Goal: Task Accomplishment & Management: Manage account settings

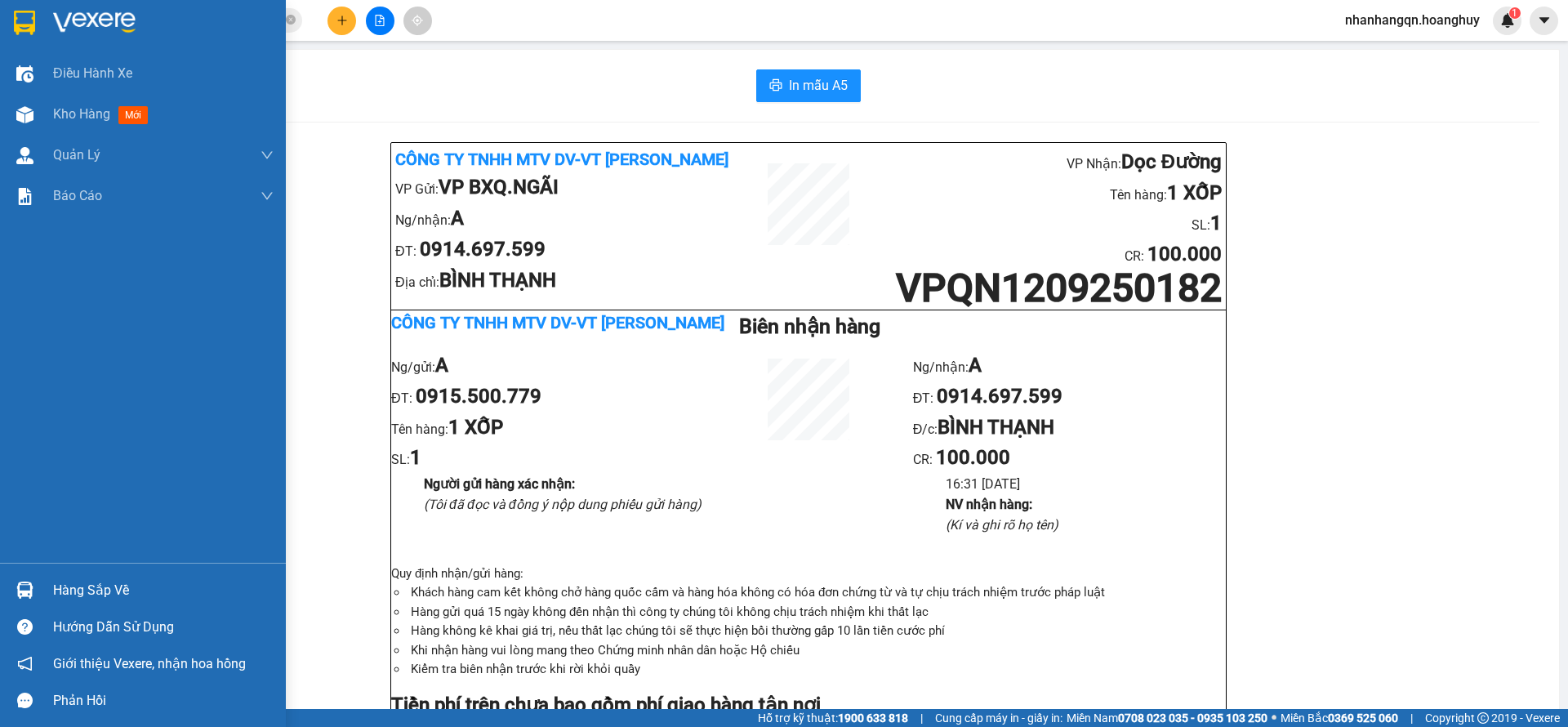
click at [23, 14] on img at bounding box center [25, 23] width 21 height 25
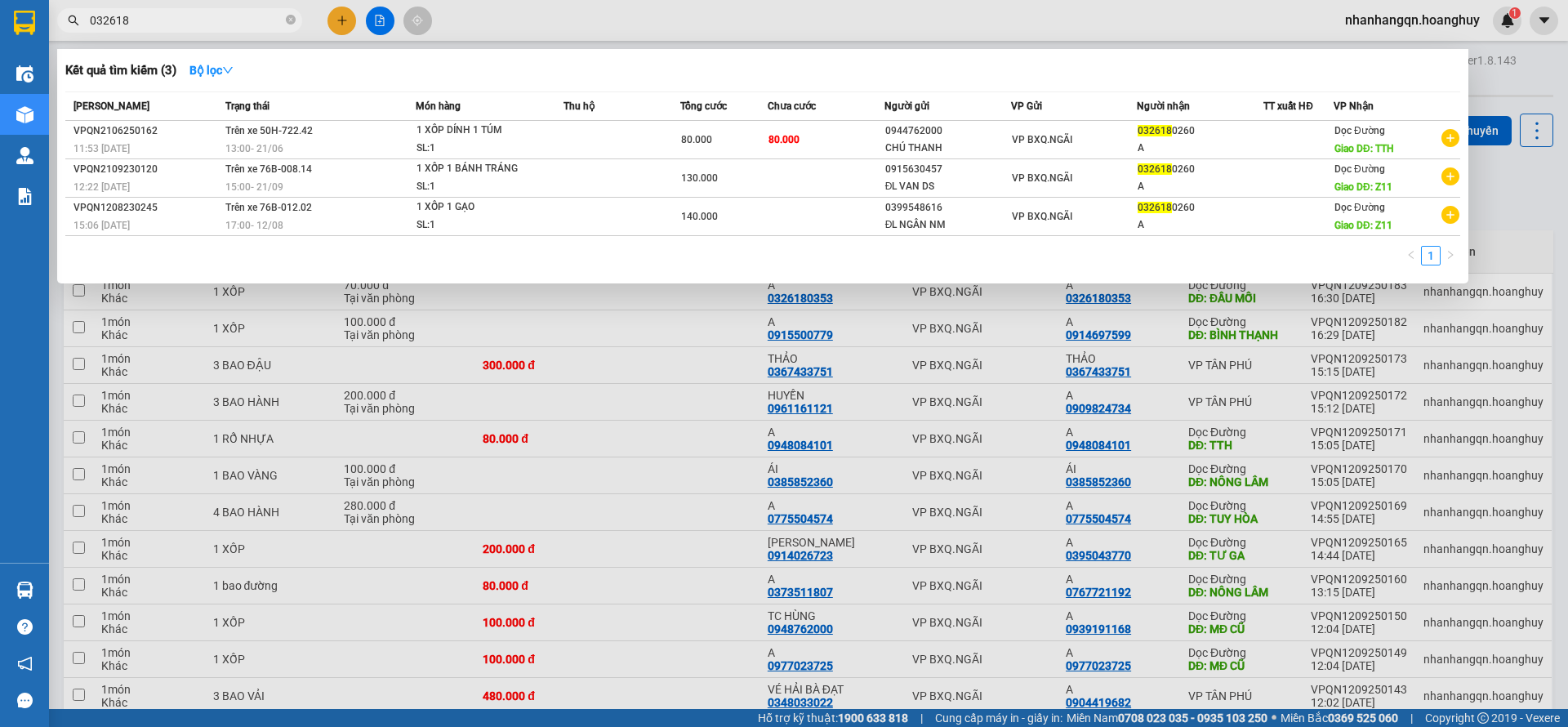
click at [257, 27] on input "032618" at bounding box center [186, 20] width 192 height 18
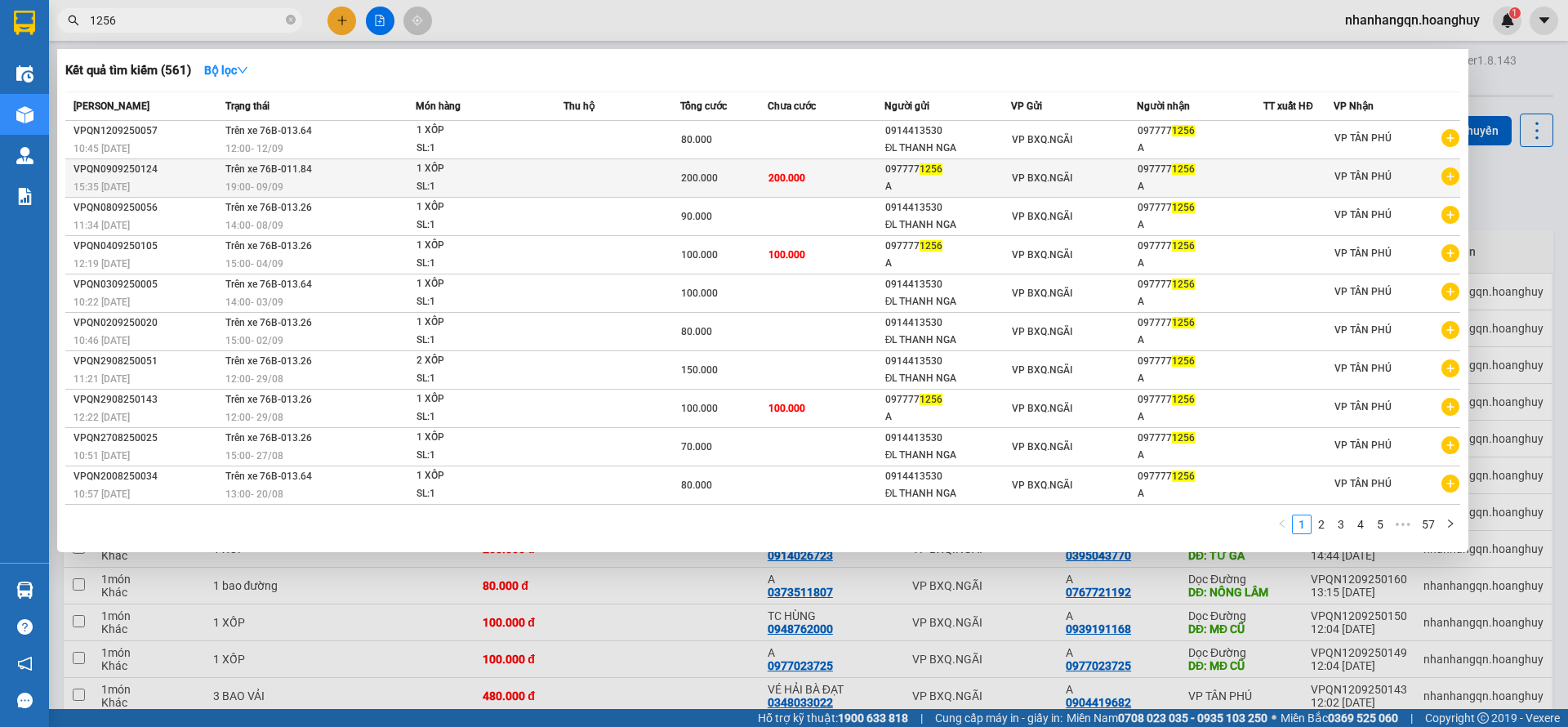
type input "1256"
click at [1047, 175] on span "VP BXQ.NGÃI" at bounding box center [1042, 177] width 60 height 11
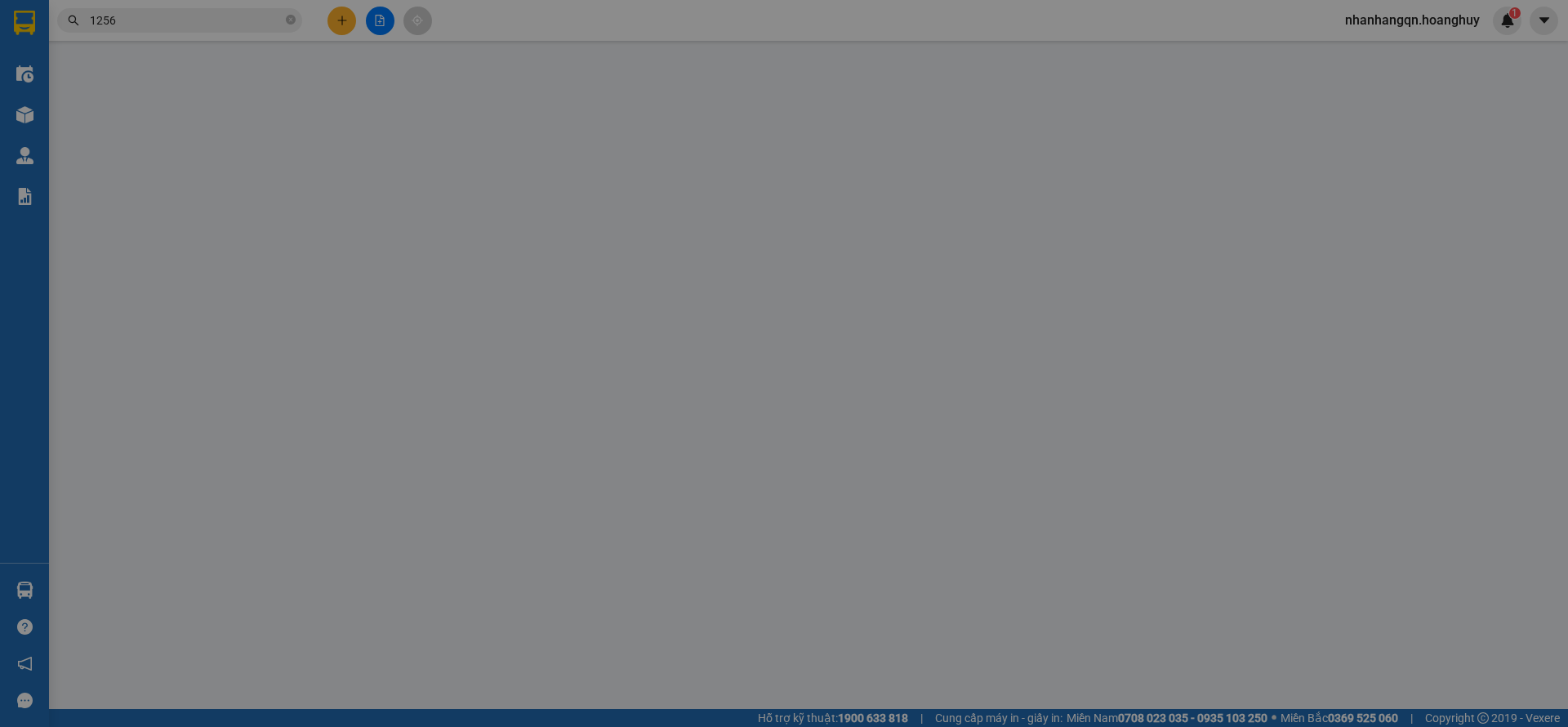
type input "0977771256"
type input "A"
type input "0977771256"
type input "A"
type input "200.000"
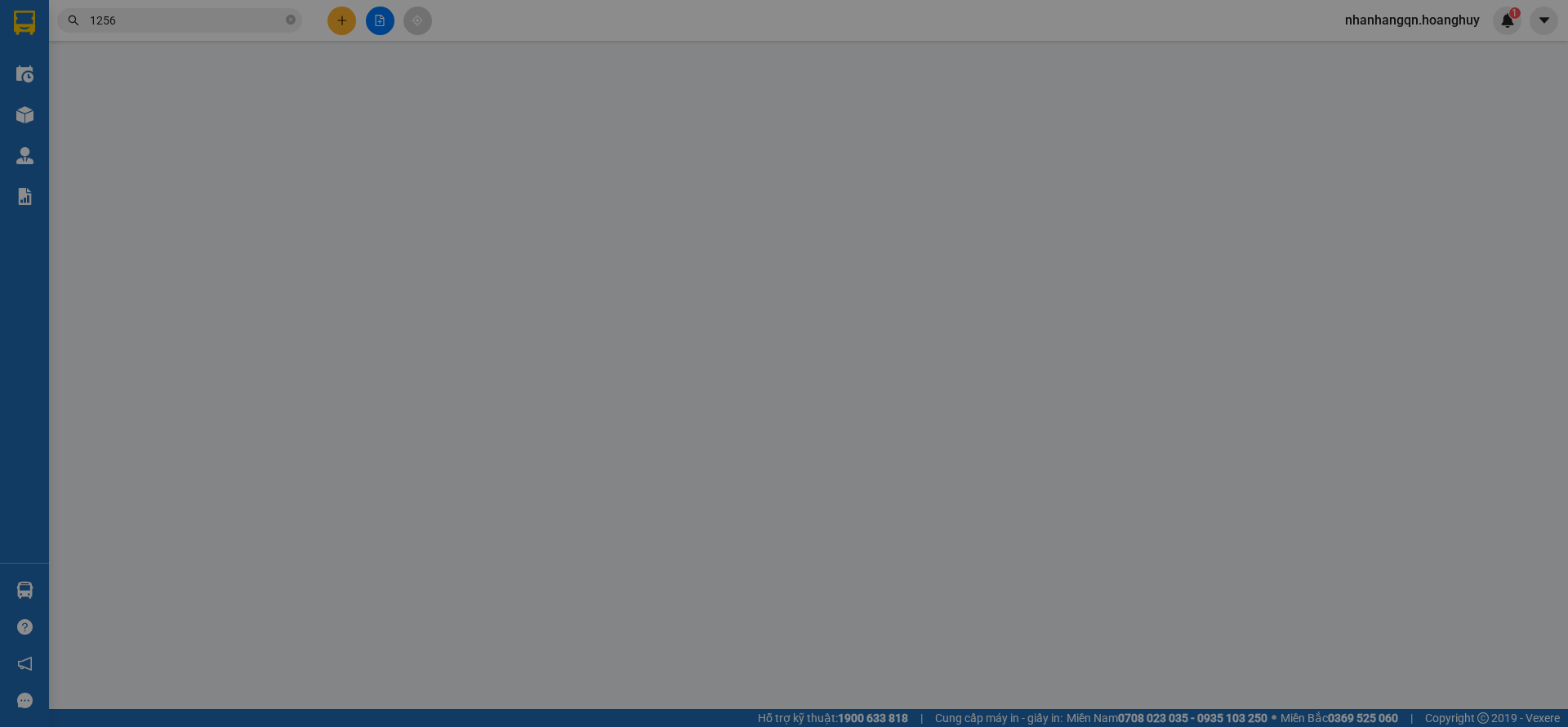
type input "200.000"
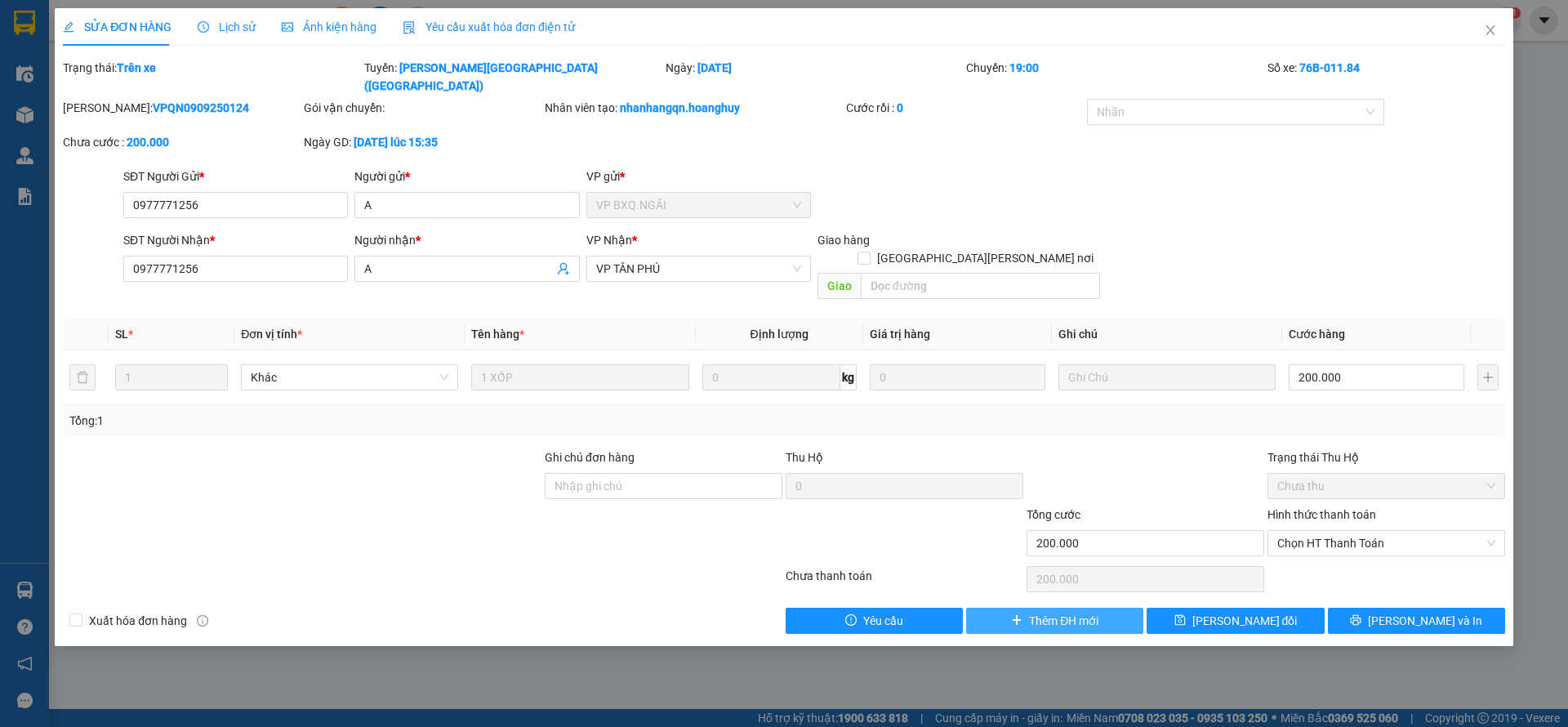
click at [1088, 611] on span "Thêm ĐH mới" at bounding box center [1063, 620] width 70 height 18
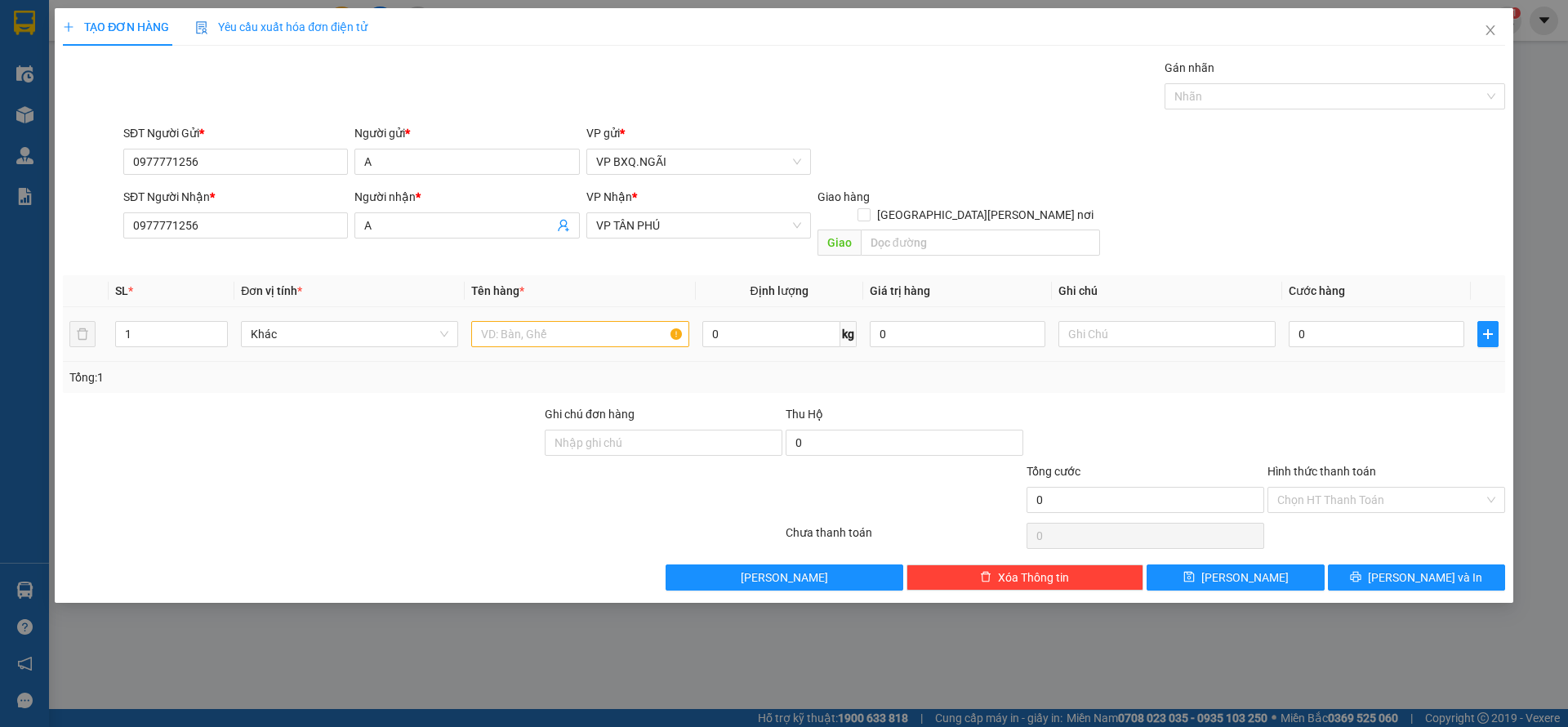
click at [517, 307] on td at bounding box center [580, 334] width 230 height 55
click at [521, 321] on input "text" at bounding box center [580, 334] width 217 height 26
type input "1 XỐP"
type input "1"
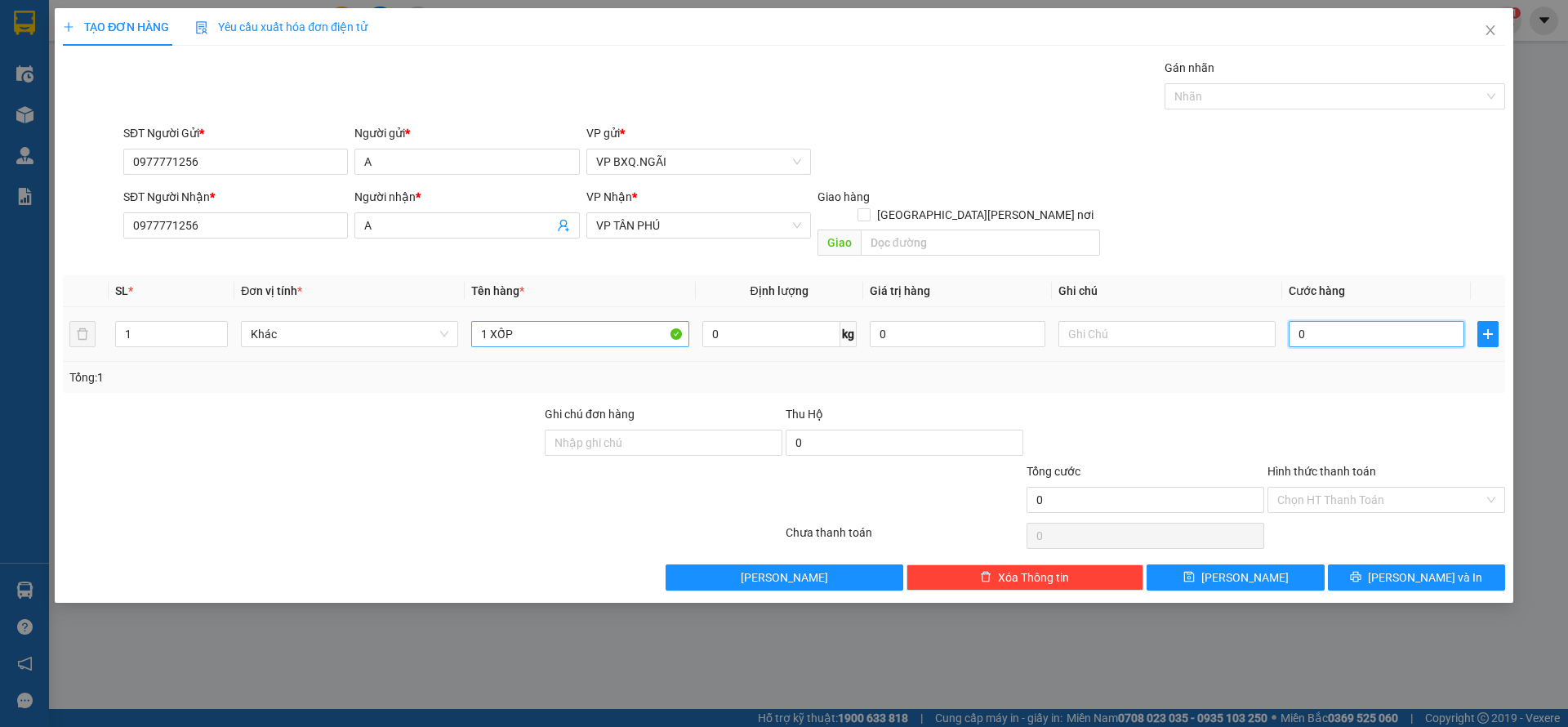
type input "1"
type input "10"
type input "100"
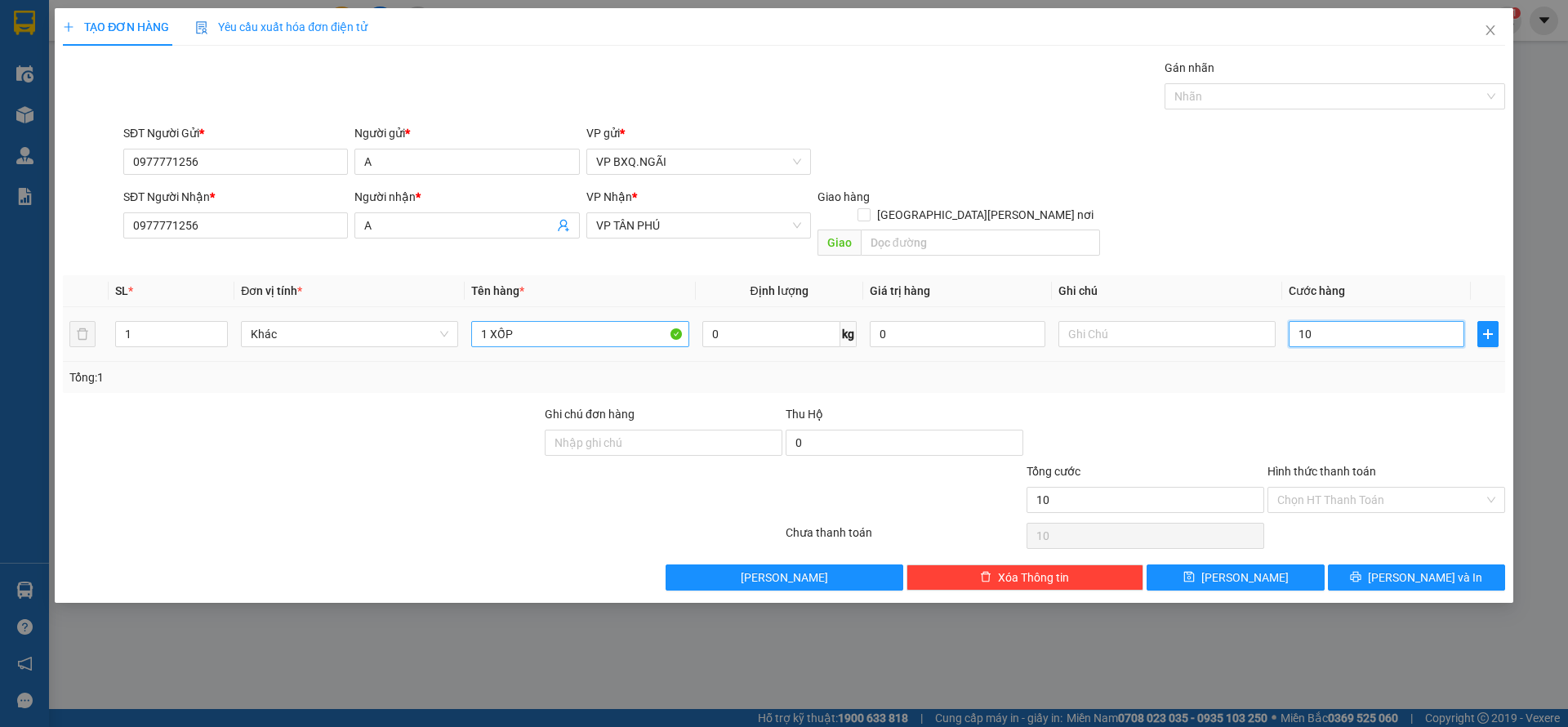
type input "100"
type input "1.000"
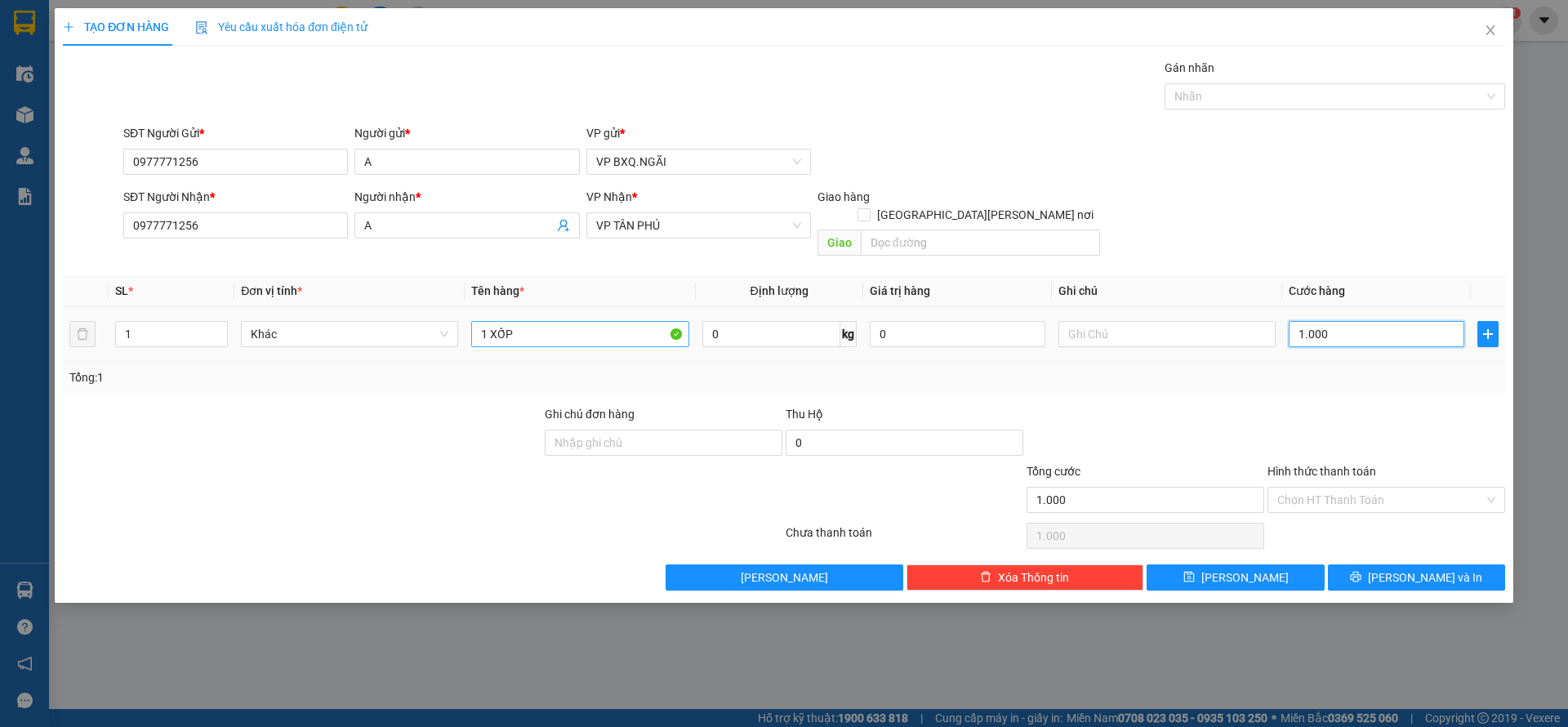
type input "10.000"
type input "100.000"
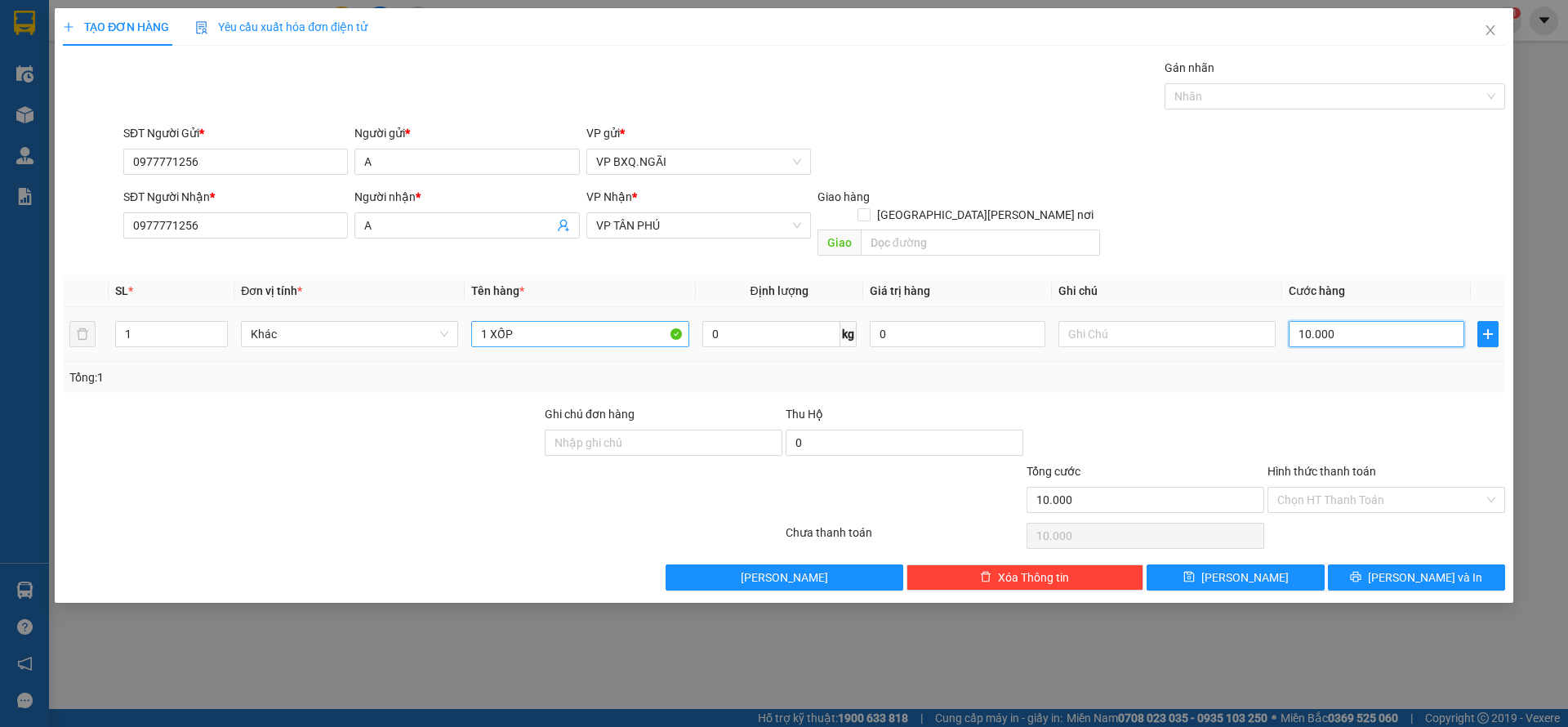
type input "100.000"
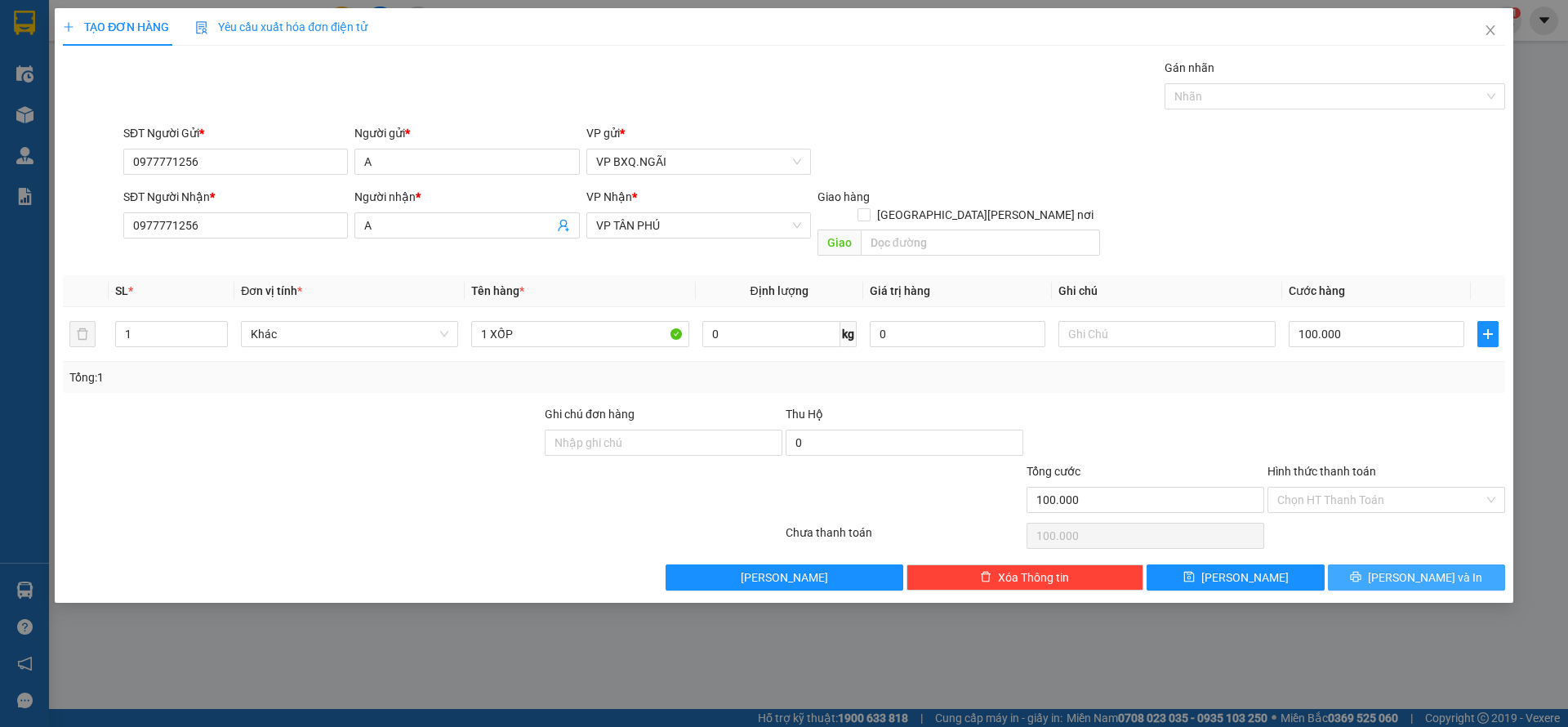
click at [1430, 568] on span "[PERSON_NAME] và In" at bounding box center [1425, 577] width 115 height 18
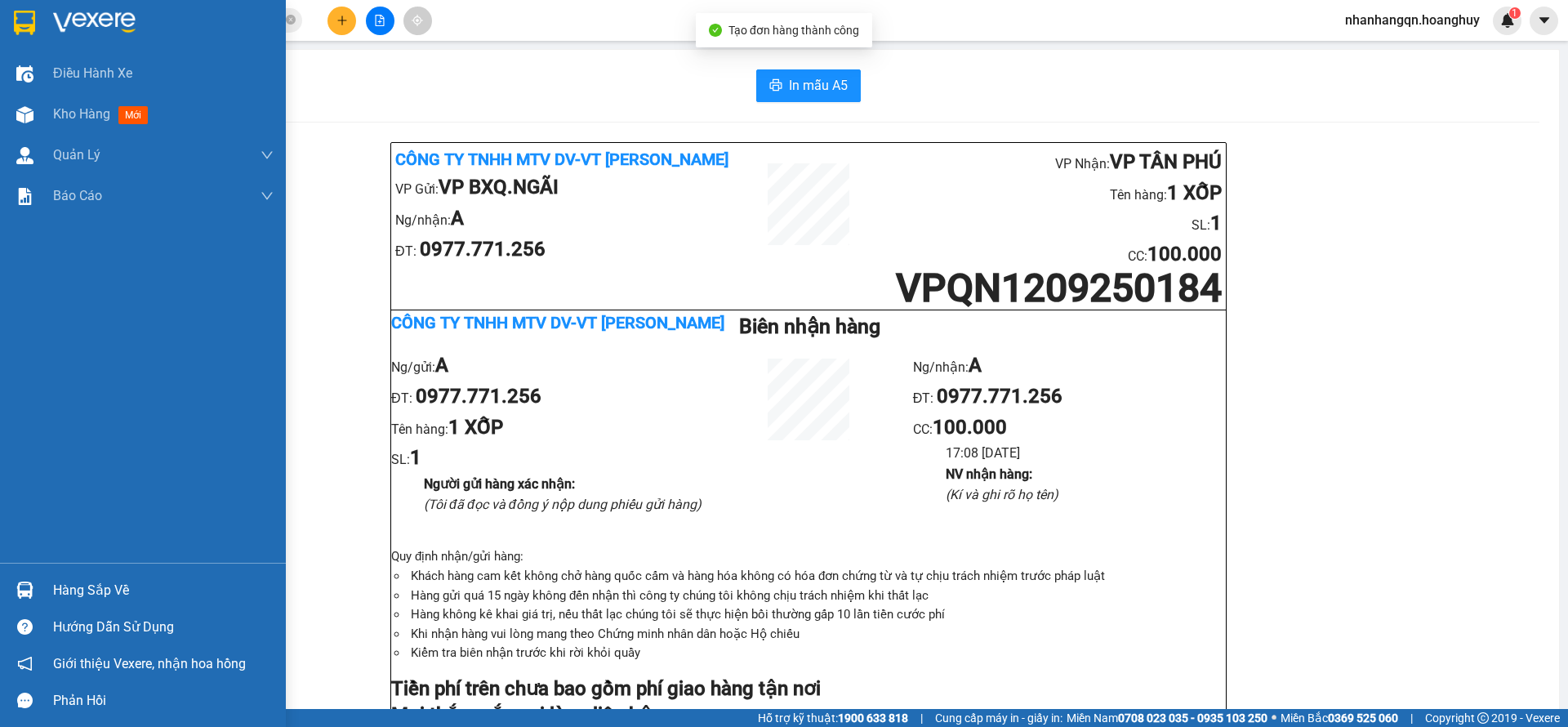
click at [32, 8] on div at bounding box center [25, 22] width 28 height 28
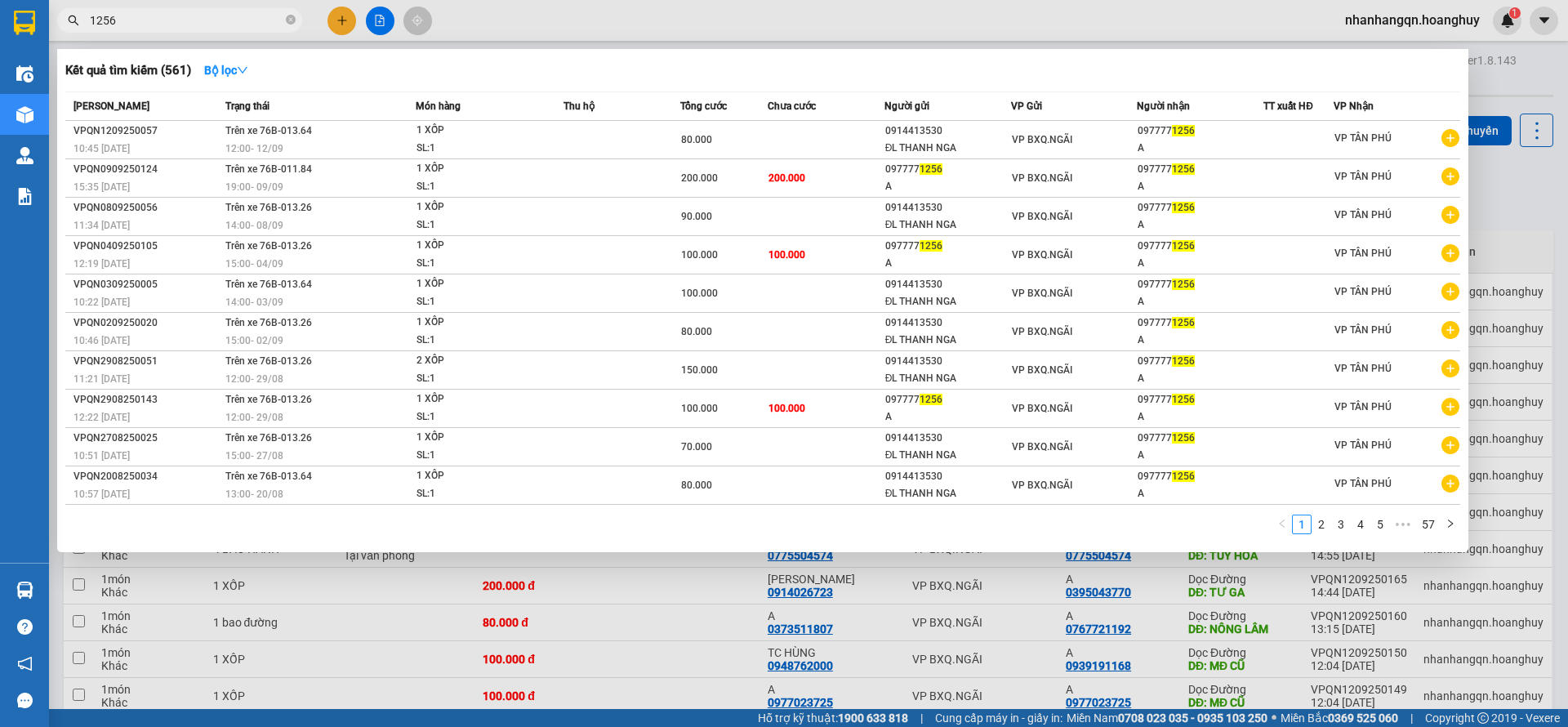
click at [140, 26] on input "1256" at bounding box center [186, 20] width 192 height 18
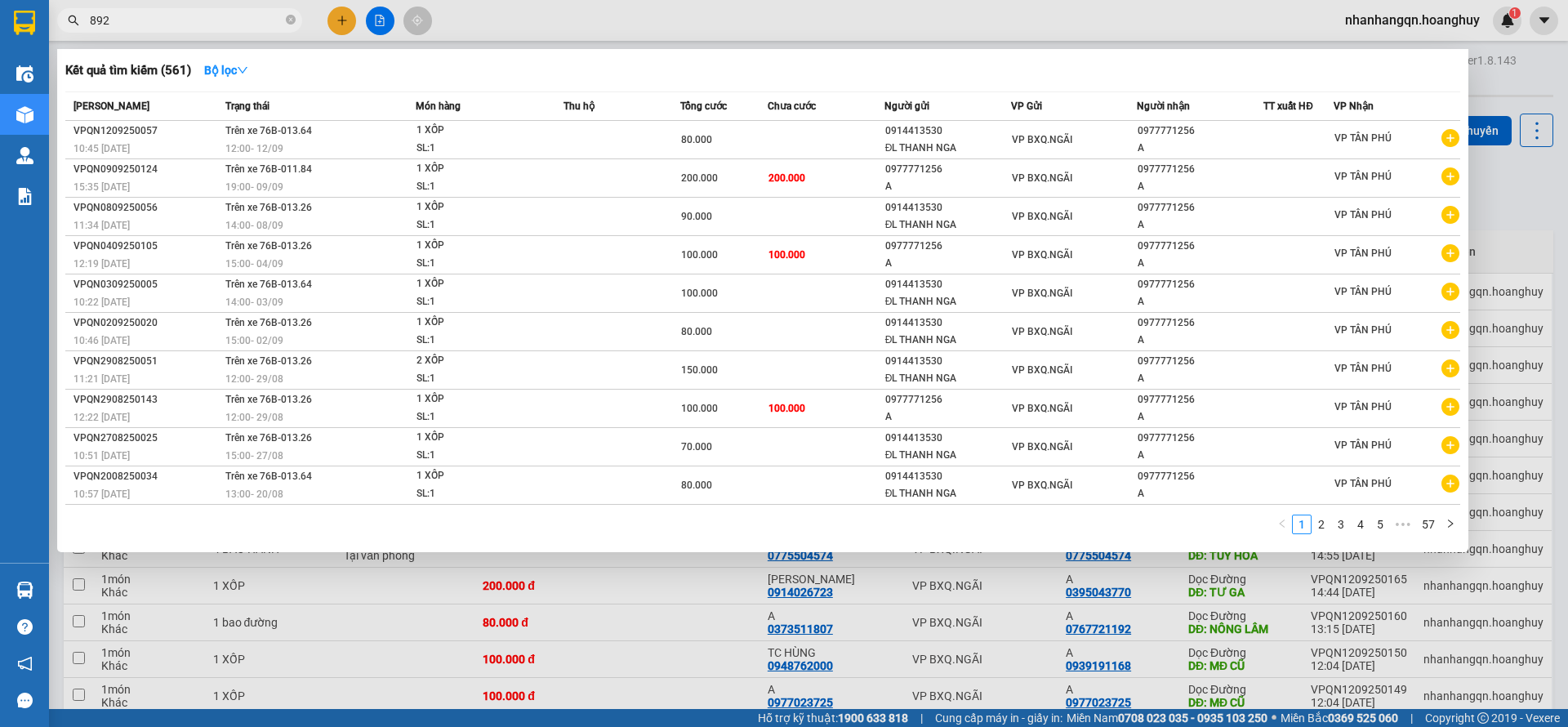
type input "8929"
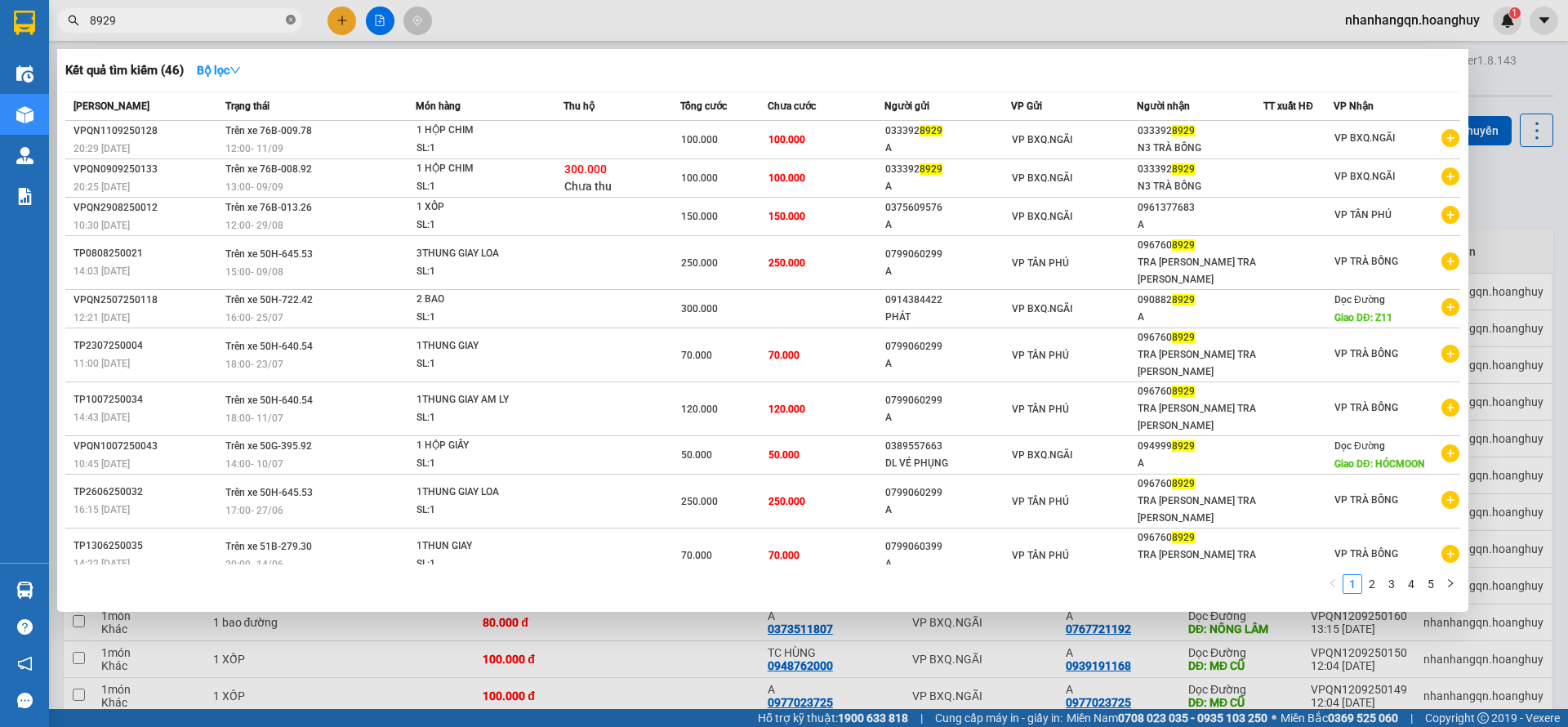
click at [291, 20] on icon "close-circle" at bounding box center [290, 19] width 10 height 10
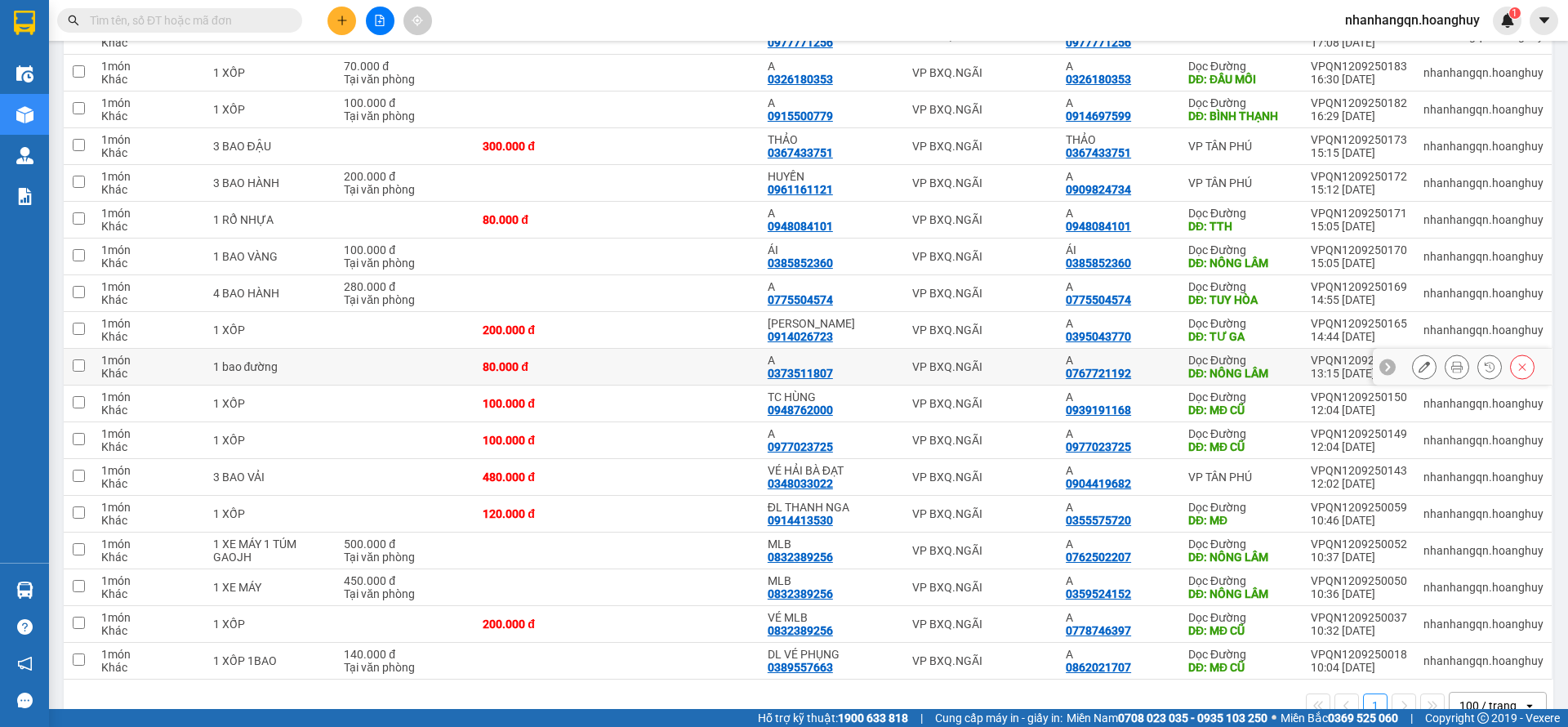
scroll to position [293, 0]
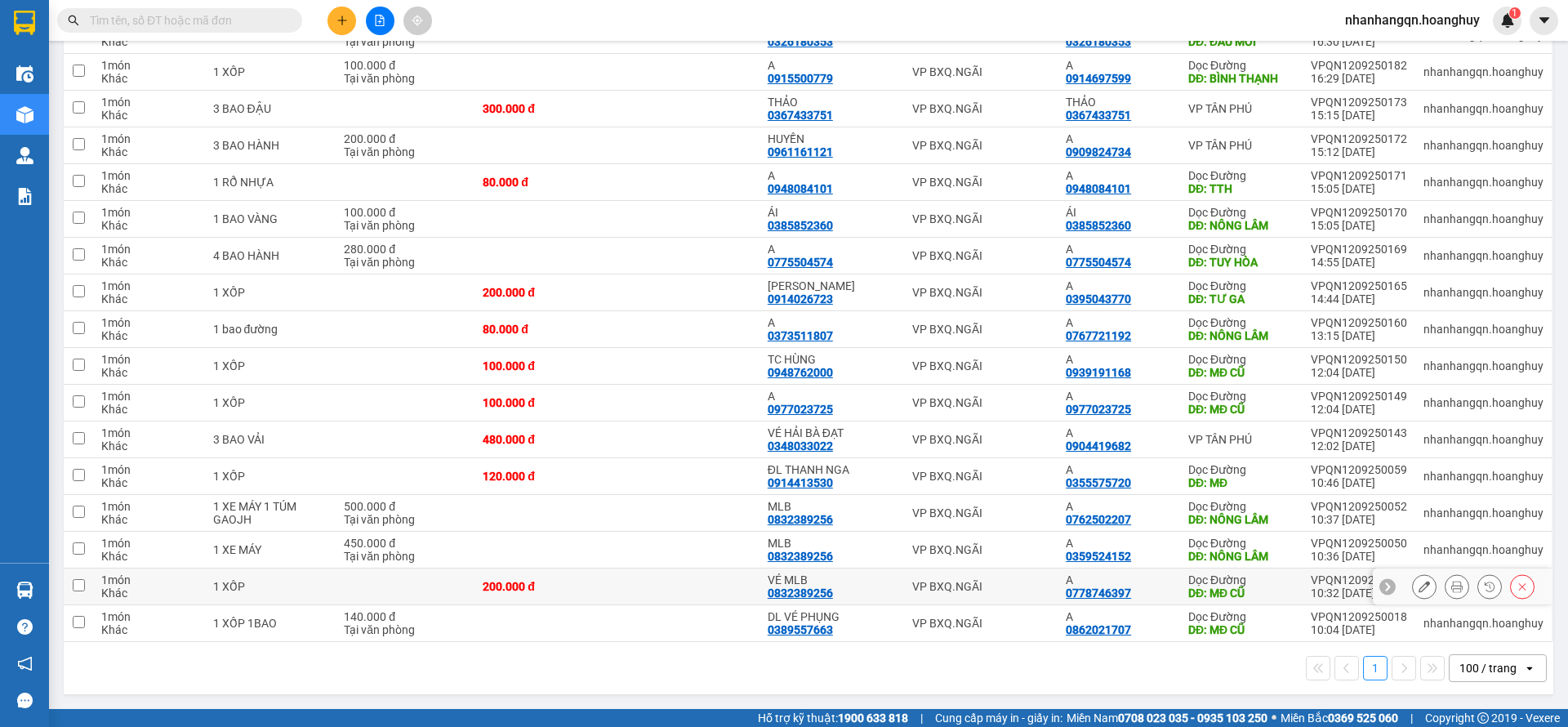
click at [1004, 591] on div "VP BXQ.NGÃI" at bounding box center [980, 586] width 137 height 13
checkbox input "true"
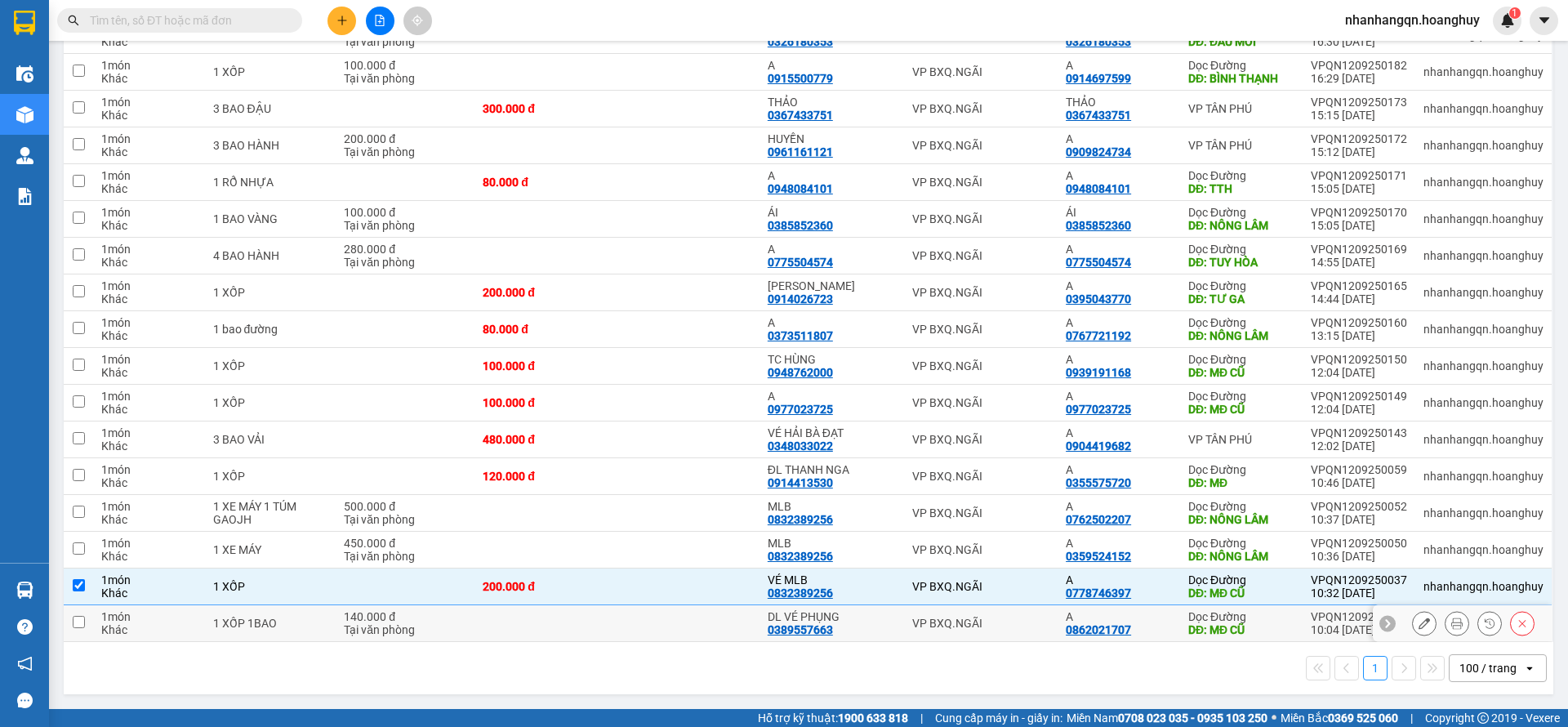
click at [1003, 624] on div "VP BXQ.NGÃI" at bounding box center [980, 623] width 137 height 13
checkbox input "true"
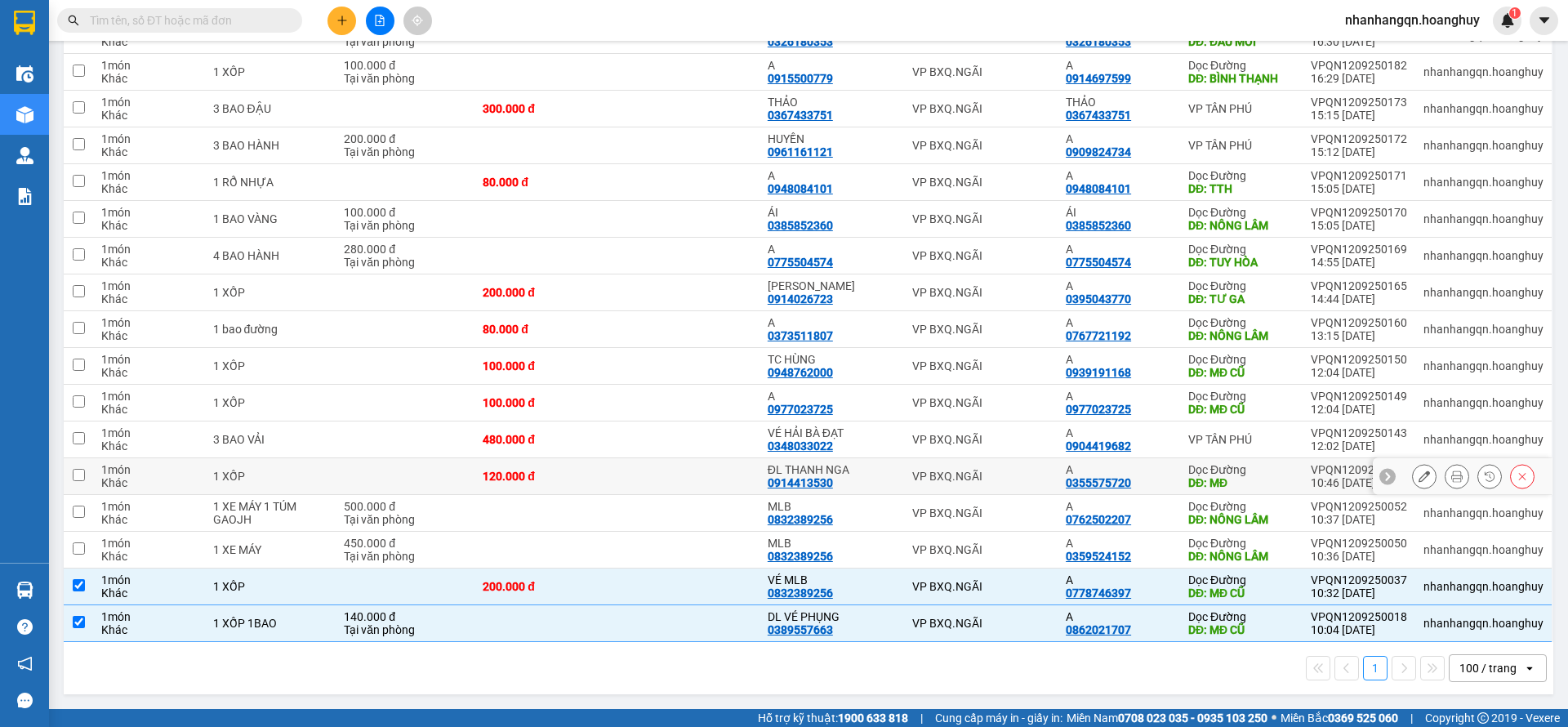
click at [982, 473] on div "VP BXQ.NGÃI" at bounding box center [980, 476] width 137 height 13
checkbox input "true"
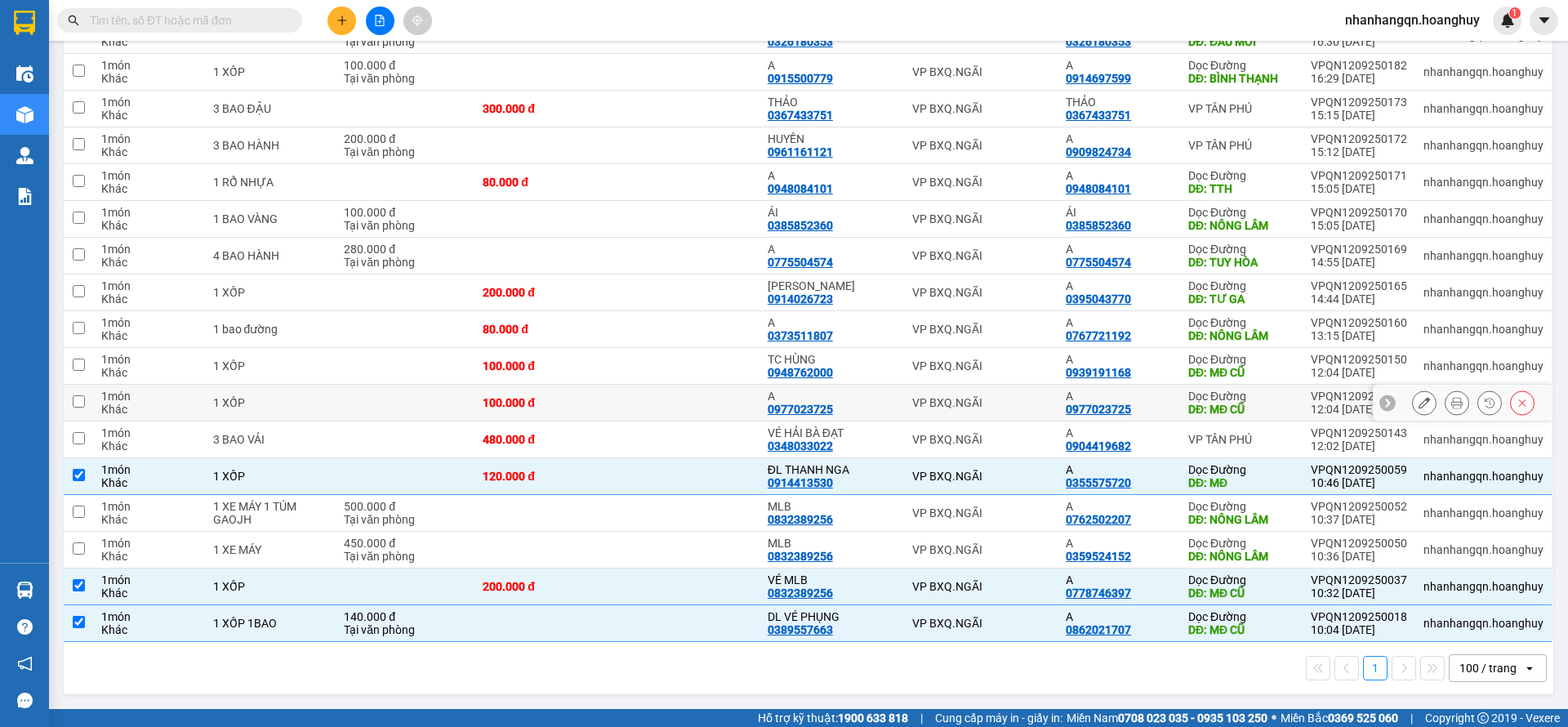
click at [984, 401] on div "VP BXQ.NGÃI" at bounding box center [980, 402] width 137 height 13
checkbox input "true"
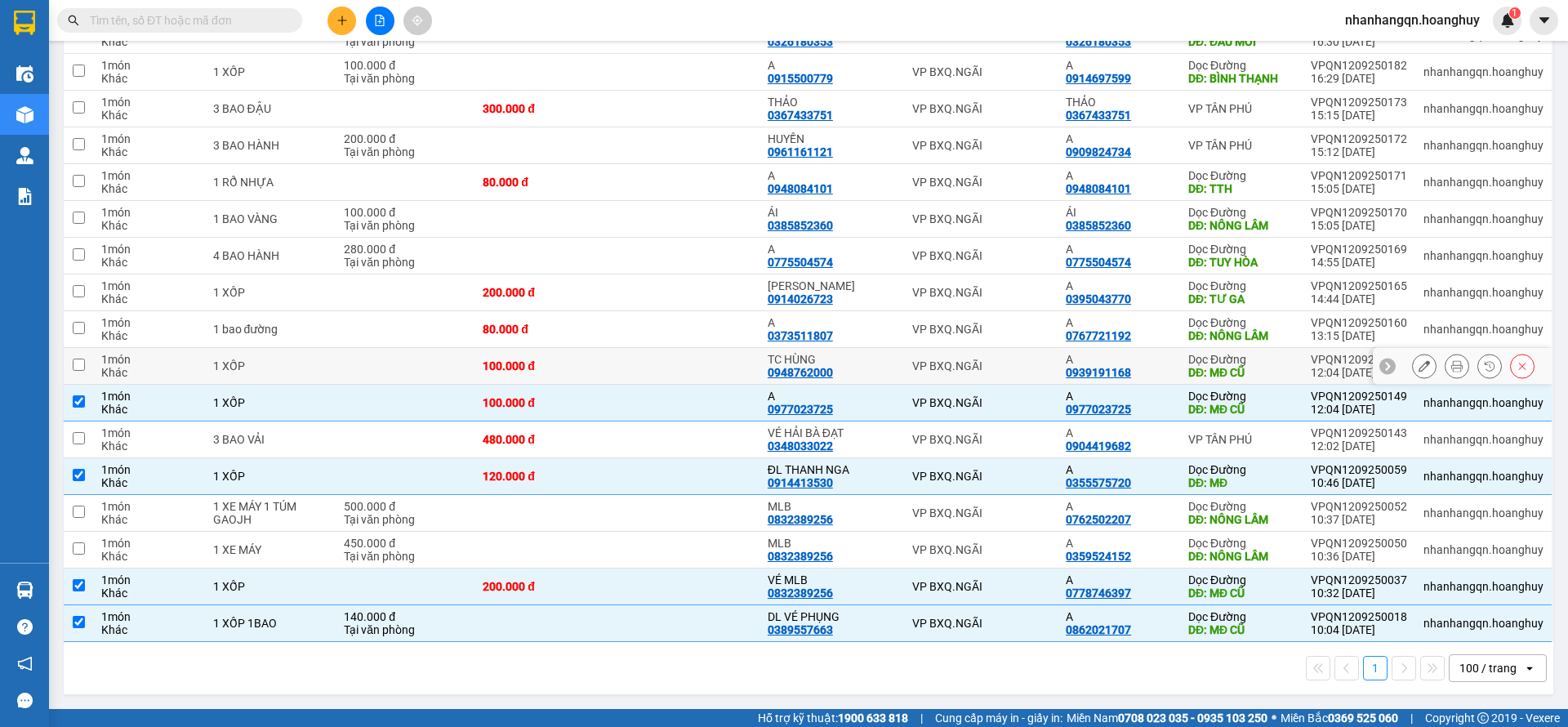
click at [988, 364] on div "VP BXQ.NGÃI" at bounding box center [980, 365] width 137 height 13
checkbox input "true"
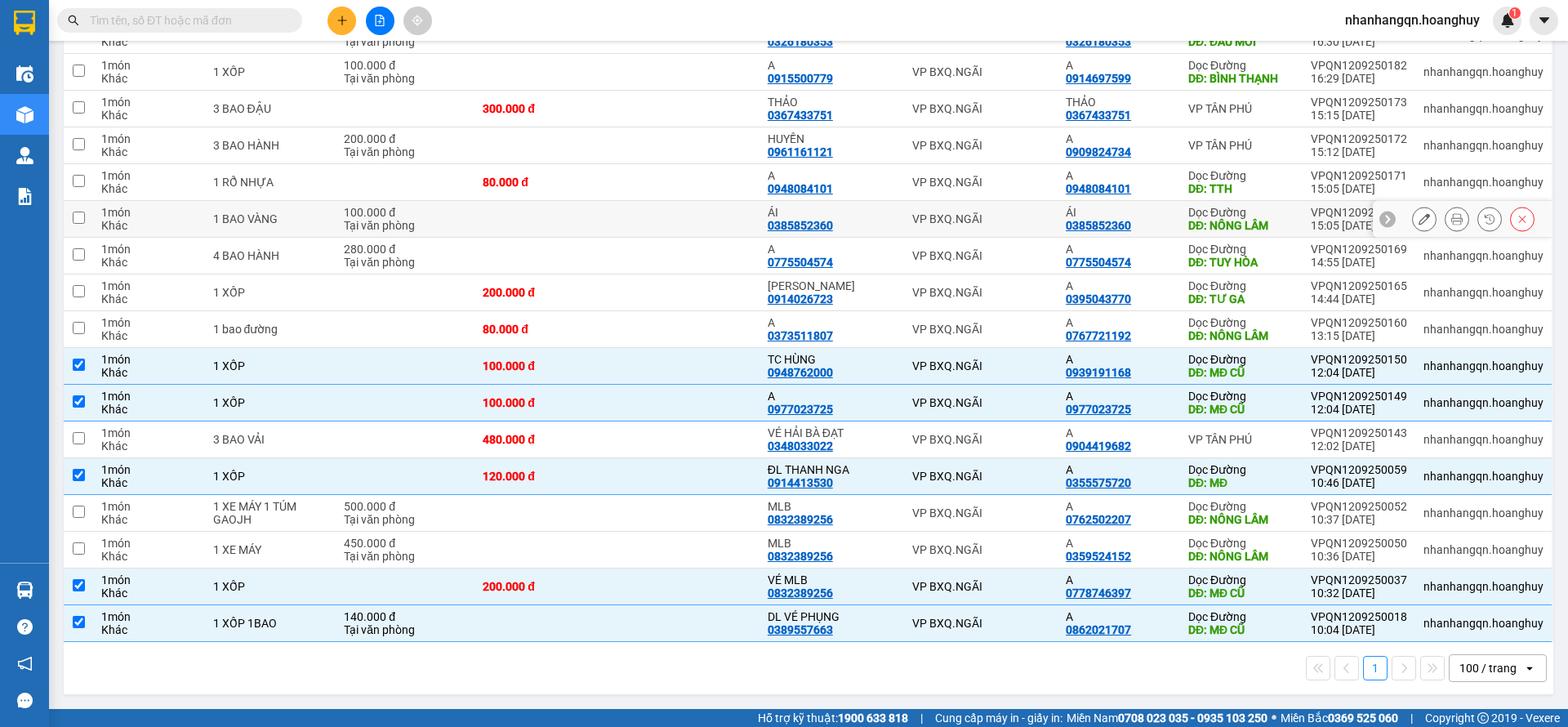
click at [975, 213] on div "VP BXQ.NGÃI" at bounding box center [980, 219] width 137 height 13
checkbox input "true"
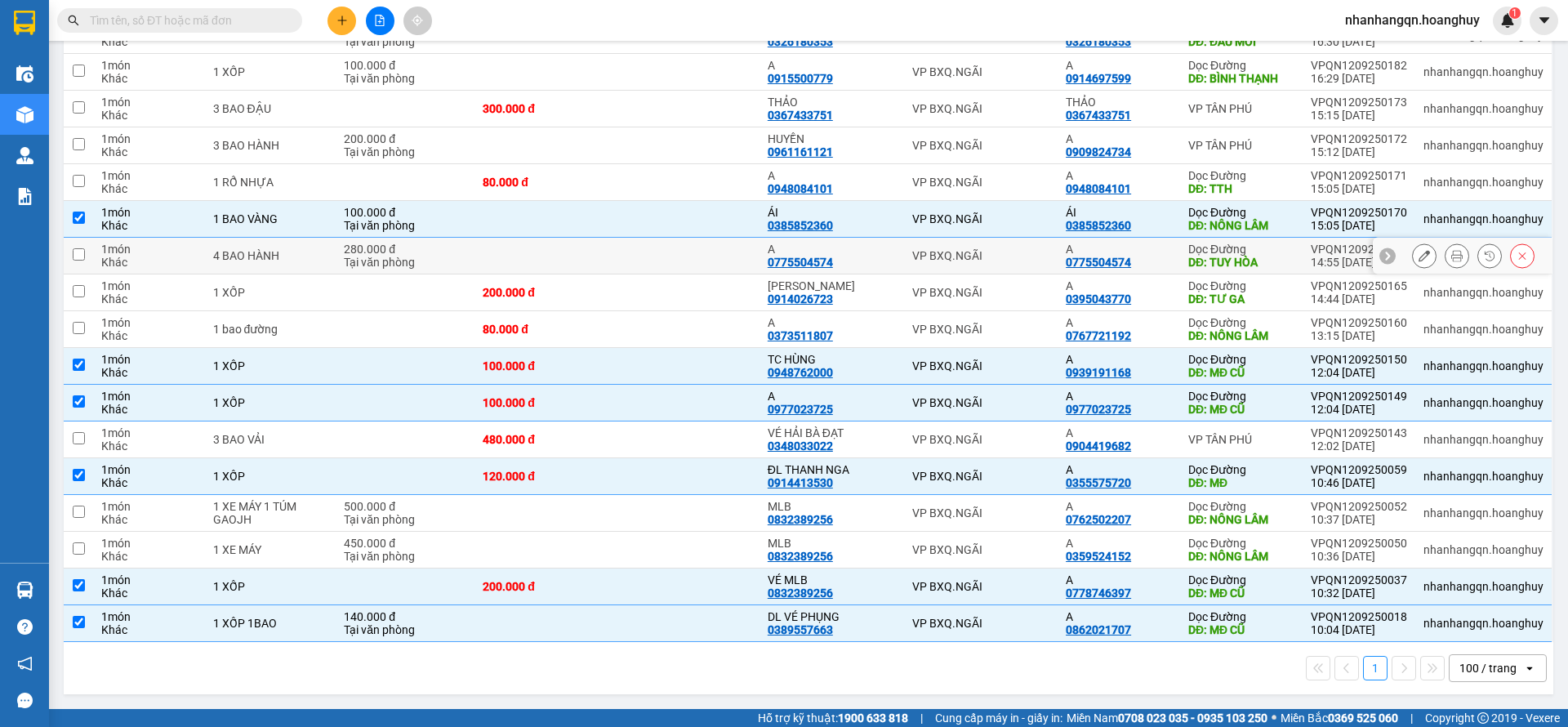
click at [990, 253] on div "VP BXQ.NGÃI" at bounding box center [980, 255] width 137 height 13
checkbox input "true"
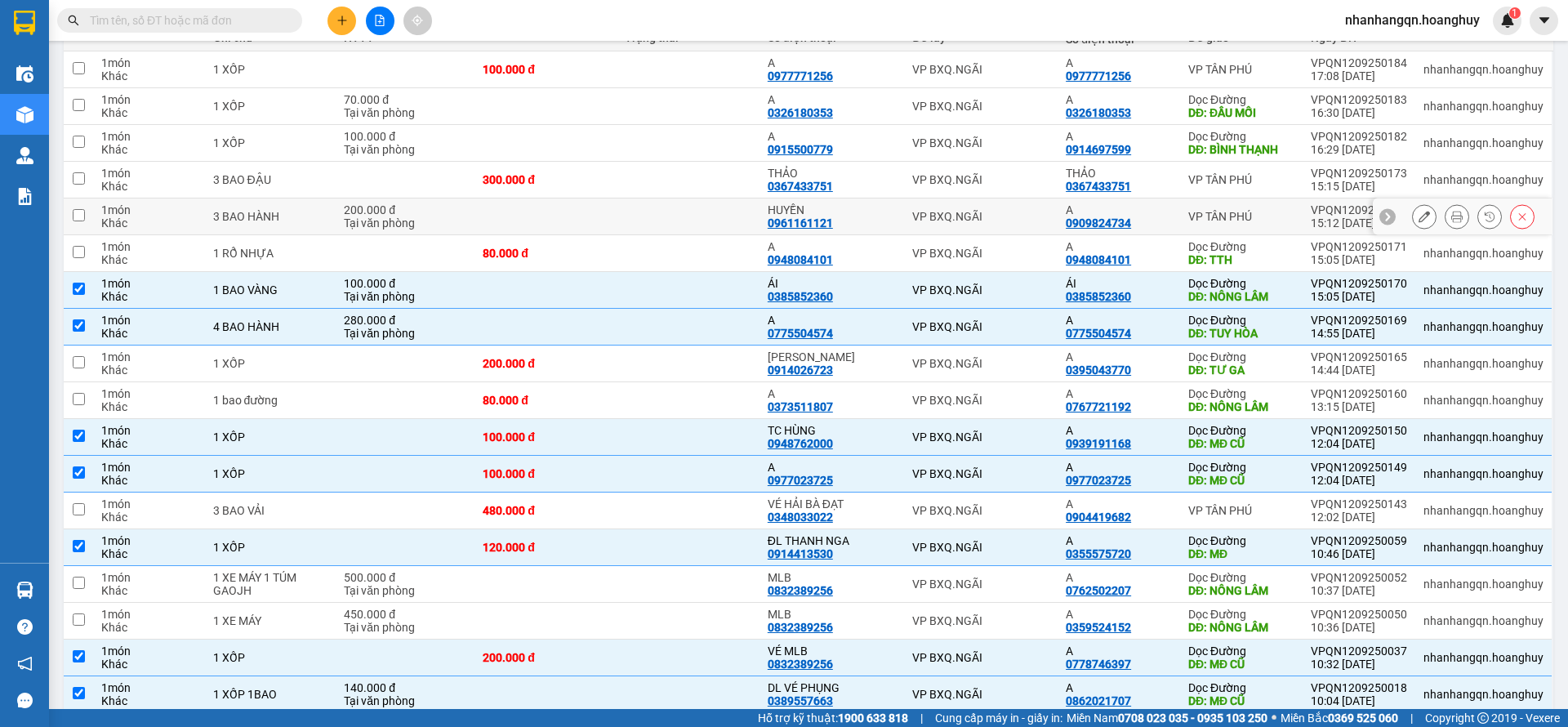
scroll to position [170, 0]
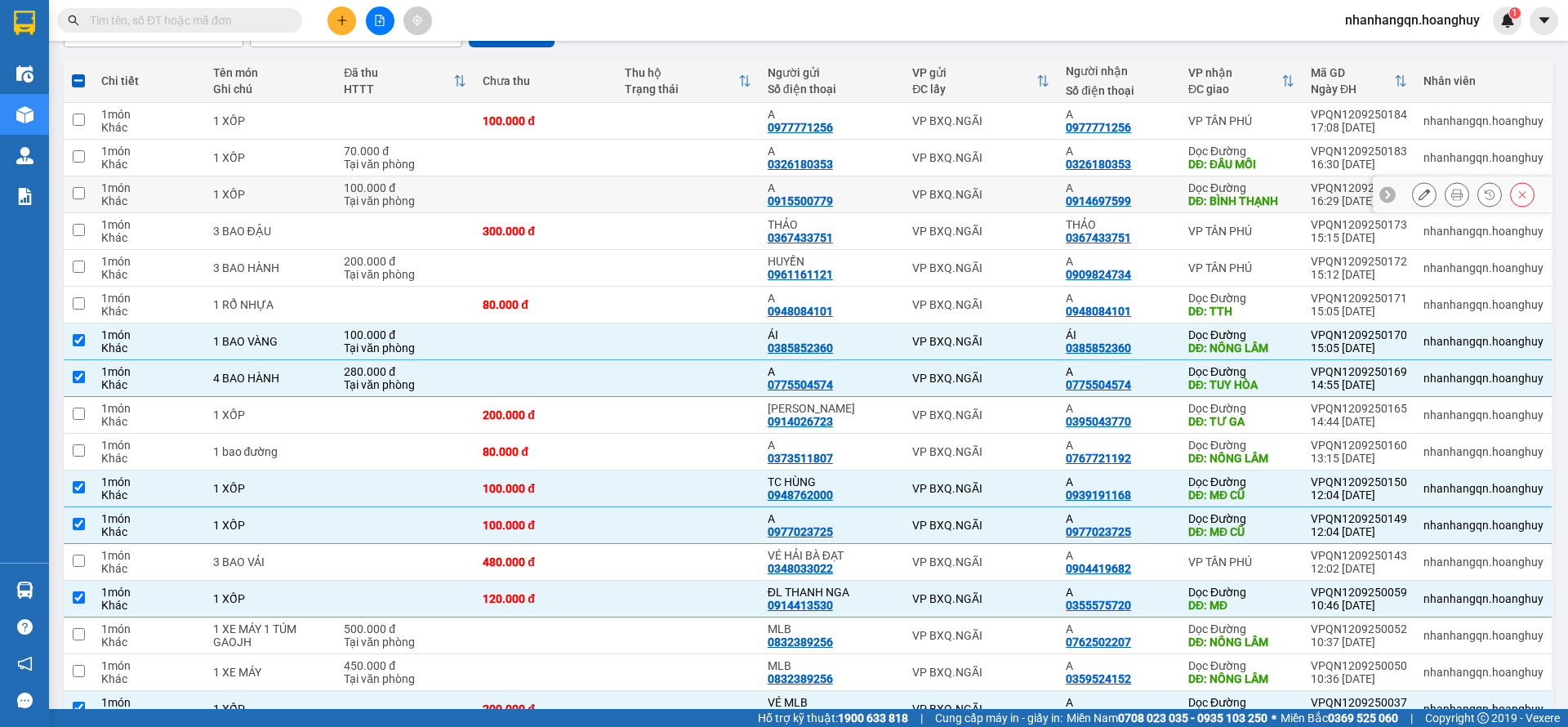
click at [1017, 190] on div "VP BXQ.NGÃI" at bounding box center [980, 194] width 137 height 13
checkbox input "true"
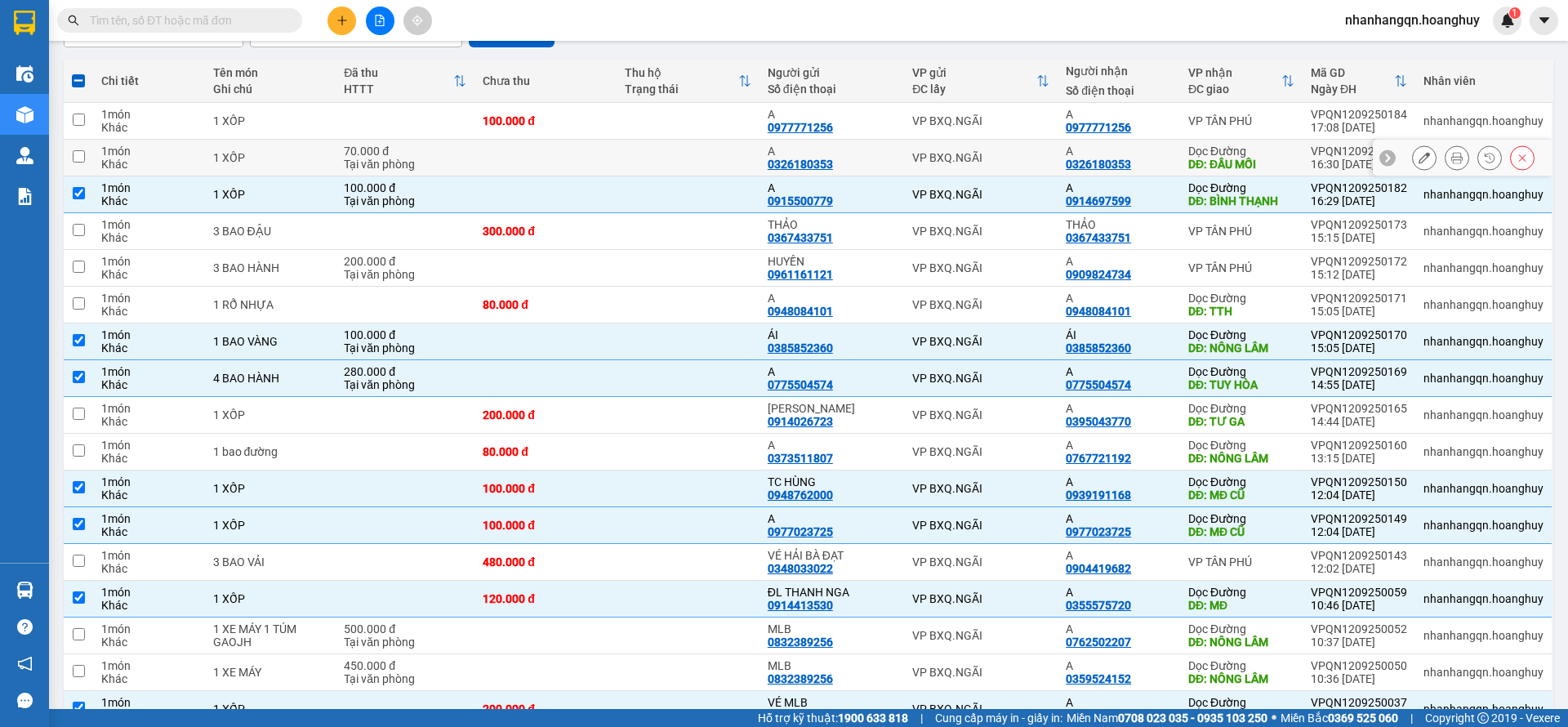
click at [993, 162] on div "VP BXQ.NGÃI" at bounding box center [980, 157] width 137 height 13
checkbox input "true"
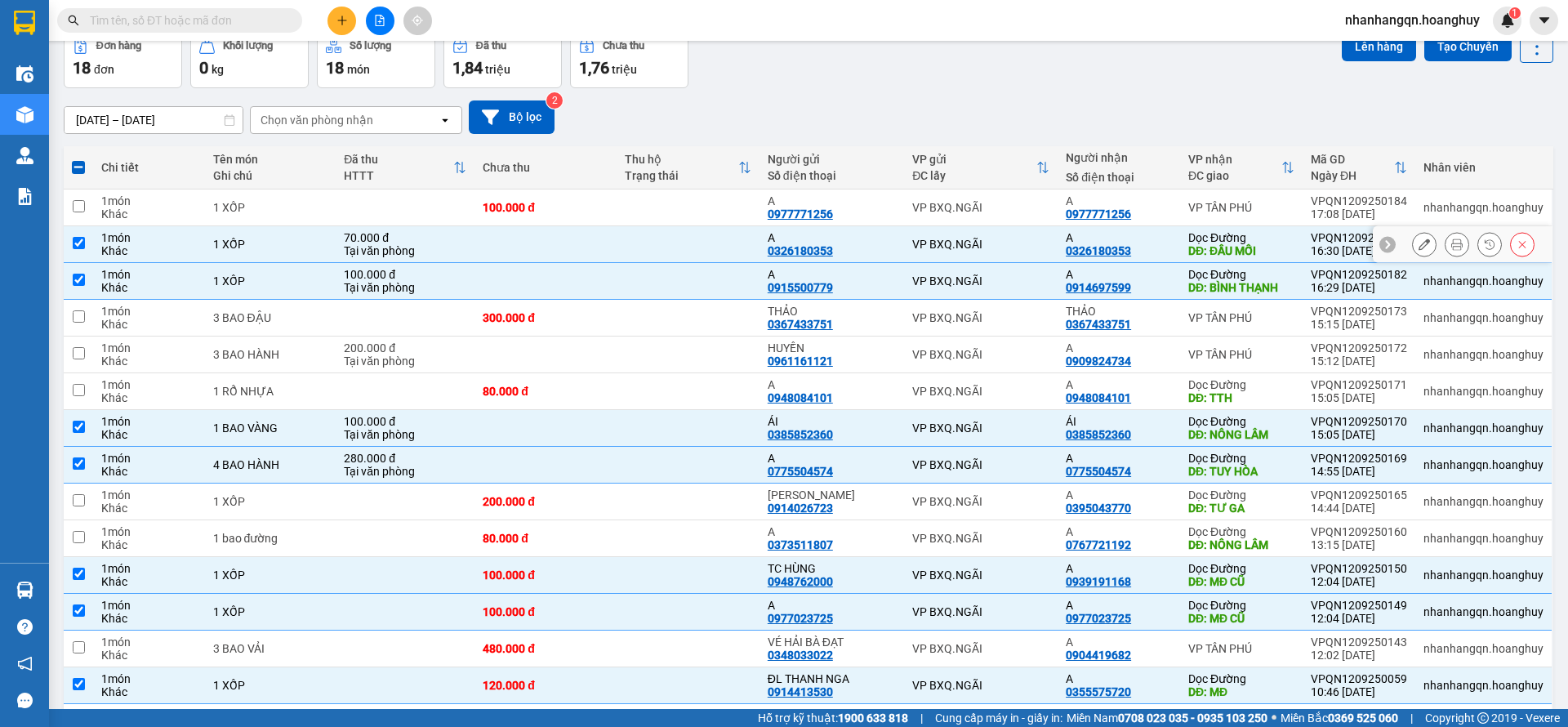
scroll to position [0, 0]
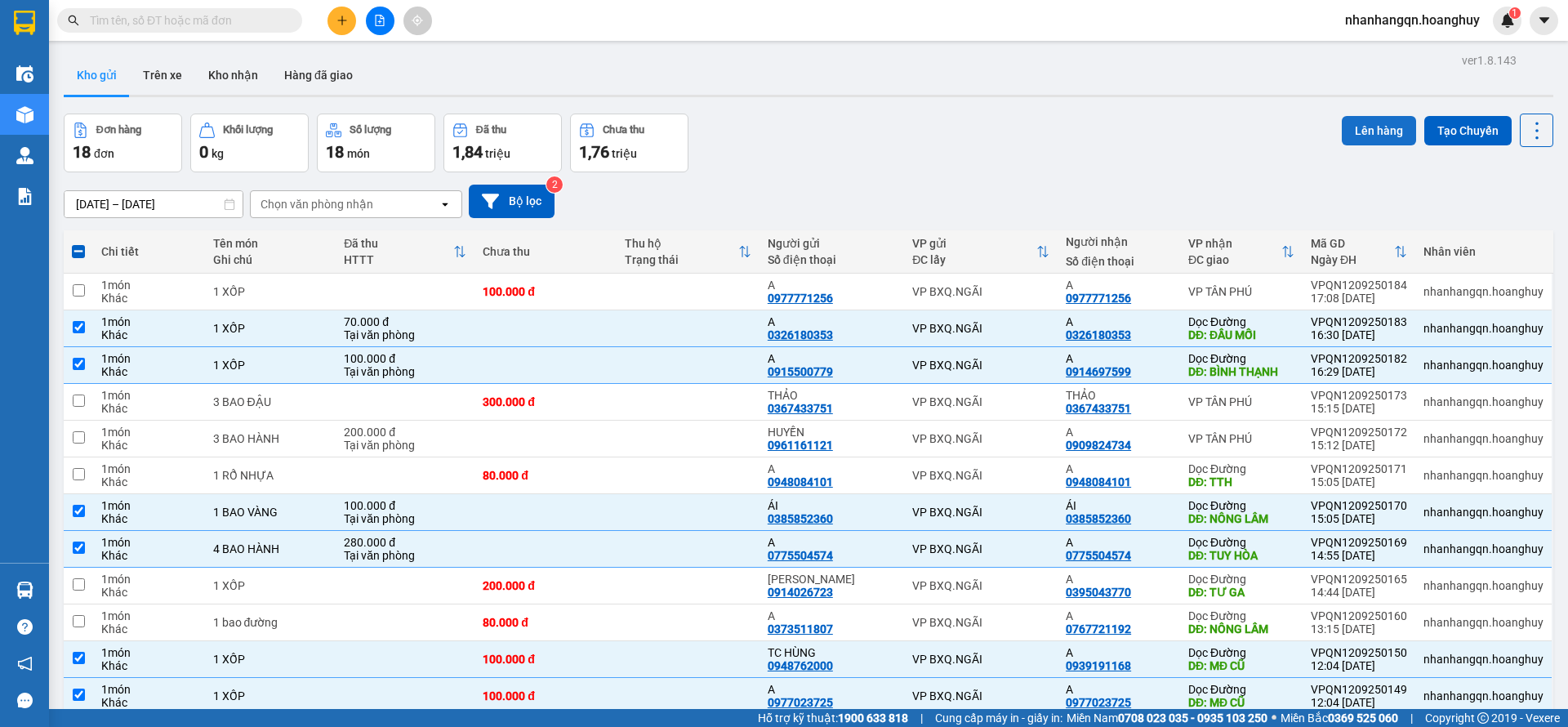
click at [1342, 139] on button "Lên hàng" at bounding box center [1379, 130] width 74 height 29
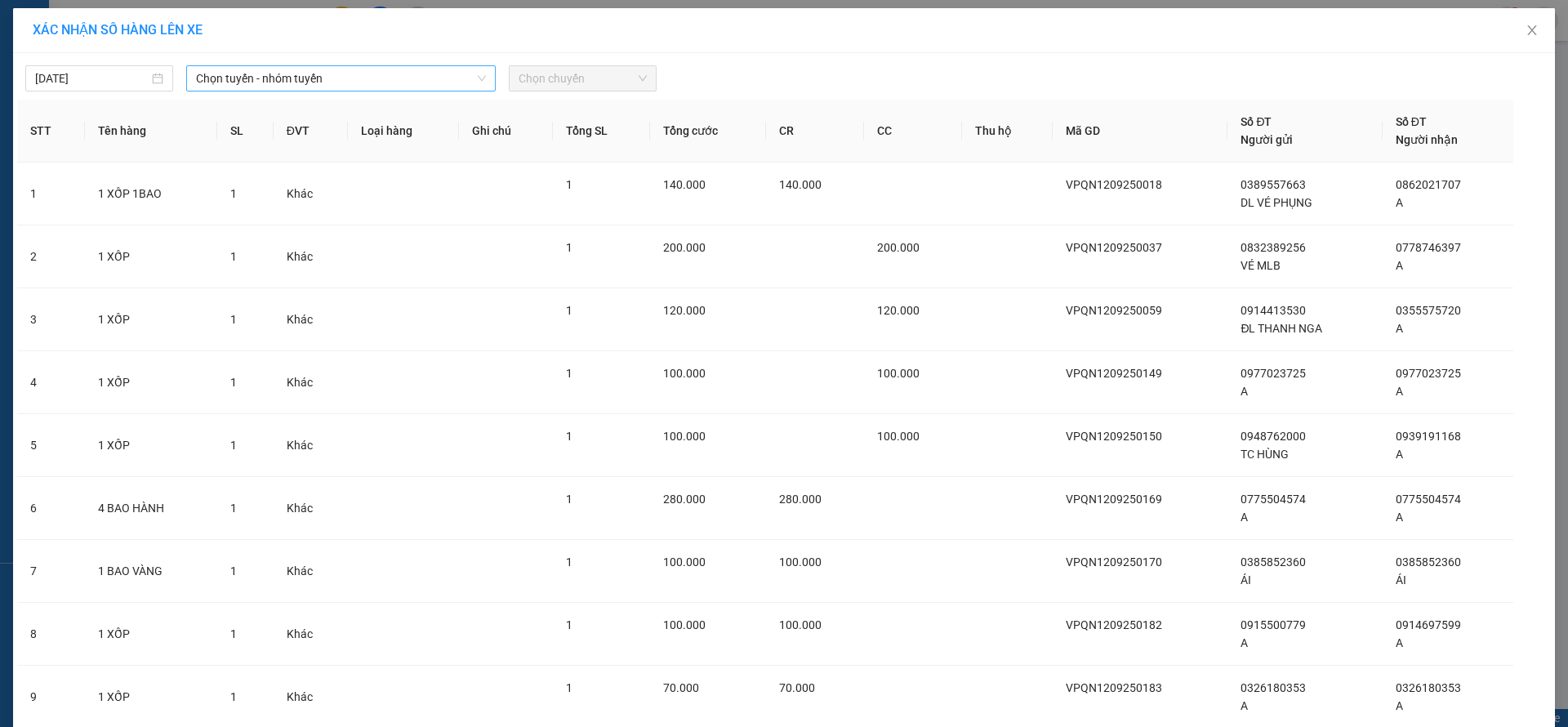
click at [274, 79] on span "Chọn tuyến - nhóm tuyến" at bounding box center [341, 79] width 290 height 25
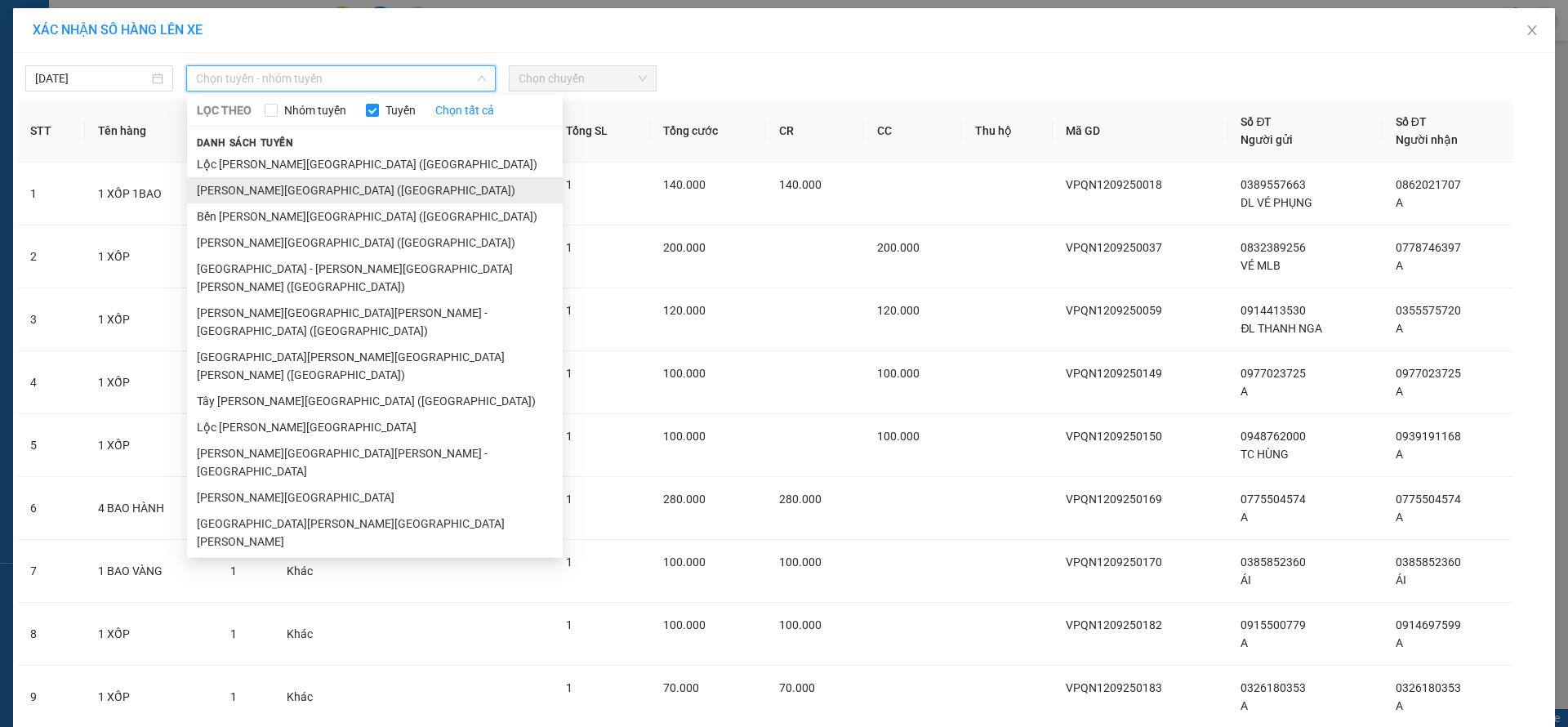
click at [283, 198] on li "[PERSON_NAME][GEOGRAPHIC_DATA] ([GEOGRAPHIC_DATA])" at bounding box center [375, 191] width 376 height 26
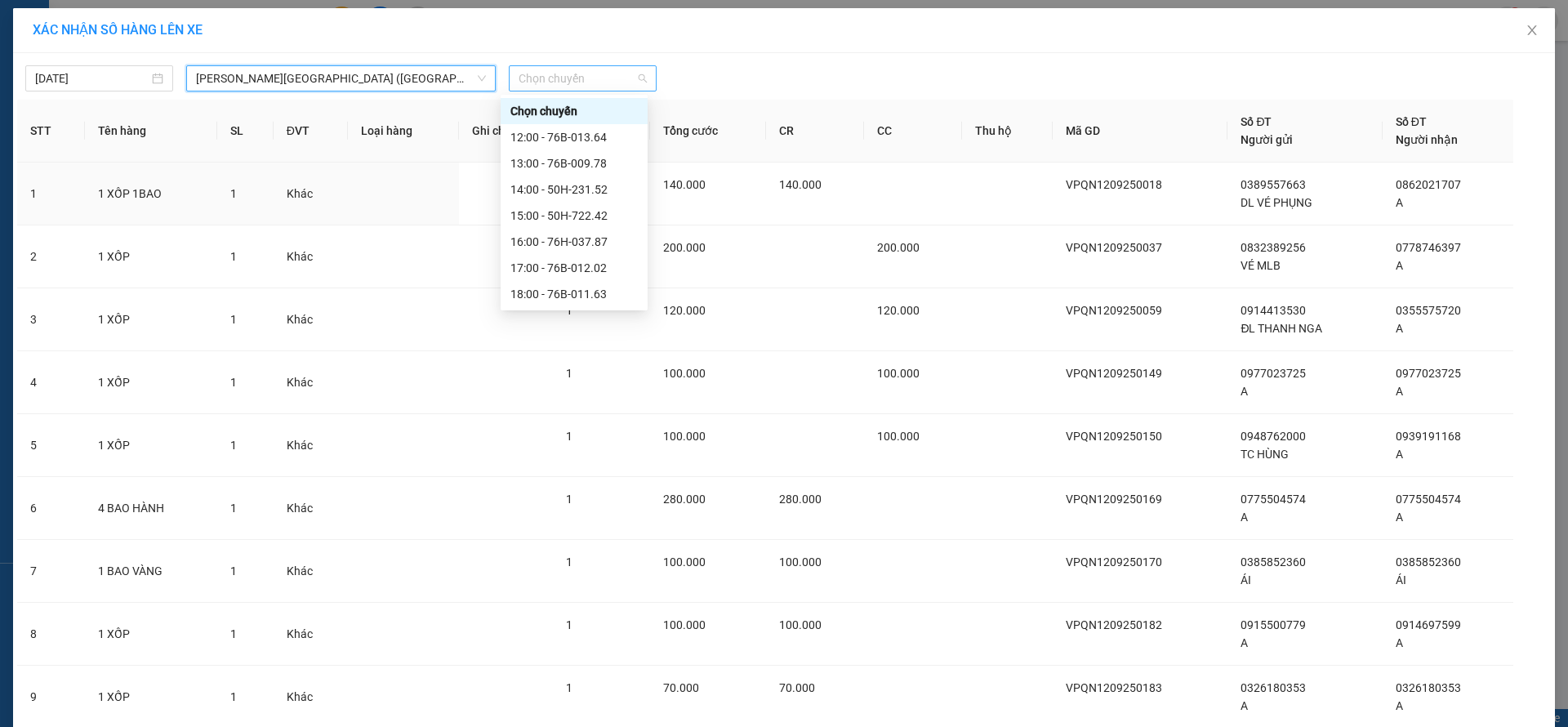
click at [601, 74] on span "Chọn chuyến" at bounding box center [582, 79] width 128 height 25
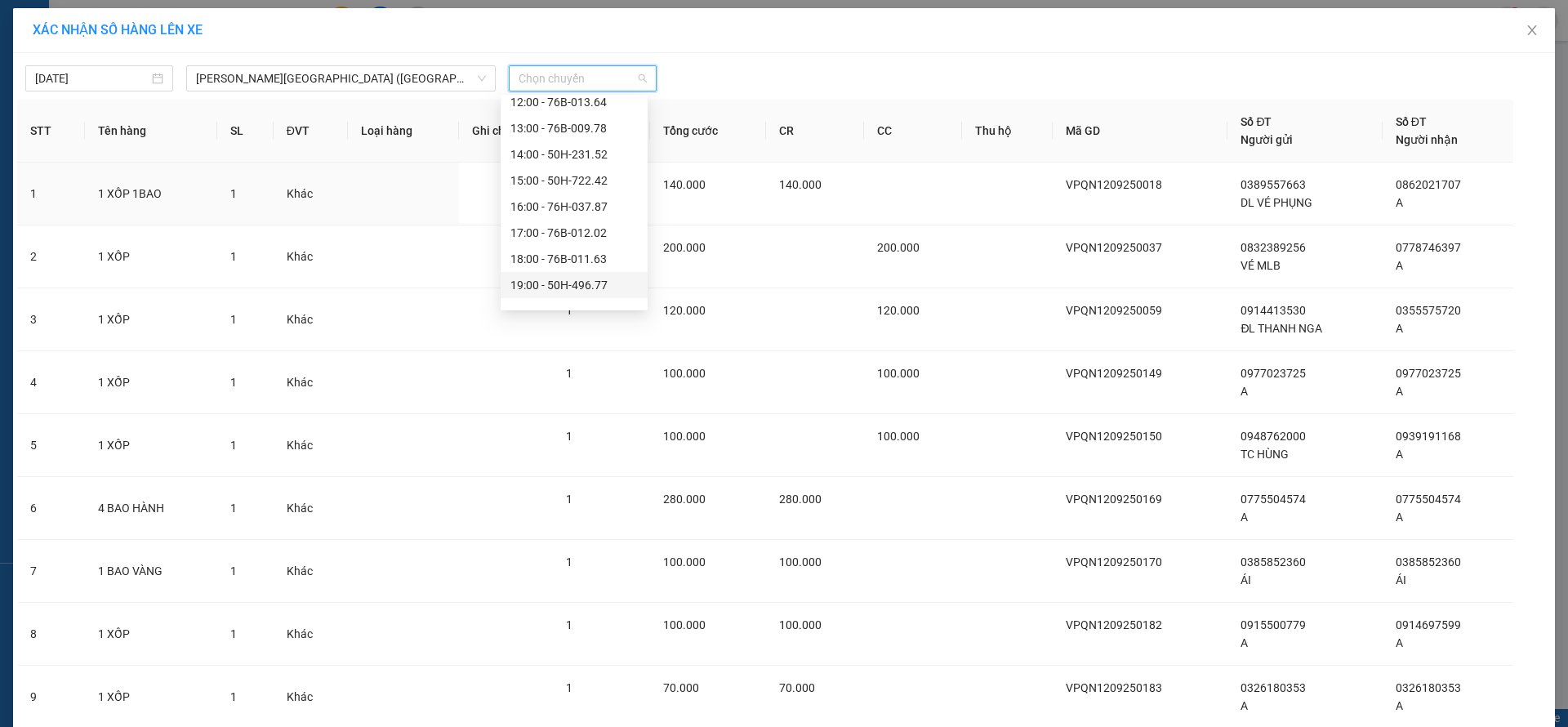
scroll to position [52, 0]
click at [585, 292] on div "20:00" at bounding box center [574, 294] width 127 height 18
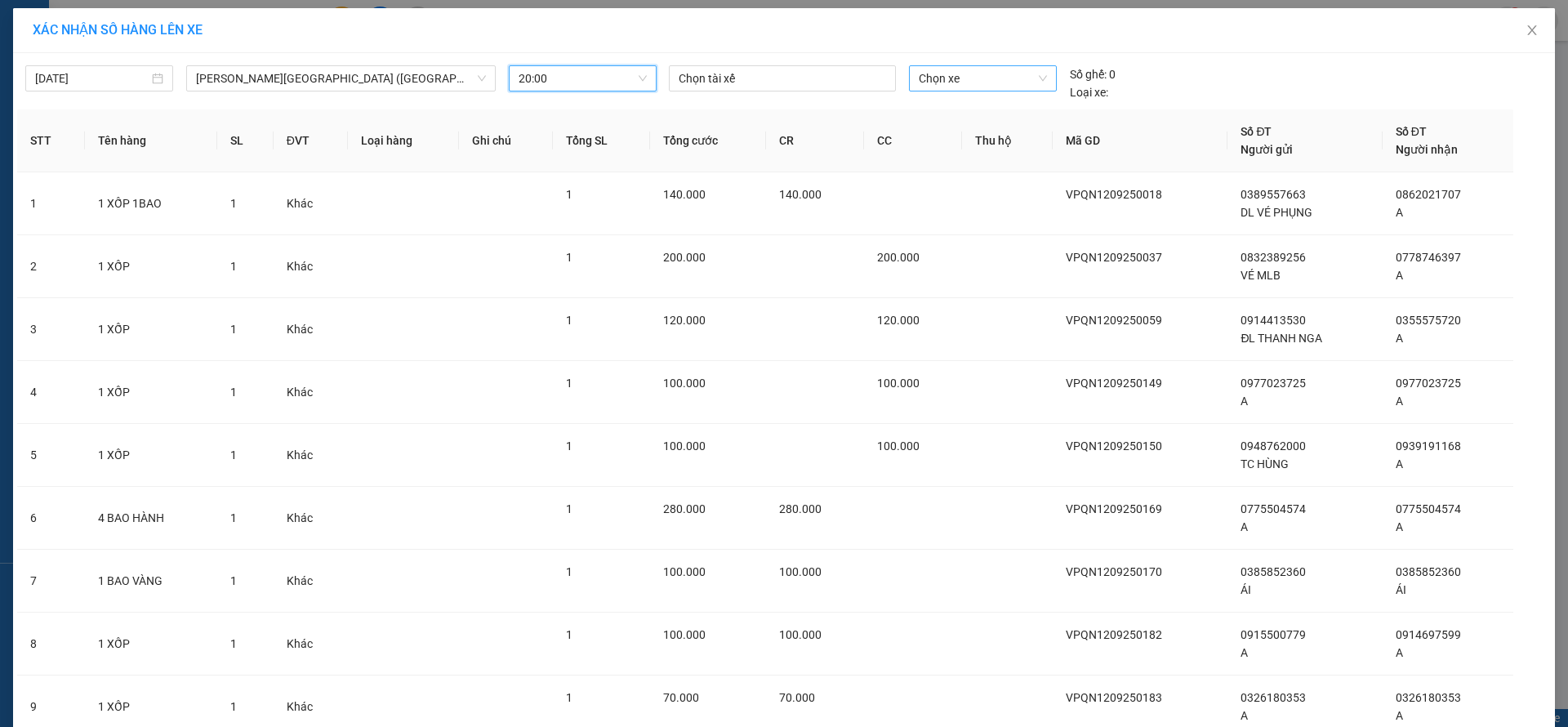
click at [965, 86] on span "Chọn xe" at bounding box center [982, 79] width 127 height 25
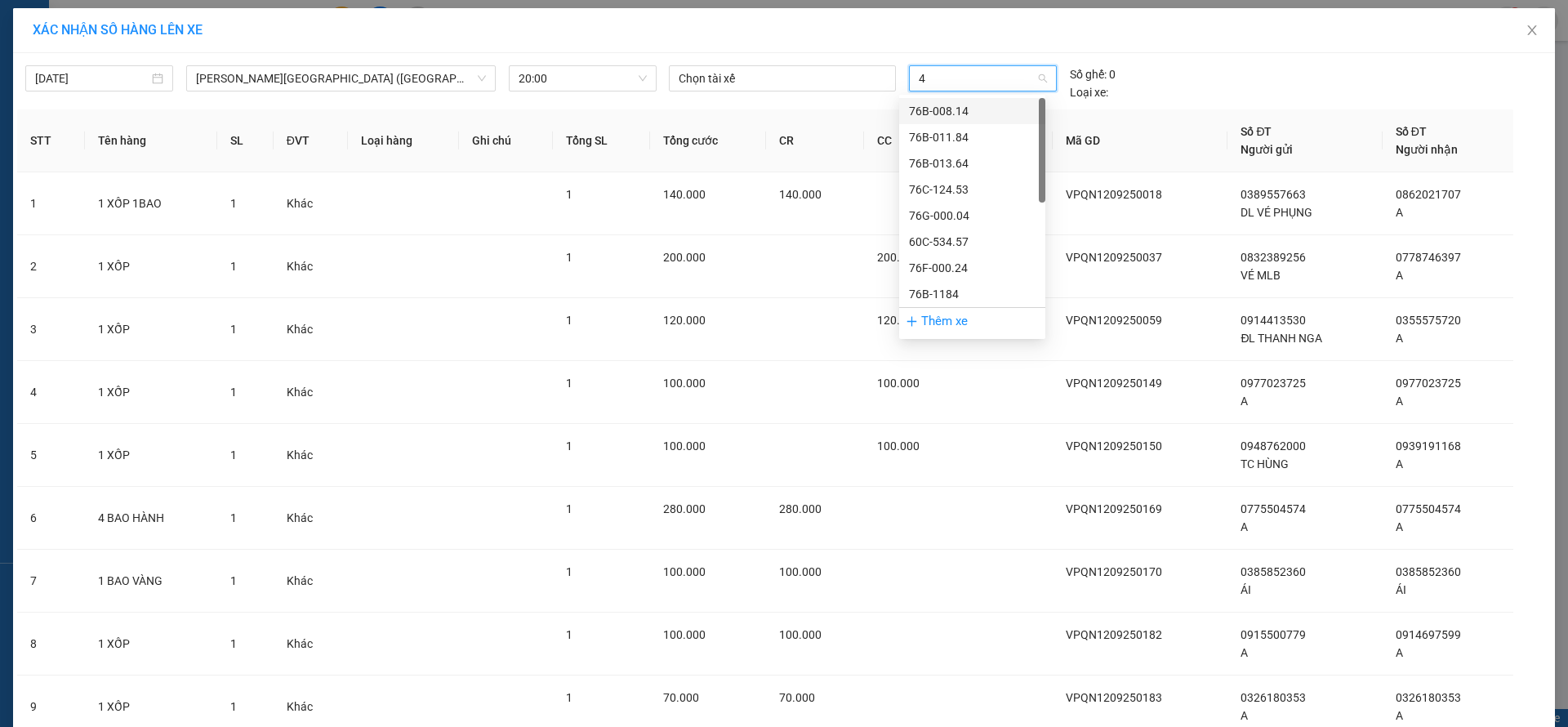
type input "41"
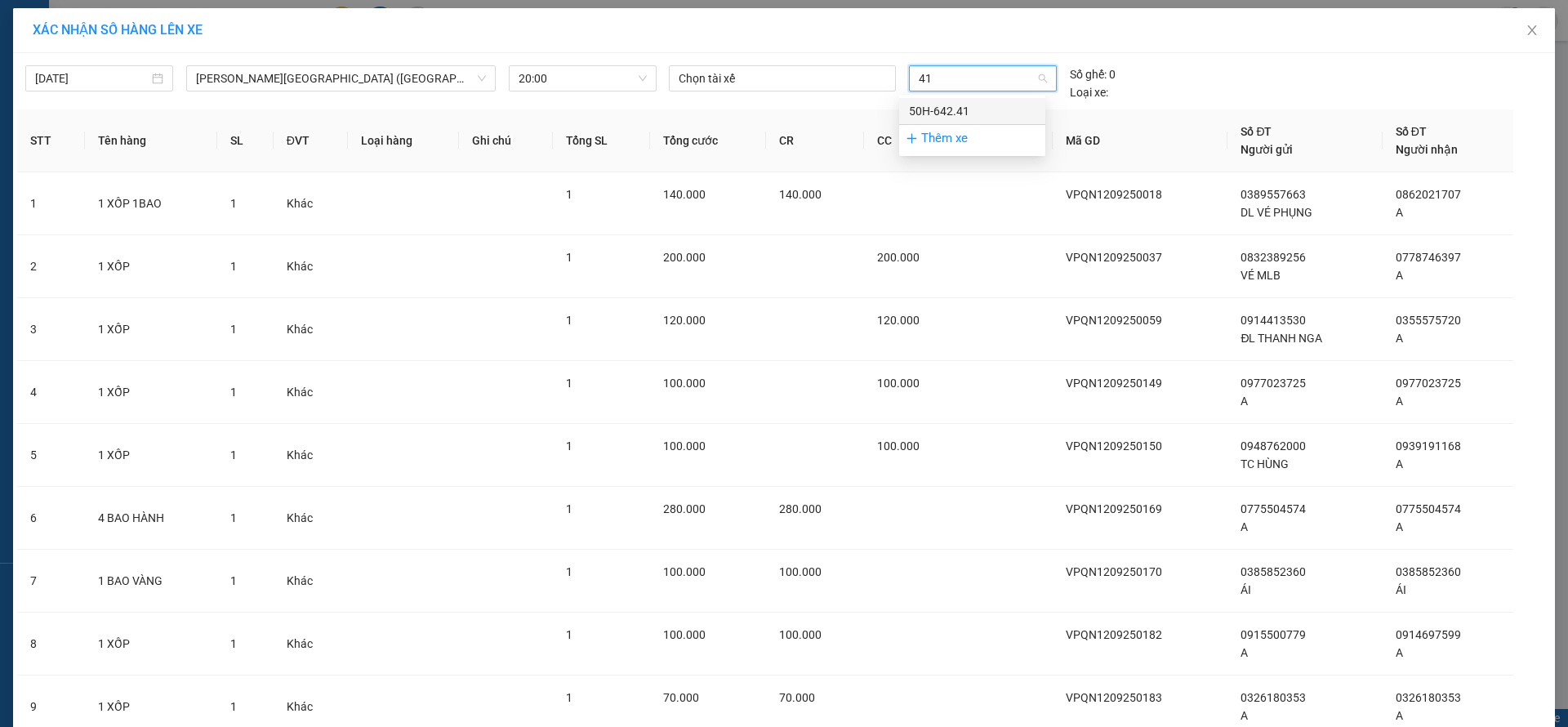
click at [965, 105] on div "50H-642.41" at bounding box center [972, 111] width 126 height 18
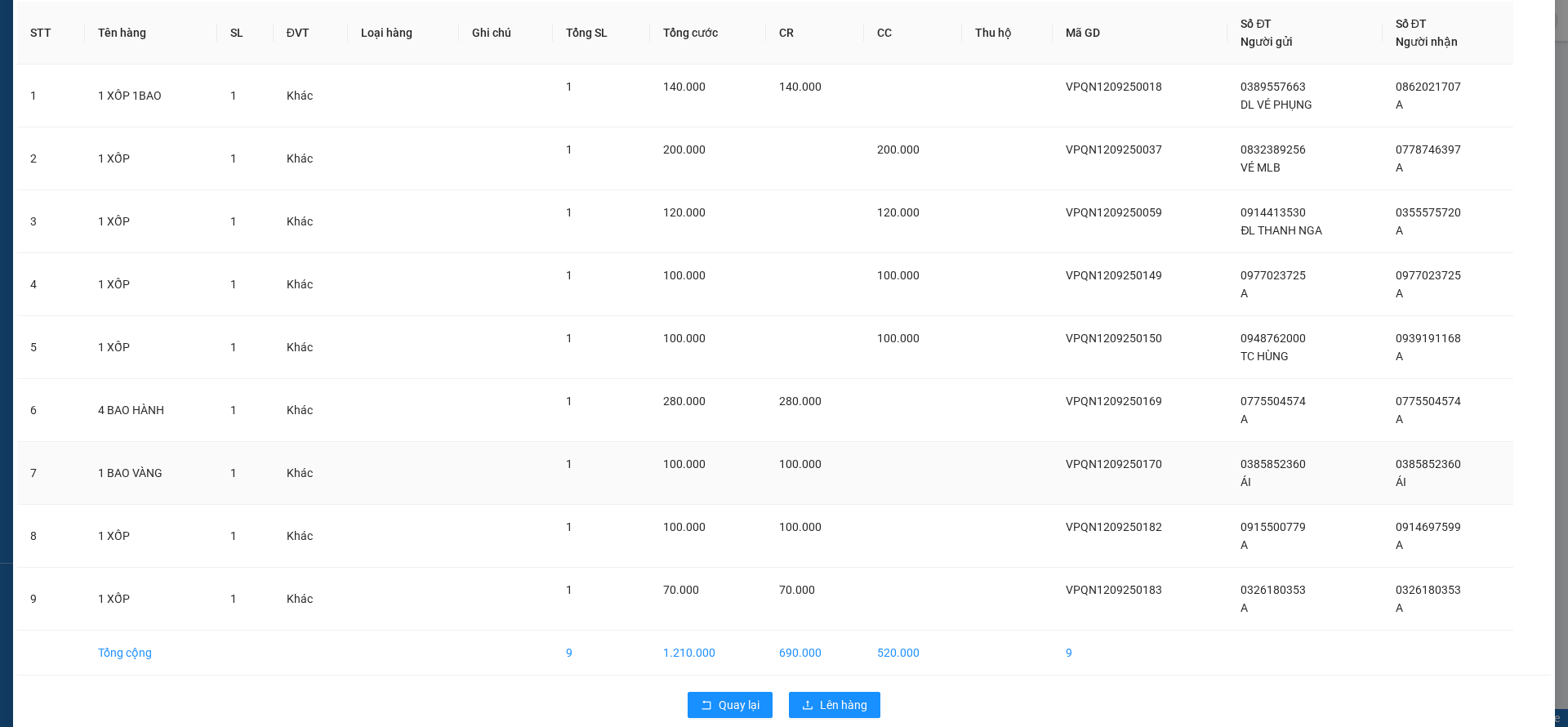
scroll to position [121, 0]
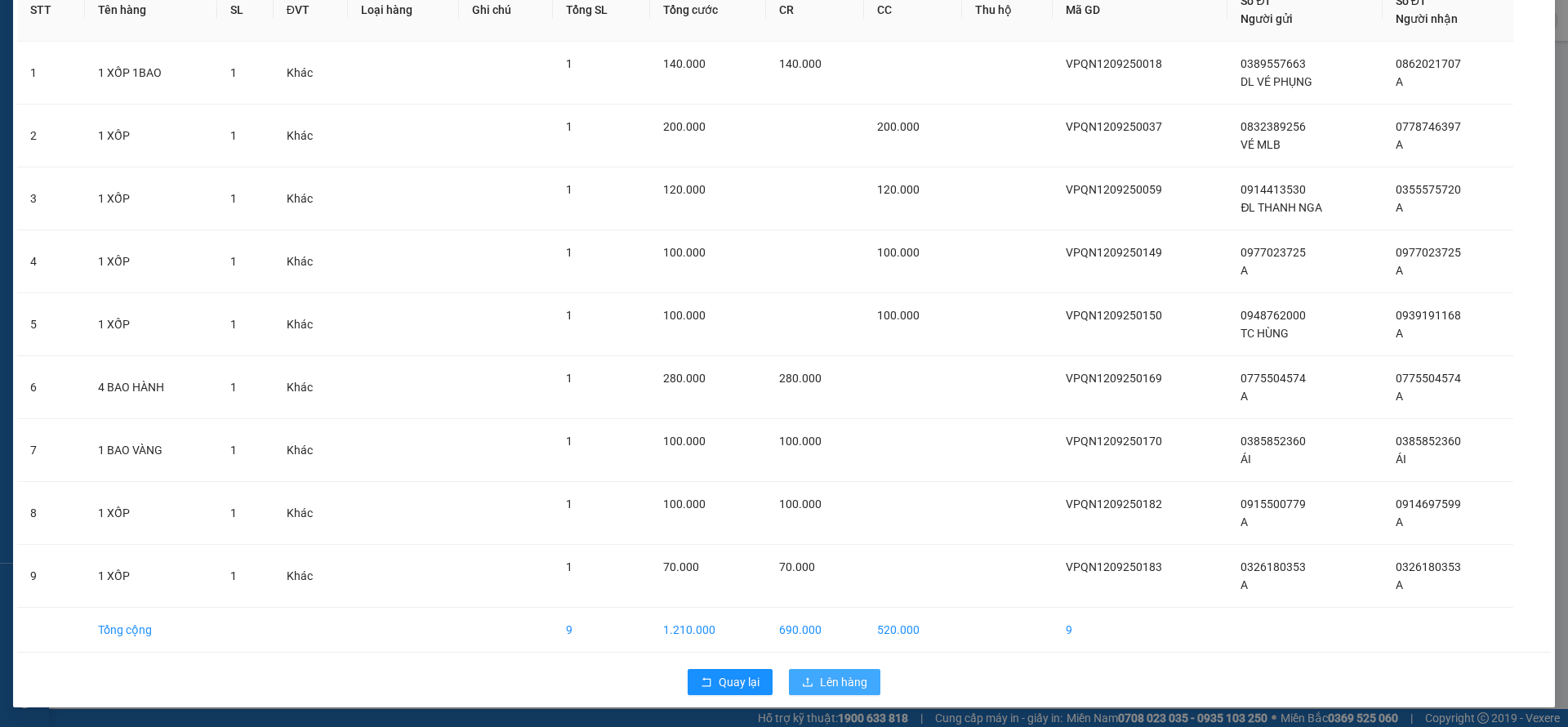
click at [824, 684] on span "Lên hàng" at bounding box center [844, 682] width 48 height 18
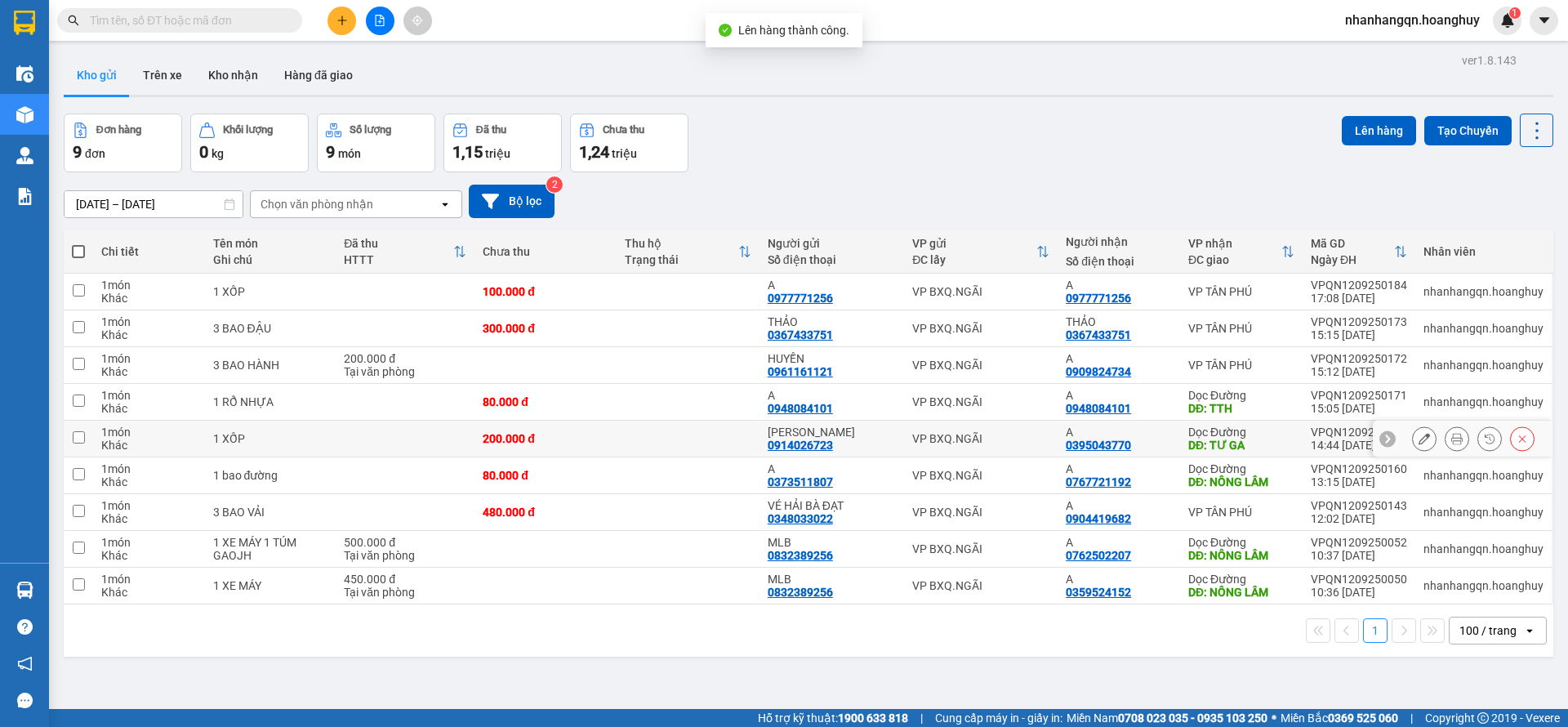
click at [1092, 445] on div "0395043770" at bounding box center [1099, 445] width 65 height 13
click at [962, 452] on td "VP BXQ.NGÃI" at bounding box center [981, 439] width 154 height 37
checkbox input "true"
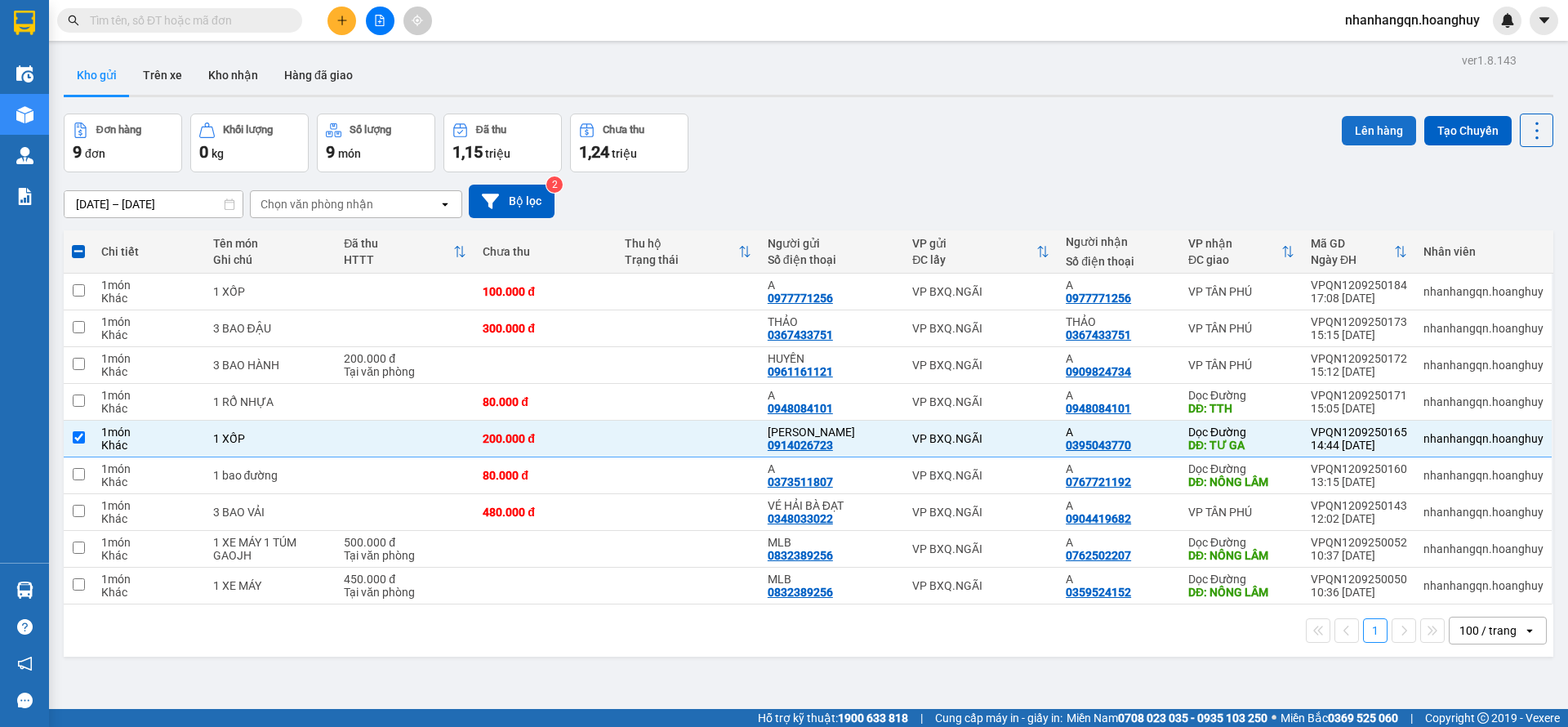
click at [1352, 118] on button "Lên hàng" at bounding box center [1379, 130] width 74 height 29
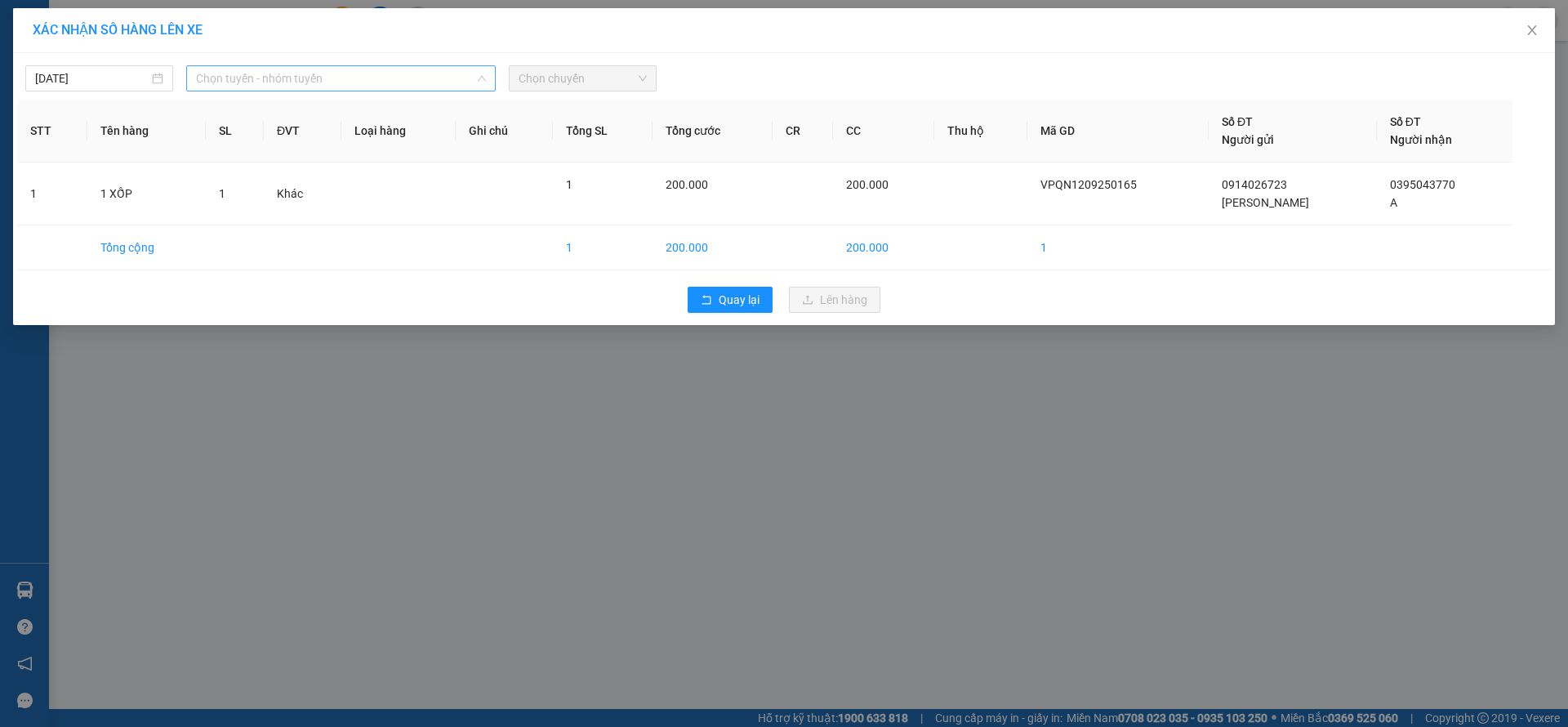
click at [312, 83] on span "Chọn tuyến - nhóm tuyến" at bounding box center [341, 79] width 290 height 25
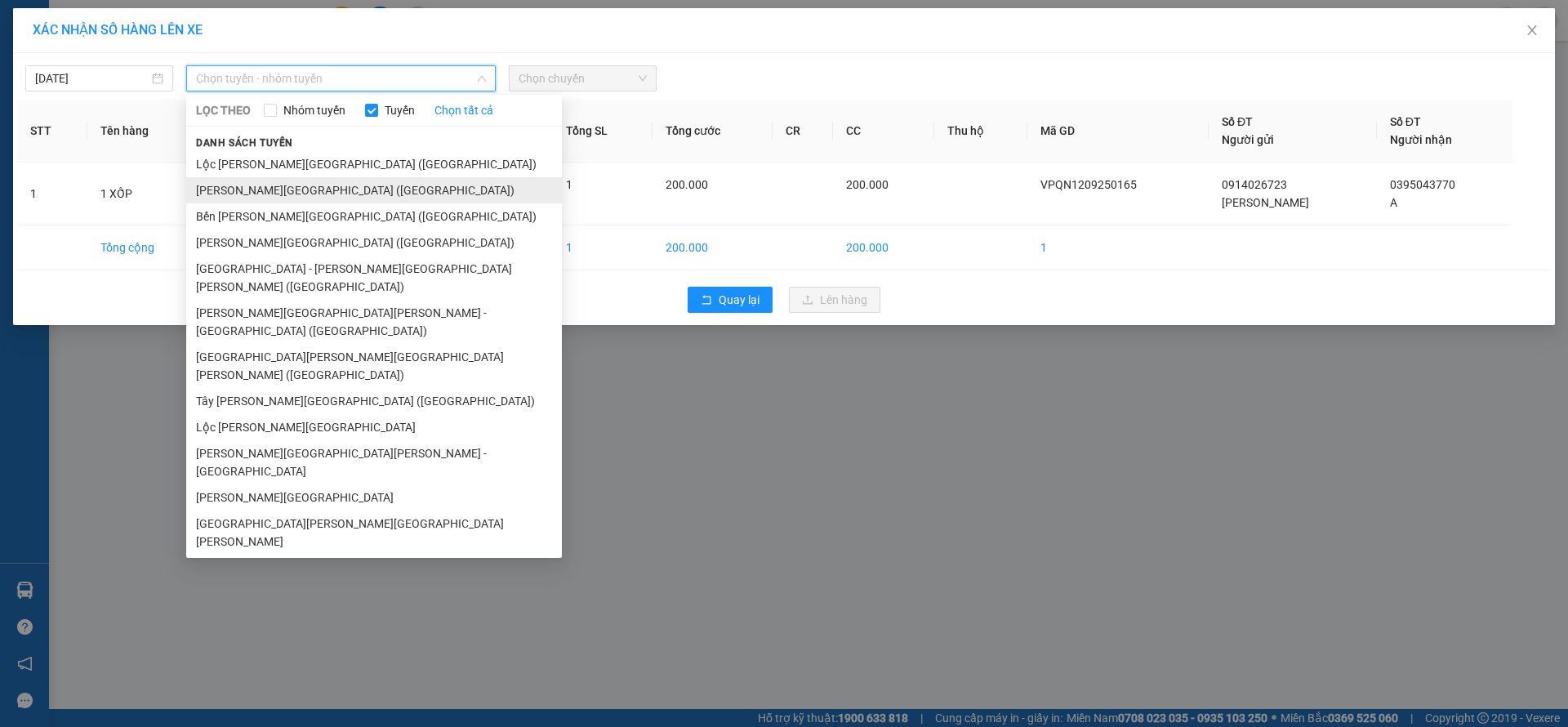
click at [290, 184] on li "[PERSON_NAME][GEOGRAPHIC_DATA] ([GEOGRAPHIC_DATA])" at bounding box center [374, 191] width 376 height 26
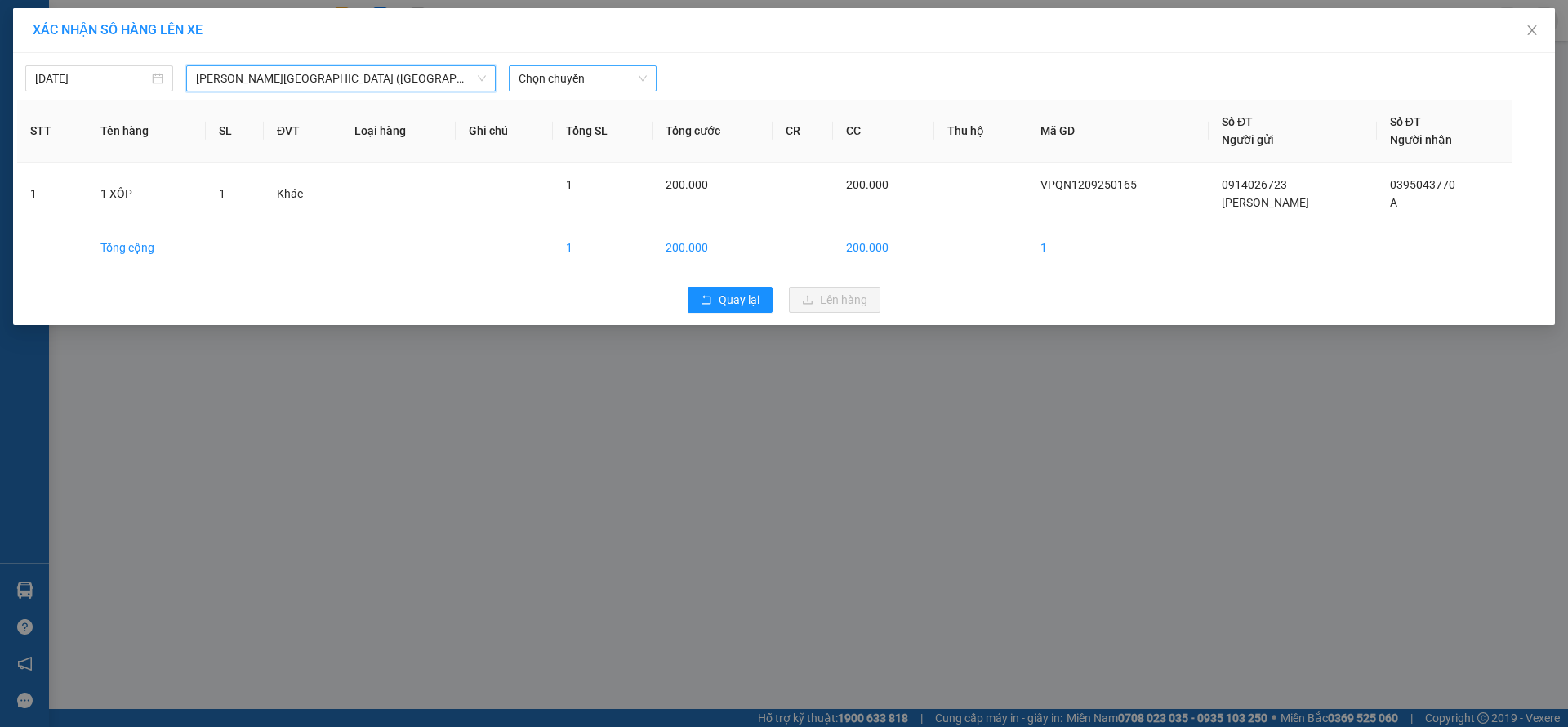
click at [582, 66] on span "Chọn chuyến" at bounding box center [582, 79] width 128 height 25
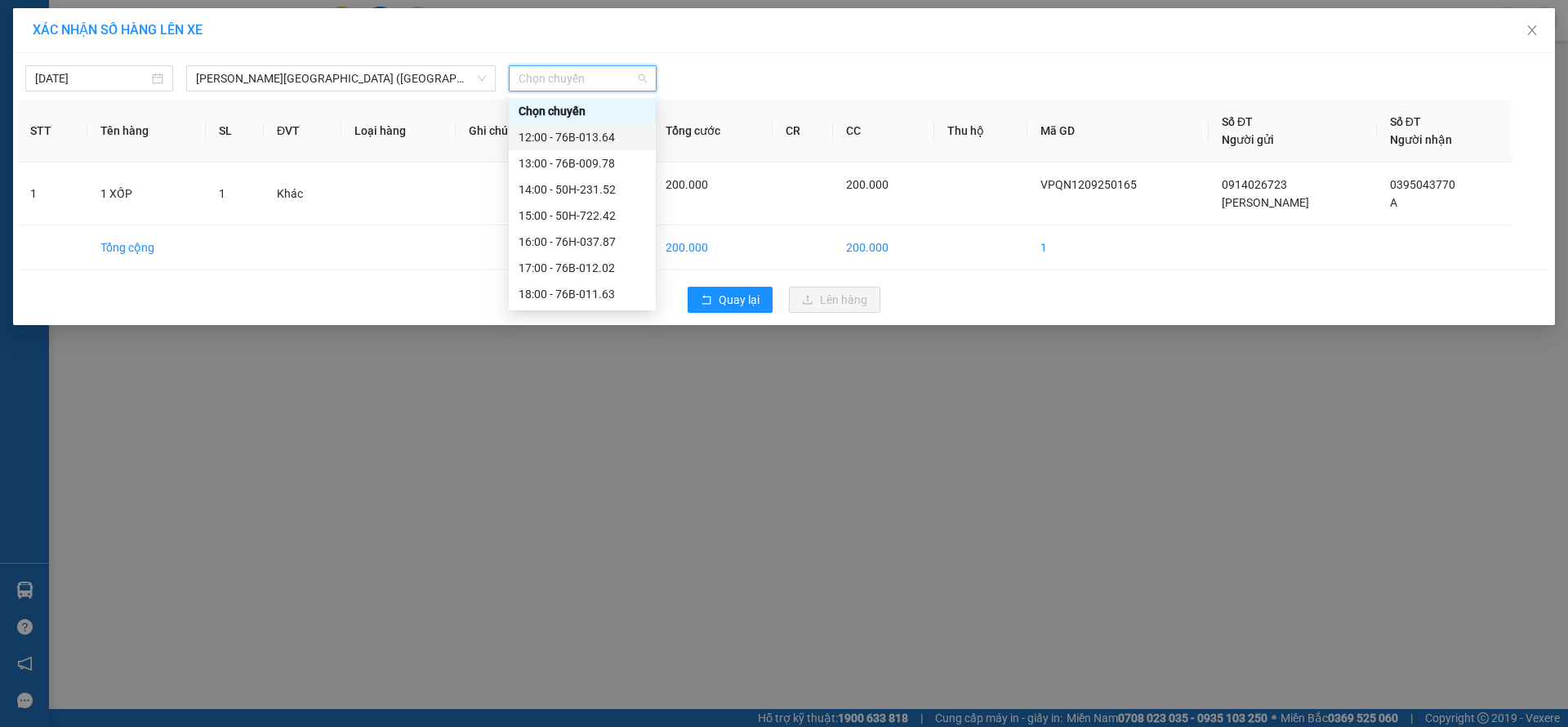
scroll to position [52, 0]
click at [609, 242] on div "18:00 - 76B-011.63" at bounding box center [582, 242] width 127 height 18
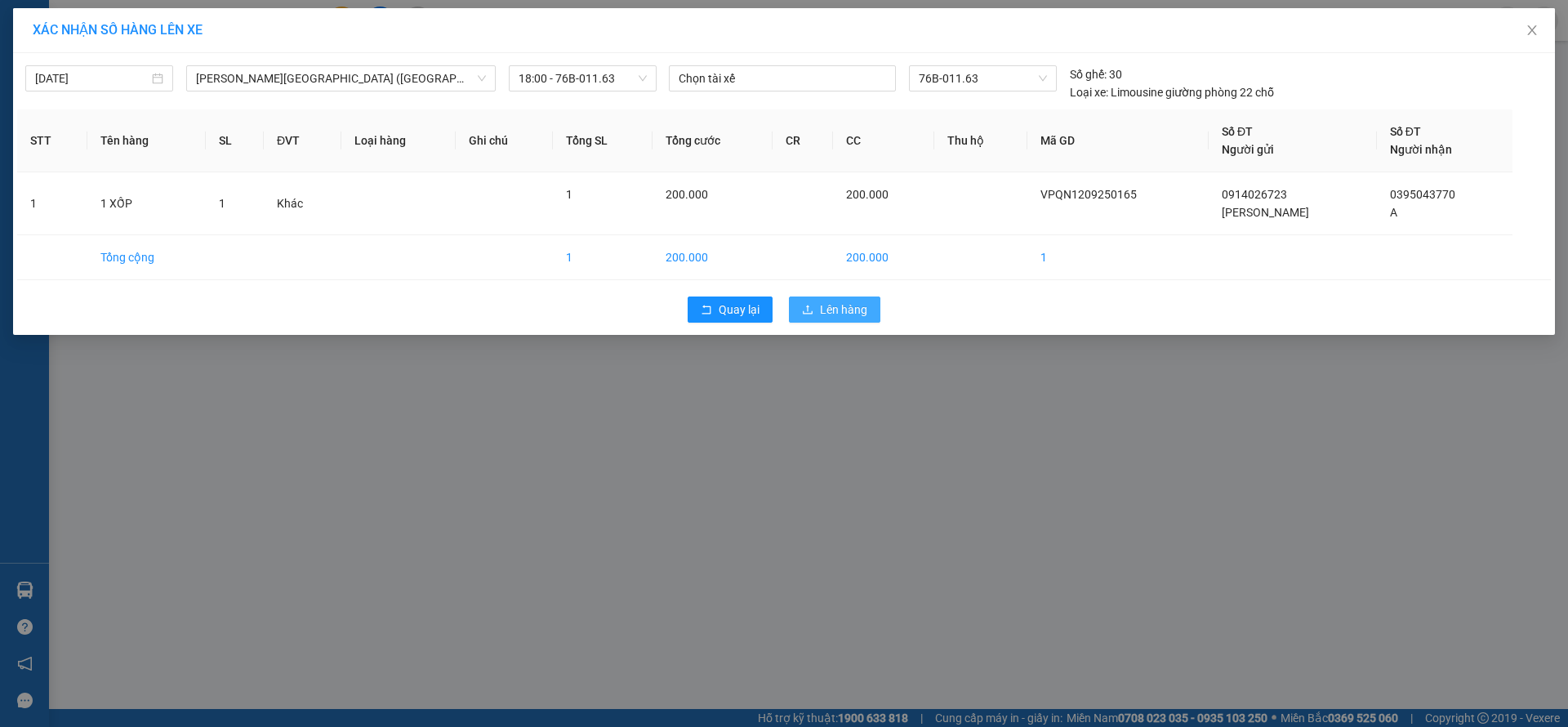
click at [860, 313] on span "Lên hàng" at bounding box center [844, 310] width 48 height 18
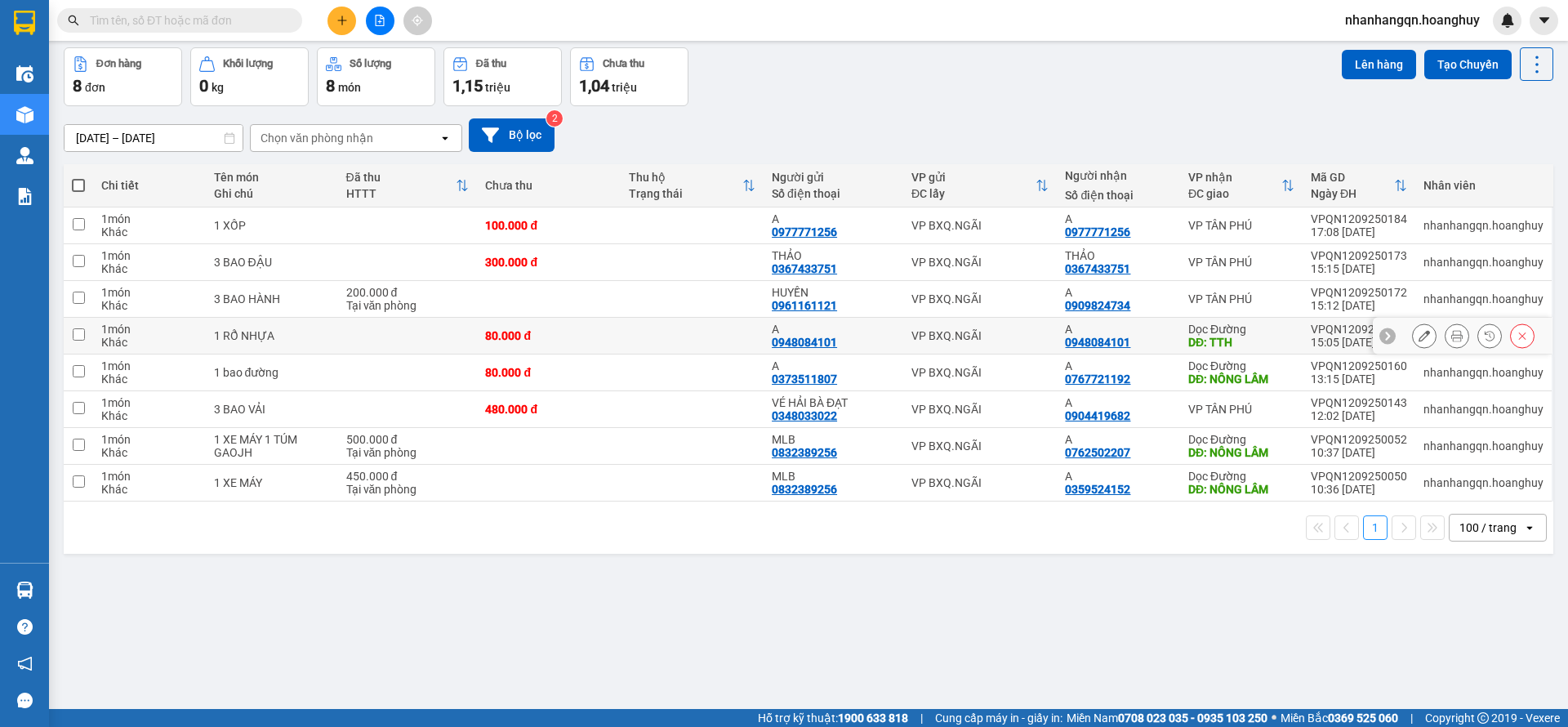
scroll to position [75, 0]
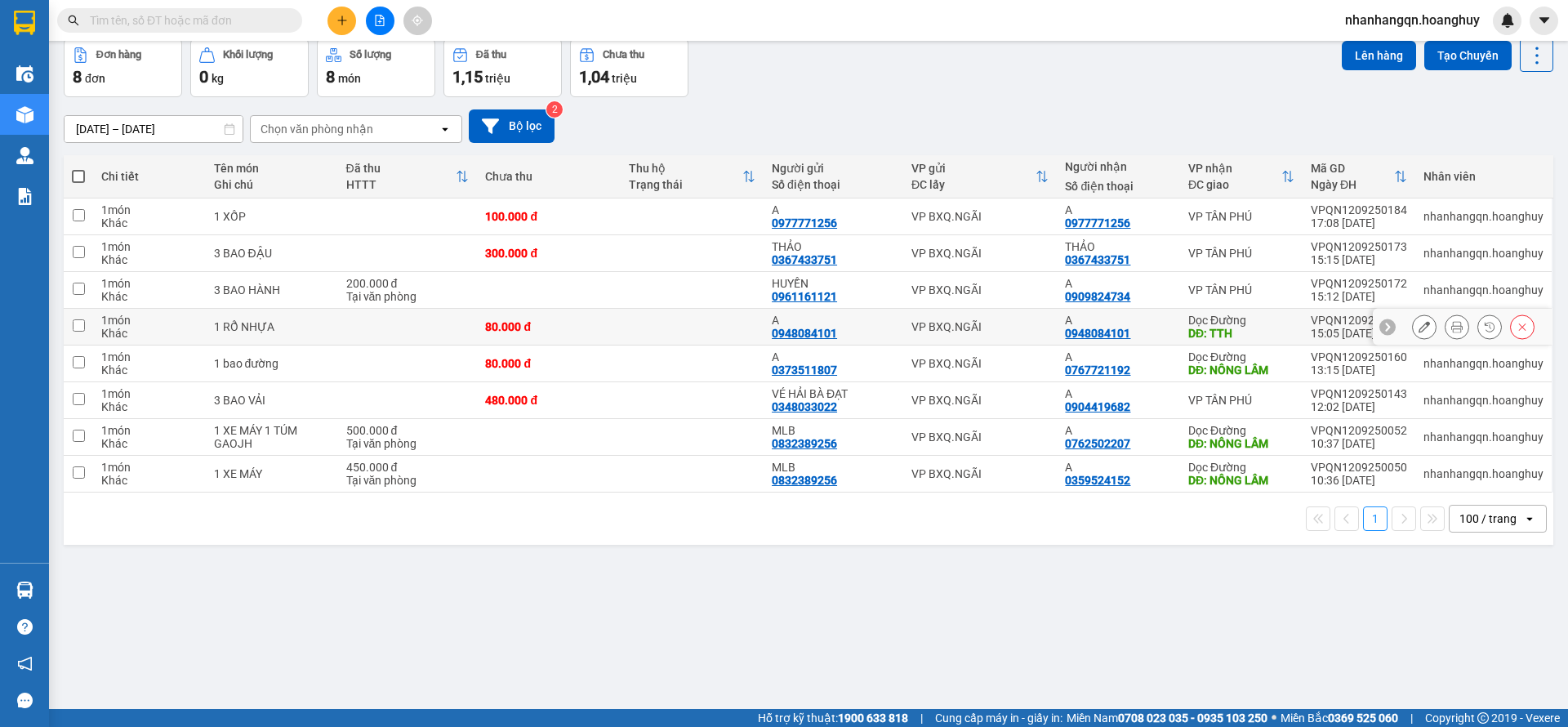
click at [1419, 327] on icon at bounding box center [1424, 326] width 11 height 11
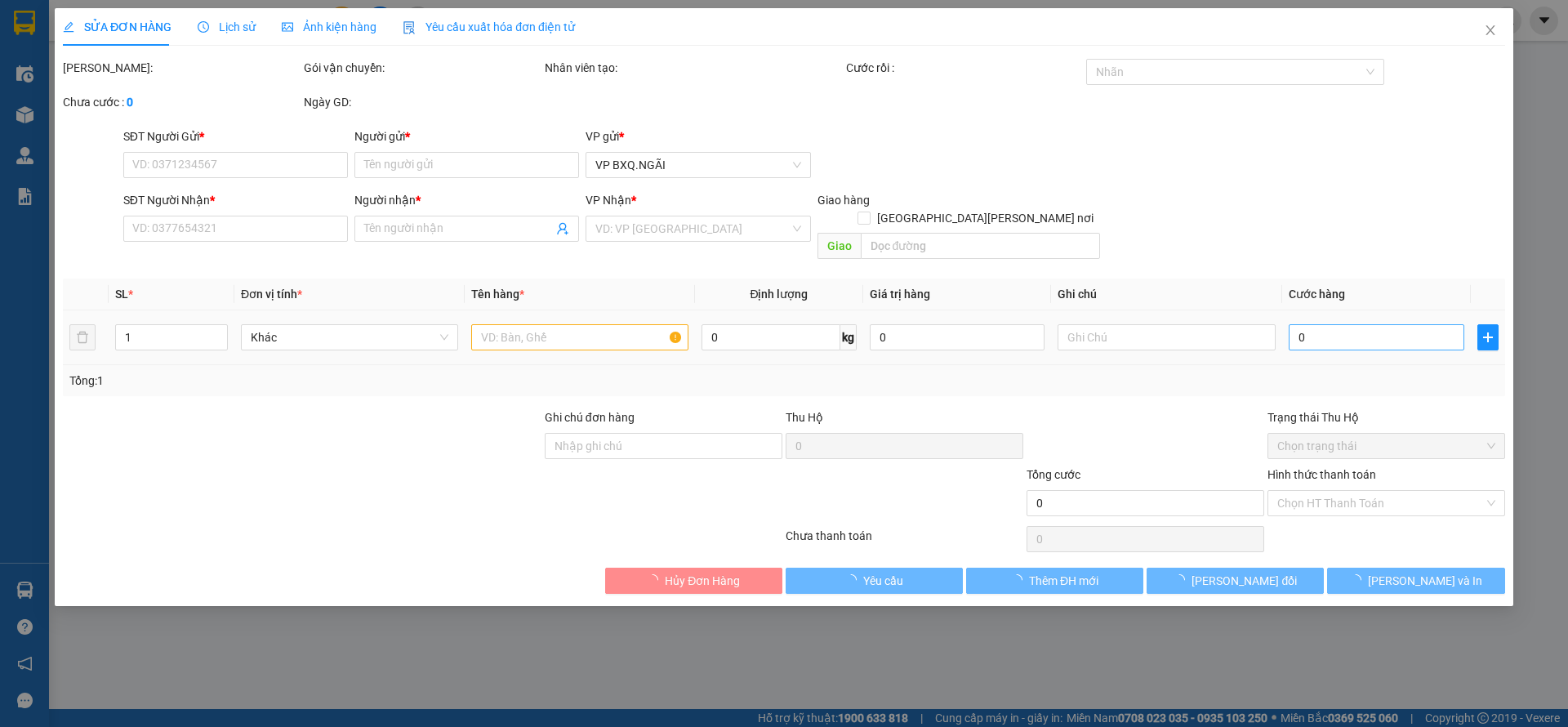
type input "0948084101"
type input "A"
type input "0948084101"
type input "A"
type input "TTH"
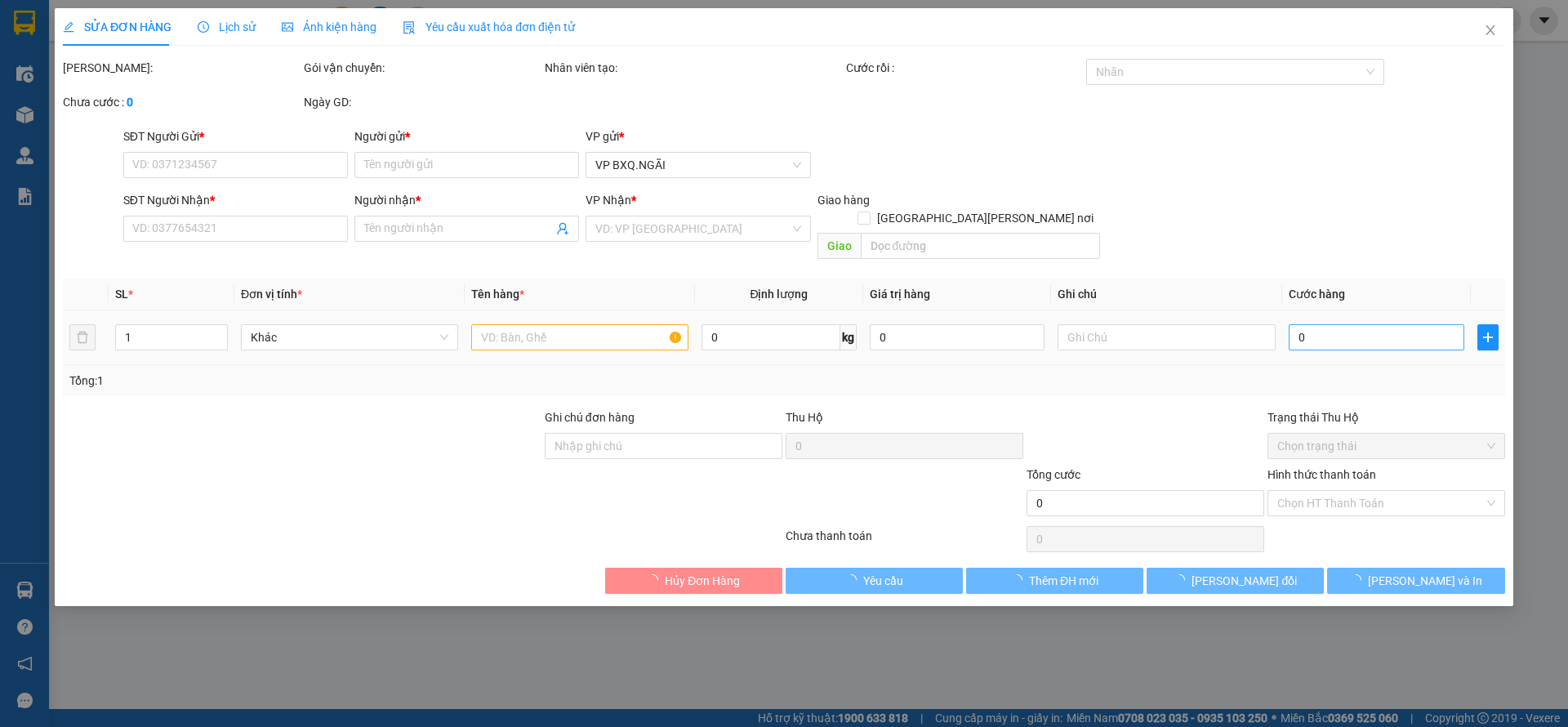
type input "80.000"
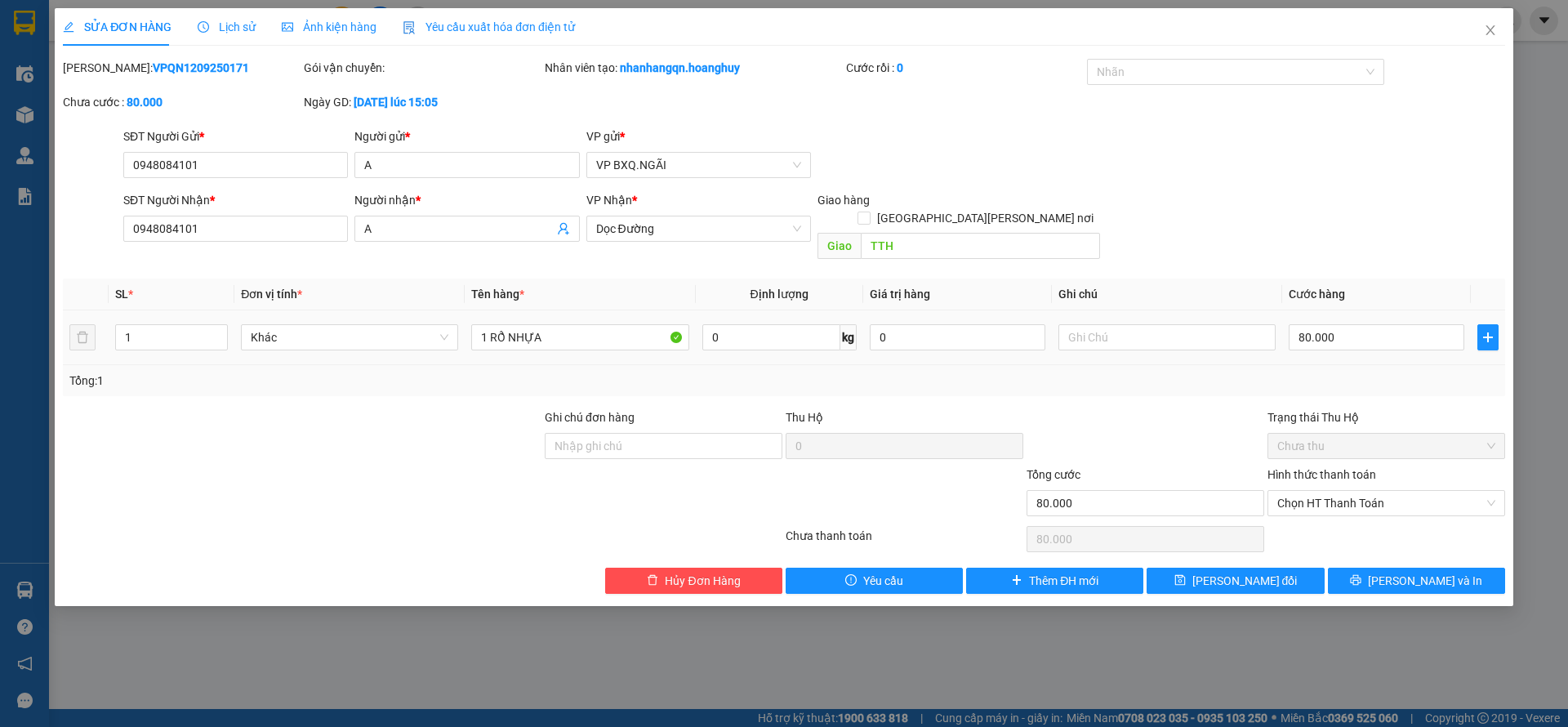
click at [585, 334] on div "1 RỔ NHỰA" at bounding box center [580, 337] width 217 height 33
click at [580, 330] on input "1 RỔ NHỰA" at bounding box center [580, 337] width 217 height 26
type input "1 RỔ NHỰA 1XOOSP"
type input "1"
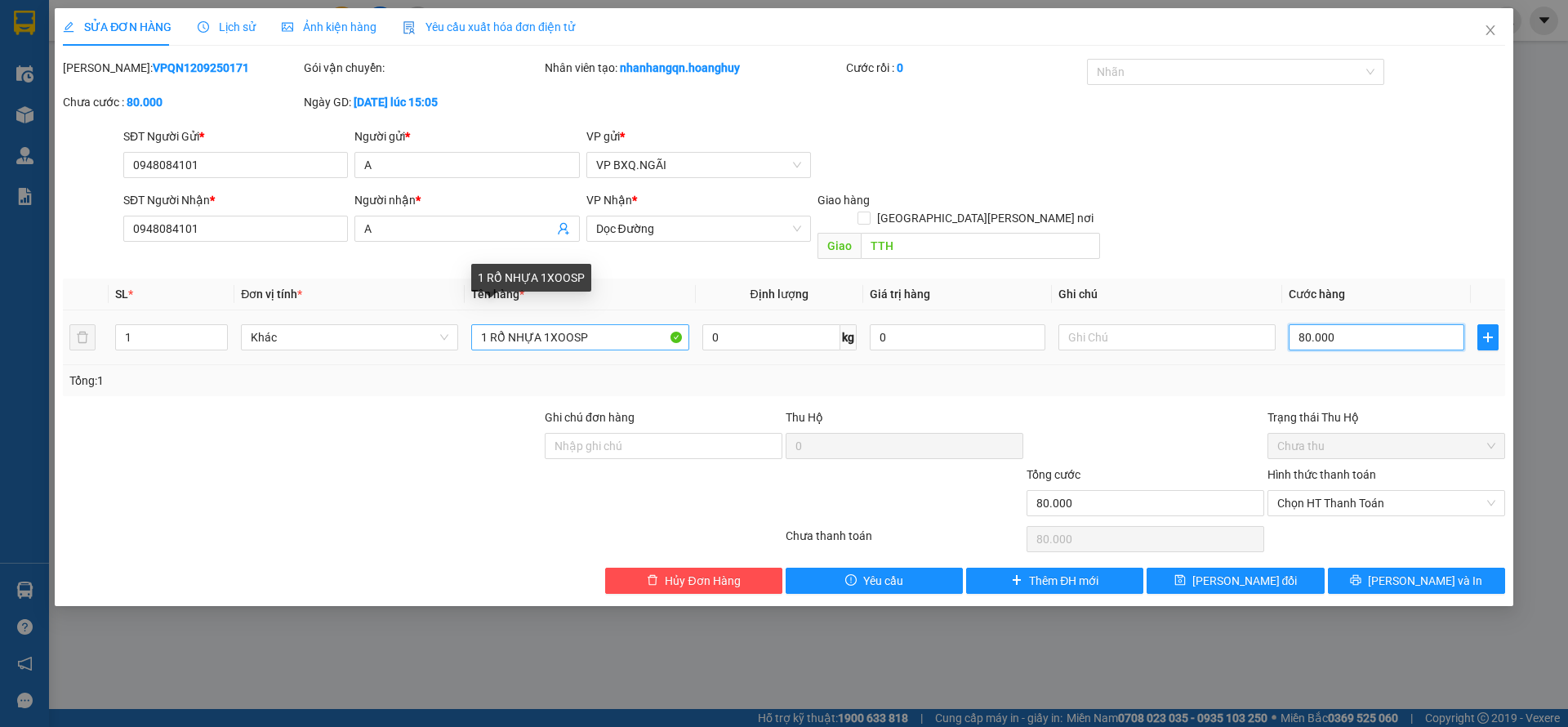
type input "1"
type input "18"
type input "180"
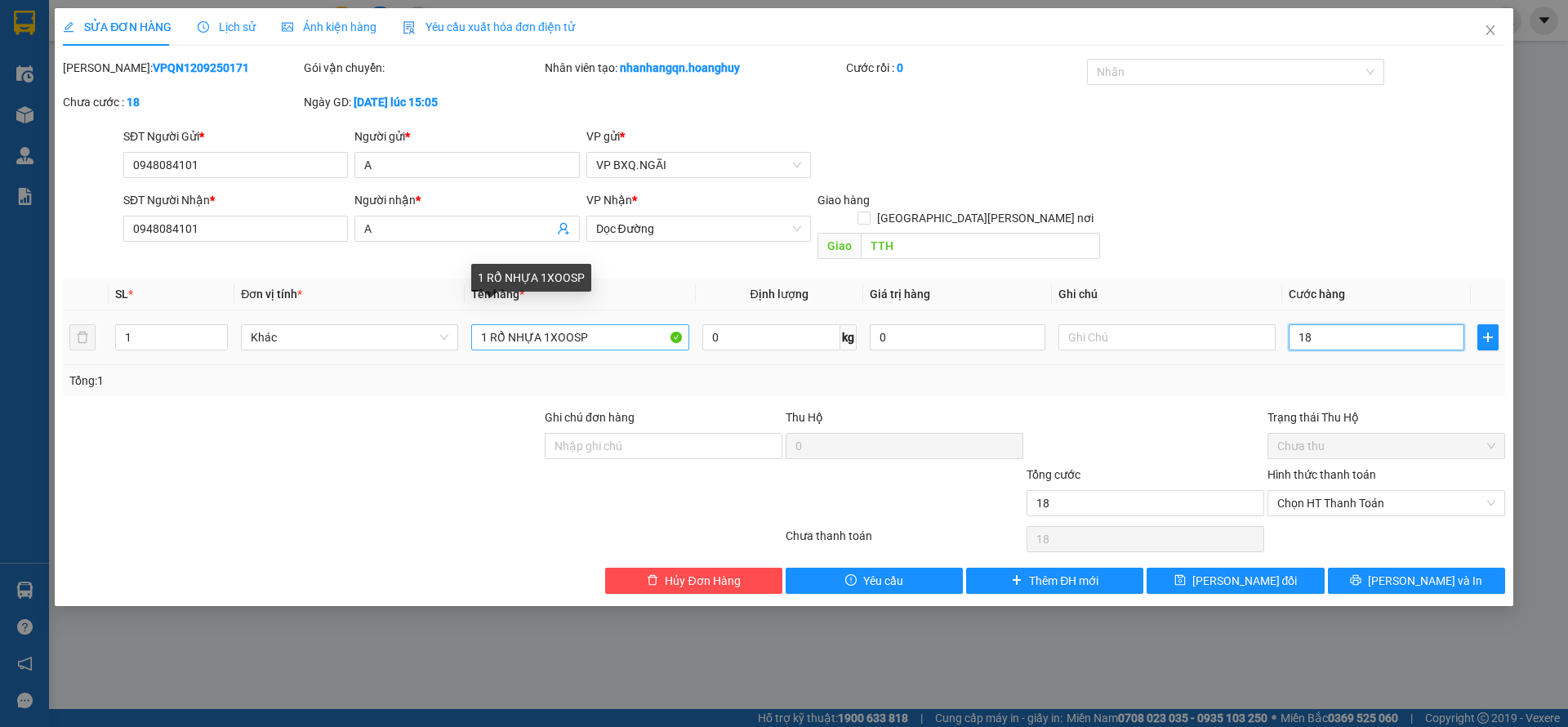
type input "180"
type input "1.800"
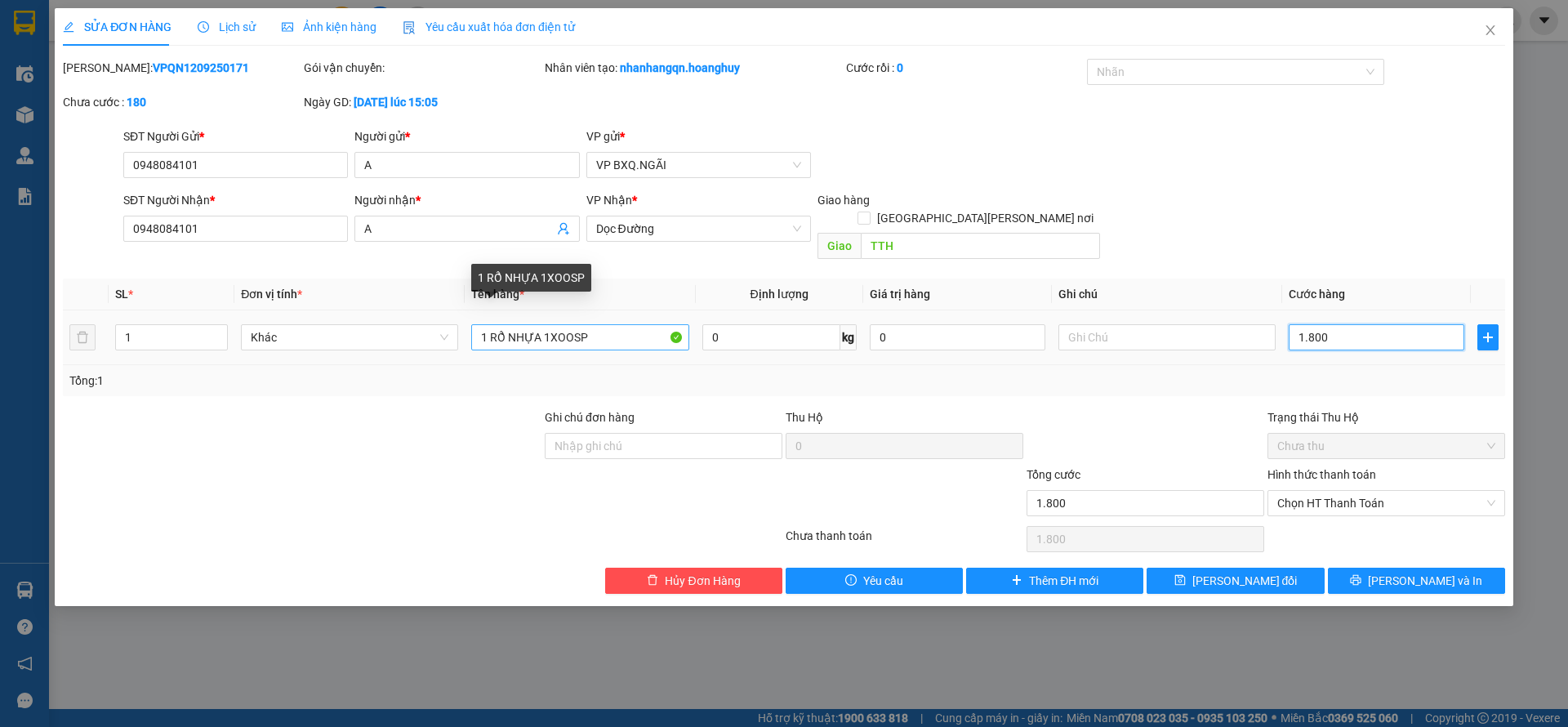
type input "18.000"
type input "180.000"
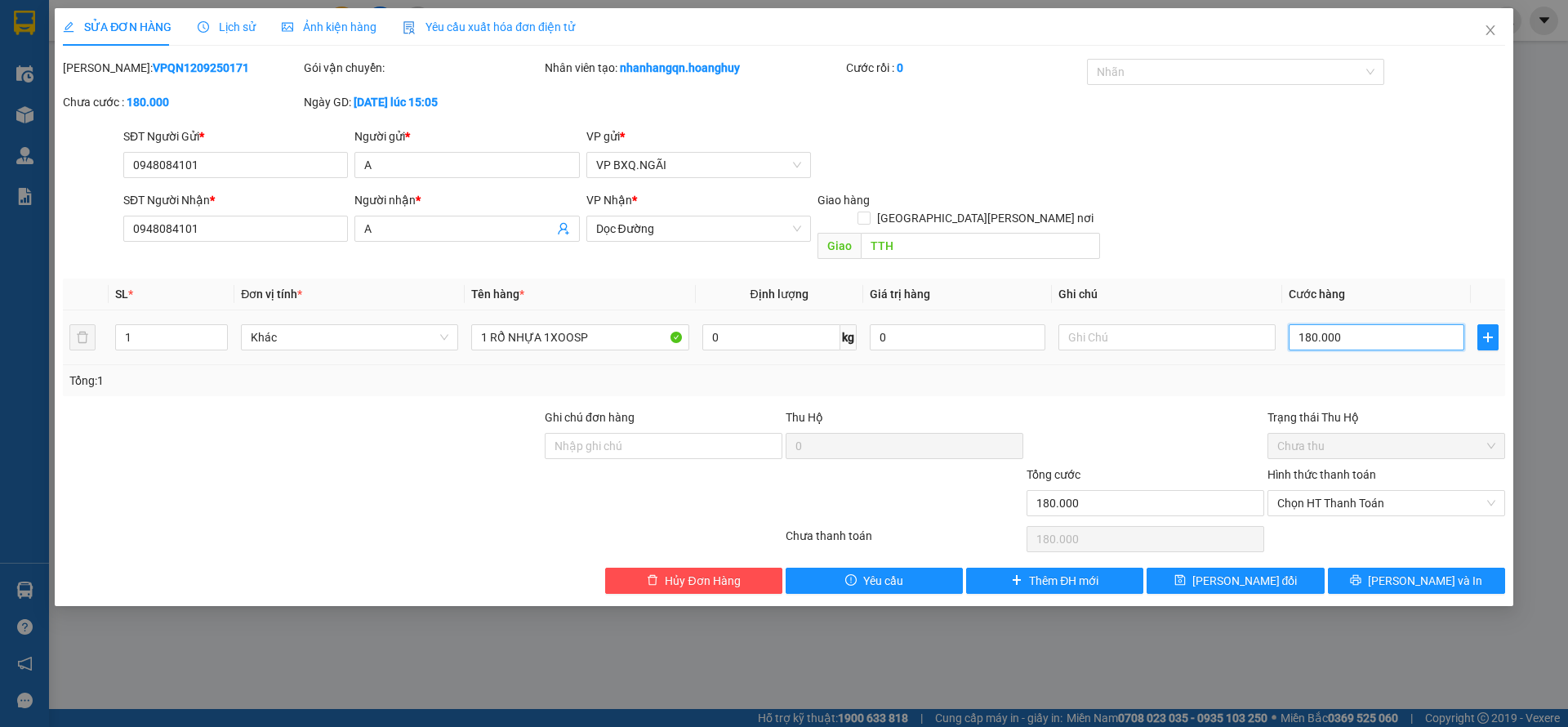
type input "180.000"
click at [1339, 311] on td "180.000" at bounding box center [1377, 338] width 189 height 55
click at [1347, 324] on input "180.000" at bounding box center [1377, 337] width 176 height 26
type input "1"
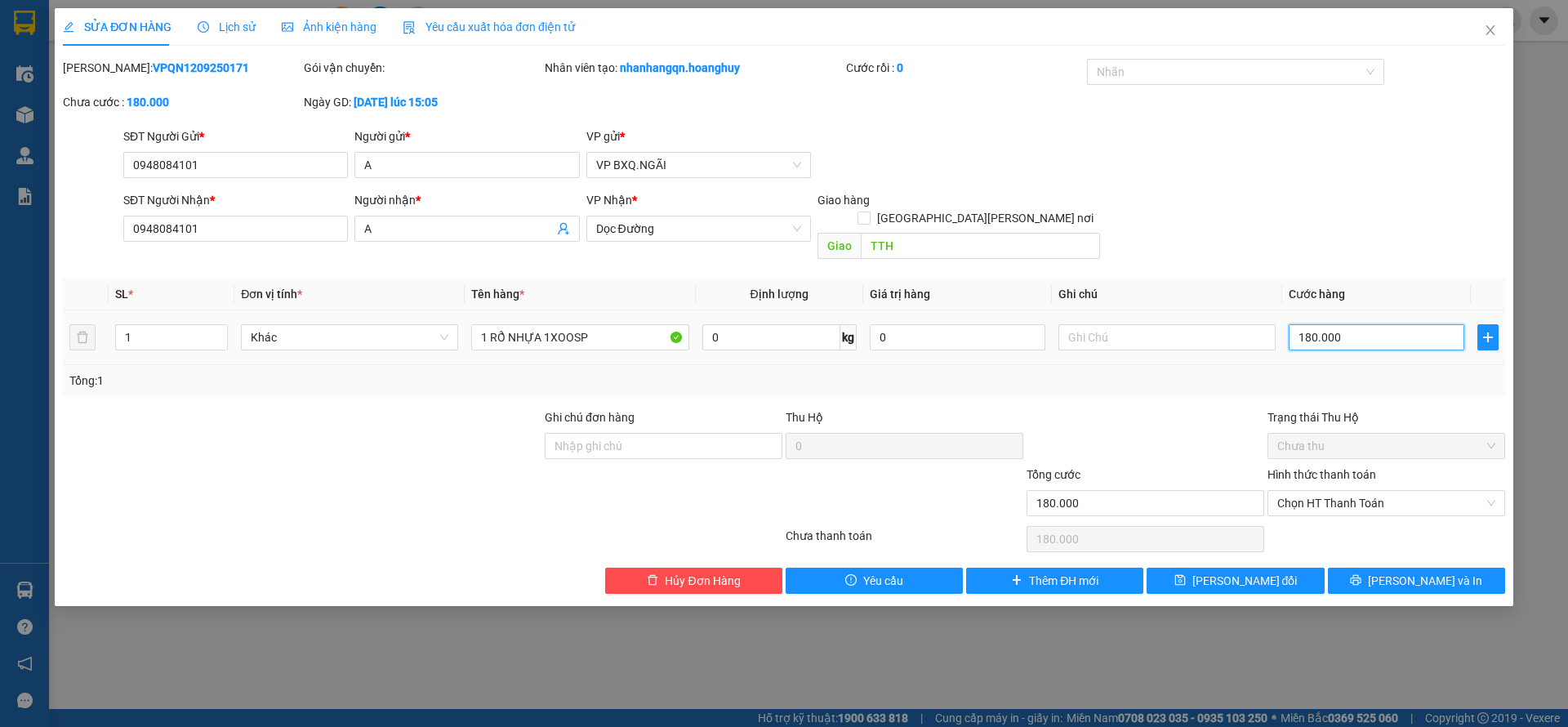
type input "1"
type input "17"
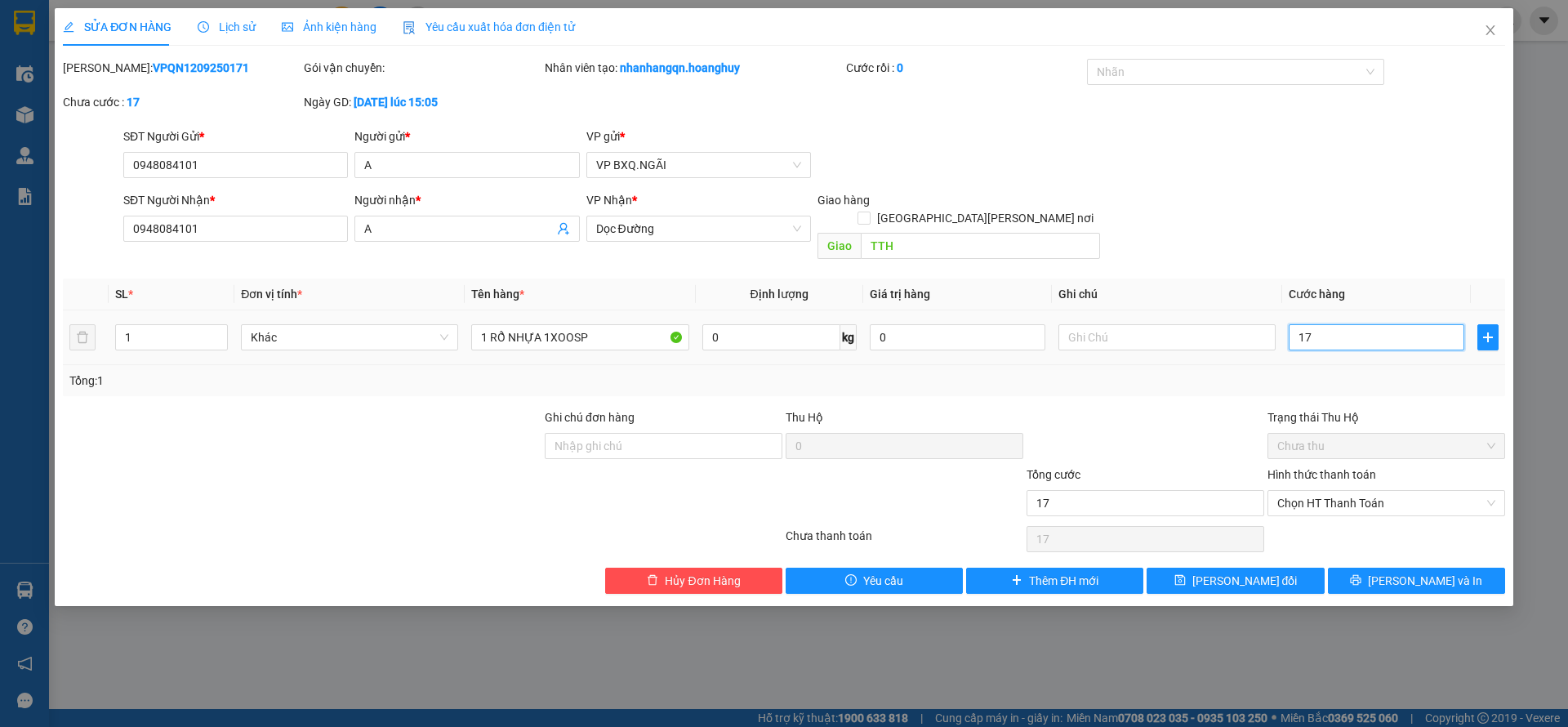
type input "170"
type input "1.700"
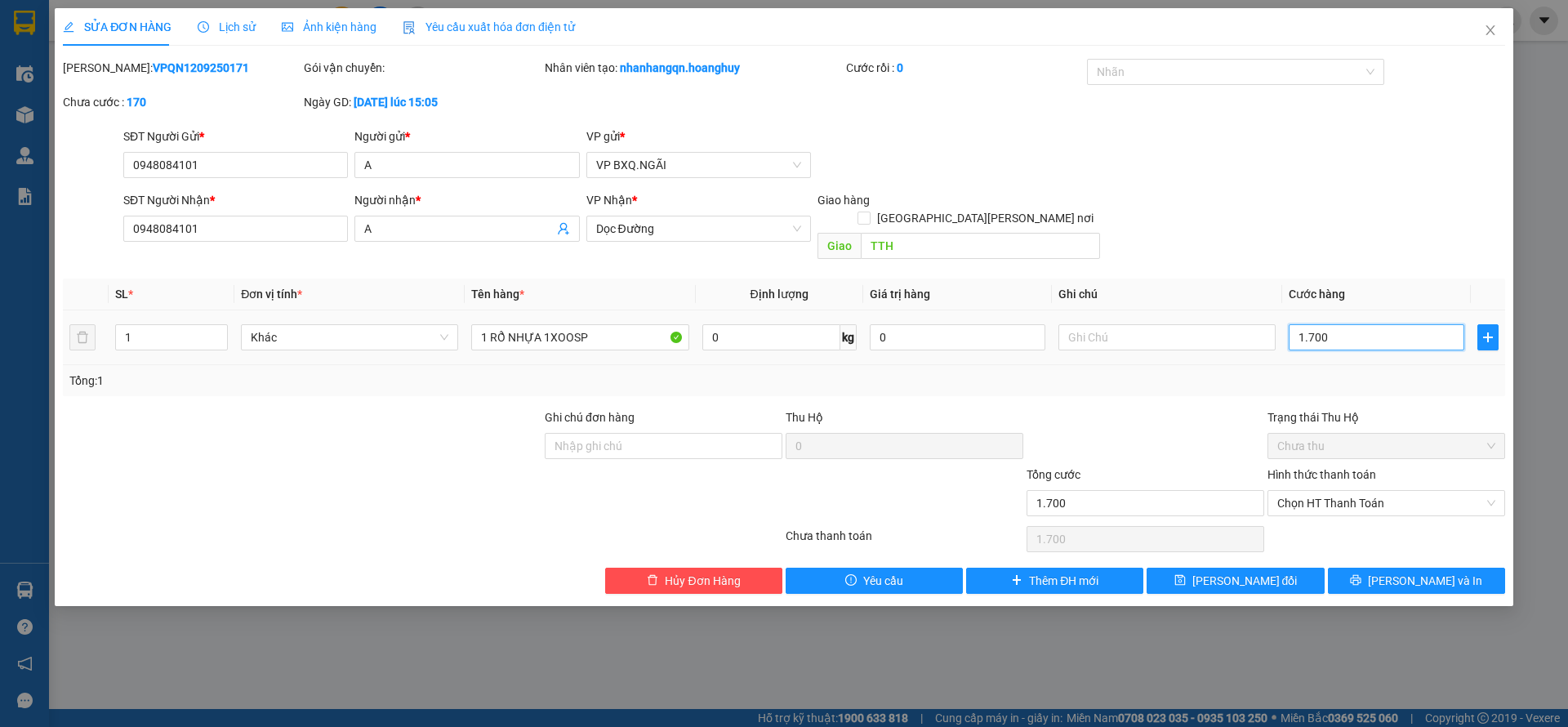
type input "17.000"
type input "170.000"
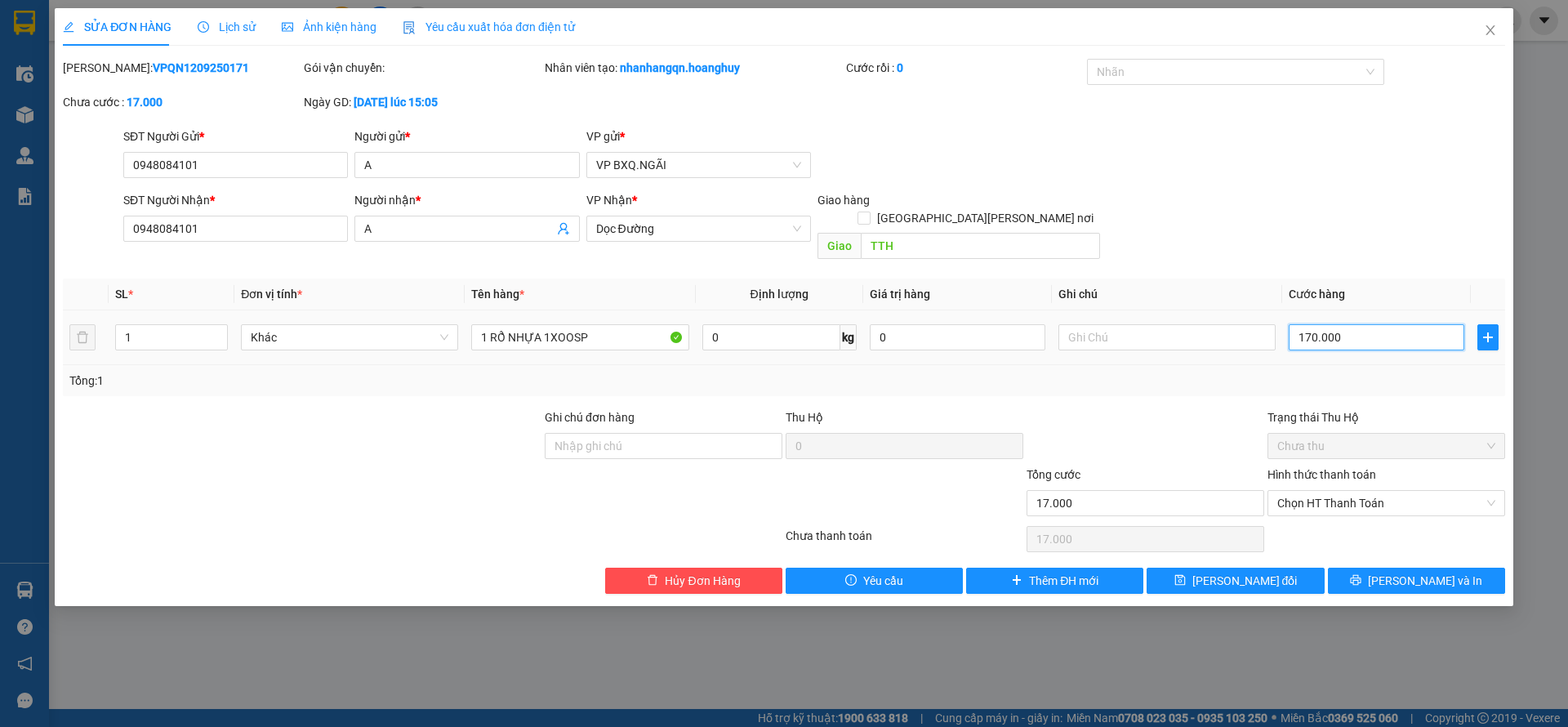
type input "170.000"
click at [1436, 572] on span "[PERSON_NAME] và In" at bounding box center [1425, 581] width 115 height 18
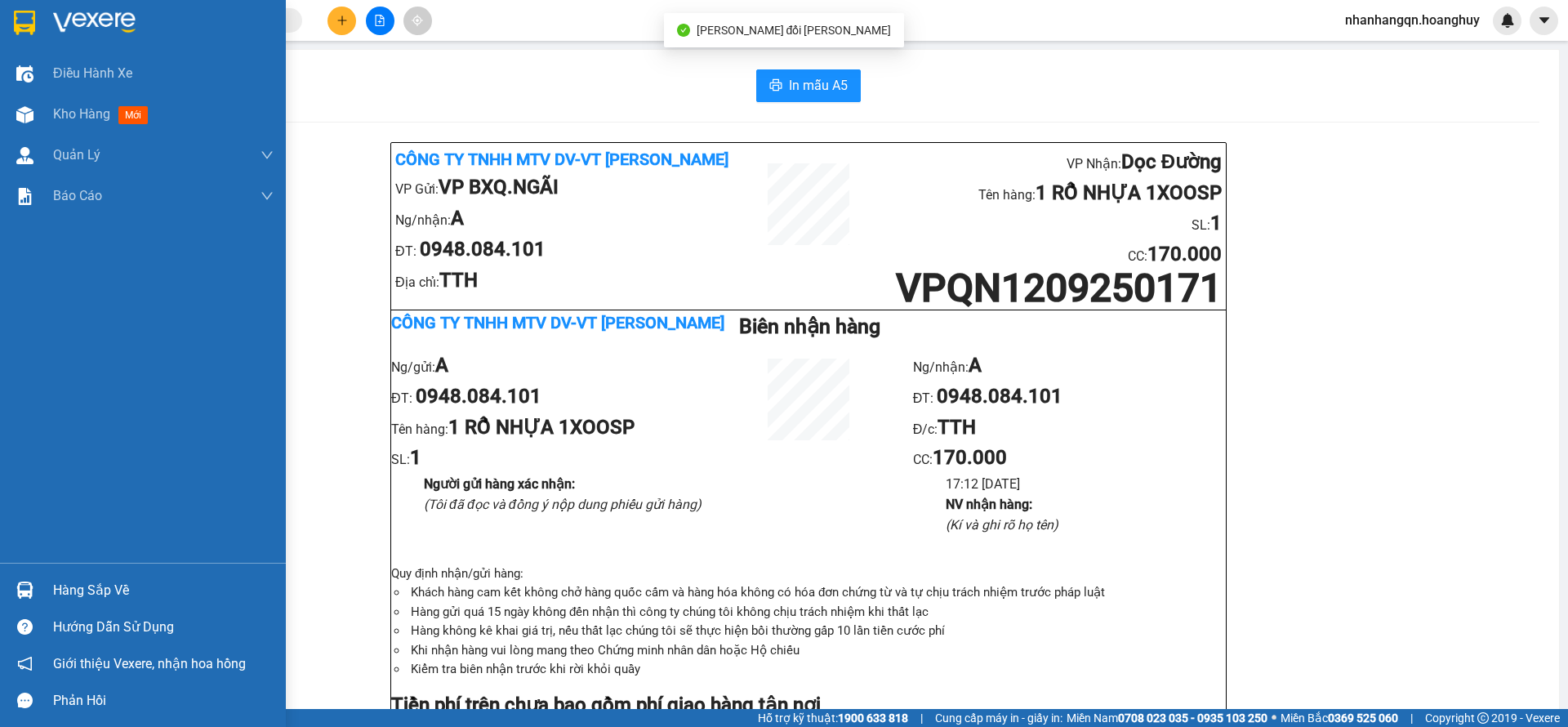
click at [26, 14] on img at bounding box center [25, 23] width 21 height 25
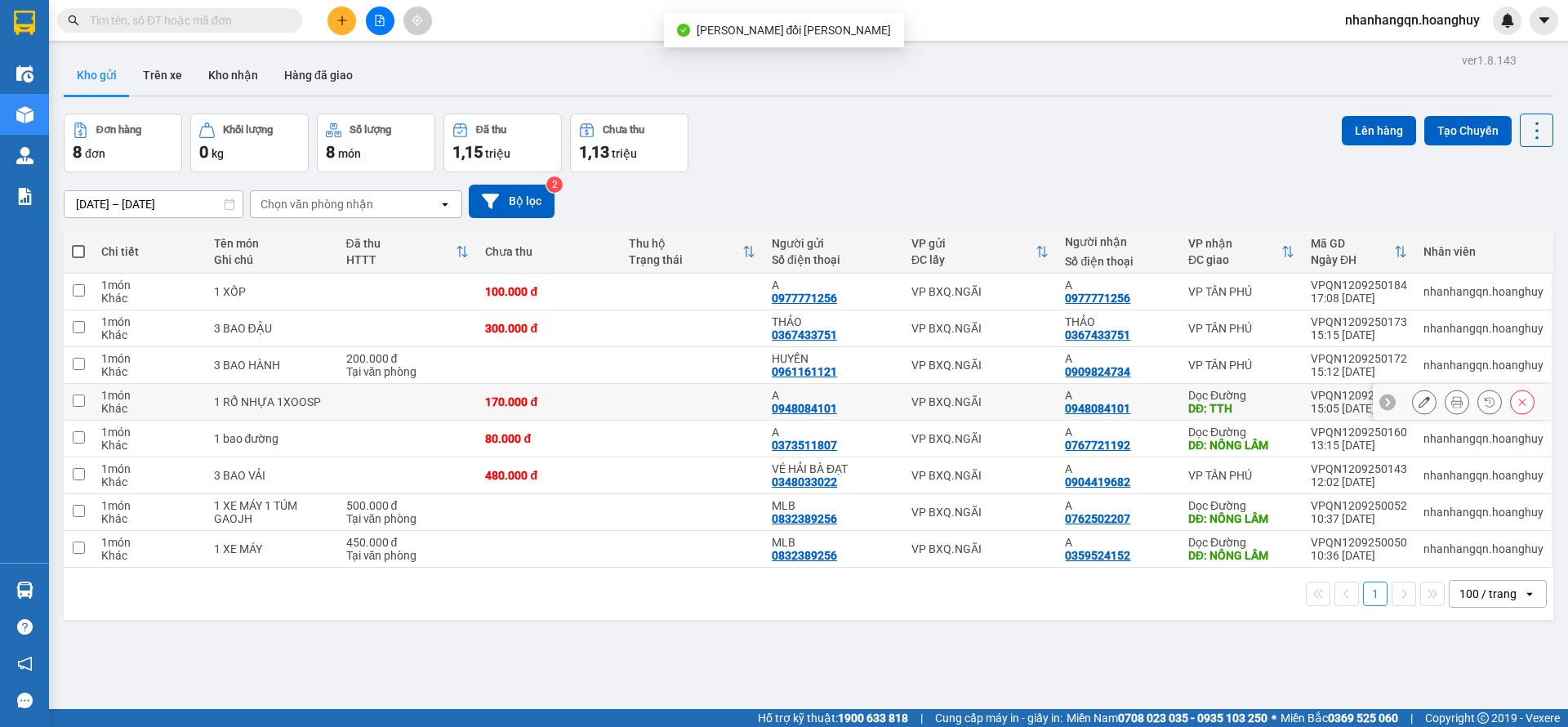
click at [1033, 417] on td "VP BXQ.NGÃI" at bounding box center [980, 402] width 154 height 37
checkbox input "true"
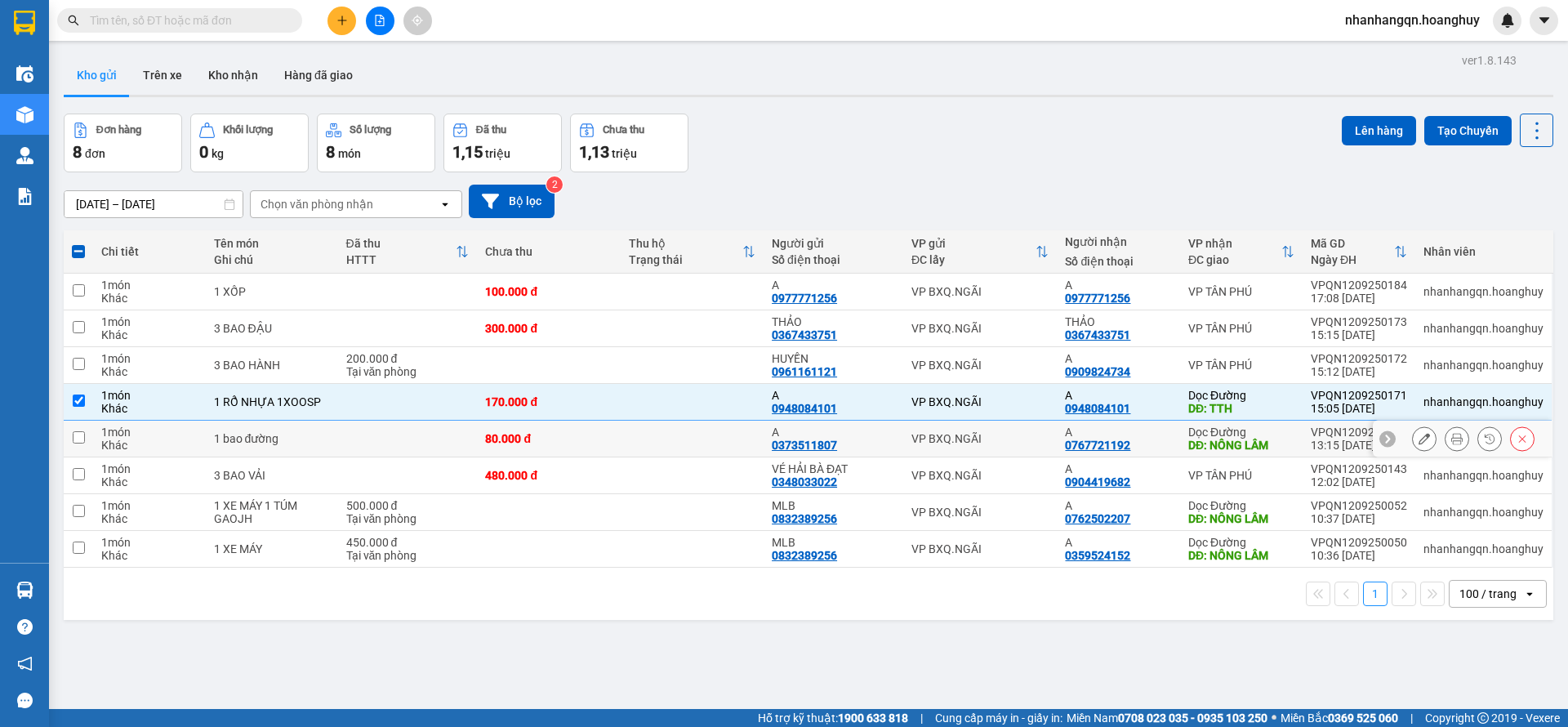
click at [1057, 441] on td "A 0767721192" at bounding box center [1118, 439] width 123 height 37
checkbox input "true"
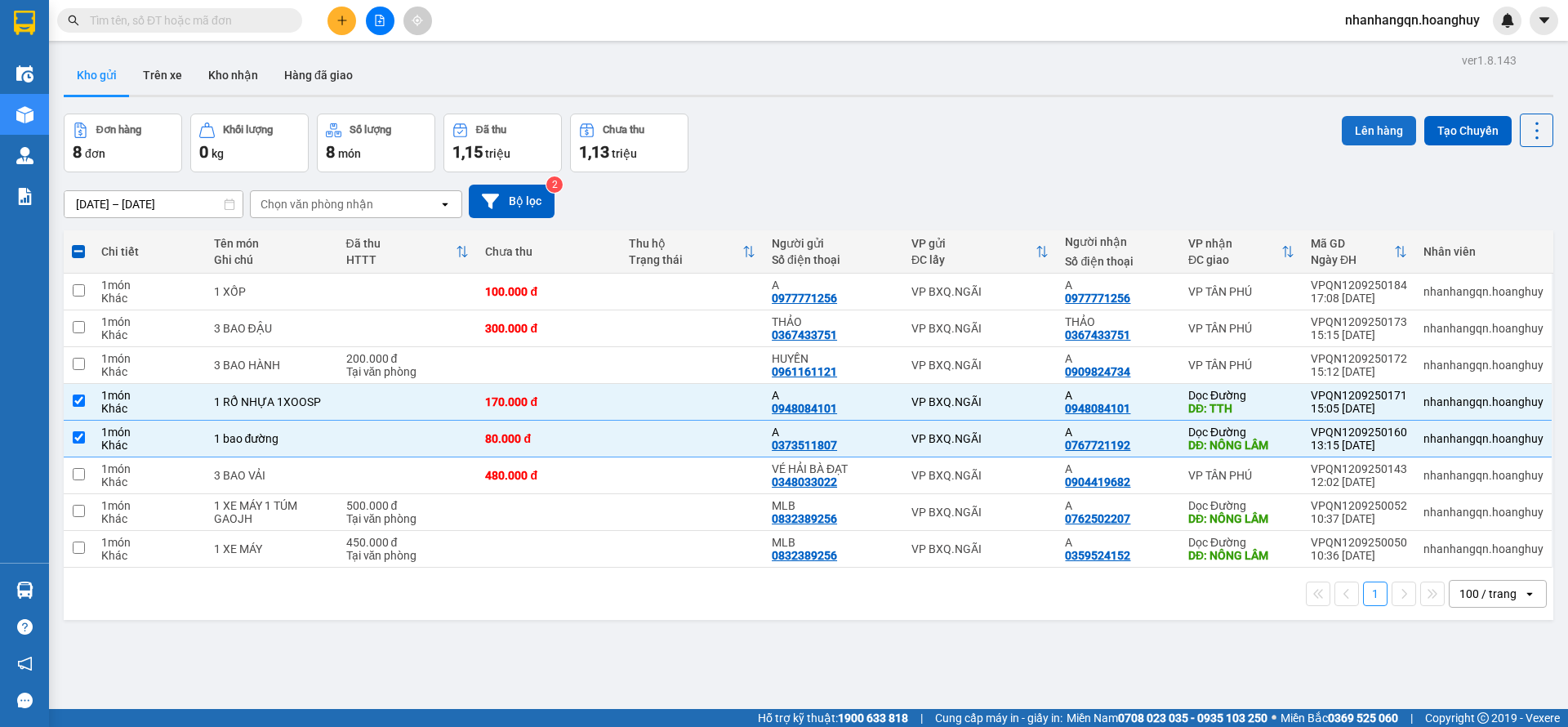
click at [1366, 133] on button "Lên hàng" at bounding box center [1379, 130] width 74 height 29
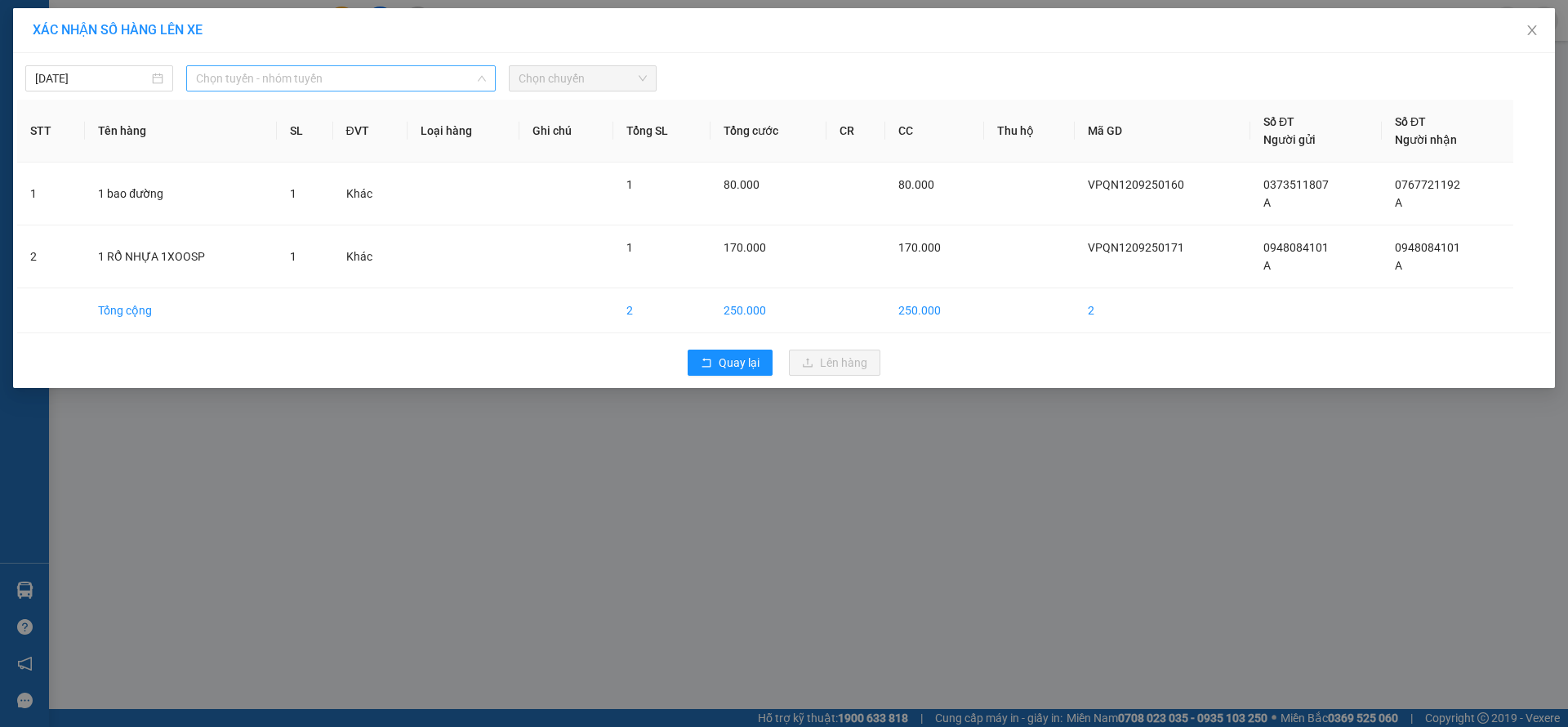
click at [364, 84] on span "Chọn tuyến - nhóm tuyến" at bounding box center [341, 79] width 290 height 25
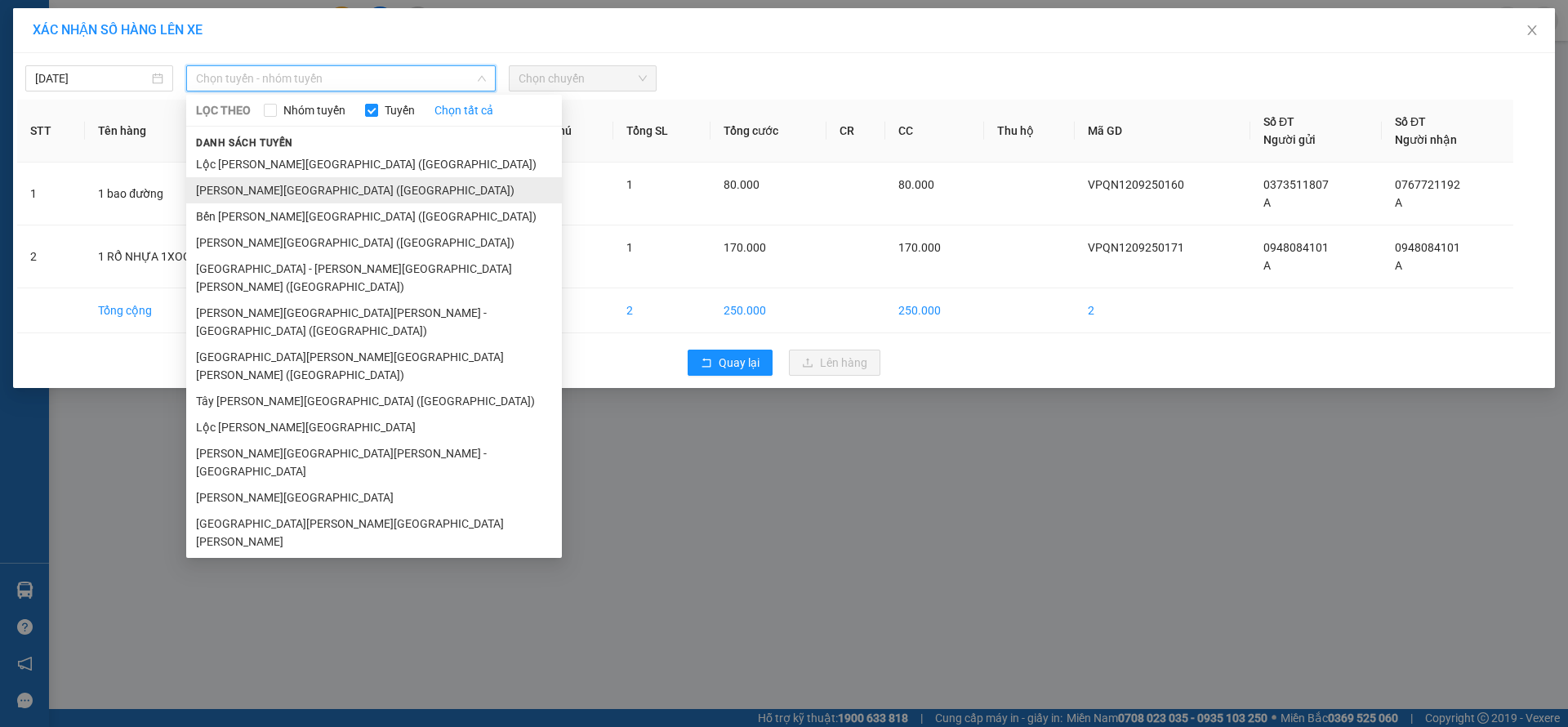
click at [326, 200] on li "[PERSON_NAME][GEOGRAPHIC_DATA] ([GEOGRAPHIC_DATA])" at bounding box center [374, 191] width 376 height 26
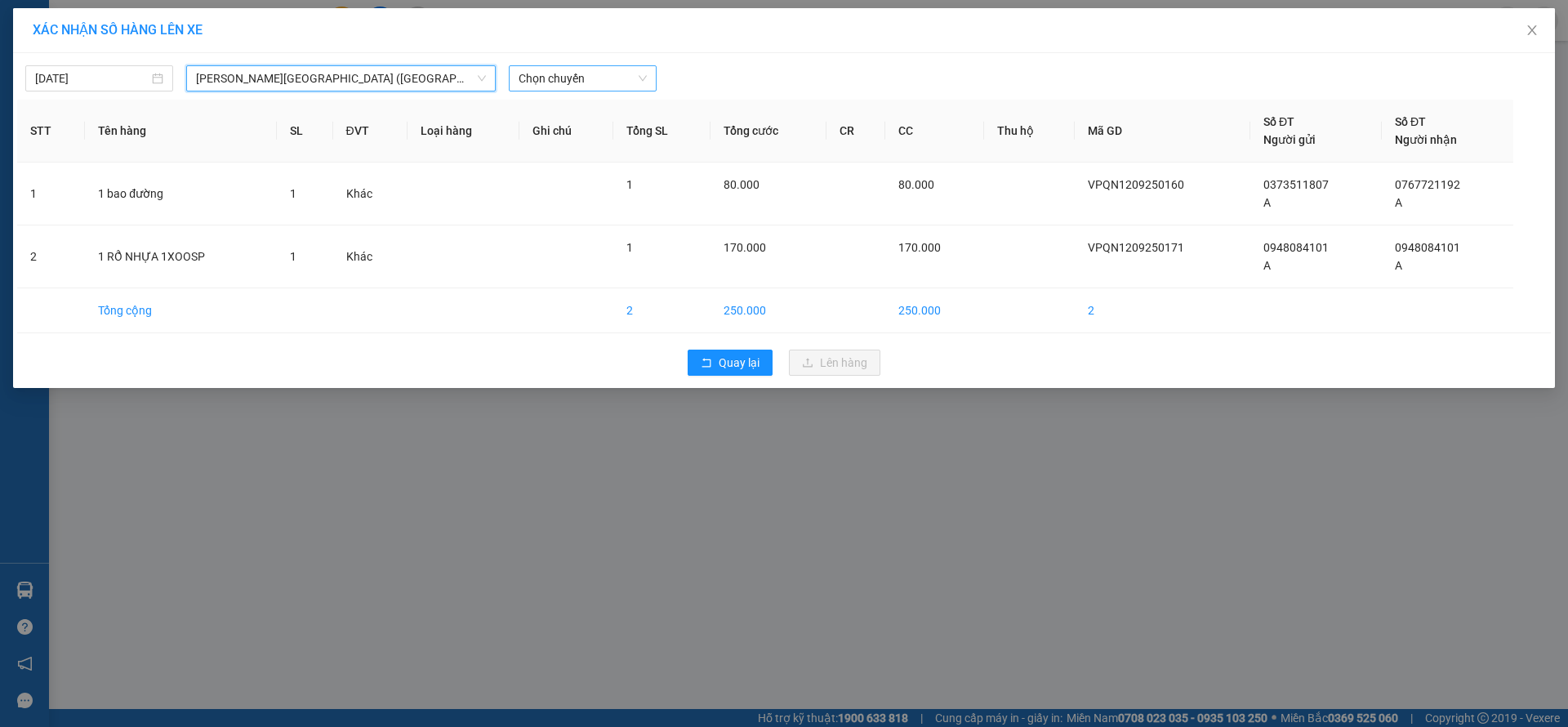
click at [581, 82] on span "Chọn chuyến" at bounding box center [582, 79] width 128 height 25
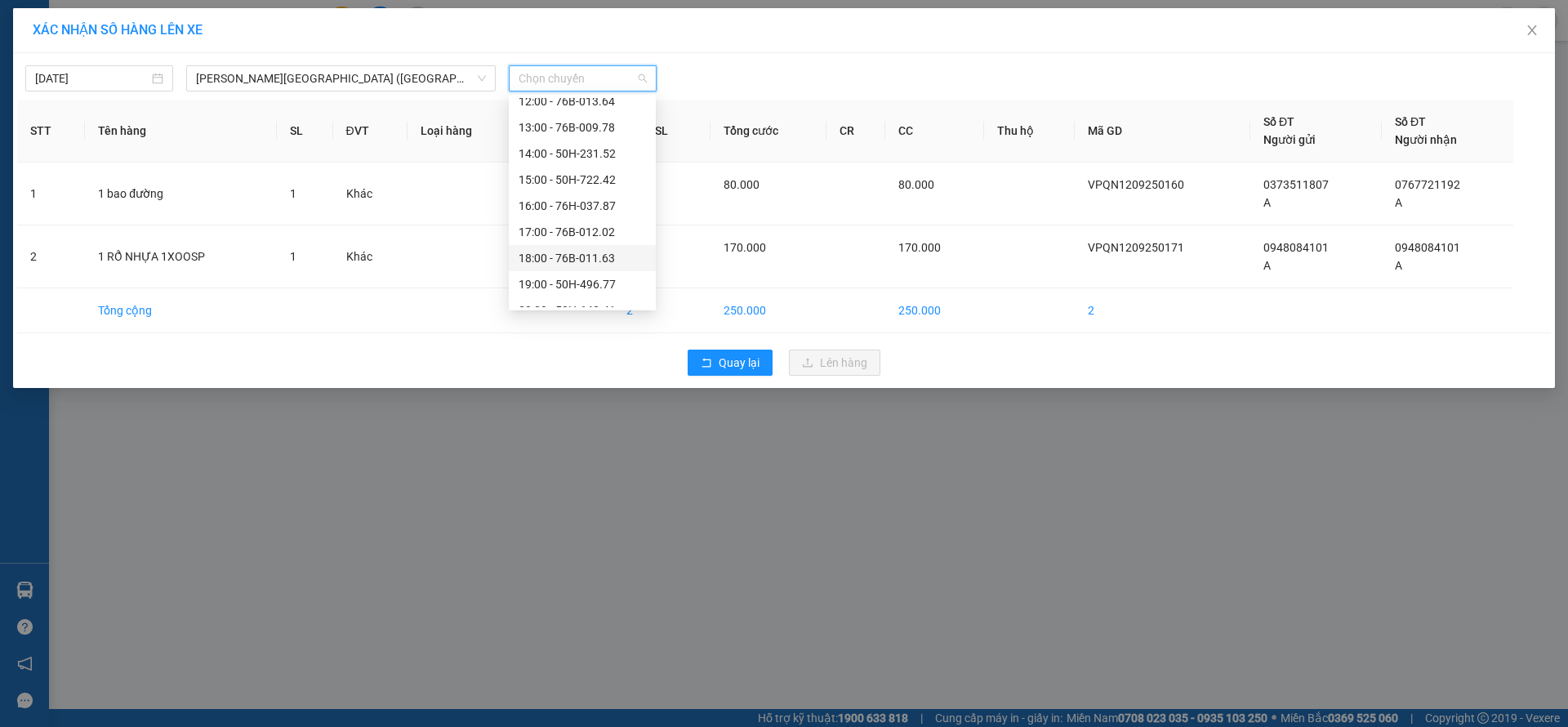
scroll to position [52, 0]
click at [594, 296] on div "20:00 - 50H-642.41" at bounding box center [582, 294] width 127 height 18
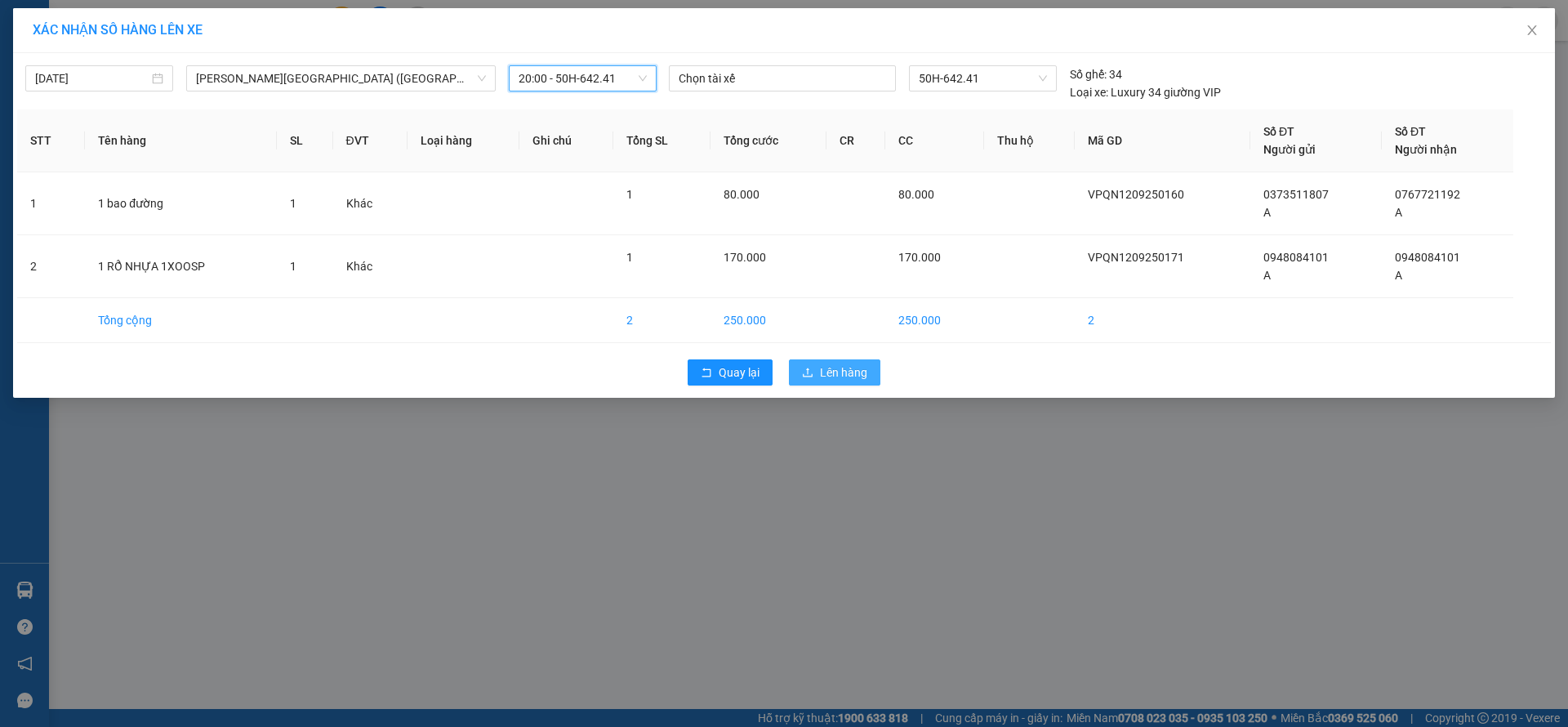
click at [849, 373] on span "Lên hàng" at bounding box center [844, 372] width 48 height 18
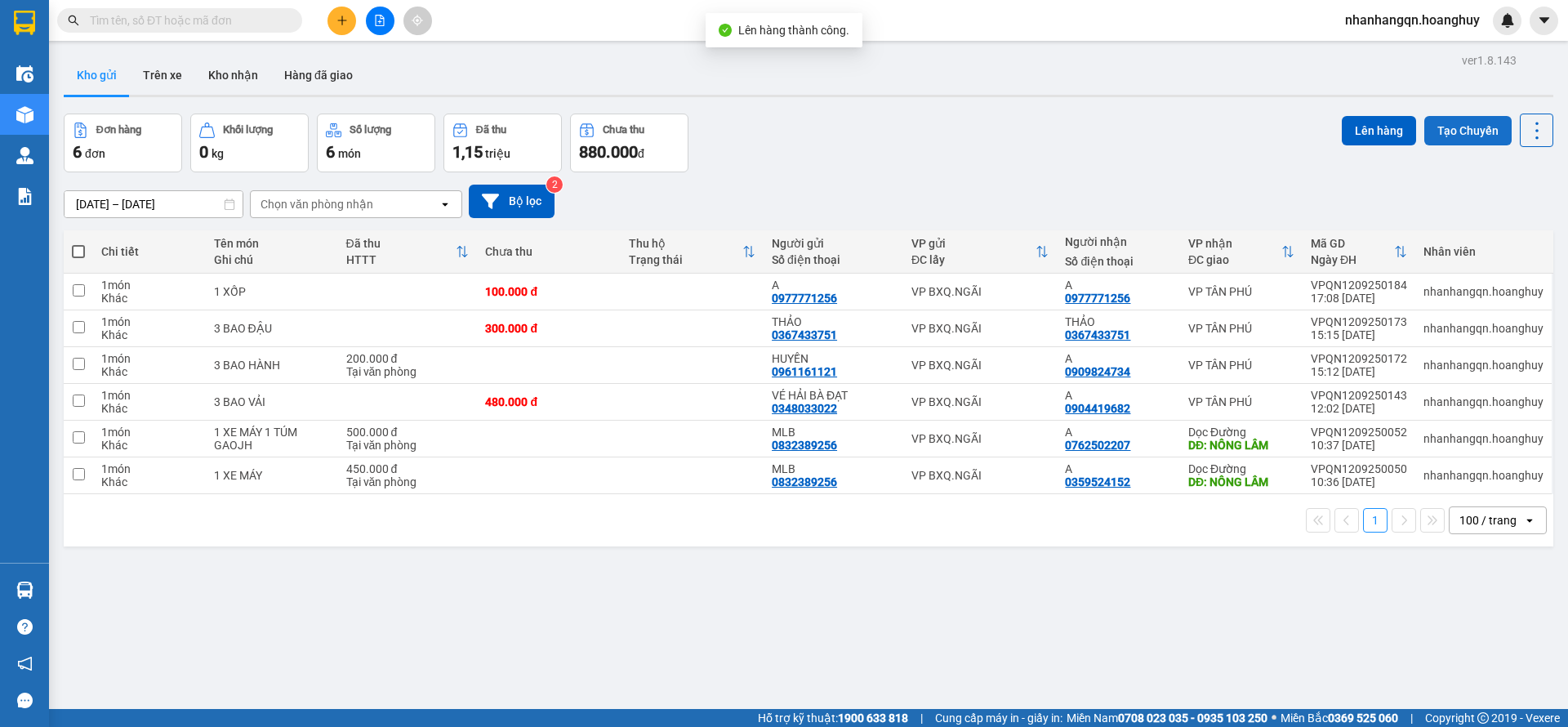
click at [1452, 124] on button "Tạo Chuyến" at bounding box center [1467, 130] width 87 height 29
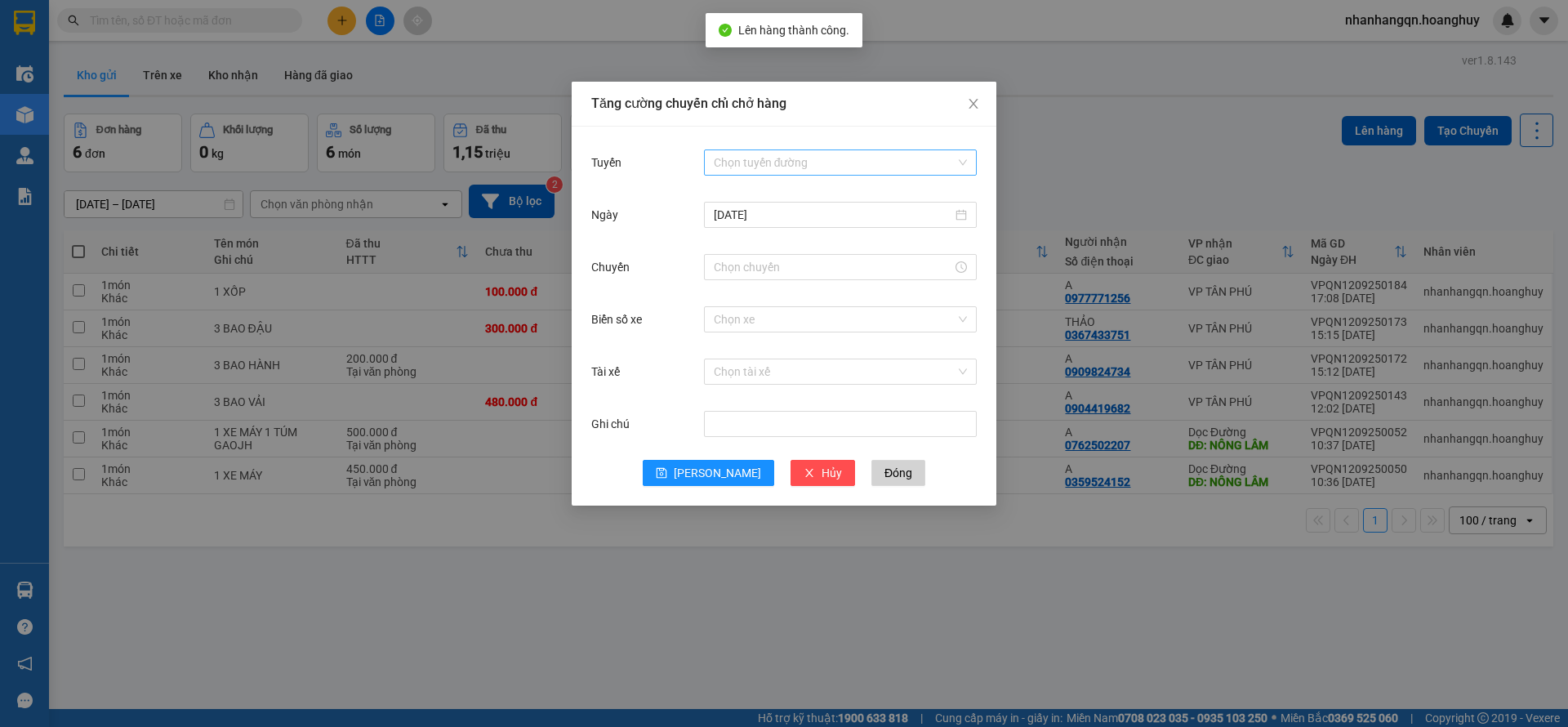
click at [743, 156] on input "Tuyến" at bounding box center [835, 162] width 242 height 25
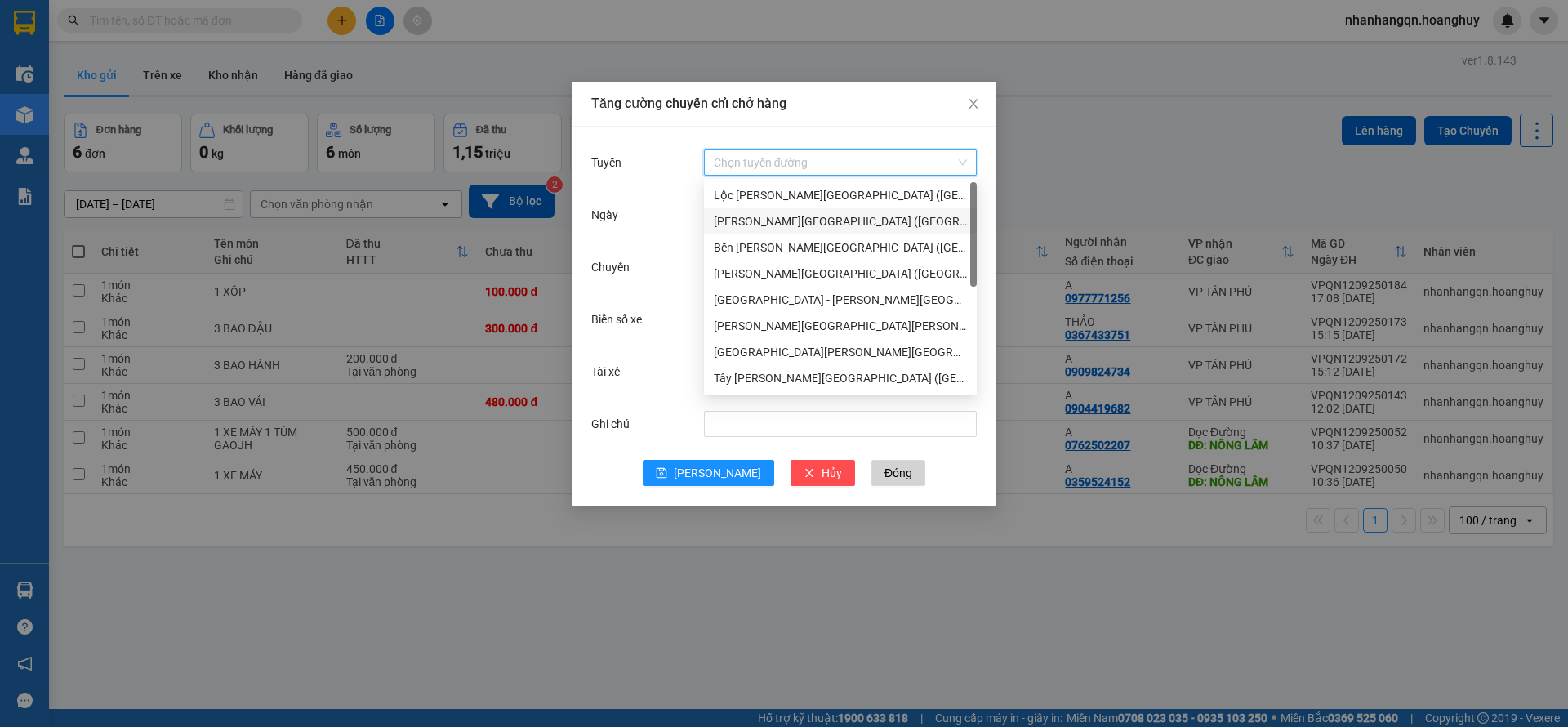
click at [770, 226] on div "[PERSON_NAME][GEOGRAPHIC_DATA] ([GEOGRAPHIC_DATA])" at bounding box center [840, 221] width 253 height 18
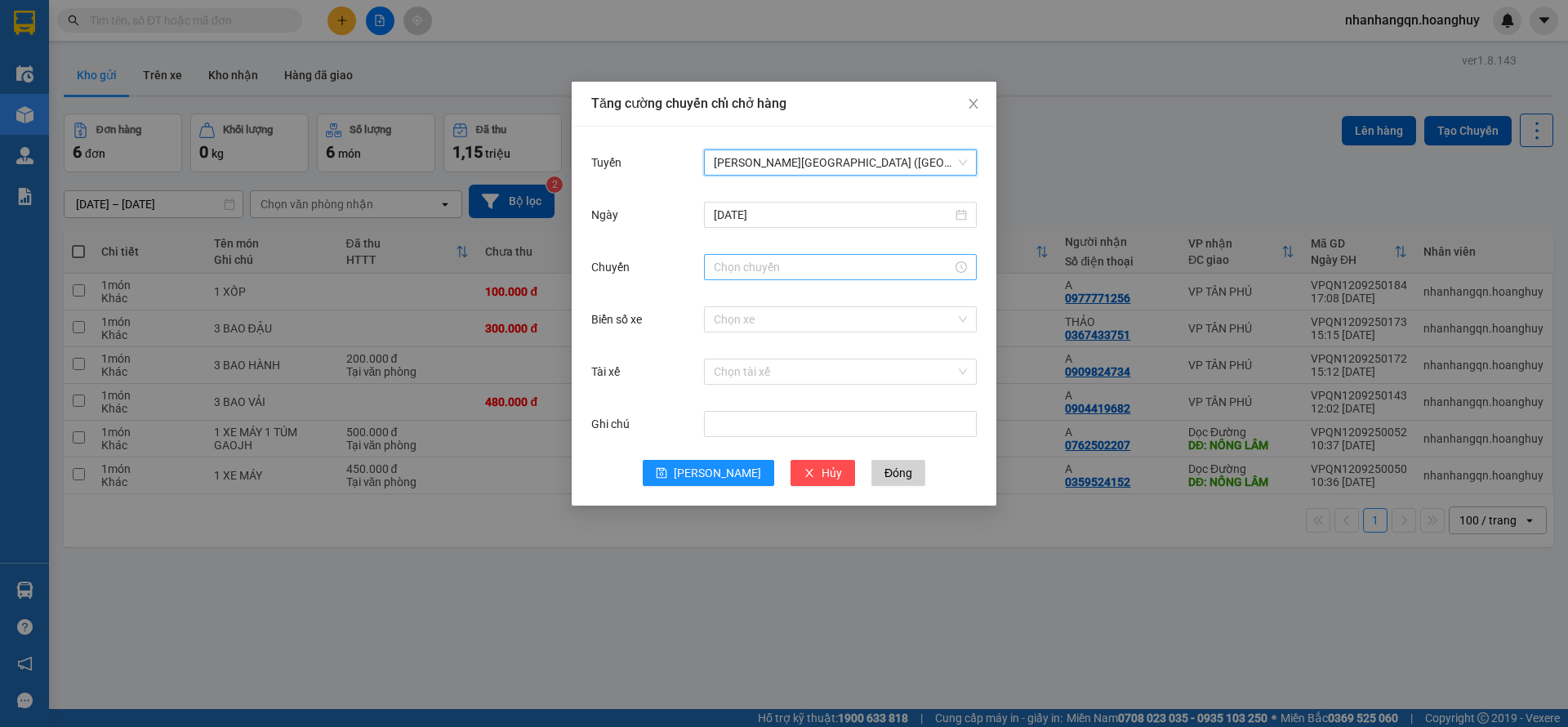
click at [752, 280] on div at bounding box center [840, 267] width 273 height 26
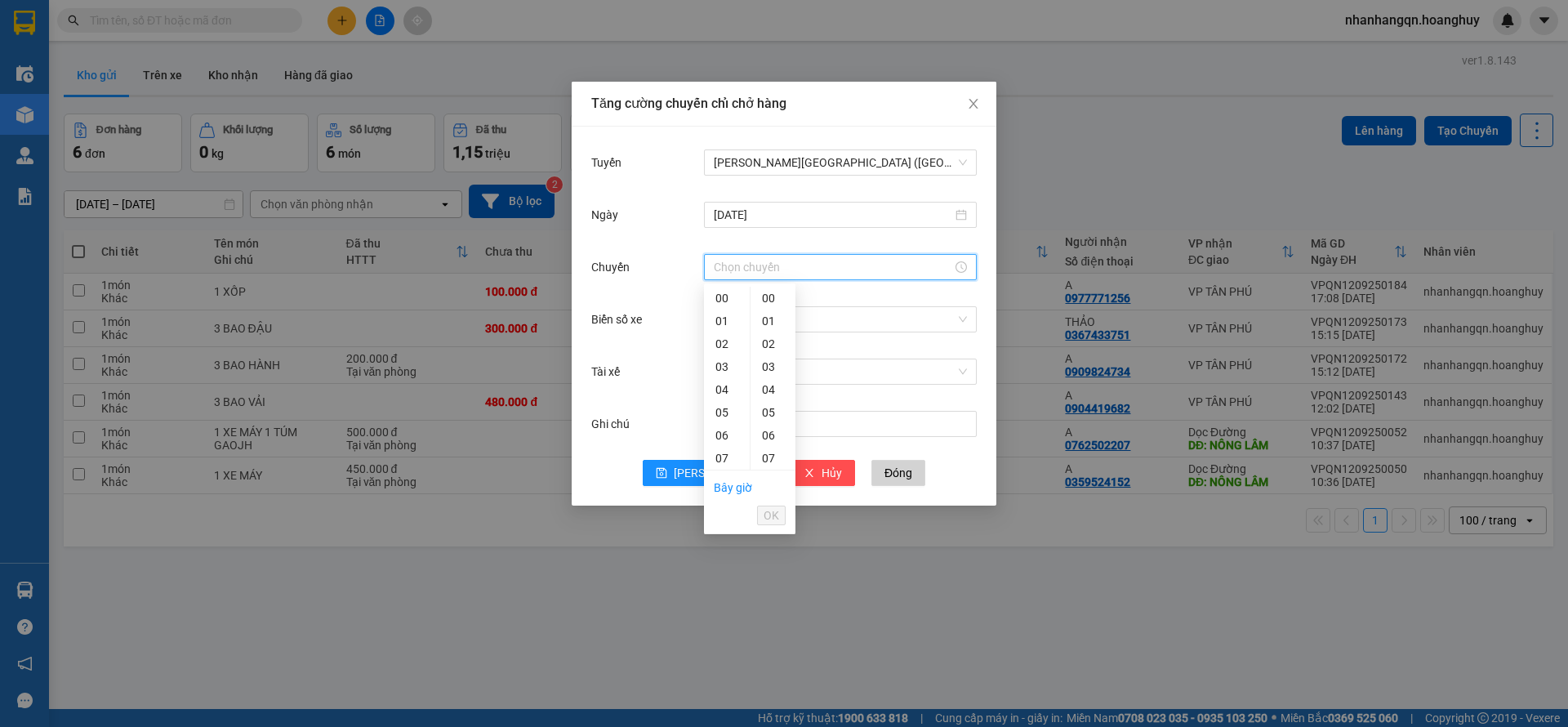
click at [749, 271] on input "Chuyến" at bounding box center [833, 266] width 238 height 18
click at [723, 483] on link "Bây giờ" at bounding box center [733, 487] width 39 height 13
type input "17:13"
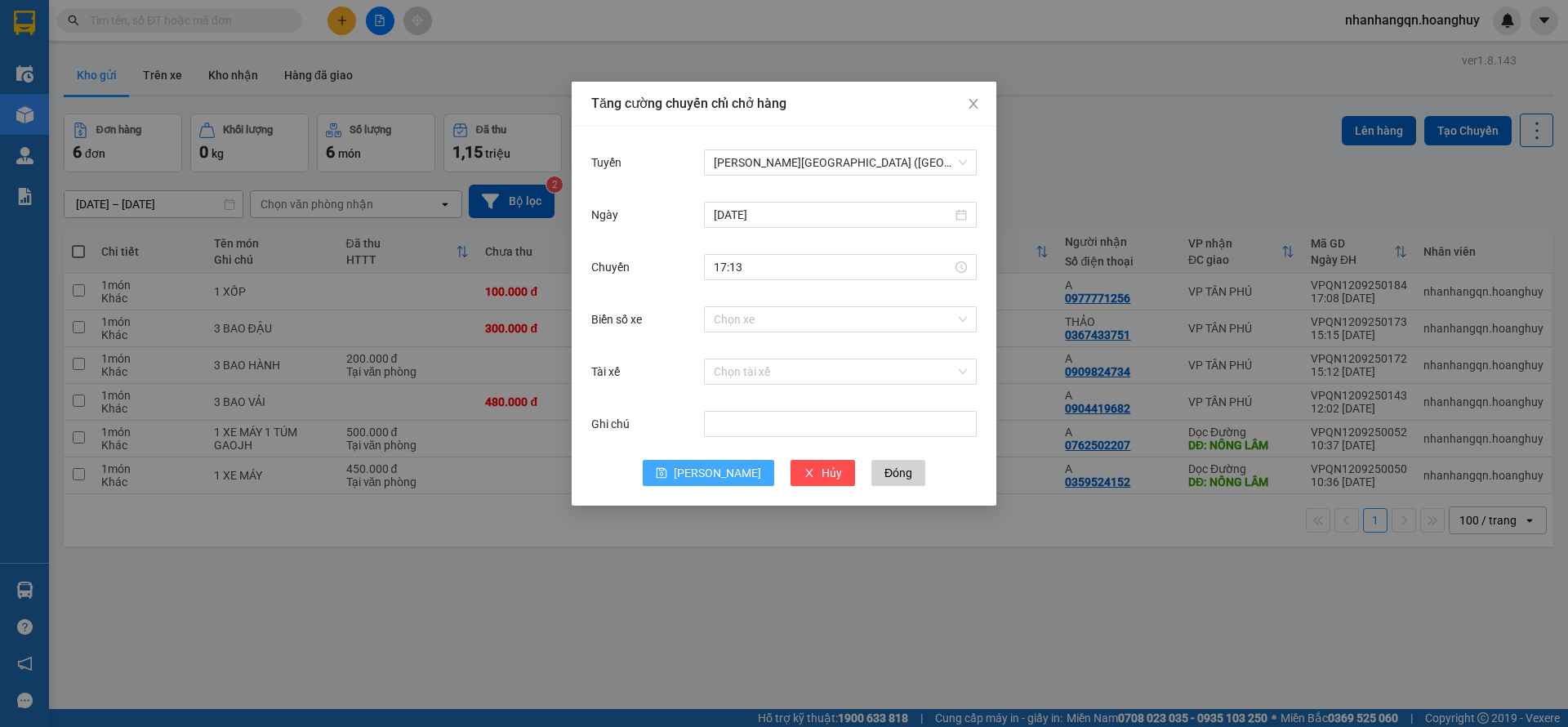
click at [667, 468] on icon "save" at bounding box center [662, 473] width 11 height 11
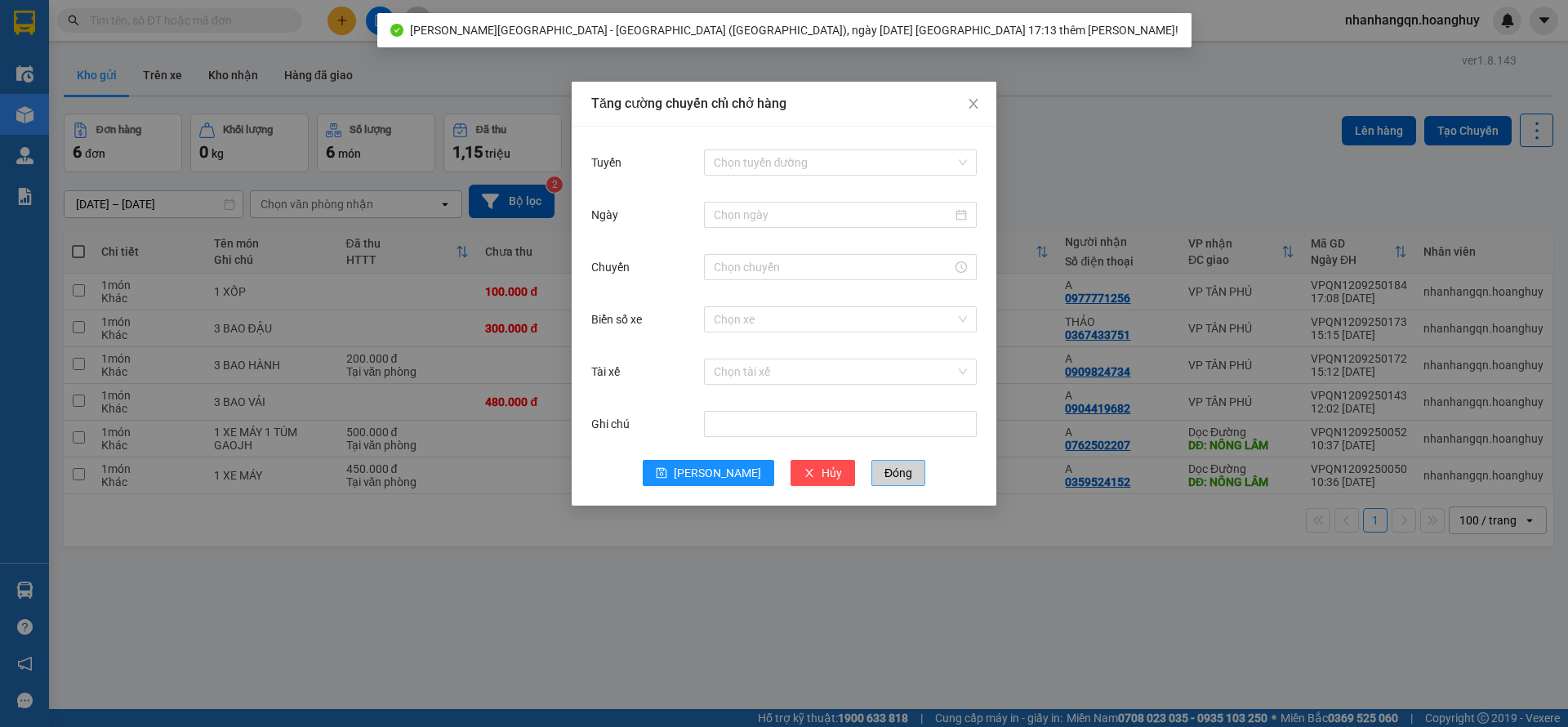
click at [883, 466] on button "Đóng" at bounding box center [898, 473] width 54 height 26
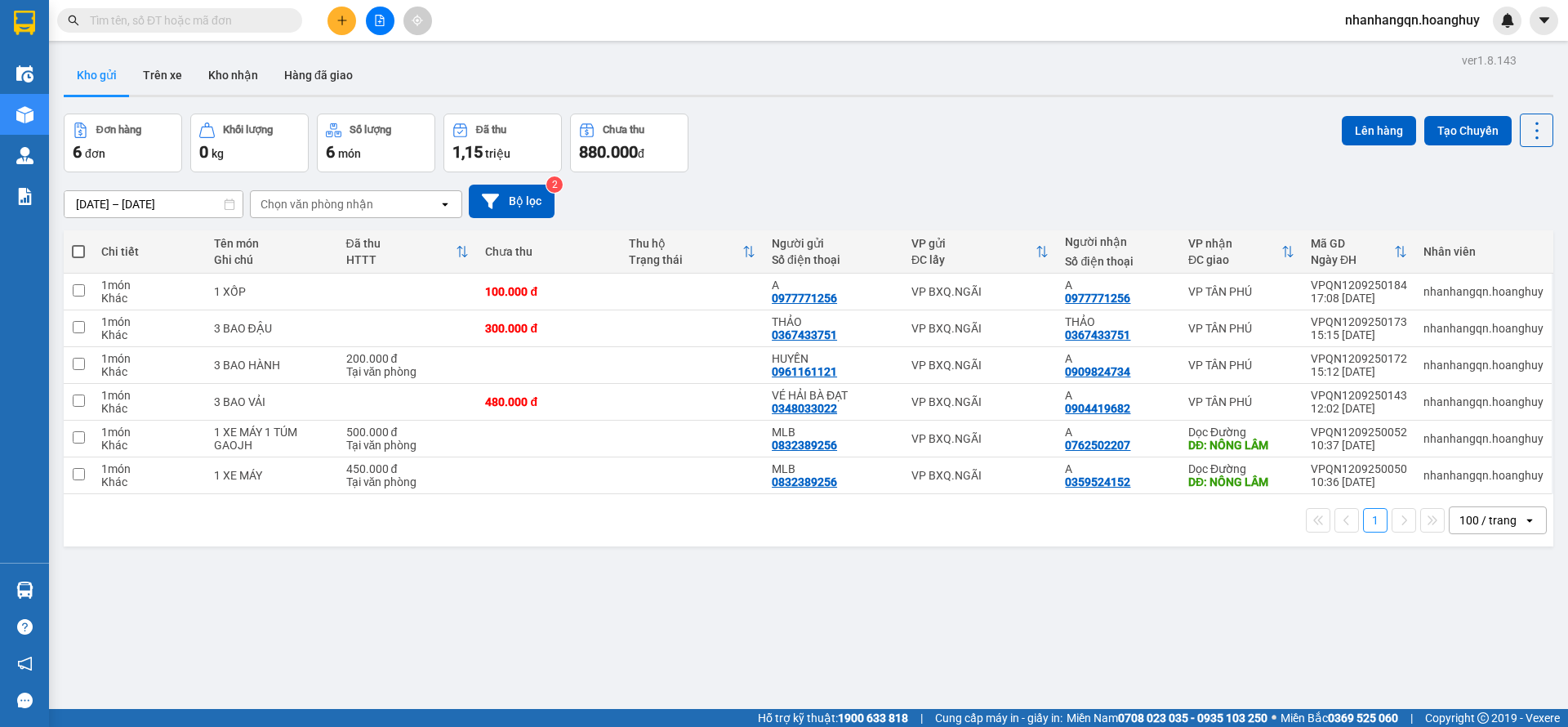
click at [203, 30] on span at bounding box center [180, 20] width 245 height 25
click at [193, 19] on input "text" at bounding box center [186, 20] width 192 height 18
click at [153, 38] on div "Kết quả [PERSON_NAME] ( 46 ) Bộ lọc Mã ĐH Trạng thái Món hàng Thu hộ [PERSON_NA…" at bounding box center [784, 20] width 1568 height 41
click at [143, 29] on span at bounding box center [180, 20] width 245 height 25
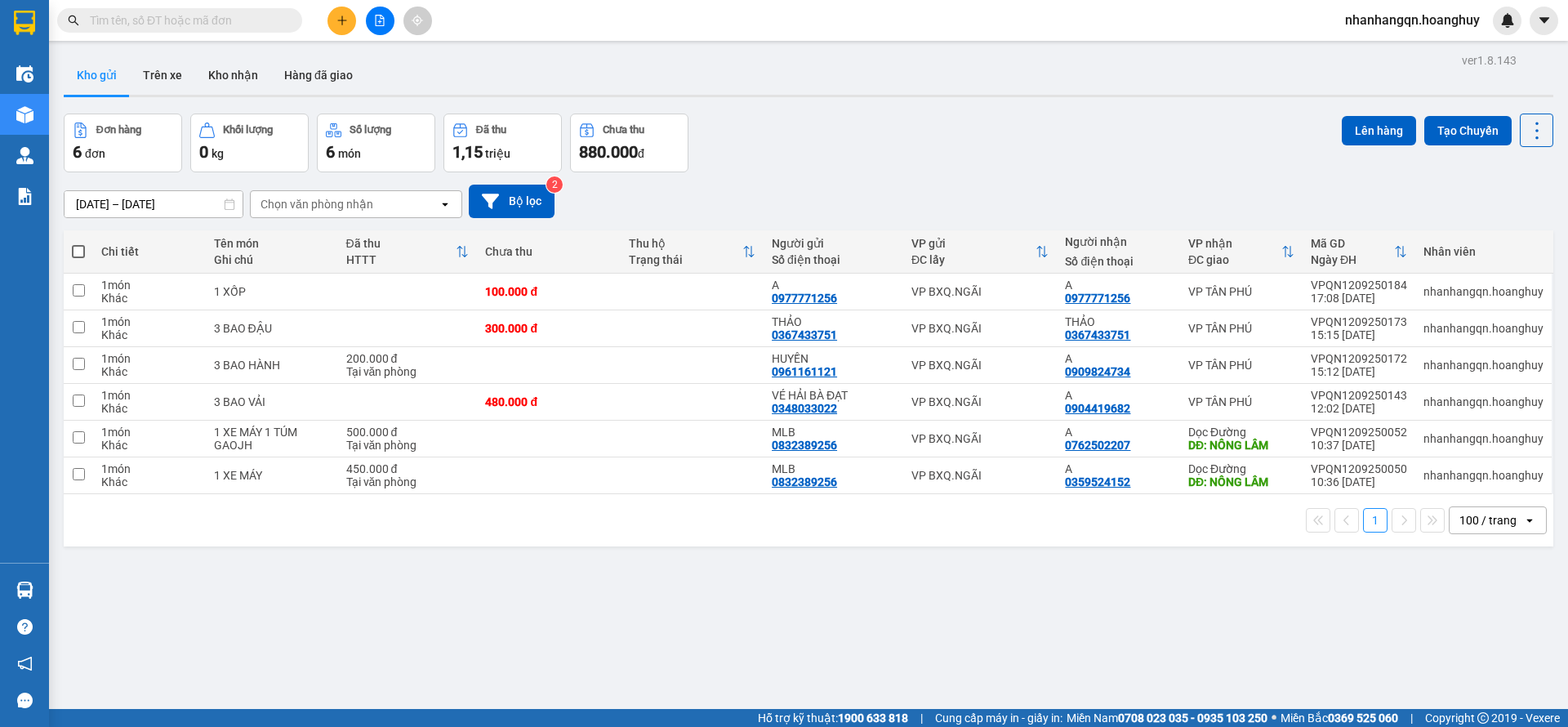
drag, startPoint x: 134, startPoint y: 30, endPoint x: 124, endPoint y: 34, distance: 10.8
click at [125, 34] on div "Kết quả [PERSON_NAME] ( 46 ) Bộ lọc Mã ĐH Trạng thái Món hàng Thu hộ [PERSON_NA…" at bounding box center [159, 20] width 319 height 28
click at [192, 11] on input "text" at bounding box center [186, 20] width 192 height 18
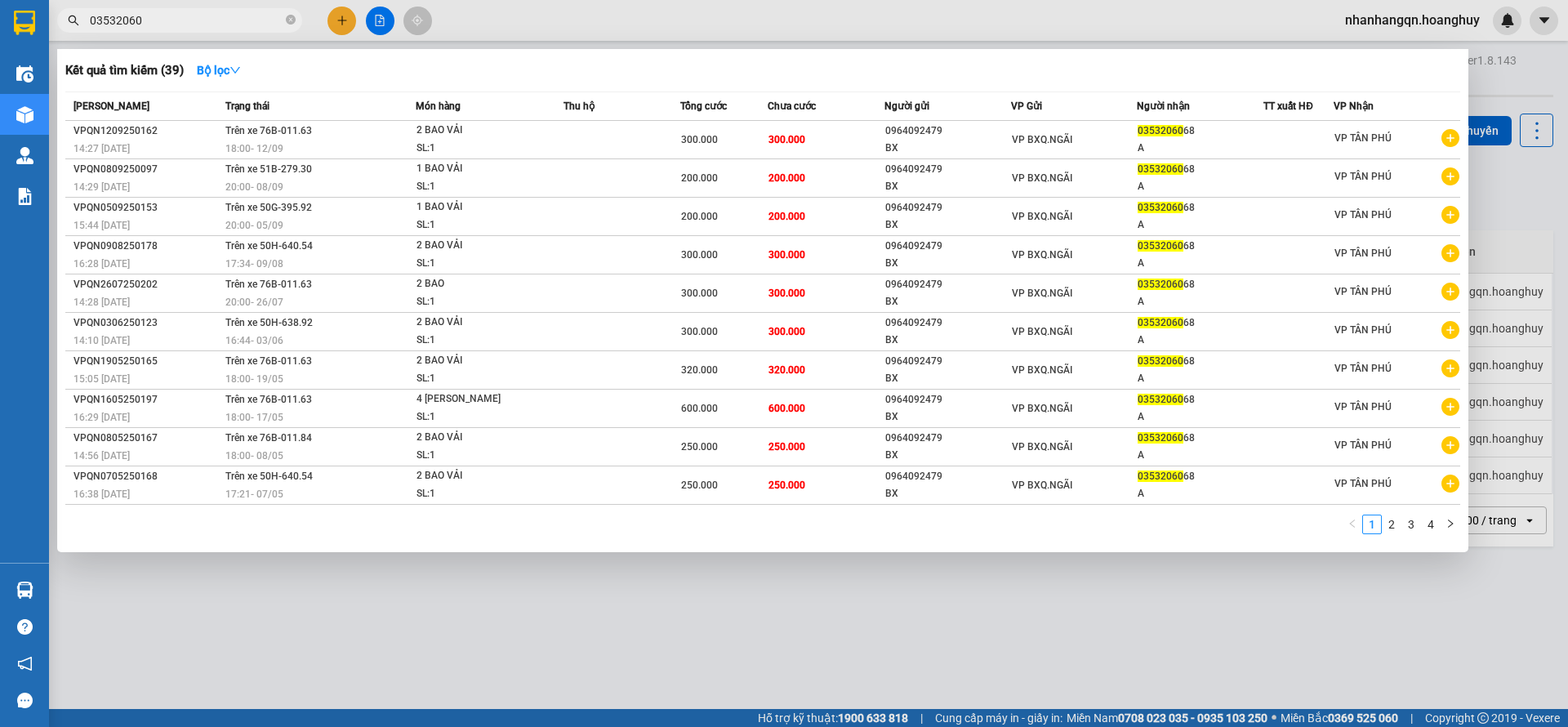
type input "03532060"
click at [1144, 149] on div "A" at bounding box center [1200, 147] width 125 height 17
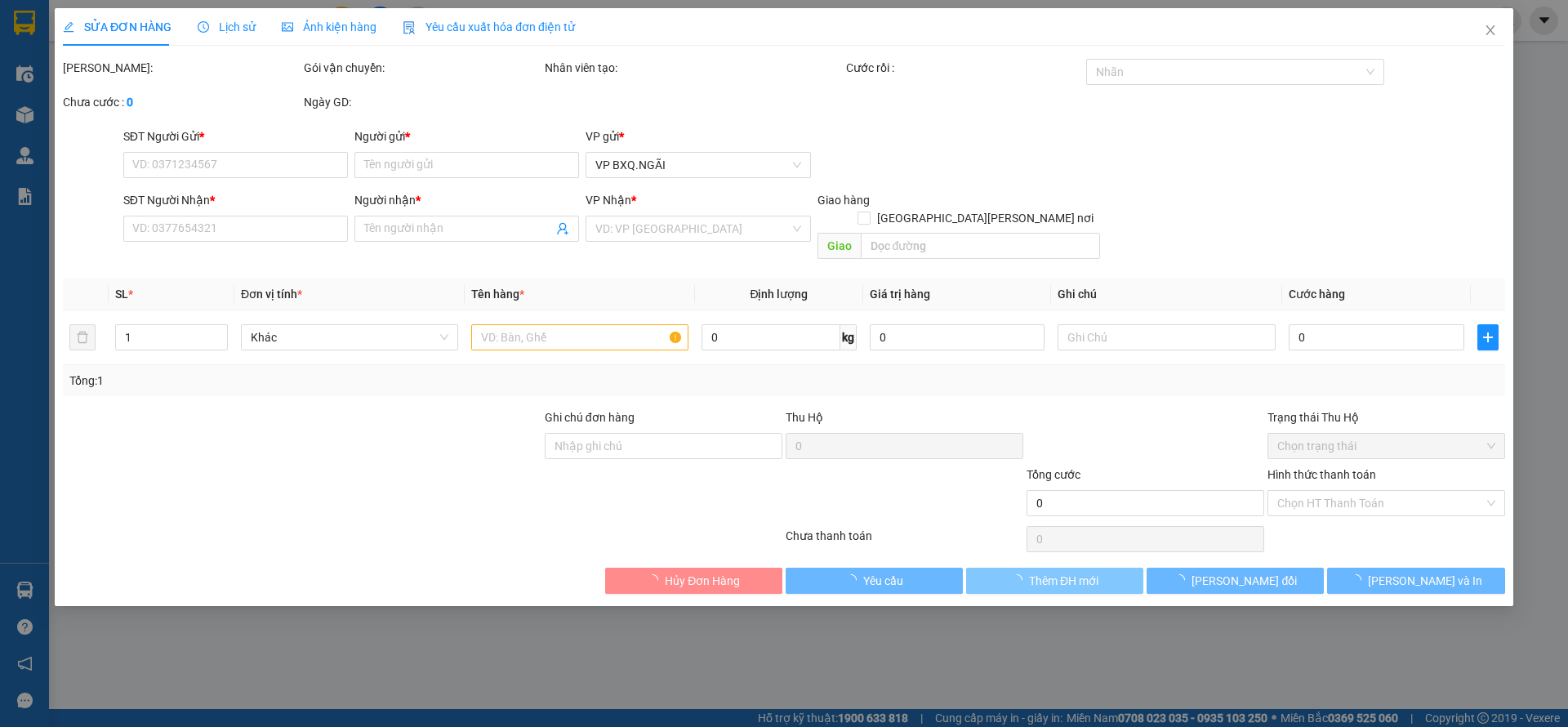
type input "0964092479"
type input "BX"
type input "0353206068"
type input "A"
type input "300.000"
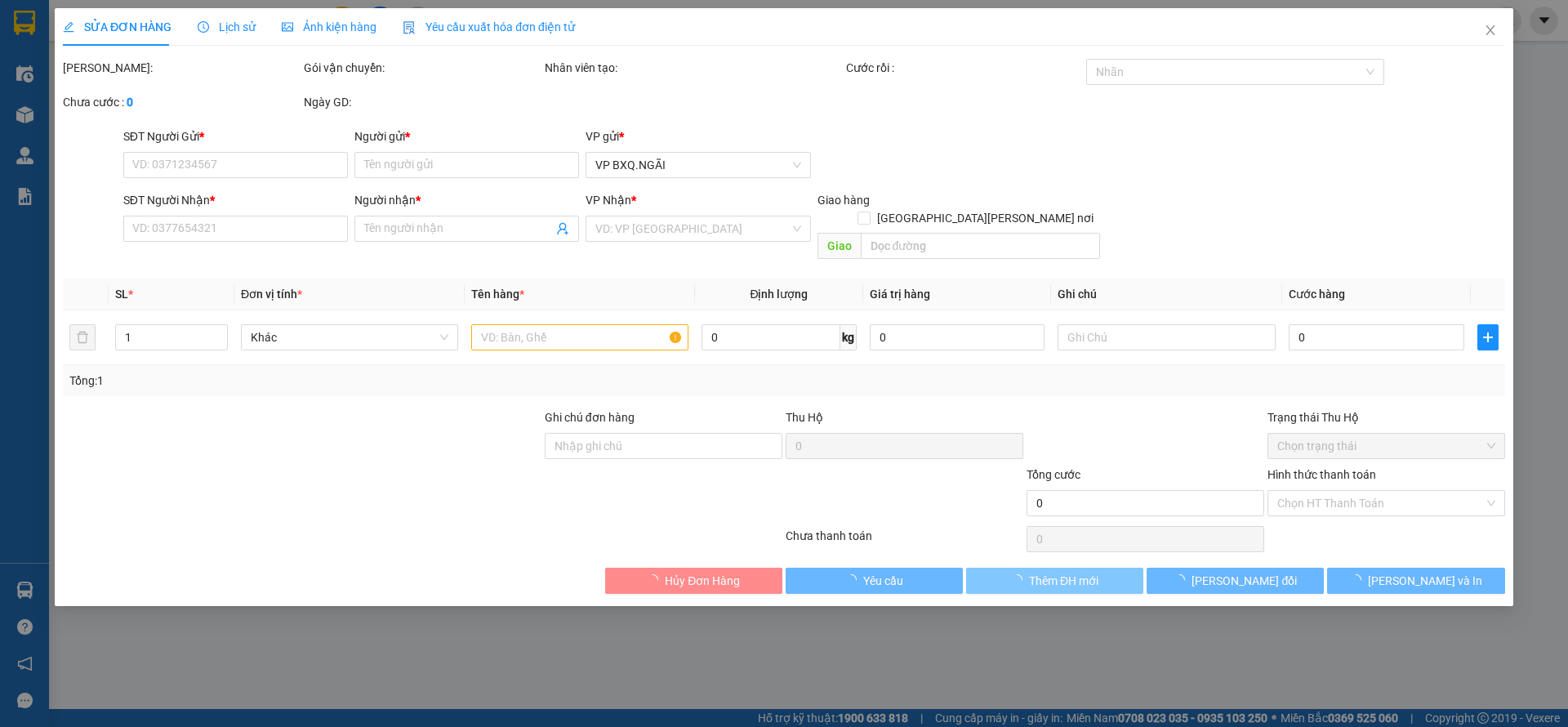
type input "300.000"
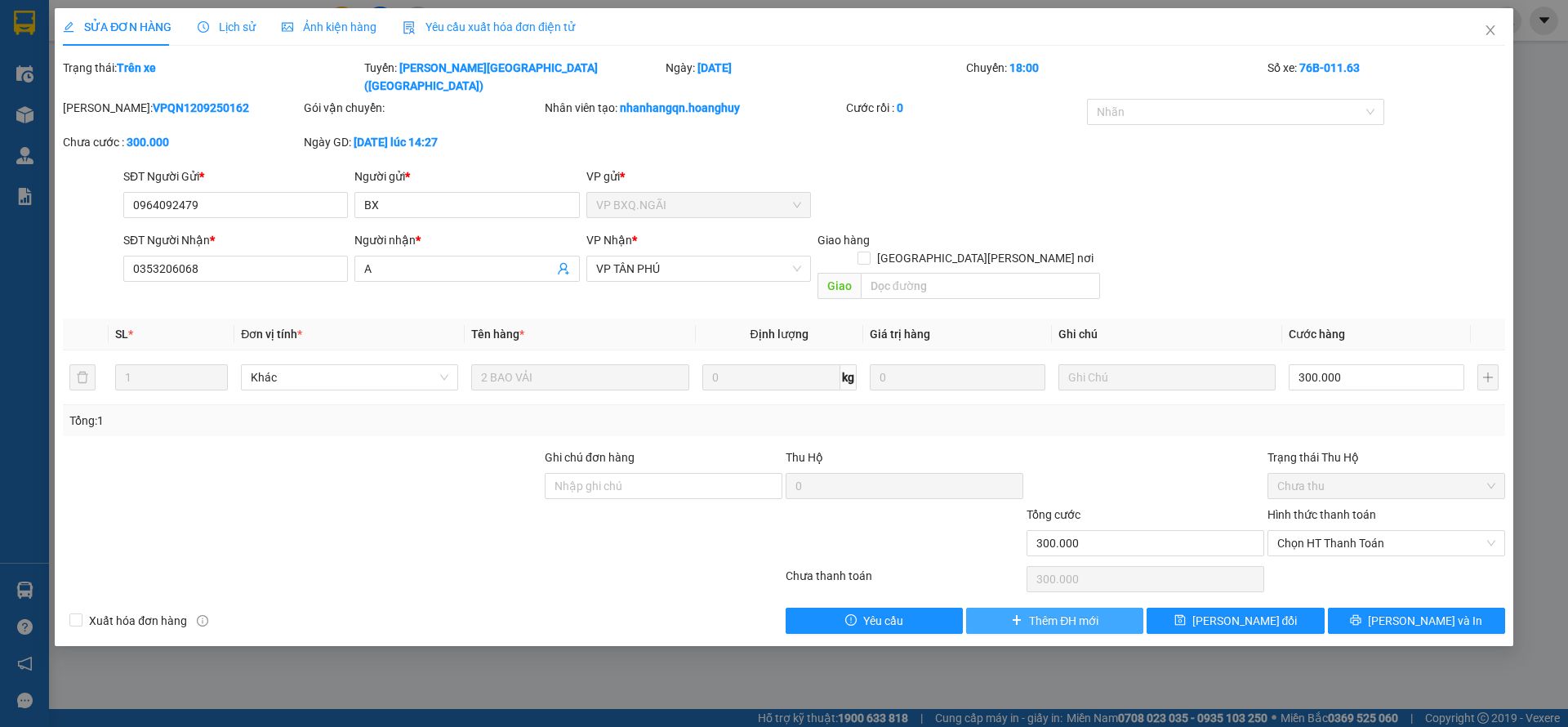
click at [1056, 611] on span "Thêm ĐH mới" at bounding box center [1063, 620] width 70 height 18
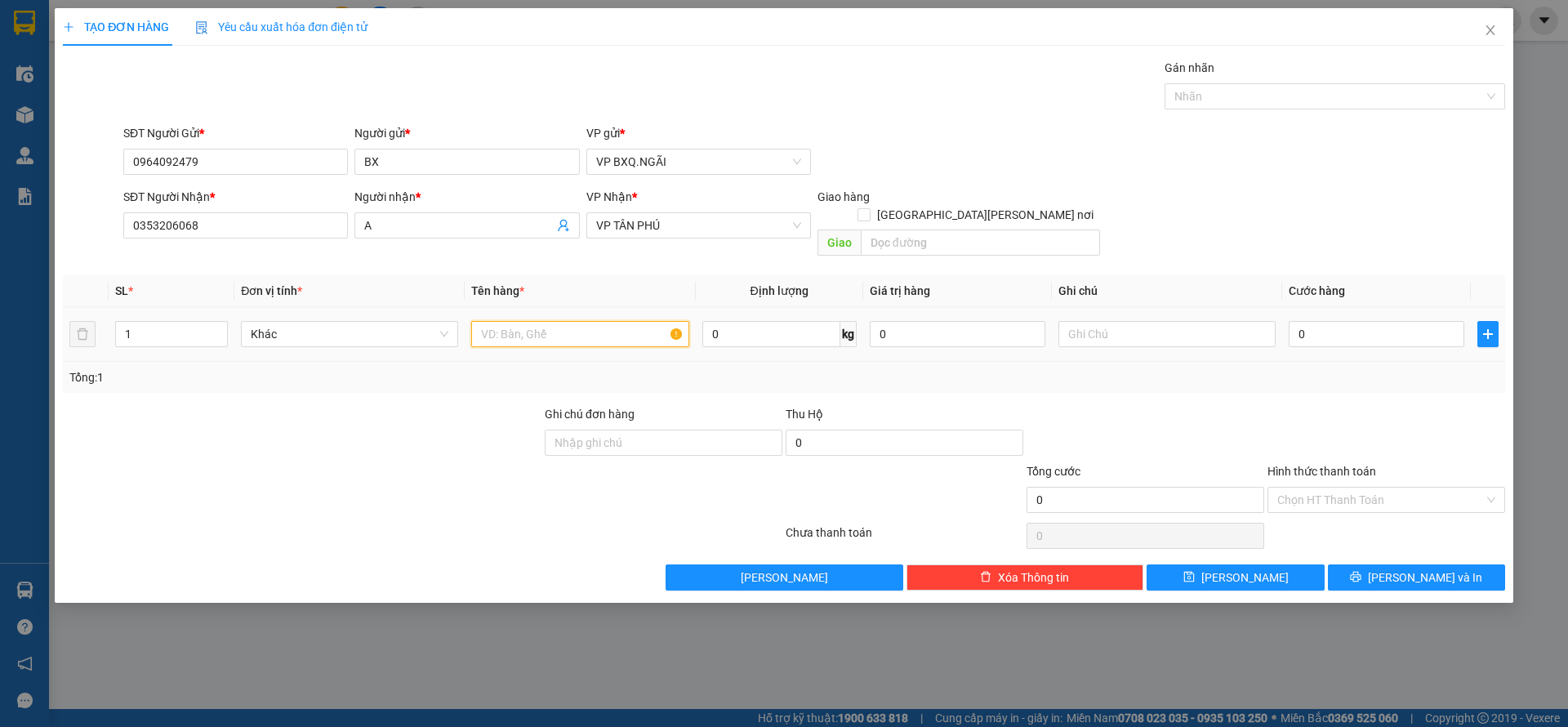
click at [536, 321] on input "text" at bounding box center [580, 334] width 217 height 26
type input "1 BAO VẢI"
type input "1"
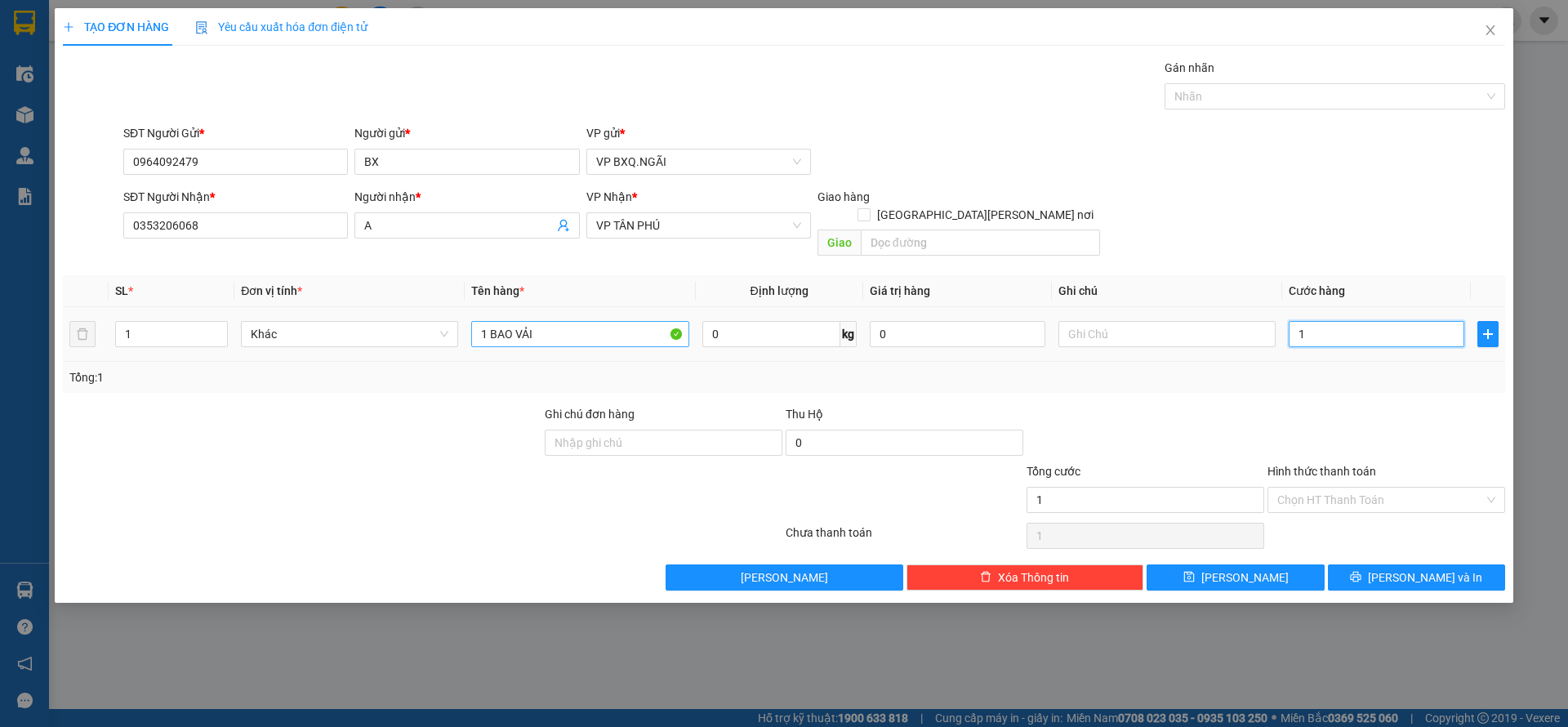
type input "10"
type input "100"
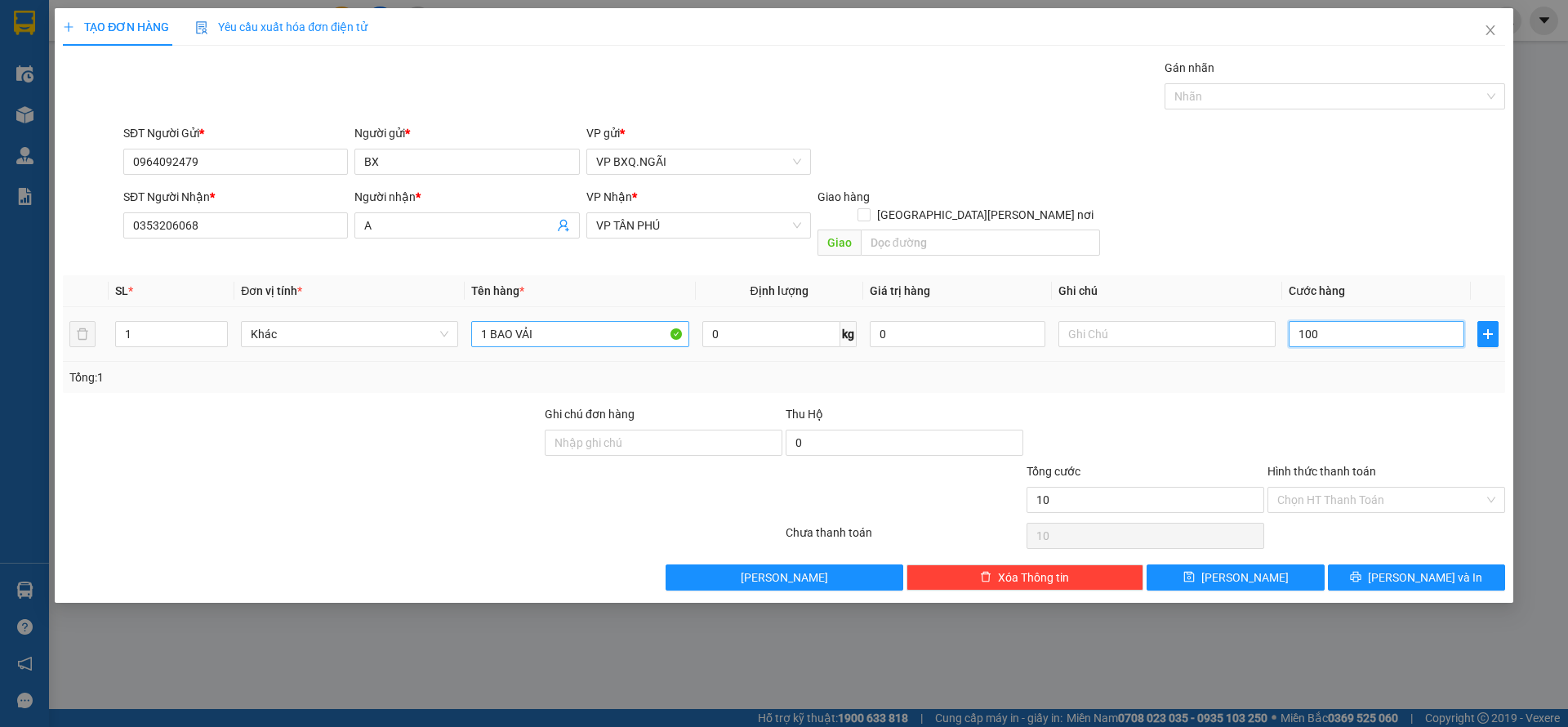
type input "100"
type input "1.000"
type input "10.000"
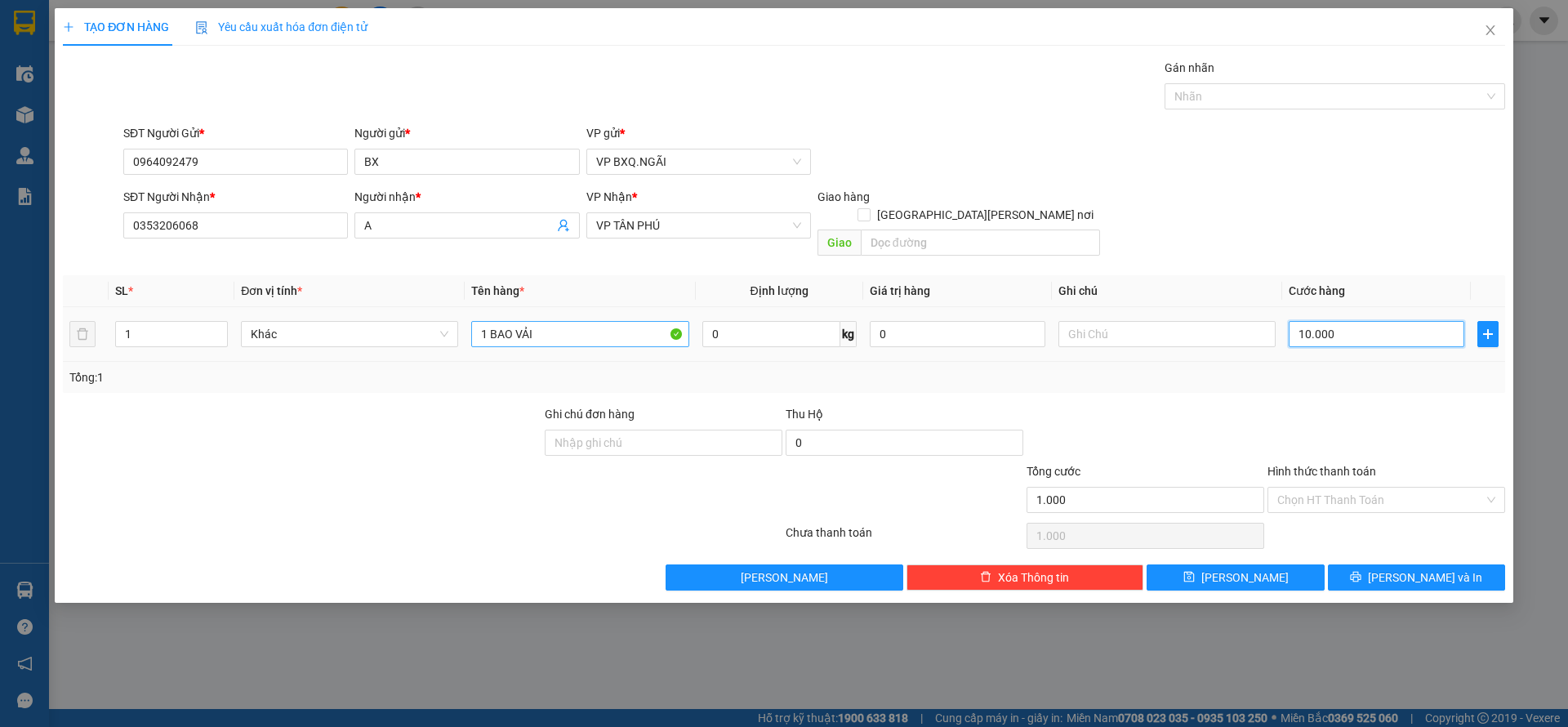
type input "10.000"
type input "100.000"
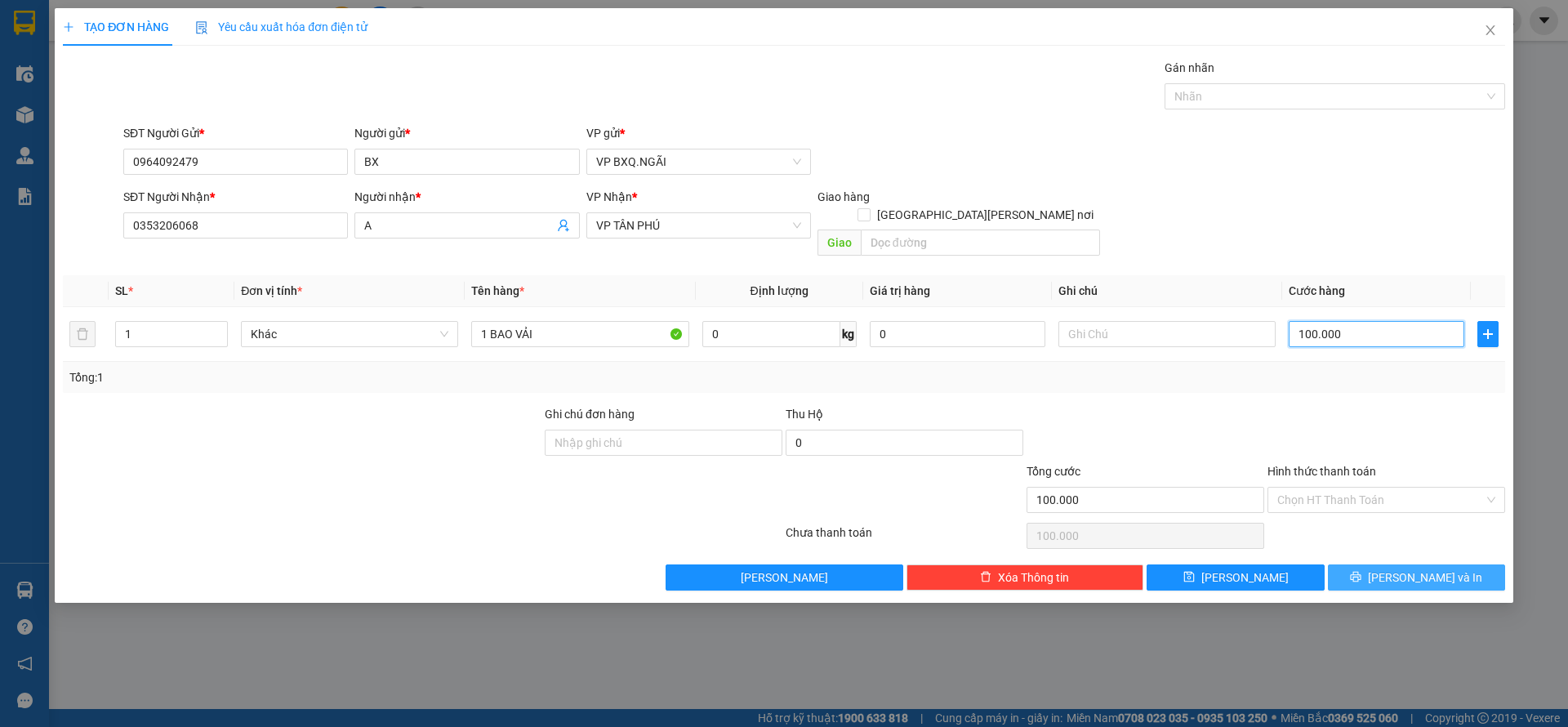
type input "100.000"
click at [1450, 565] on button "[PERSON_NAME] và In" at bounding box center [1416, 578] width 177 height 26
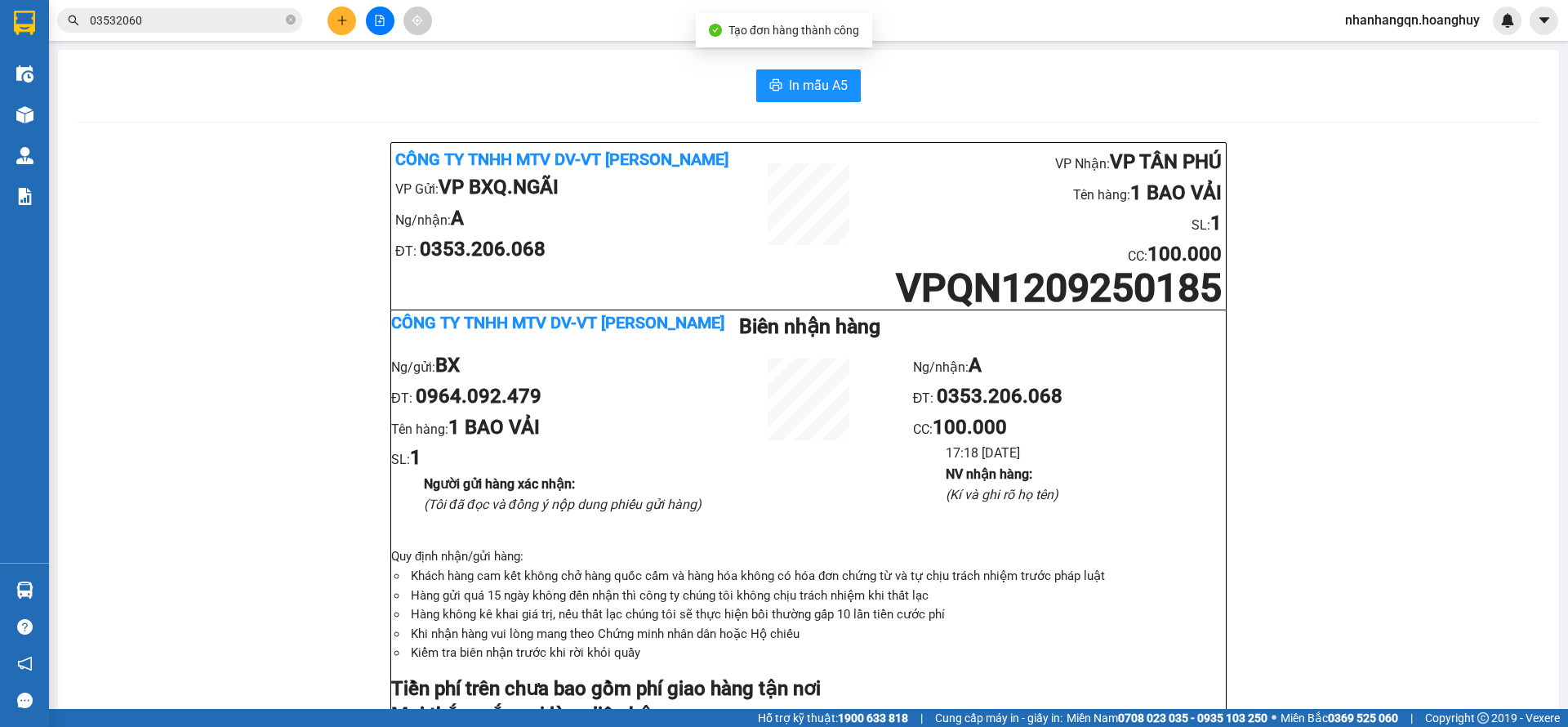
click at [135, 33] on div "Kết quả [PERSON_NAME] ( 39 ) Bộ lọc Mã ĐH Trạng thái Món hàng Thu hộ [PERSON_NA…" at bounding box center [159, 20] width 319 height 28
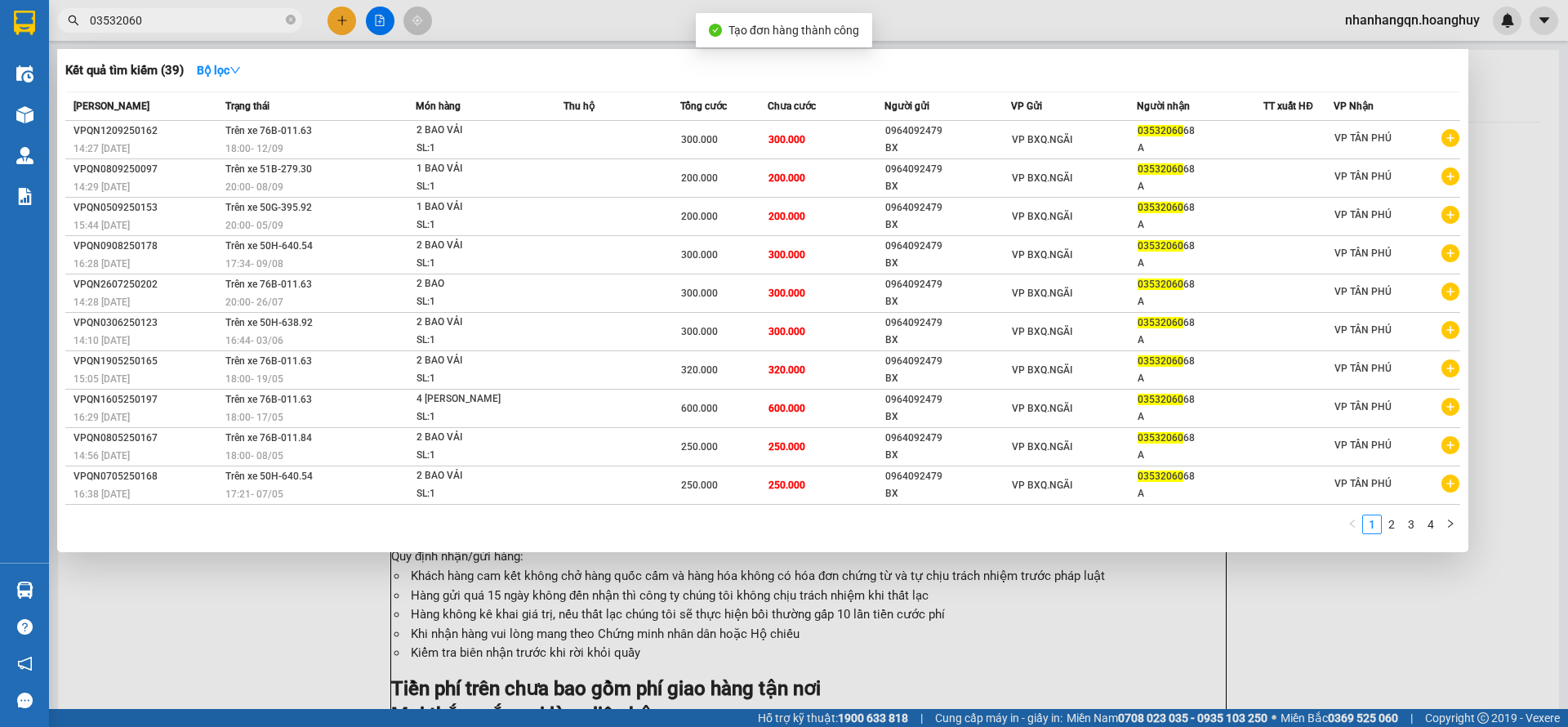
click at [133, 31] on span "03532060" at bounding box center [180, 20] width 245 height 25
click at [130, 27] on input "03532060" at bounding box center [186, 20] width 192 height 18
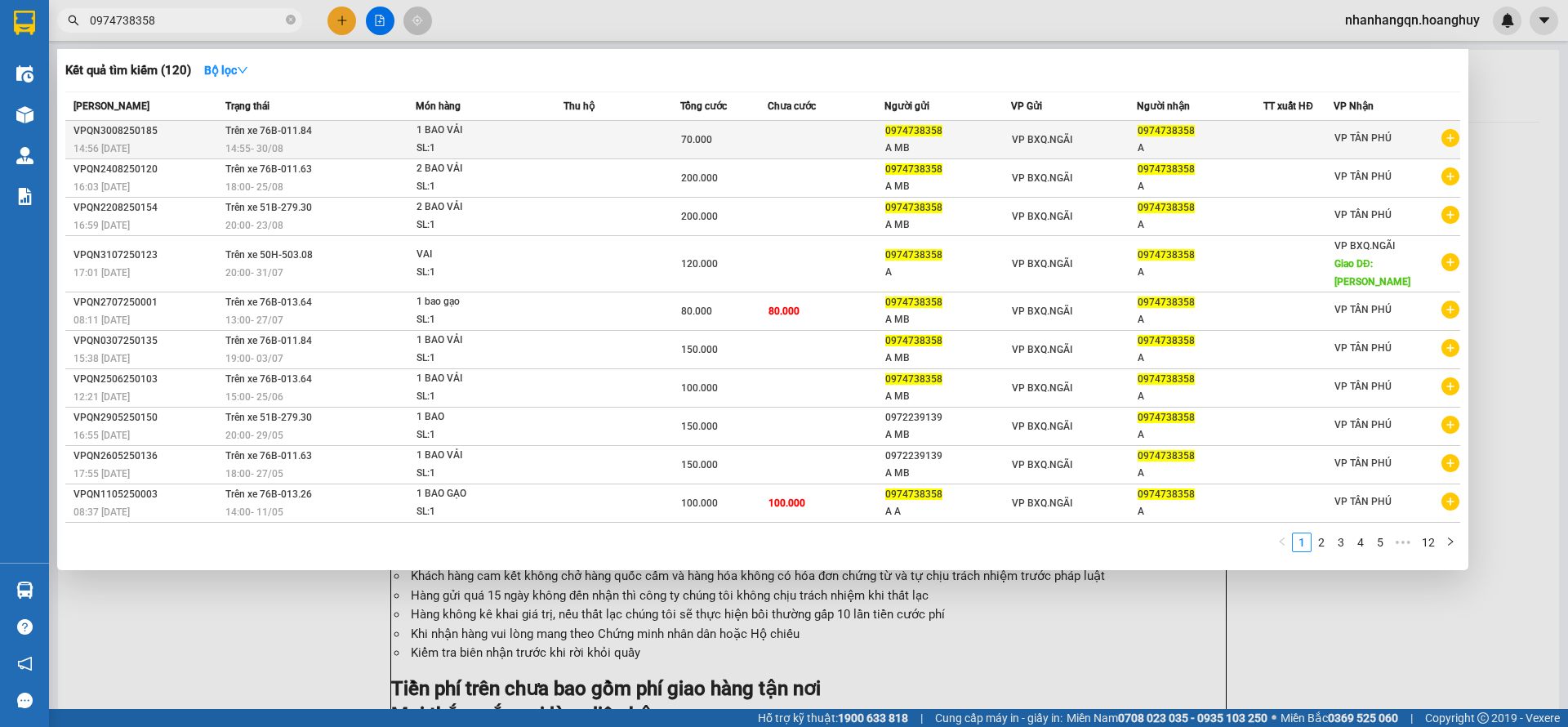
type input "0974738358"
click at [1100, 155] on td "VP BXQ.NGÃI" at bounding box center [1074, 140] width 126 height 39
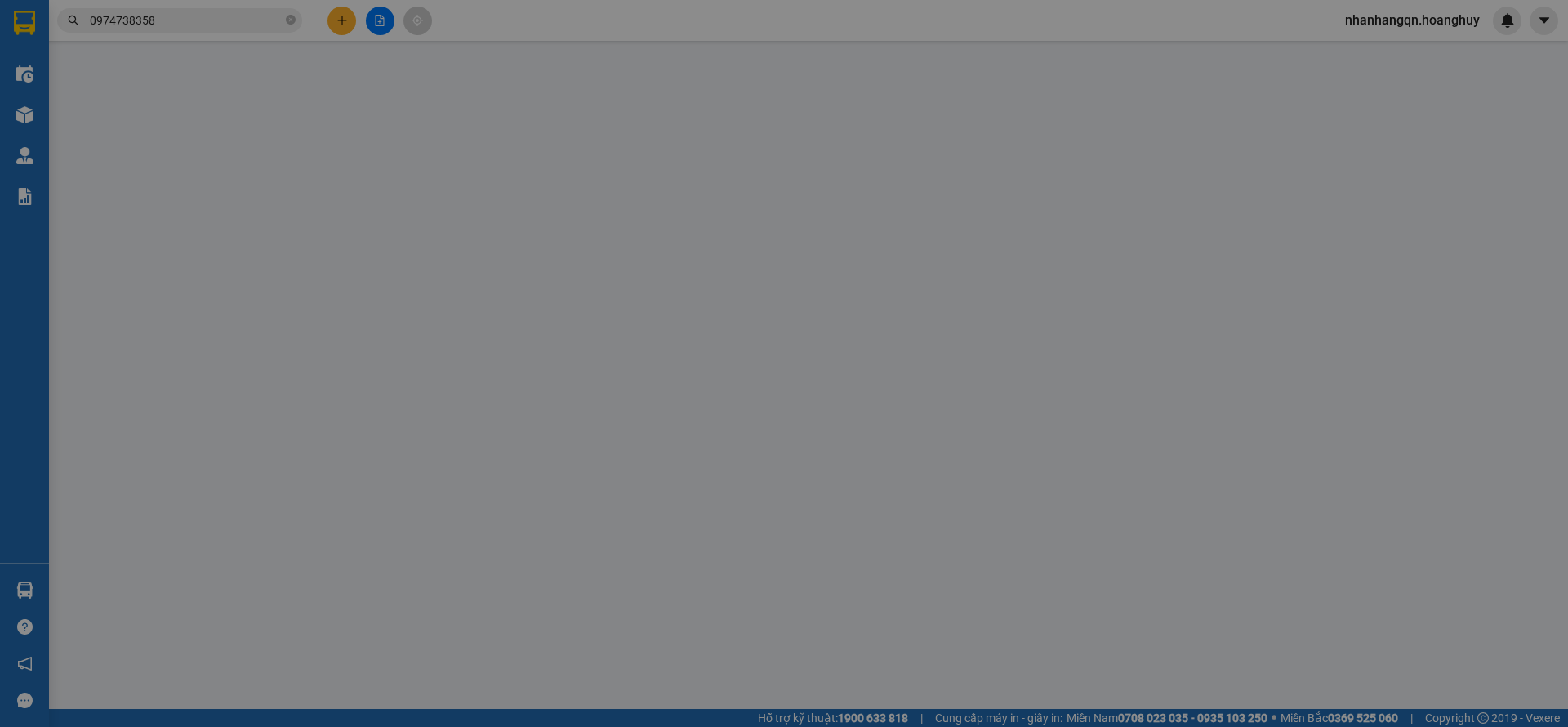
type input "0974738358"
type input "A MB"
type input "0974738358"
type input "A"
type input "70.000"
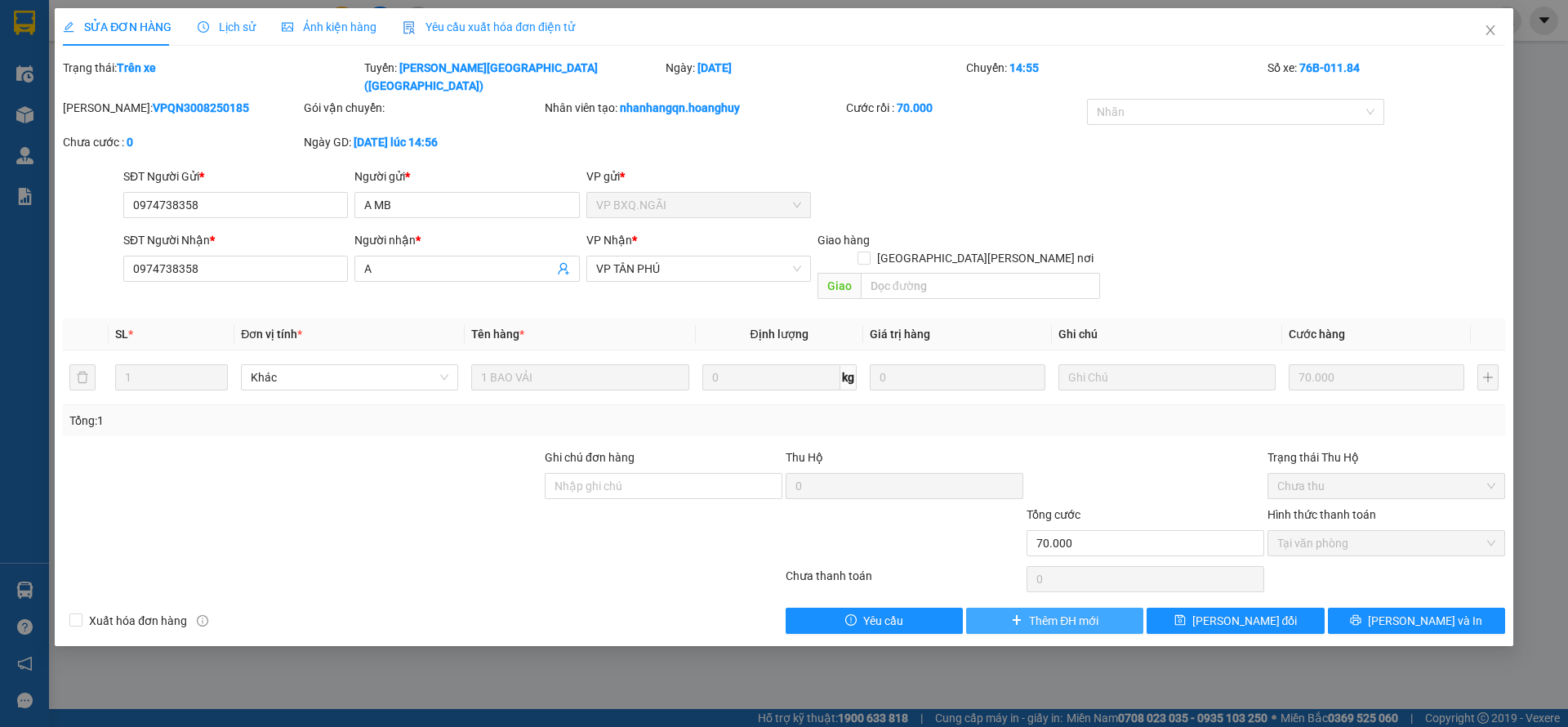
click at [1059, 611] on span "Thêm ĐH mới" at bounding box center [1063, 620] width 70 height 18
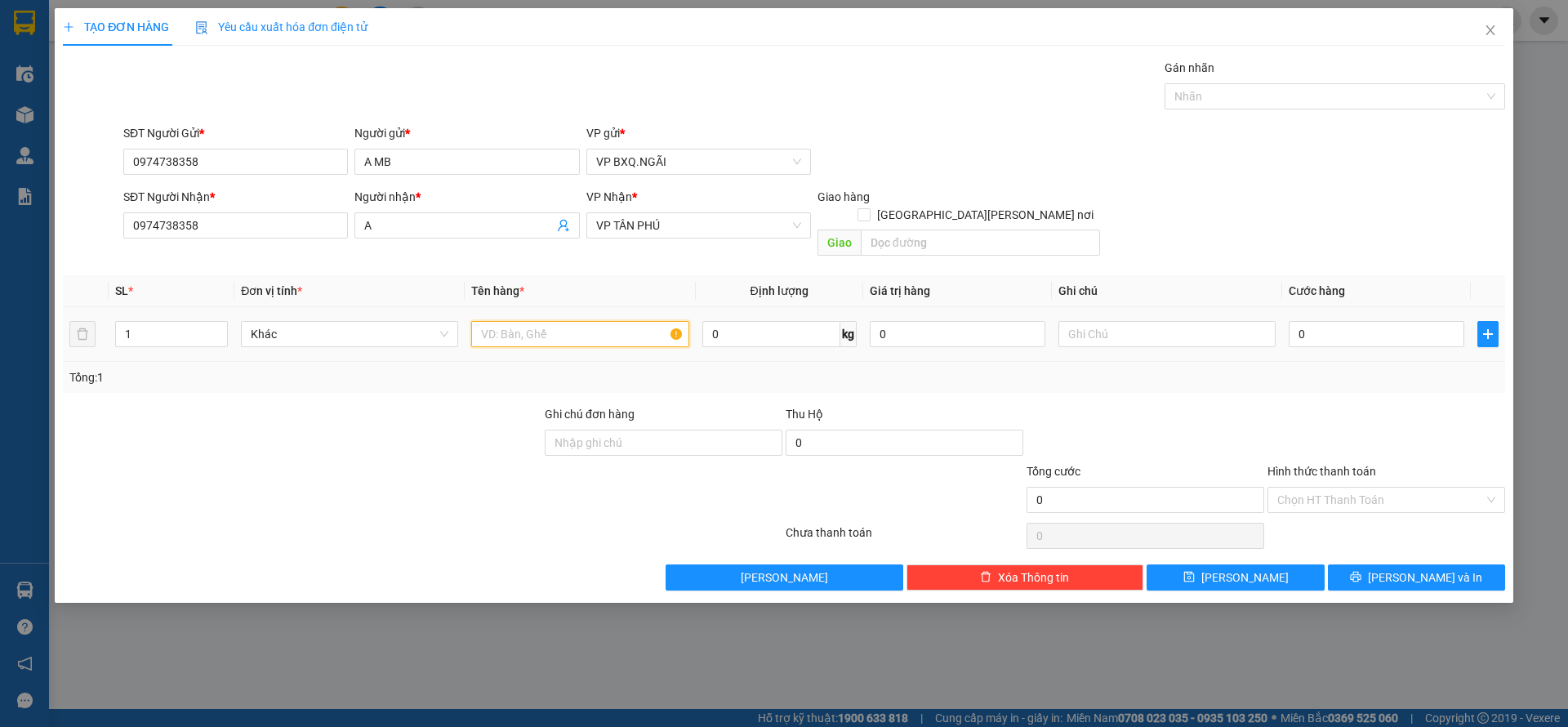
click at [584, 321] on input "text" at bounding box center [580, 334] width 217 height 26
type input "1 BAO NHỎ"
type input "5"
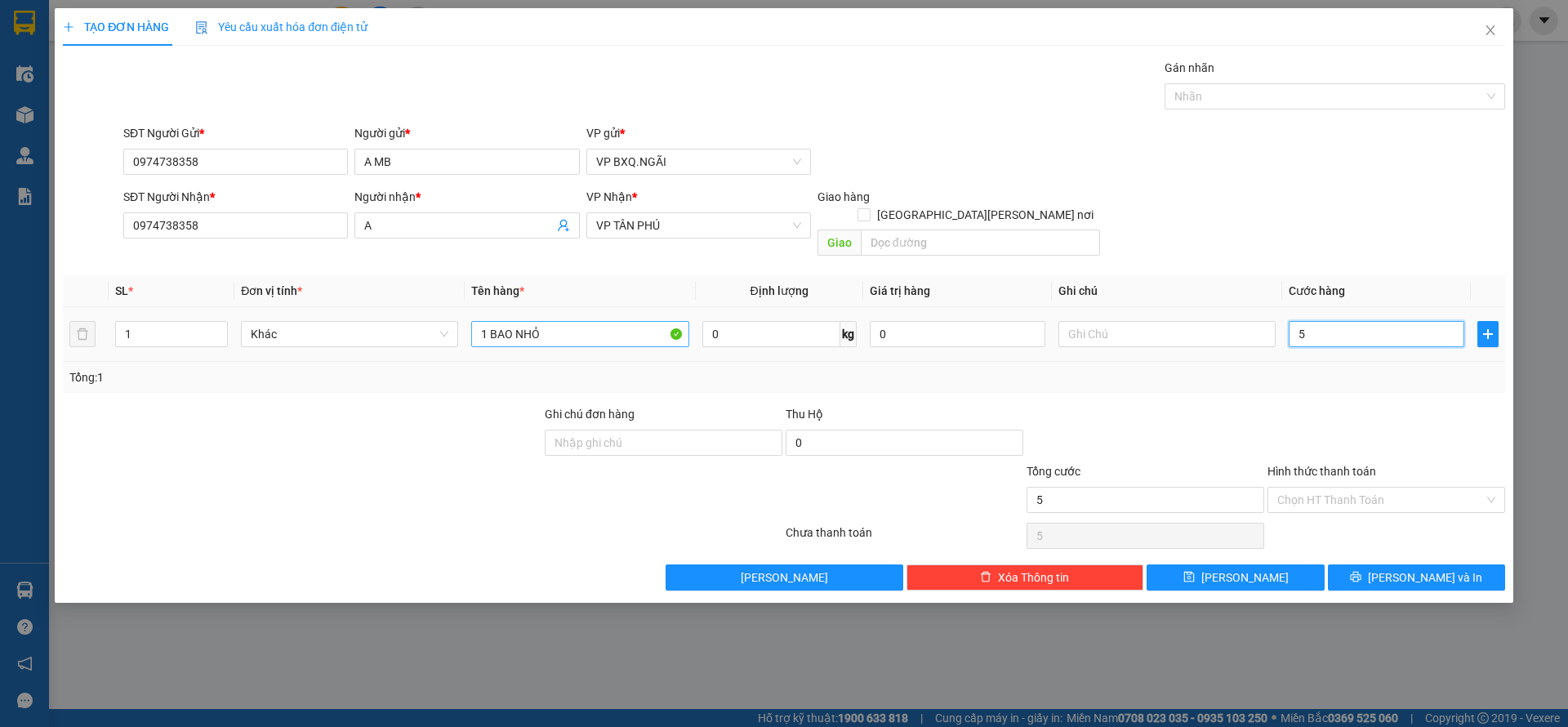
type input "50"
type input "500"
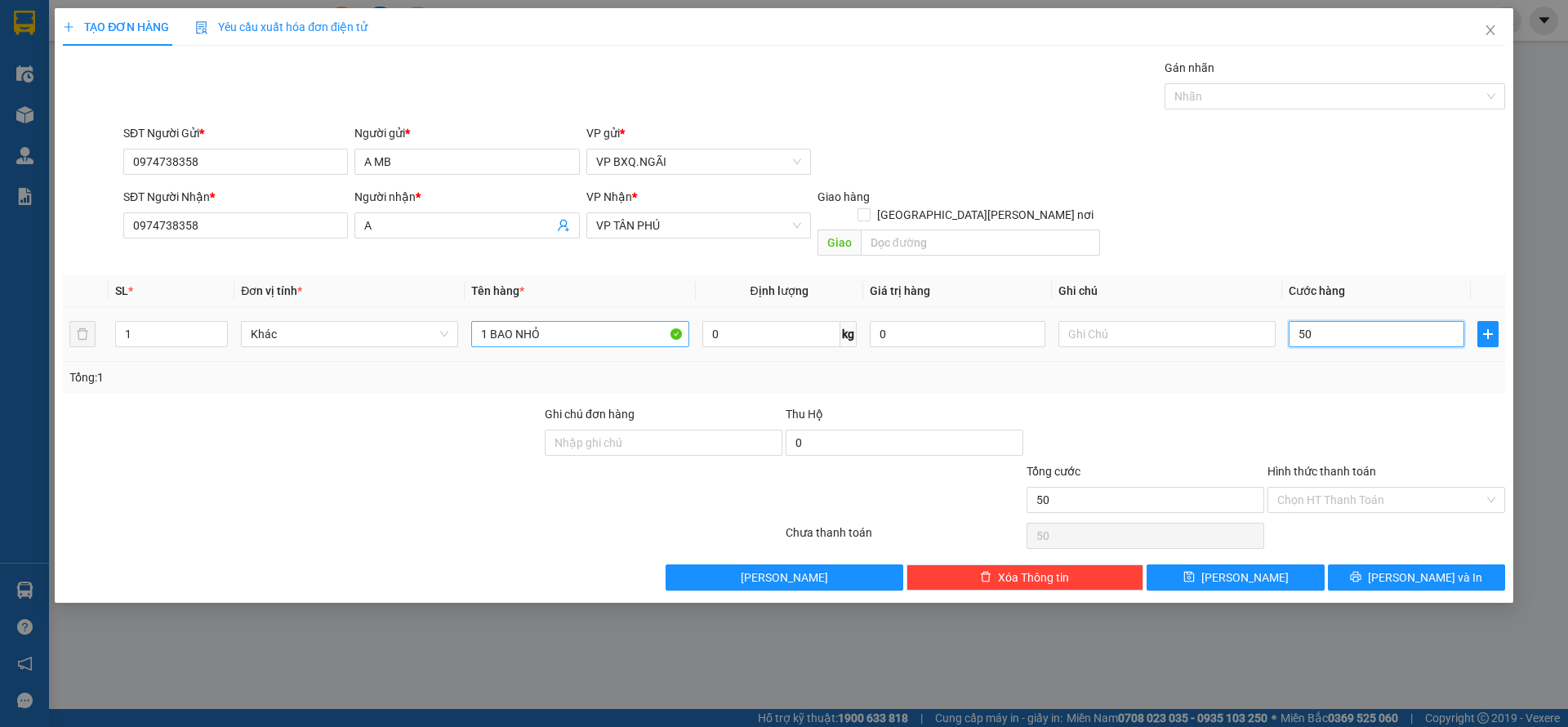
type input "500"
type input "5.000"
type input "50.000"
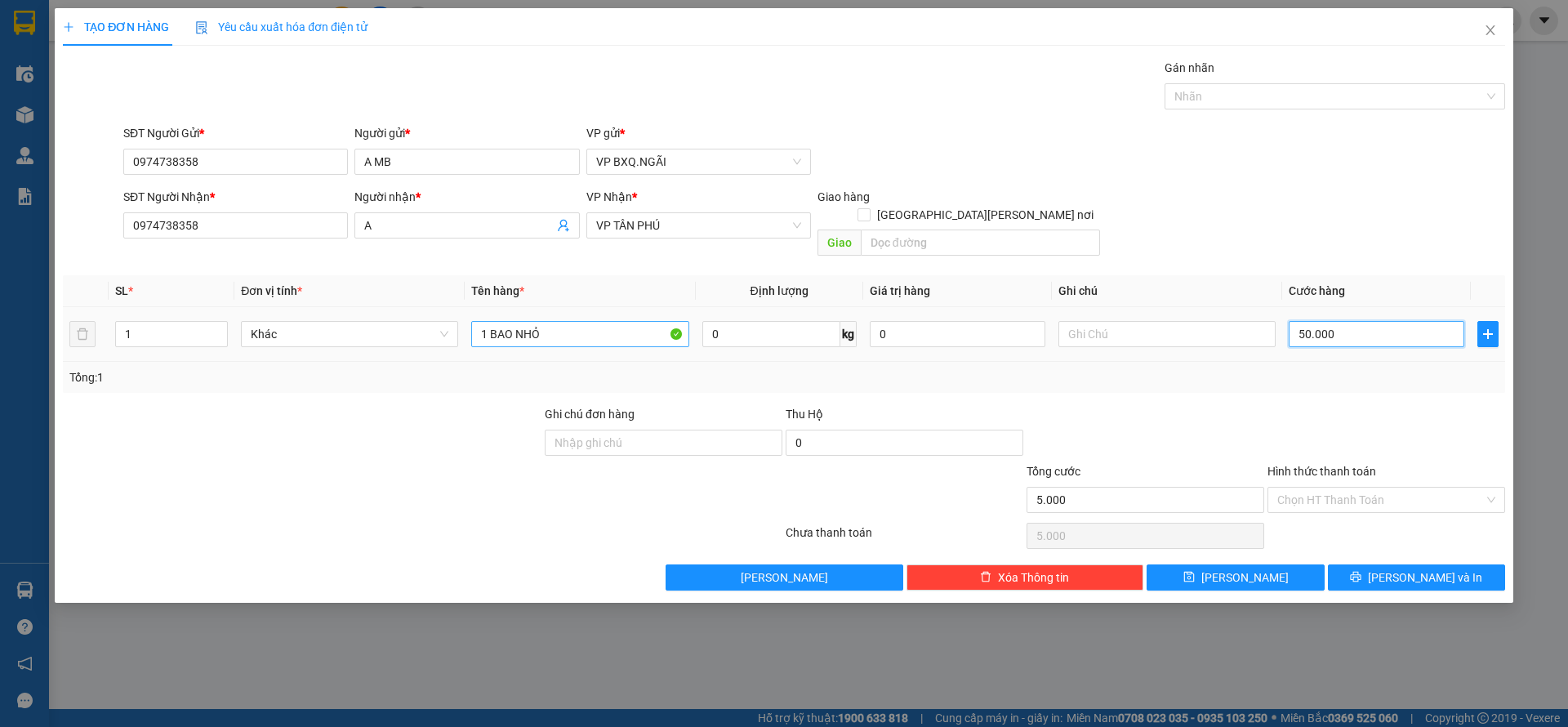
type input "50.000"
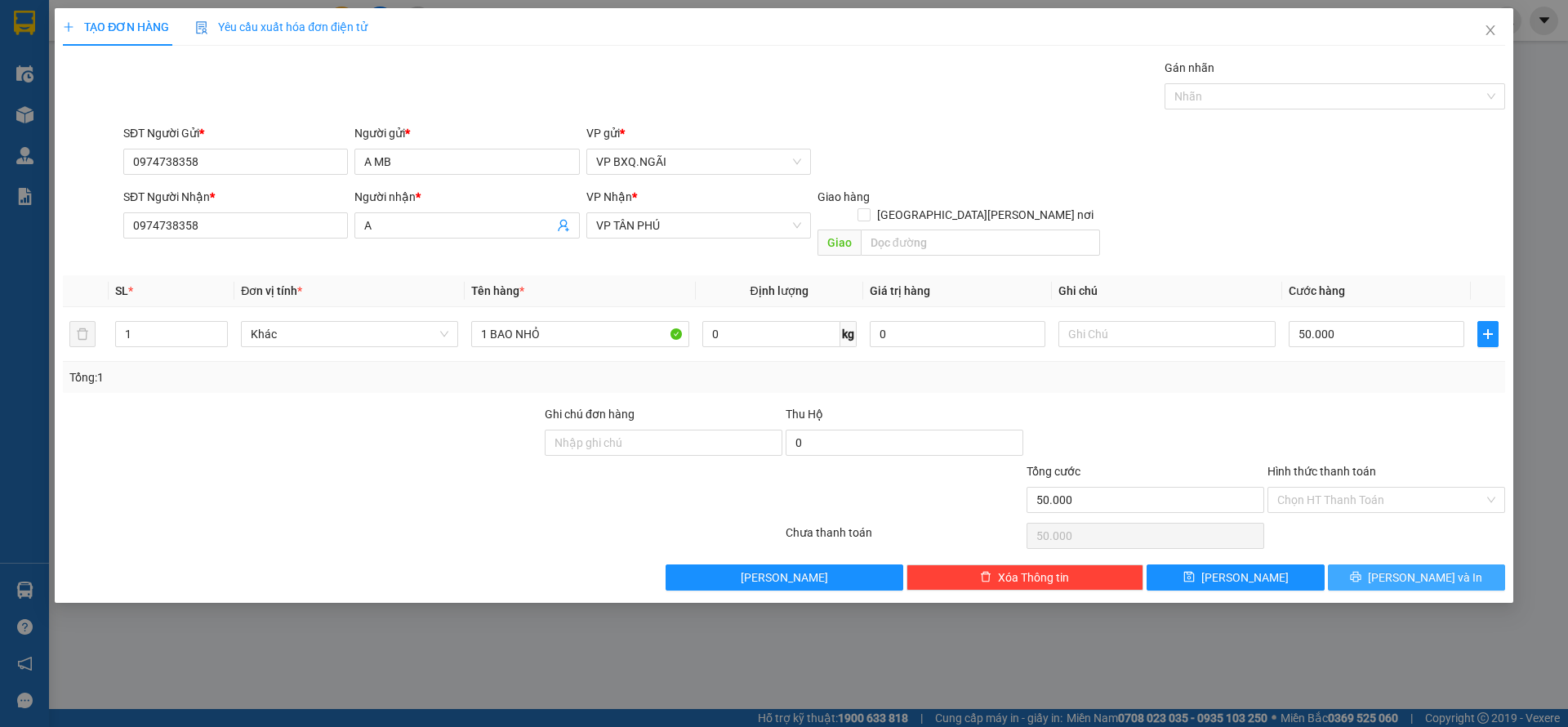
click at [1362, 572] on icon "printer" at bounding box center [1356, 577] width 11 height 11
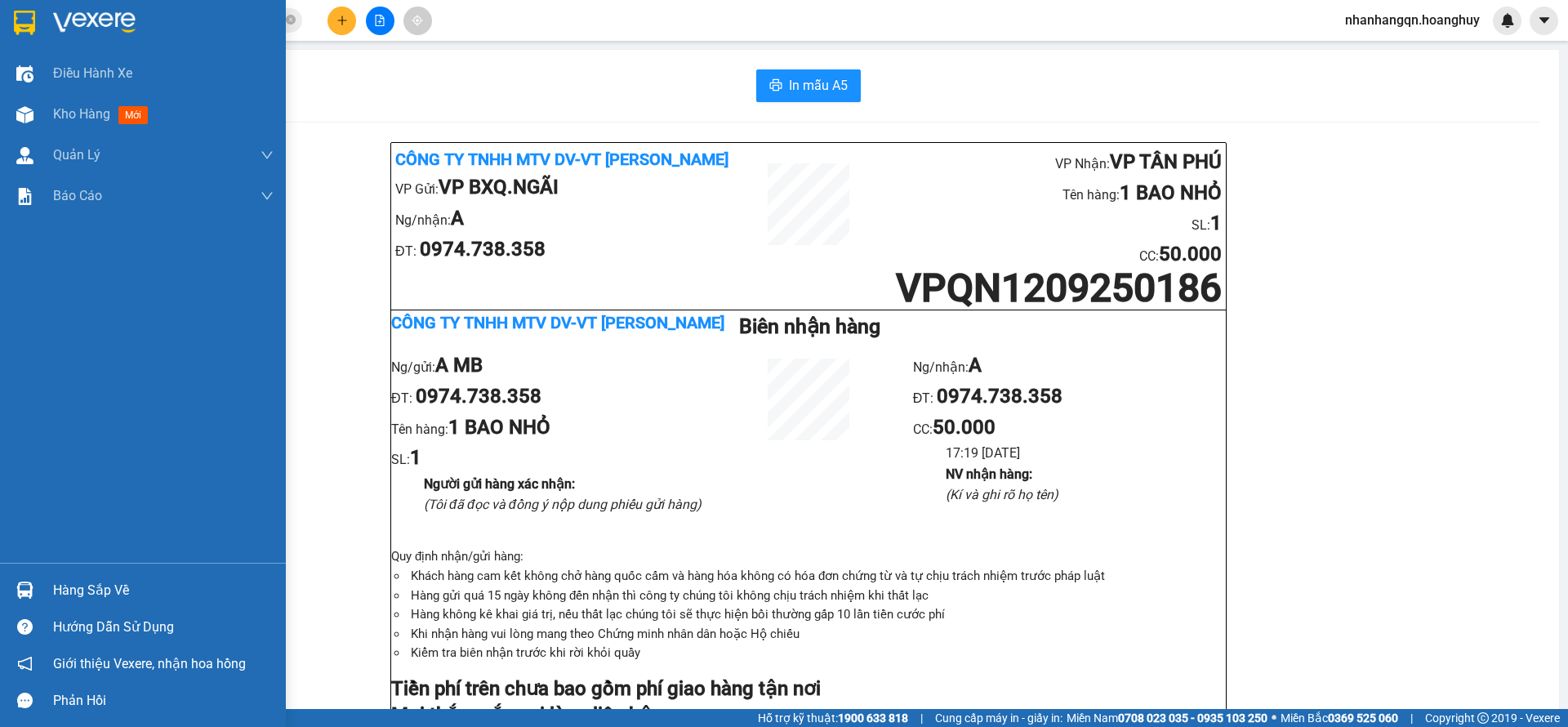
click at [27, 17] on img at bounding box center [25, 23] width 21 height 25
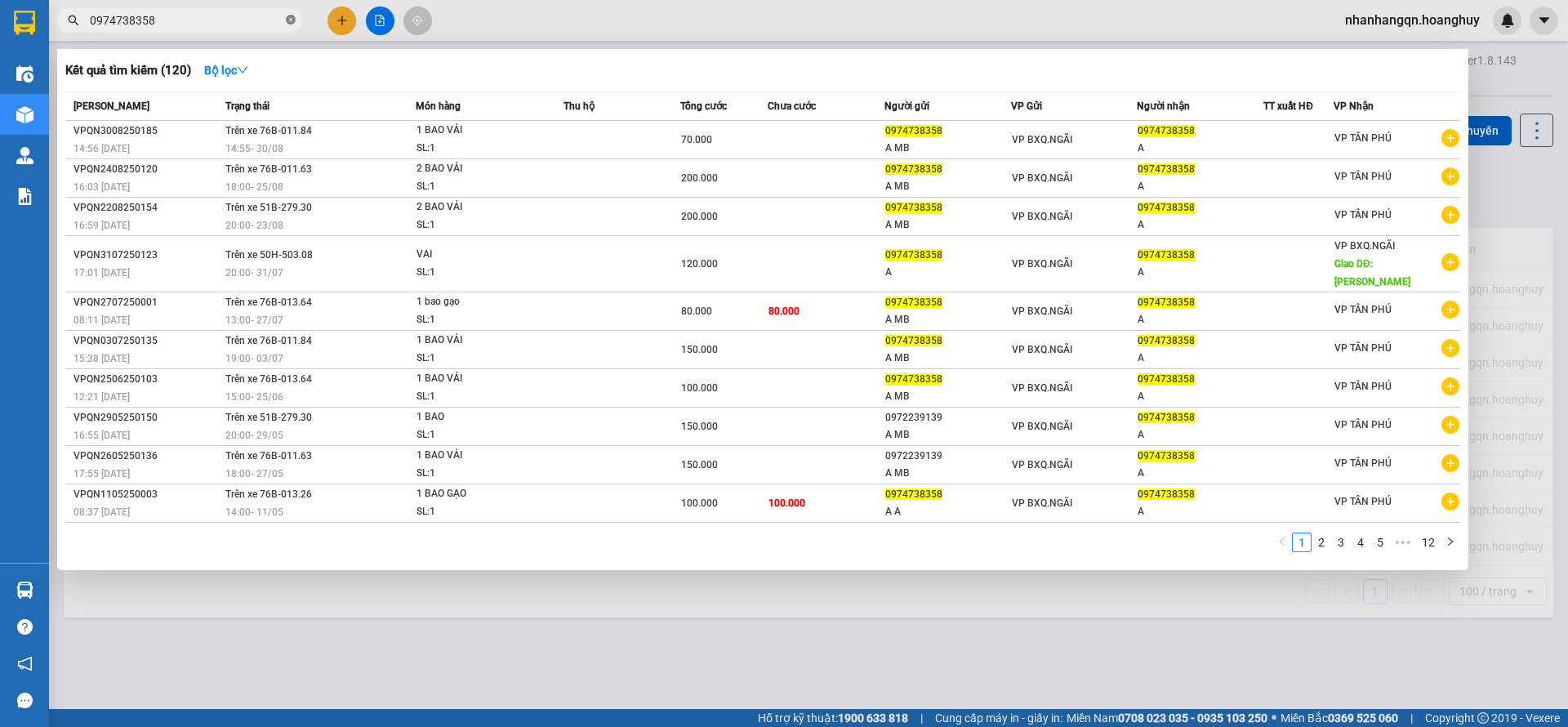
click at [294, 19] on icon "close-circle" at bounding box center [290, 19] width 10 height 10
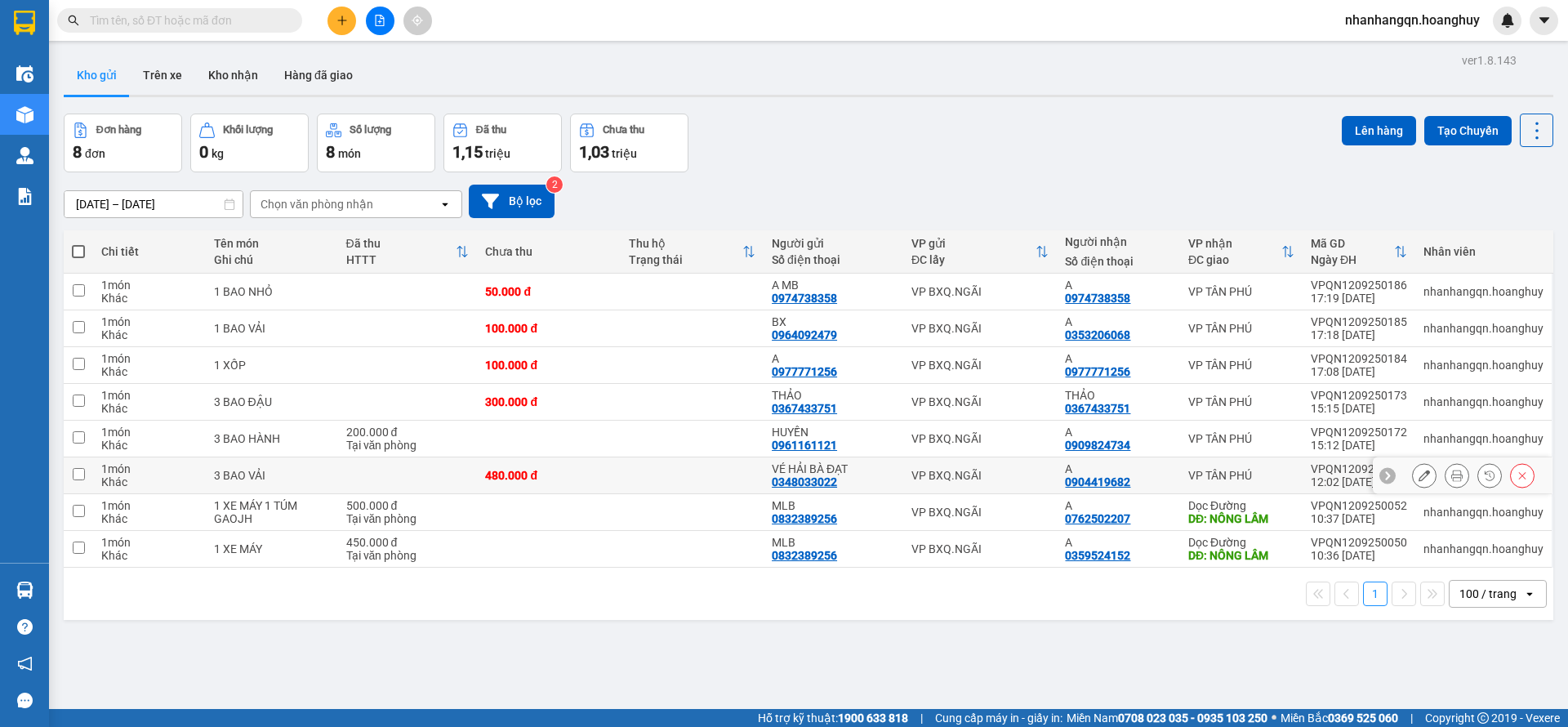
click at [594, 463] on td "480.000 đ" at bounding box center [549, 476] width 143 height 37
checkbox input "true"
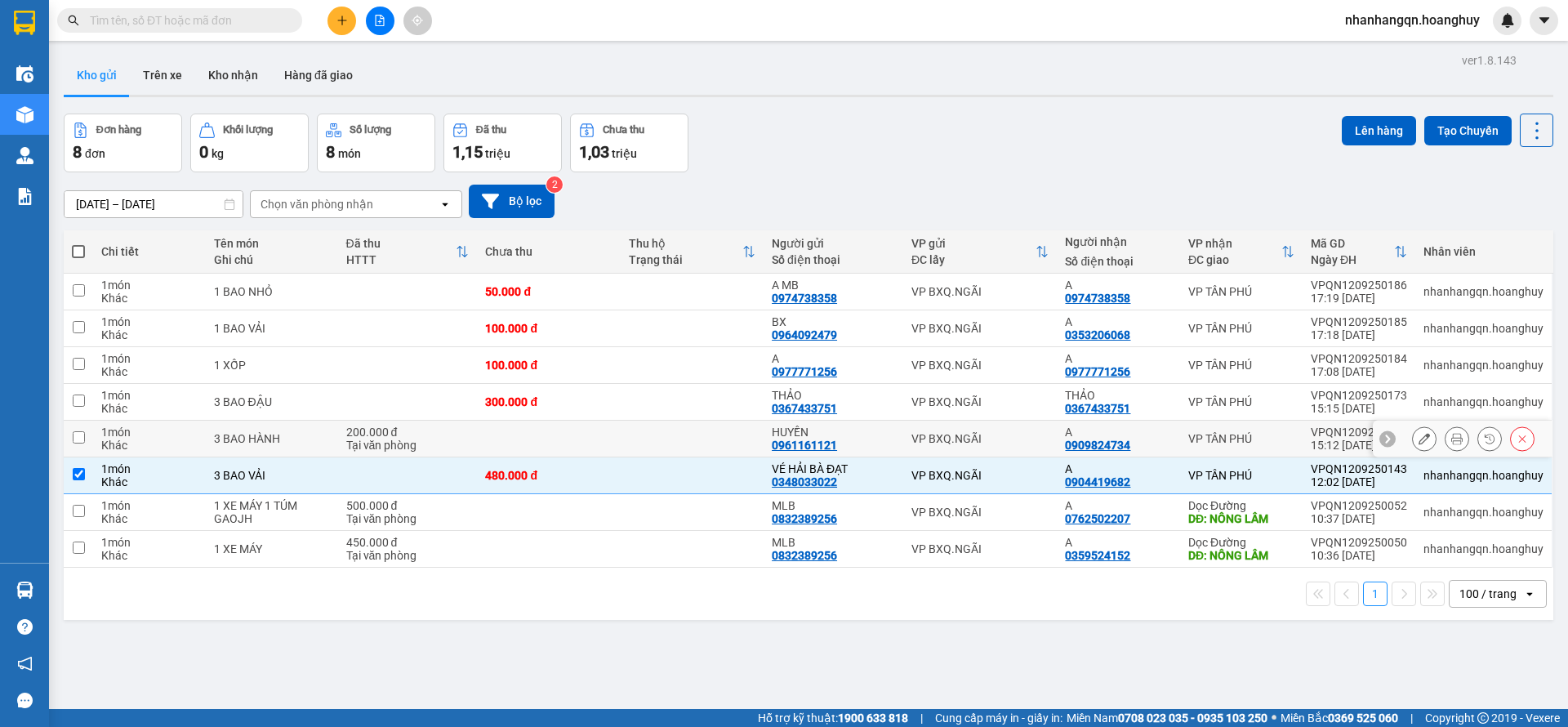
click at [593, 443] on td at bounding box center [549, 439] width 143 height 37
checkbox input "true"
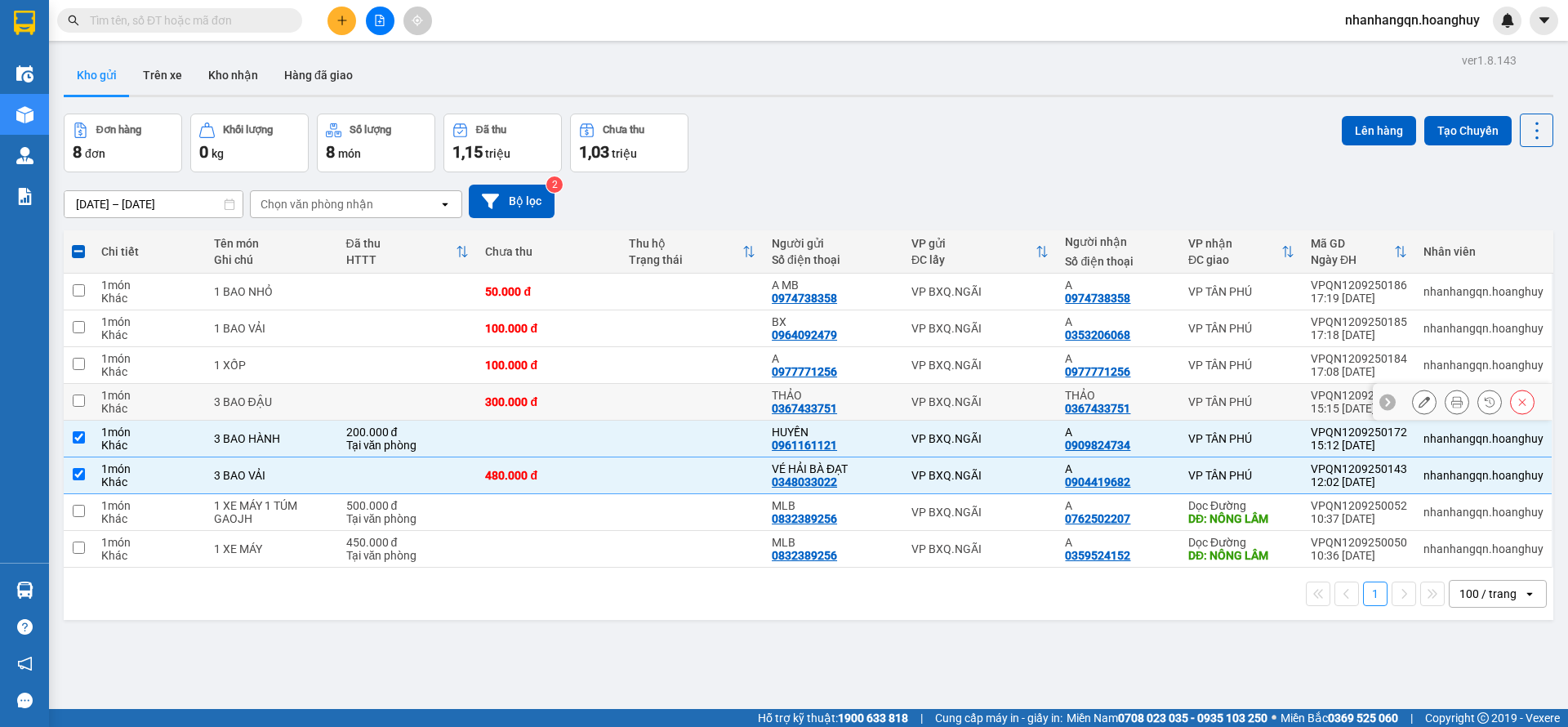
click at [599, 397] on div "300.000 đ" at bounding box center [548, 401] width 126 height 13
checkbox input "true"
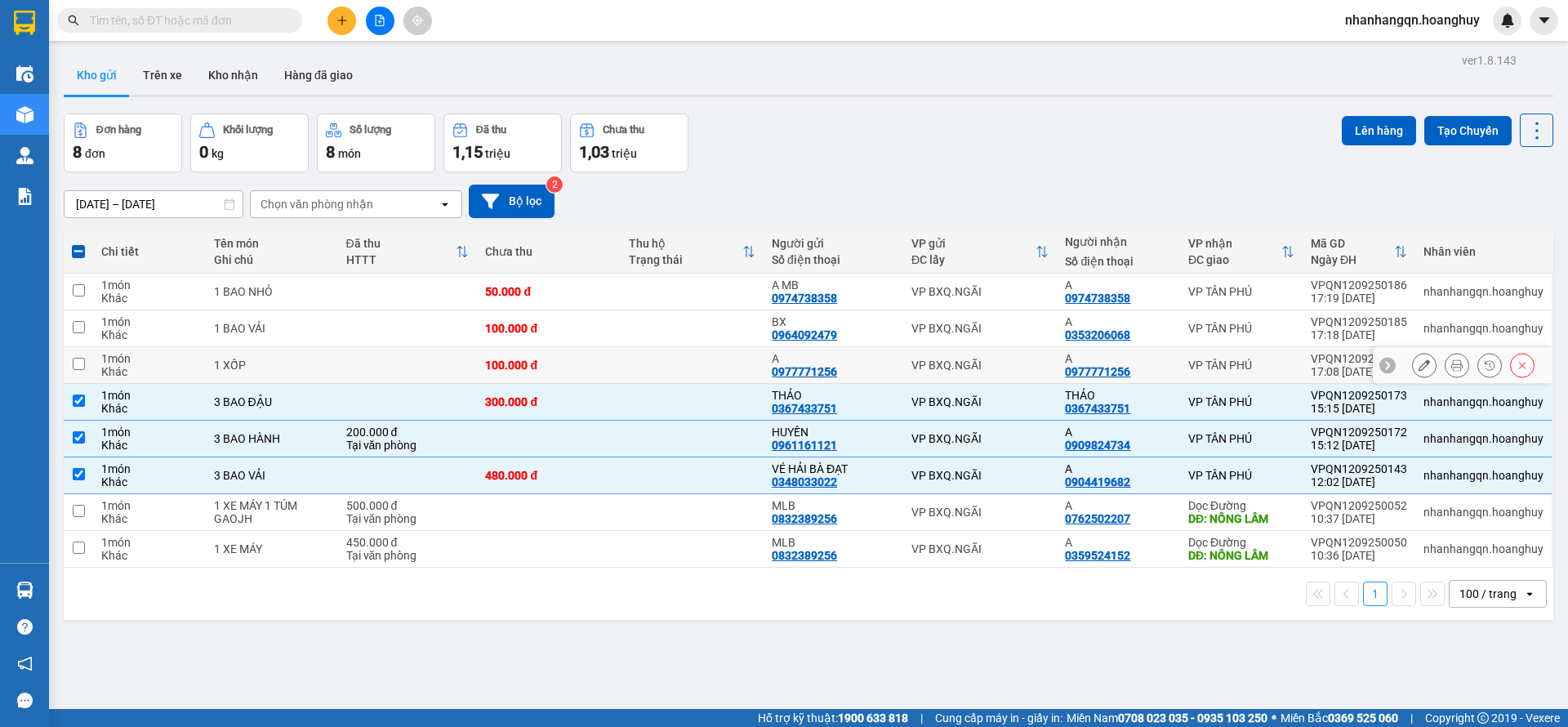
click at [604, 354] on td "100.000 đ" at bounding box center [549, 365] width 143 height 37
checkbox input "true"
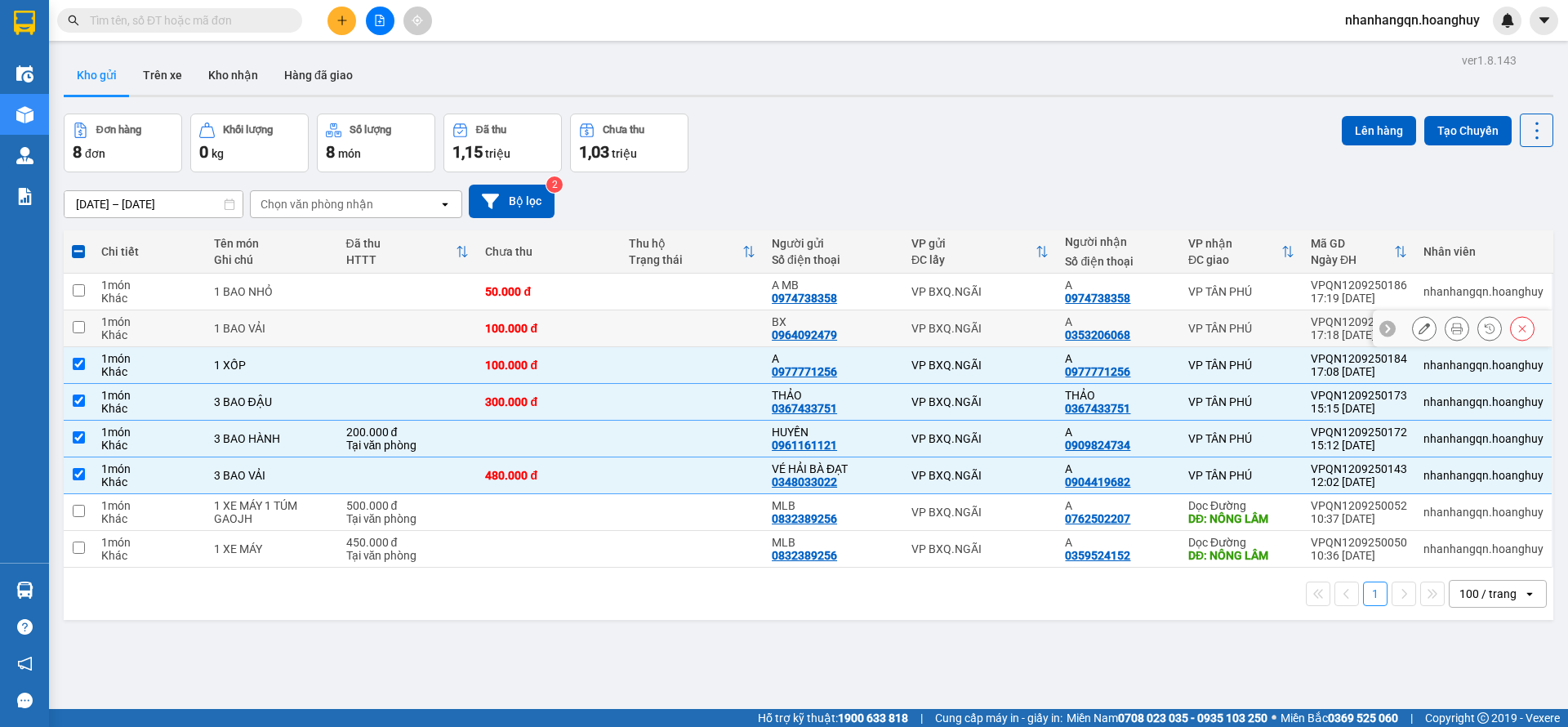
click at [609, 318] on td "100.000 đ" at bounding box center [549, 329] width 143 height 37
checkbox input "true"
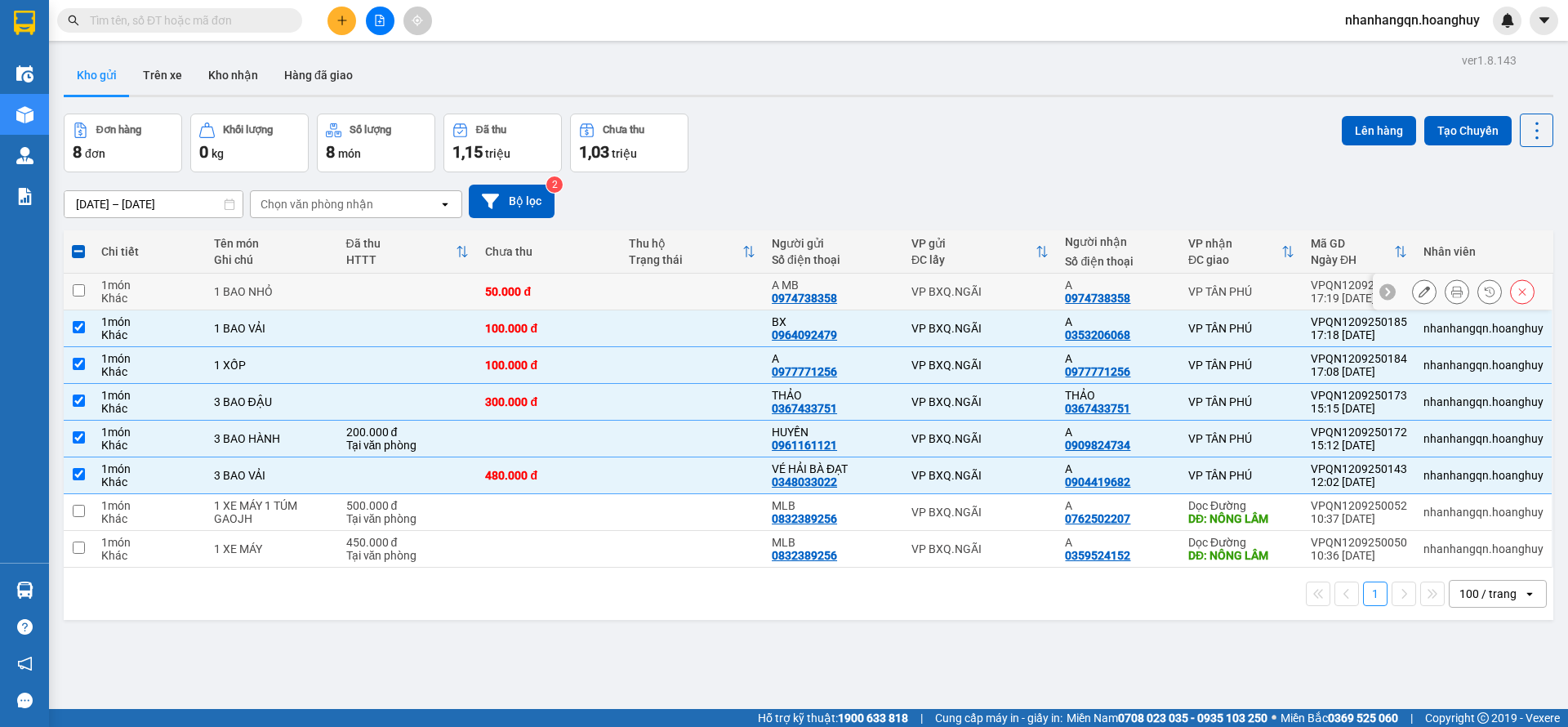
click at [611, 298] on td "50.000 đ" at bounding box center [549, 292] width 143 height 37
checkbox input "true"
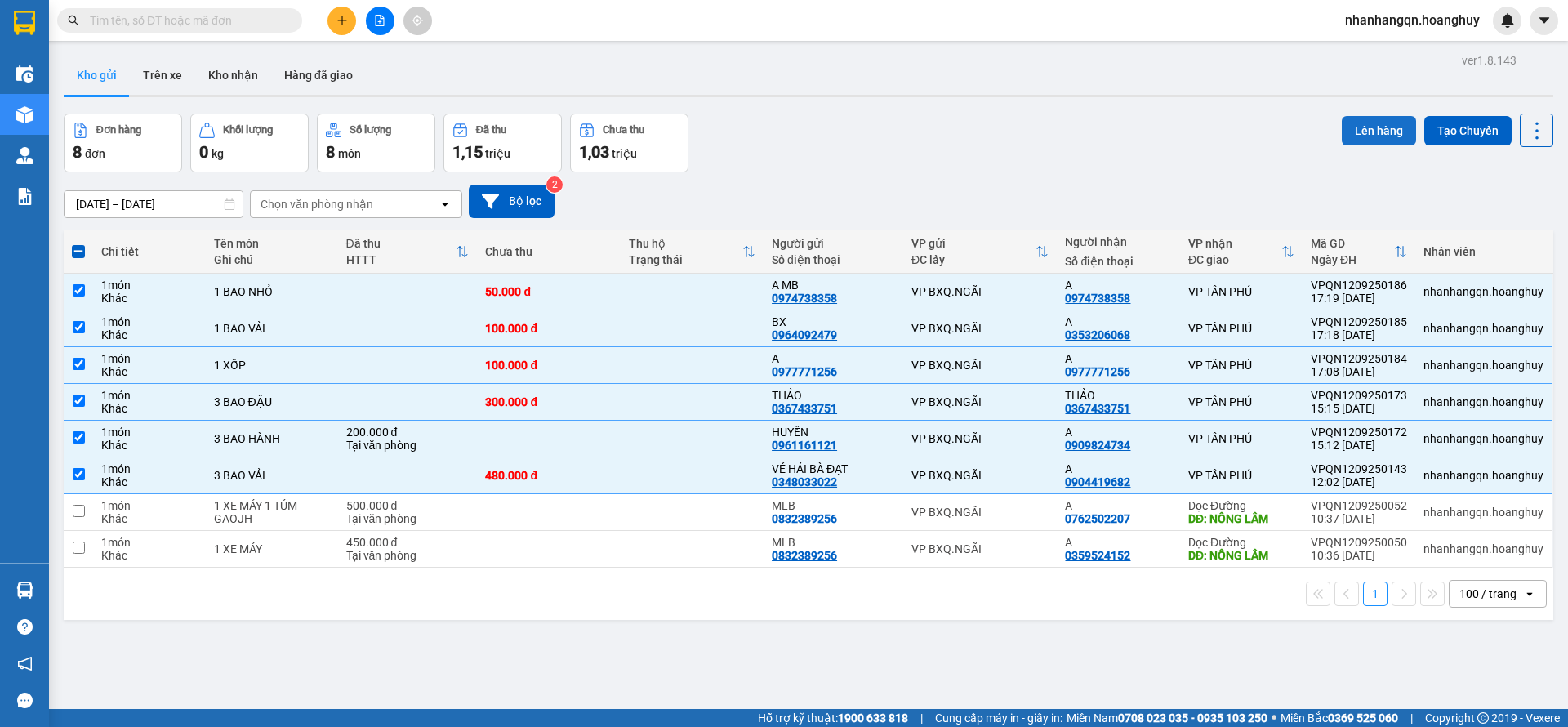
click at [1347, 121] on button "Lên hàng" at bounding box center [1379, 130] width 74 height 29
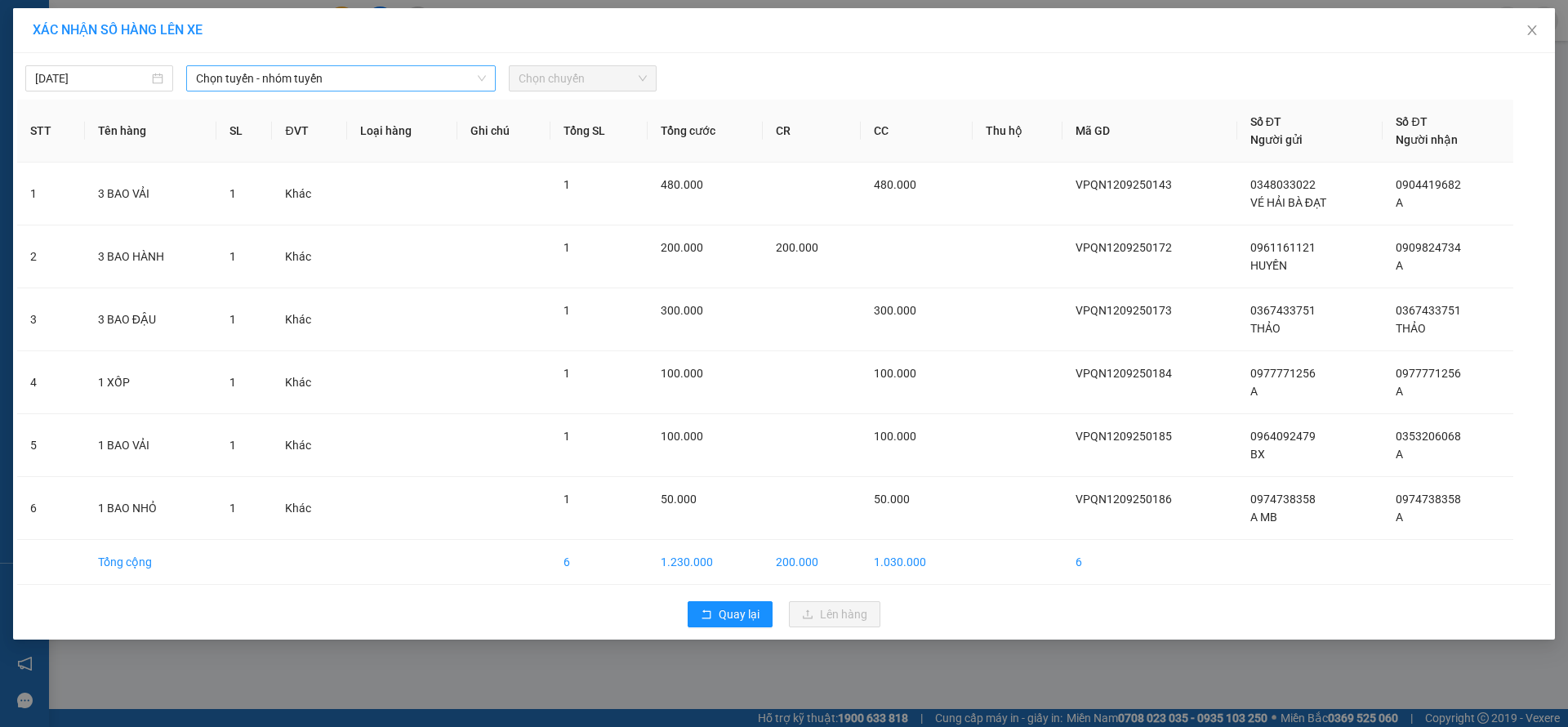
click at [387, 76] on span "Chọn tuyến - nhóm tuyến" at bounding box center [341, 79] width 290 height 25
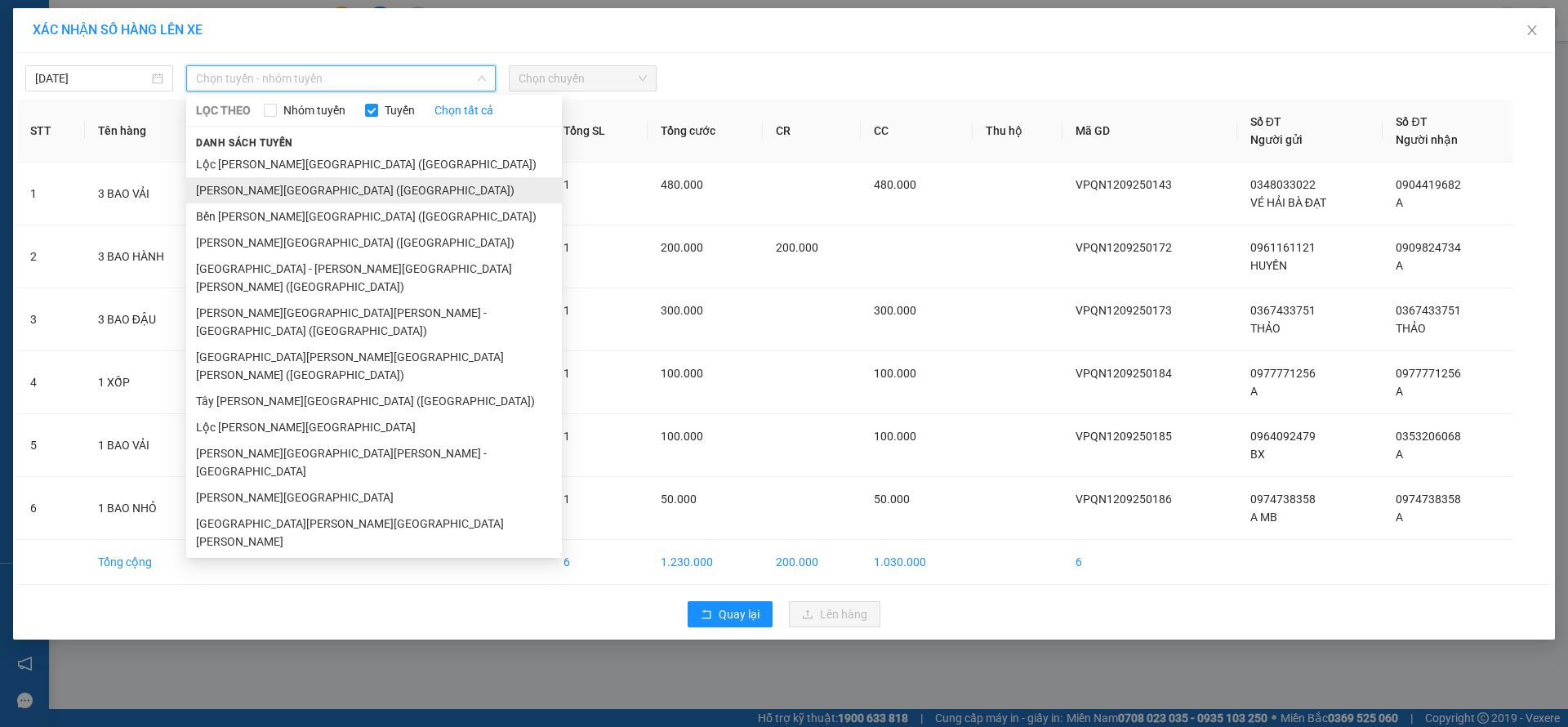
click at [295, 184] on li "[PERSON_NAME][GEOGRAPHIC_DATA] ([GEOGRAPHIC_DATA])" at bounding box center [374, 191] width 376 height 26
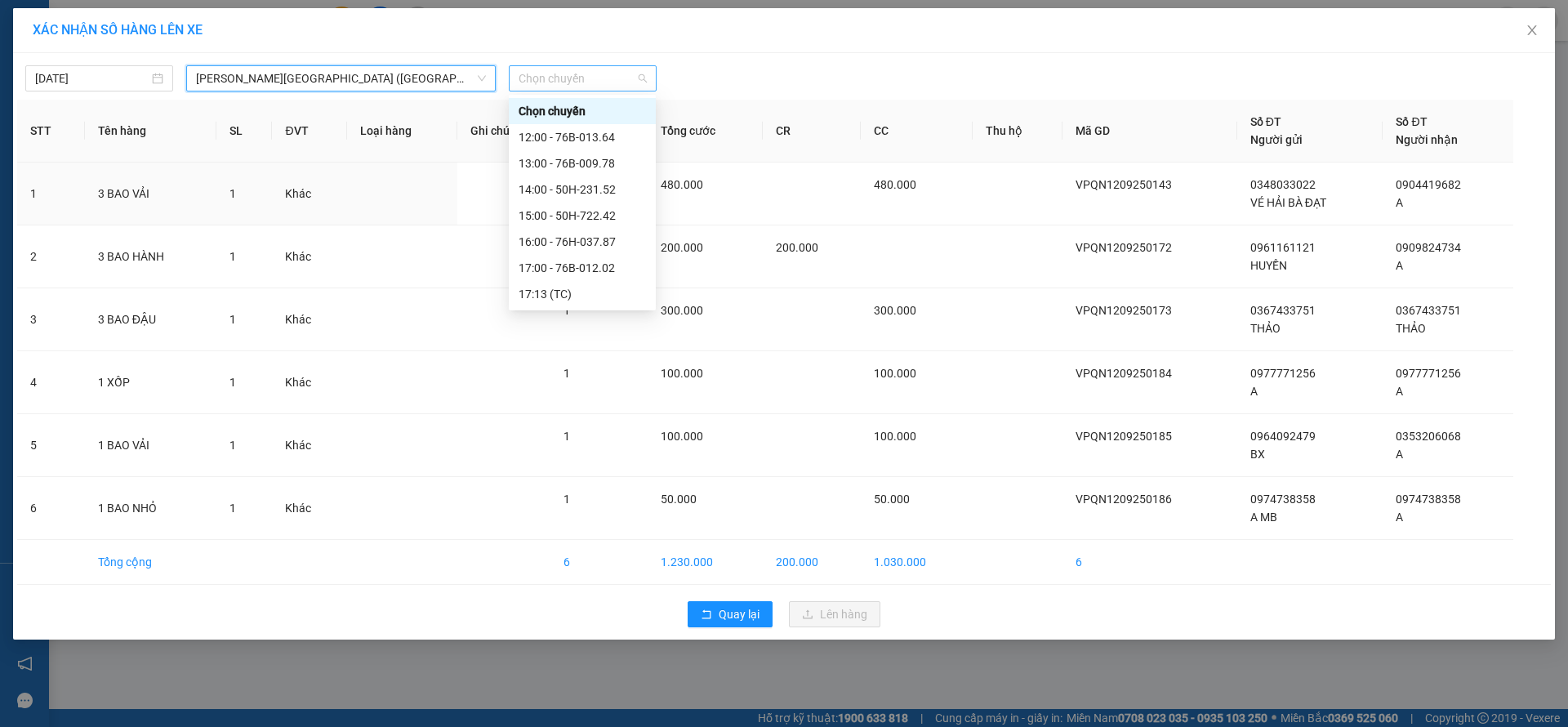
click at [589, 87] on span "Chọn chuyến" at bounding box center [582, 79] width 128 height 25
click at [585, 289] on div "17:13 (TC)" at bounding box center [582, 294] width 127 height 18
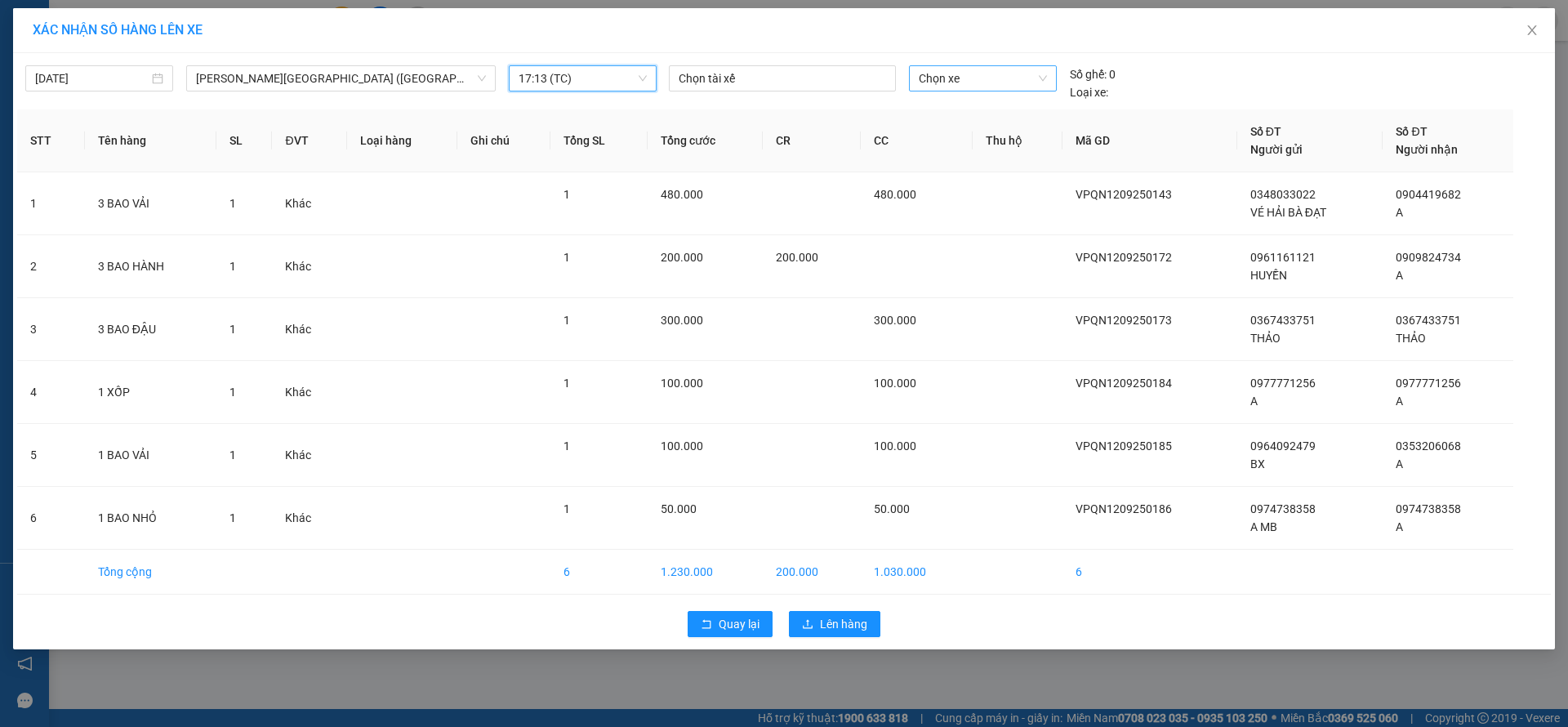
click at [963, 69] on span "Chọn xe" at bounding box center [982, 79] width 127 height 25
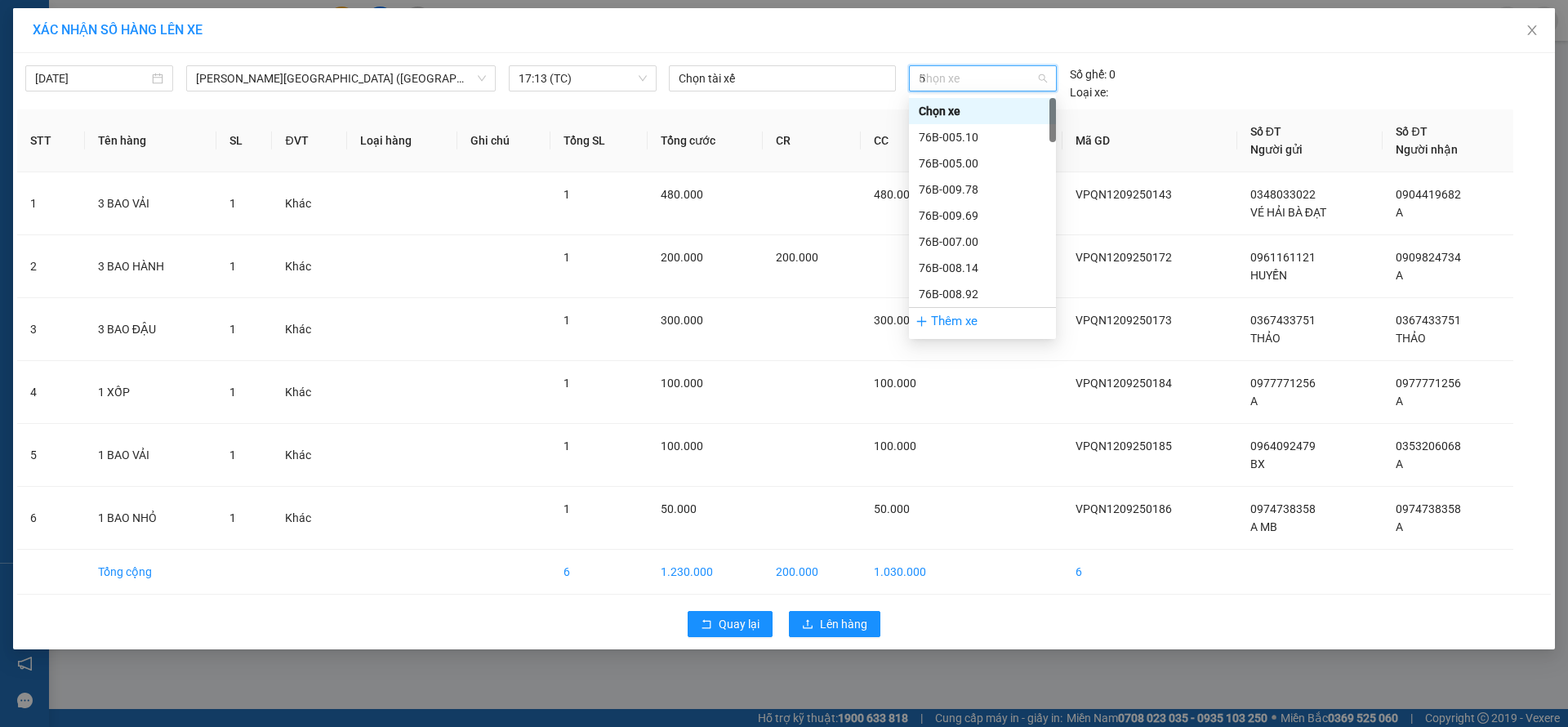
type input "54"
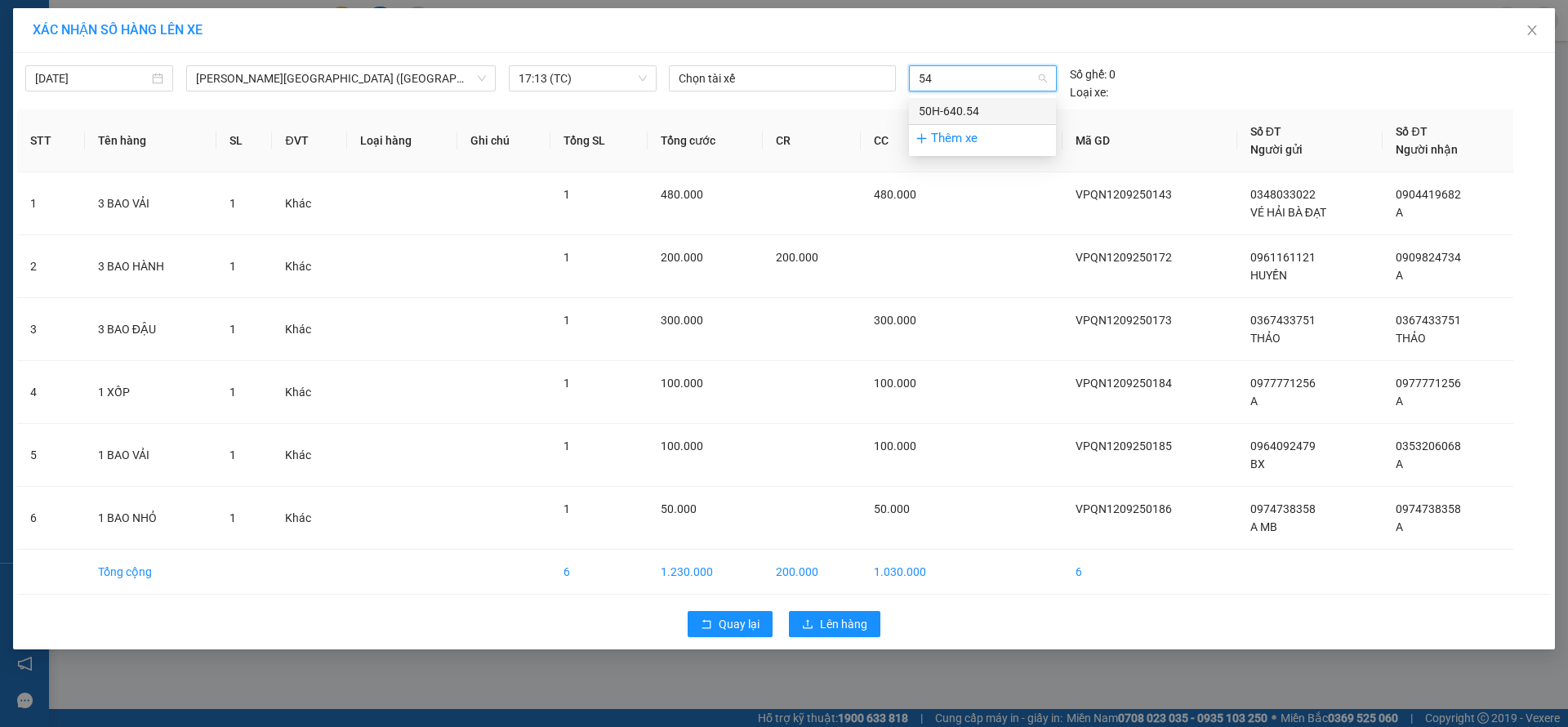
click at [987, 110] on div "50H-640.54" at bounding box center [982, 111] width 127 height 18
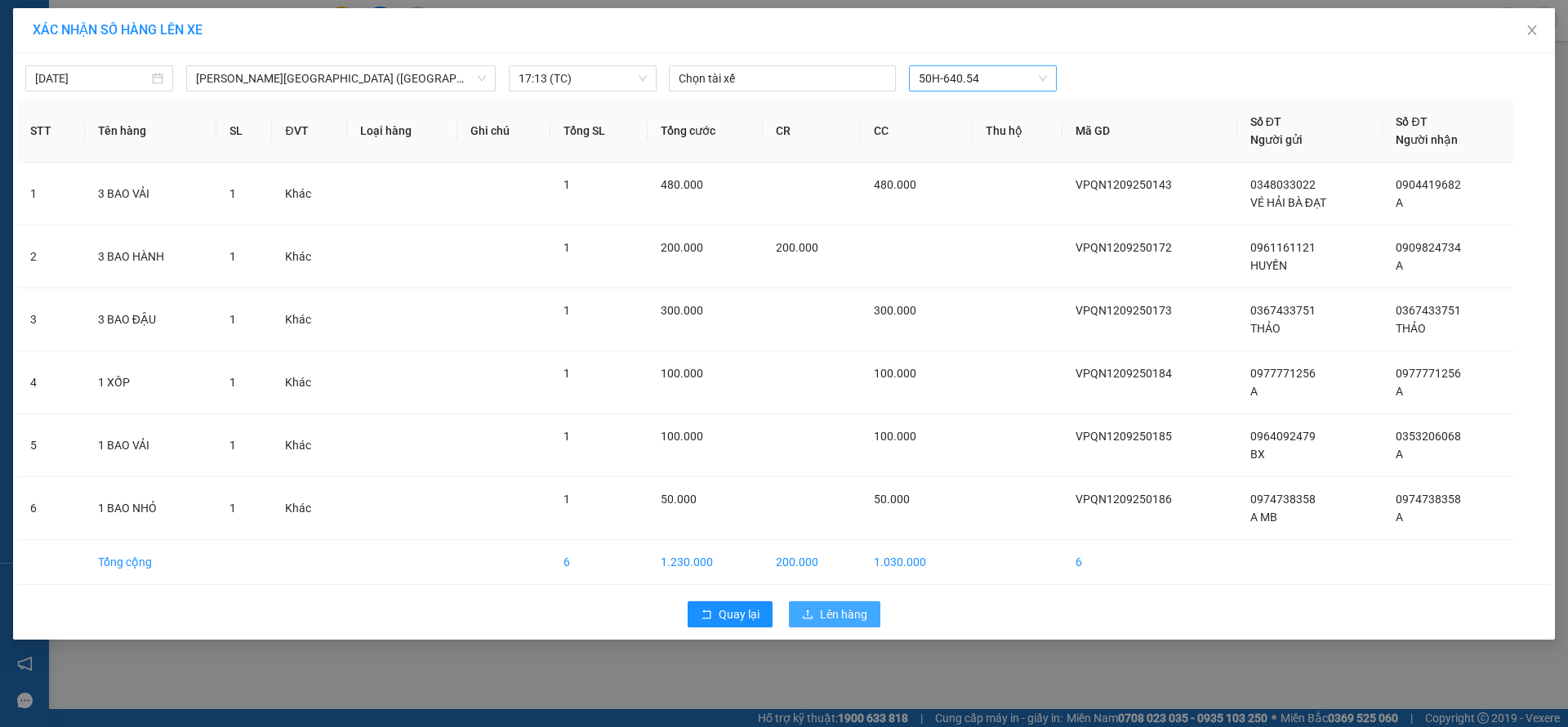
click at [829, 613] on span "Lên hàng" at bounding box center [844, 614] width 48 height 18
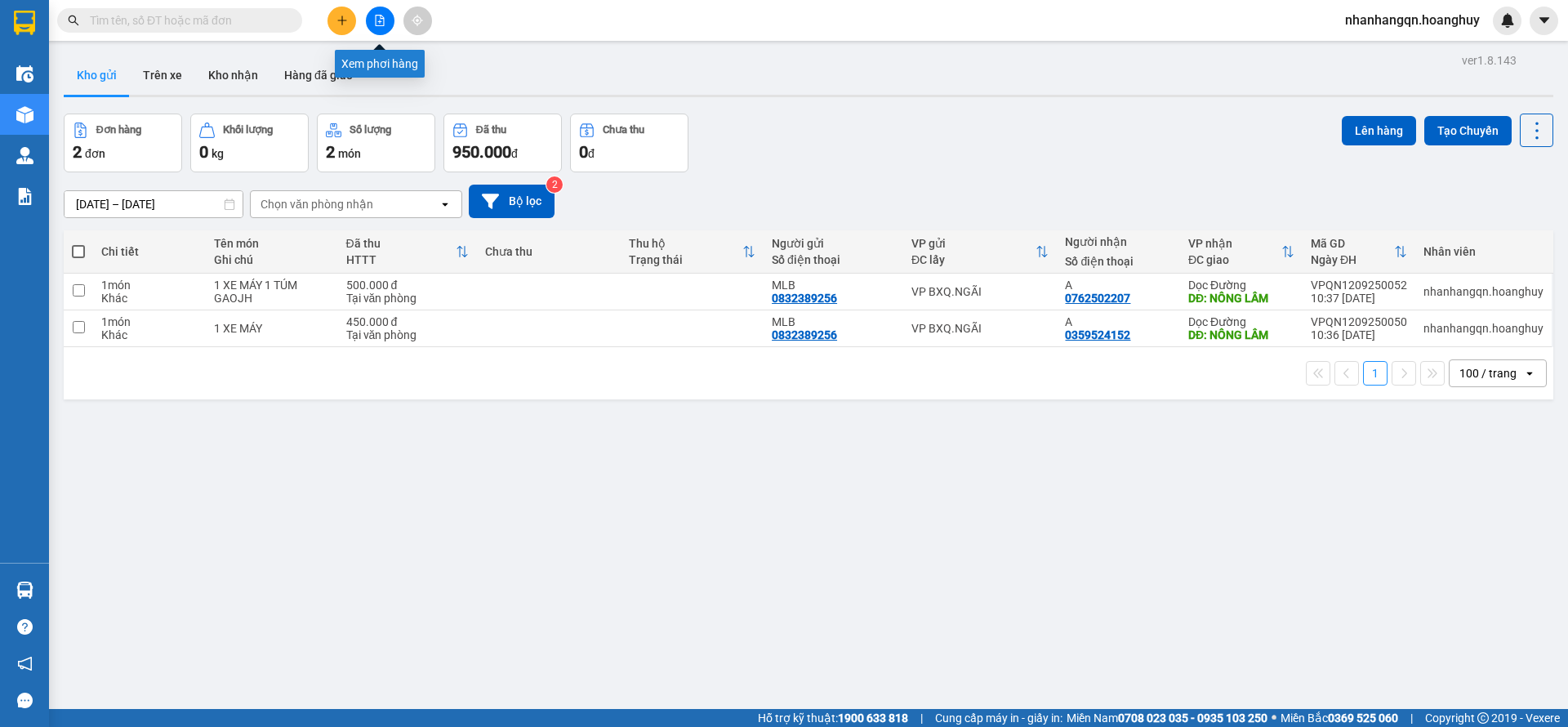
click at [389, 12] on button at bounding box center [380, 20] width 28 height 28
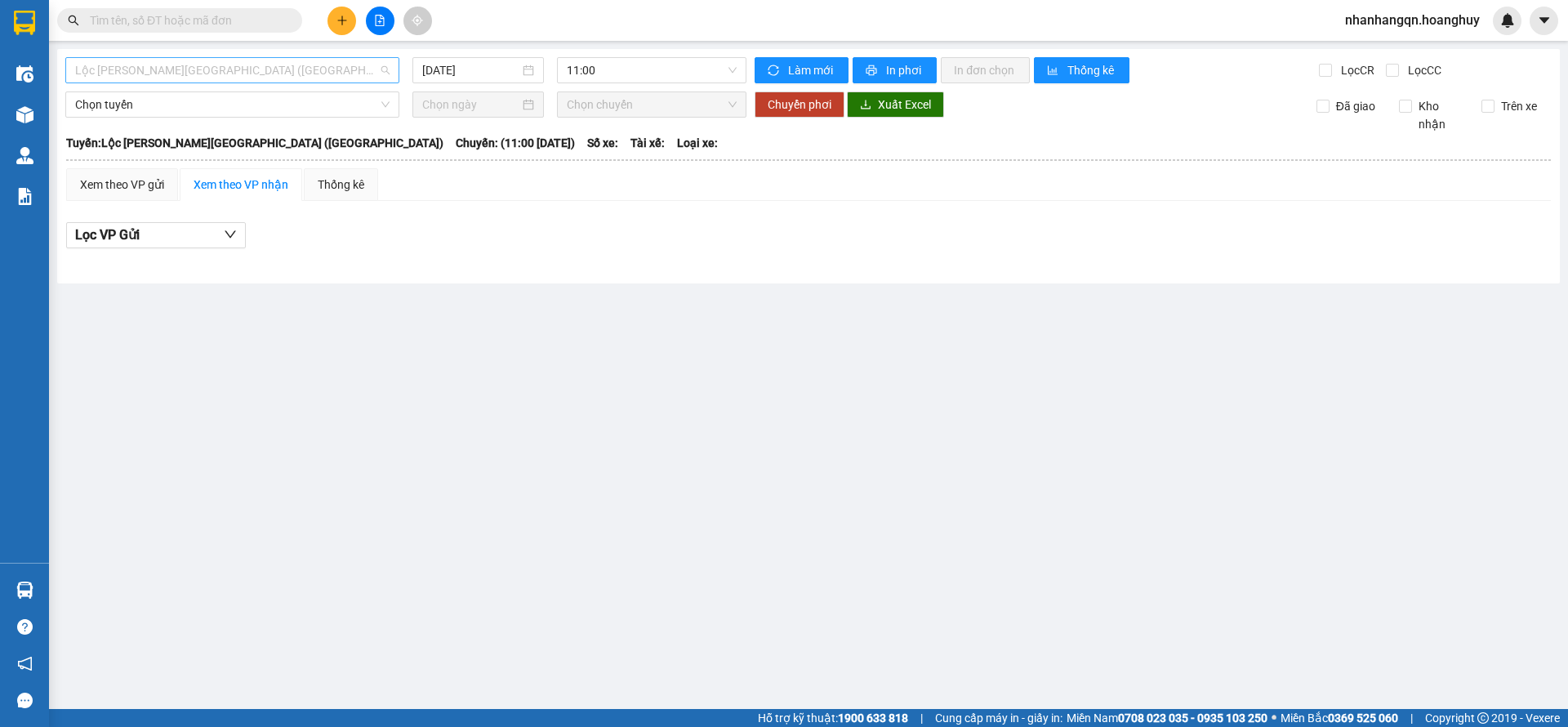
click at [197, 65] on span "Lộc [PERSON_NAME][GEOGRAPHIC_DATA] ([GEOGRAPHIC_DATA])" at bounding box center [232, 71] width 314 height 25
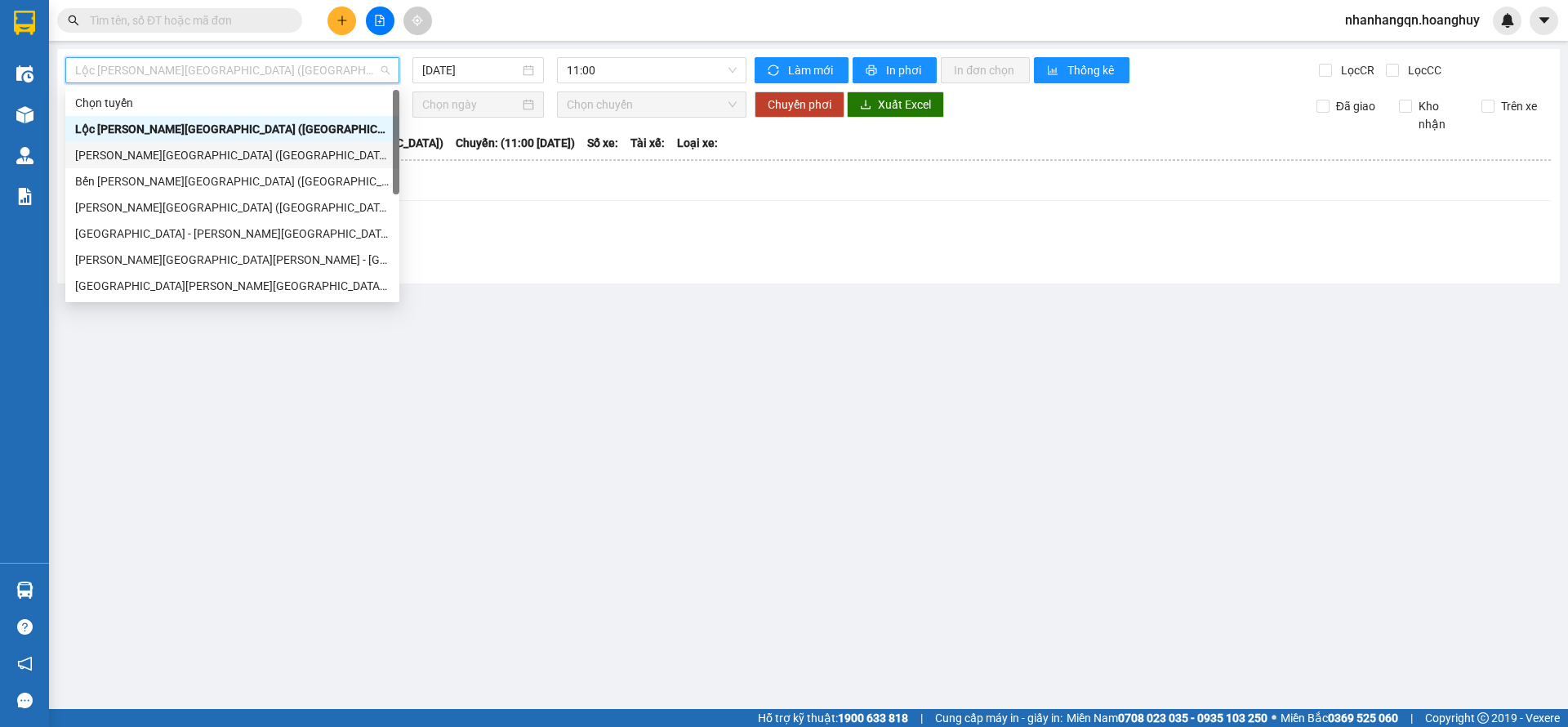
click at [197, 160] on div "[PERSON_NAME][GEOGRAPHIC_DATA] ([GEOGRAPHIC_DATA])" at bounding box center [232, 155] width 314 height 18
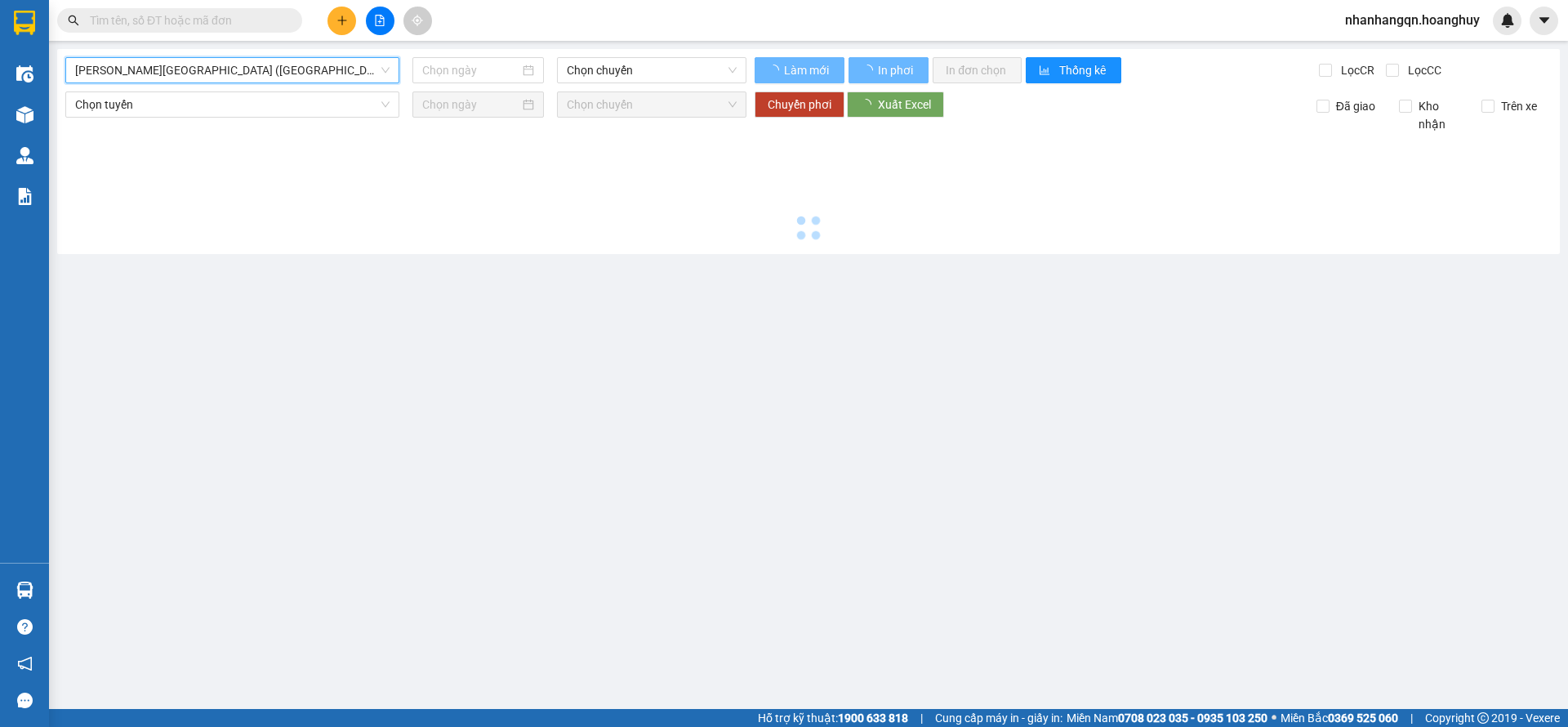
type input "[DATE]"
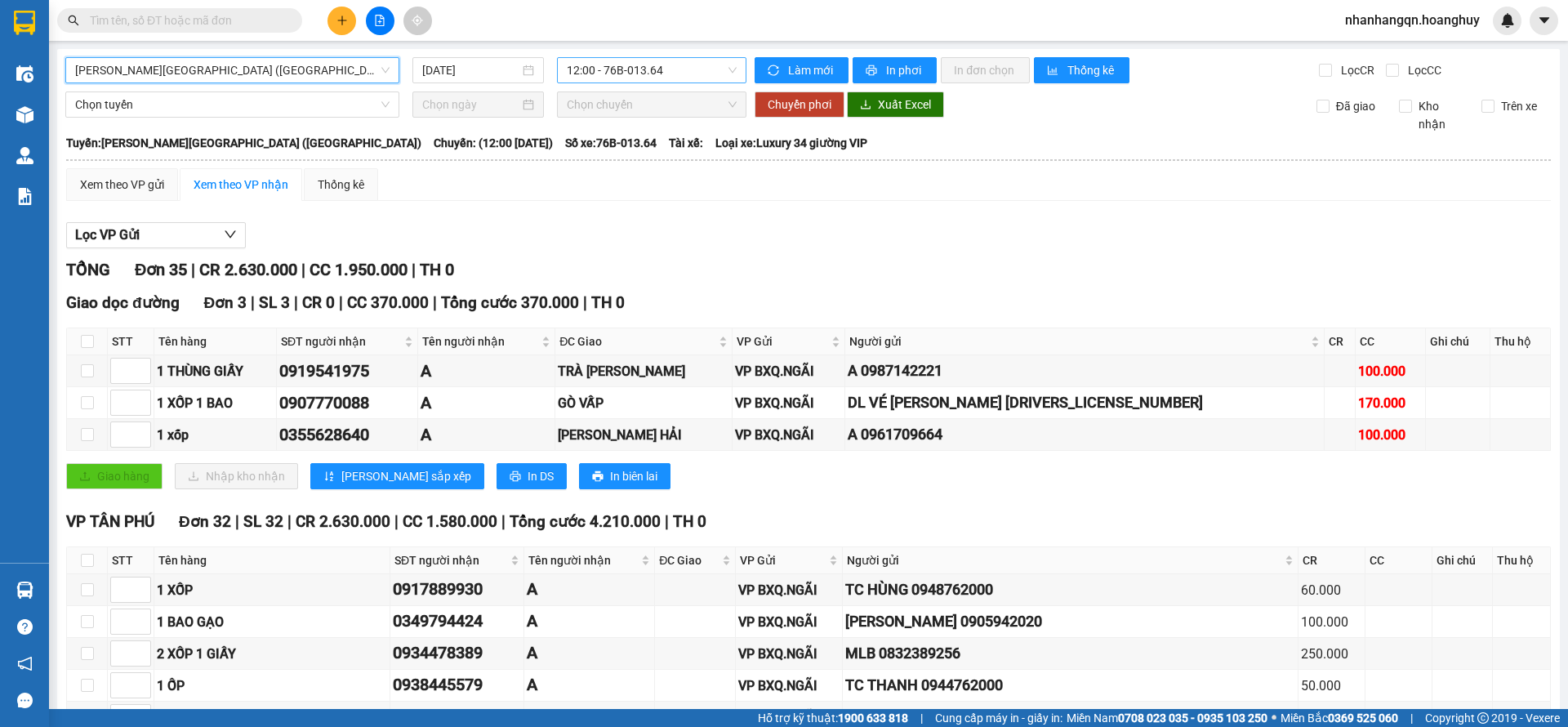
click at [653, 77] on span "12:00 - 76B-013.64" at bounding box center [651, 71] width 170 height 25
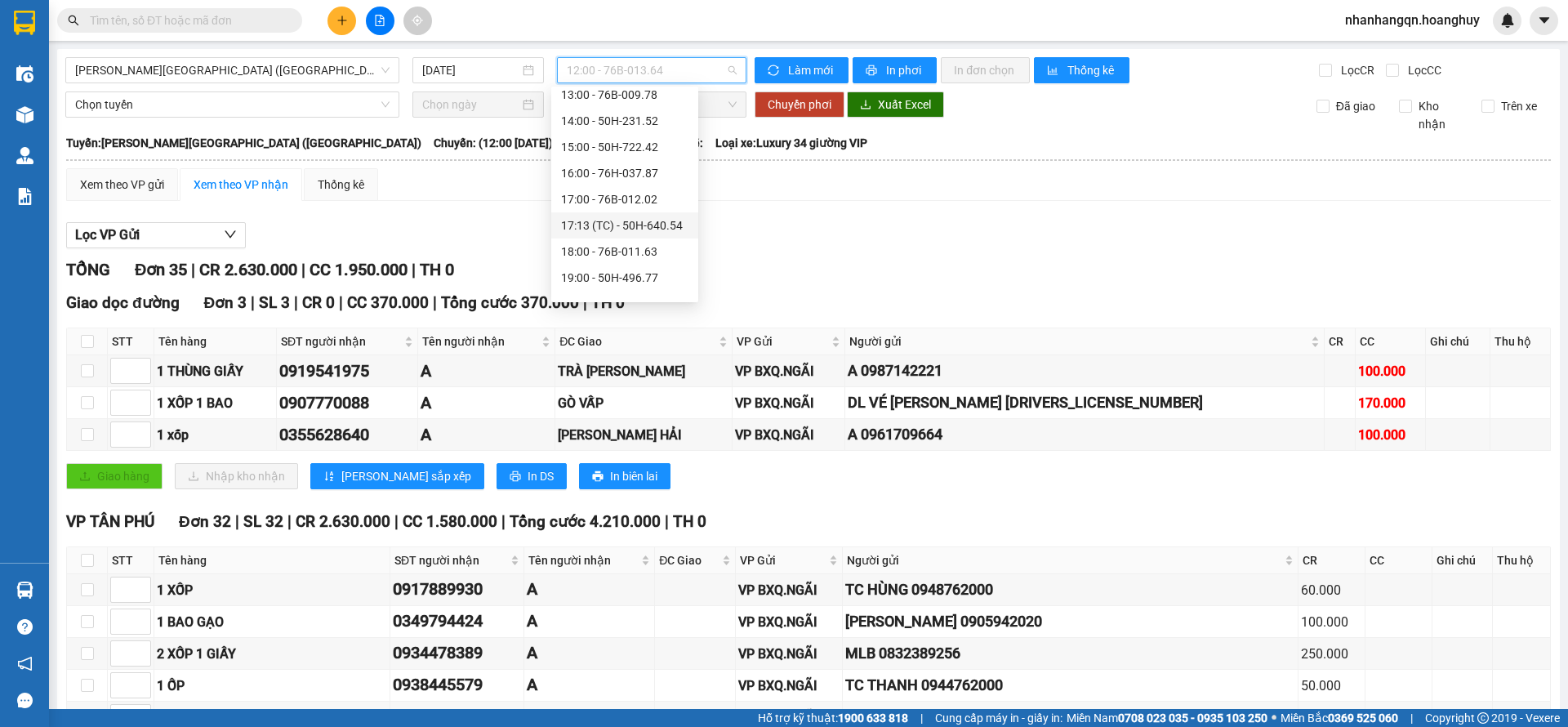
scroll to position [79, 0]
drag, startPoint x: 654, startPoint y: 281, endPoint x: 722, endPoint y: 296, distance: 69.6
click at [654, 281] on div "20:00 - 50H-642.41" at bounding box center [625, 286] width 127 height 18
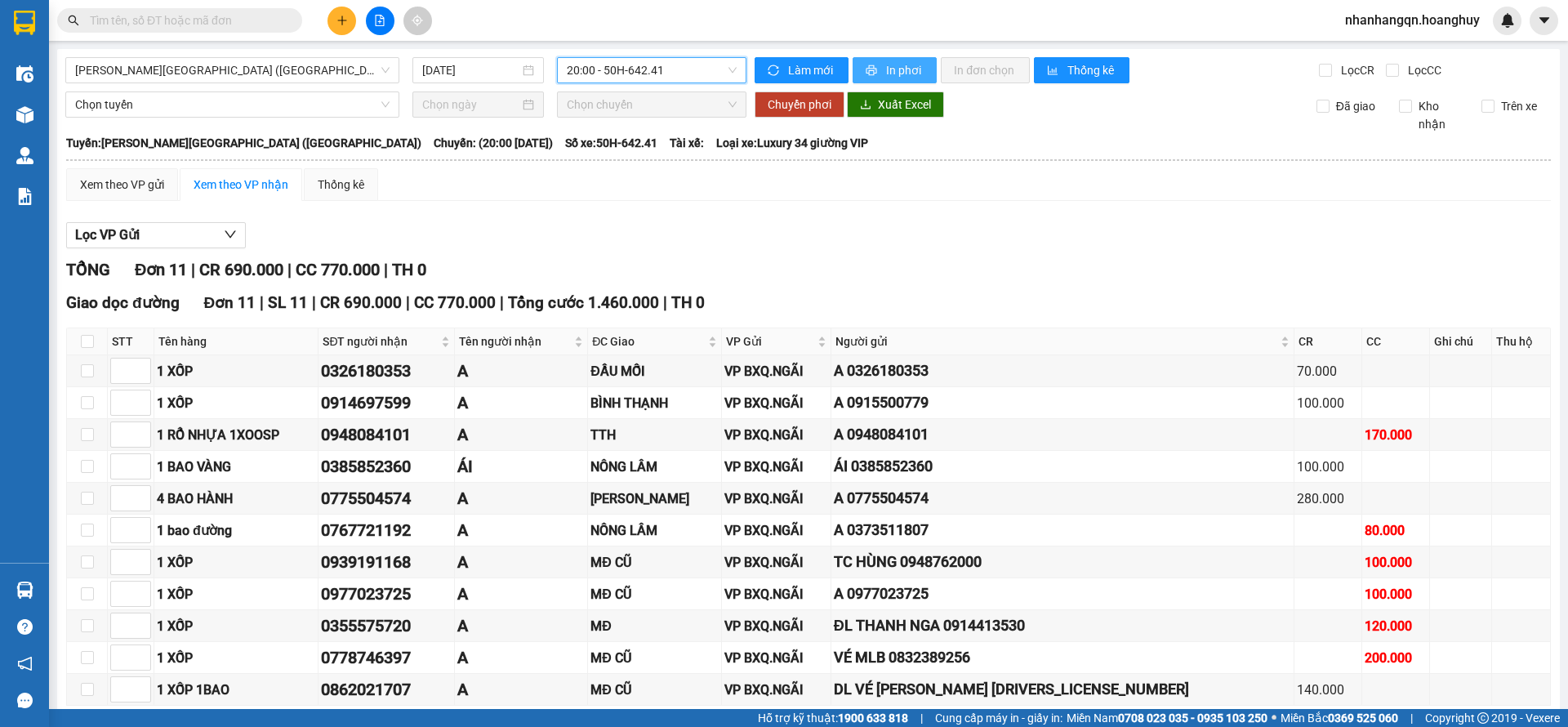
click at [905, 64] on span "In phơi" at bounding box center [904, 70] width 38 height 18
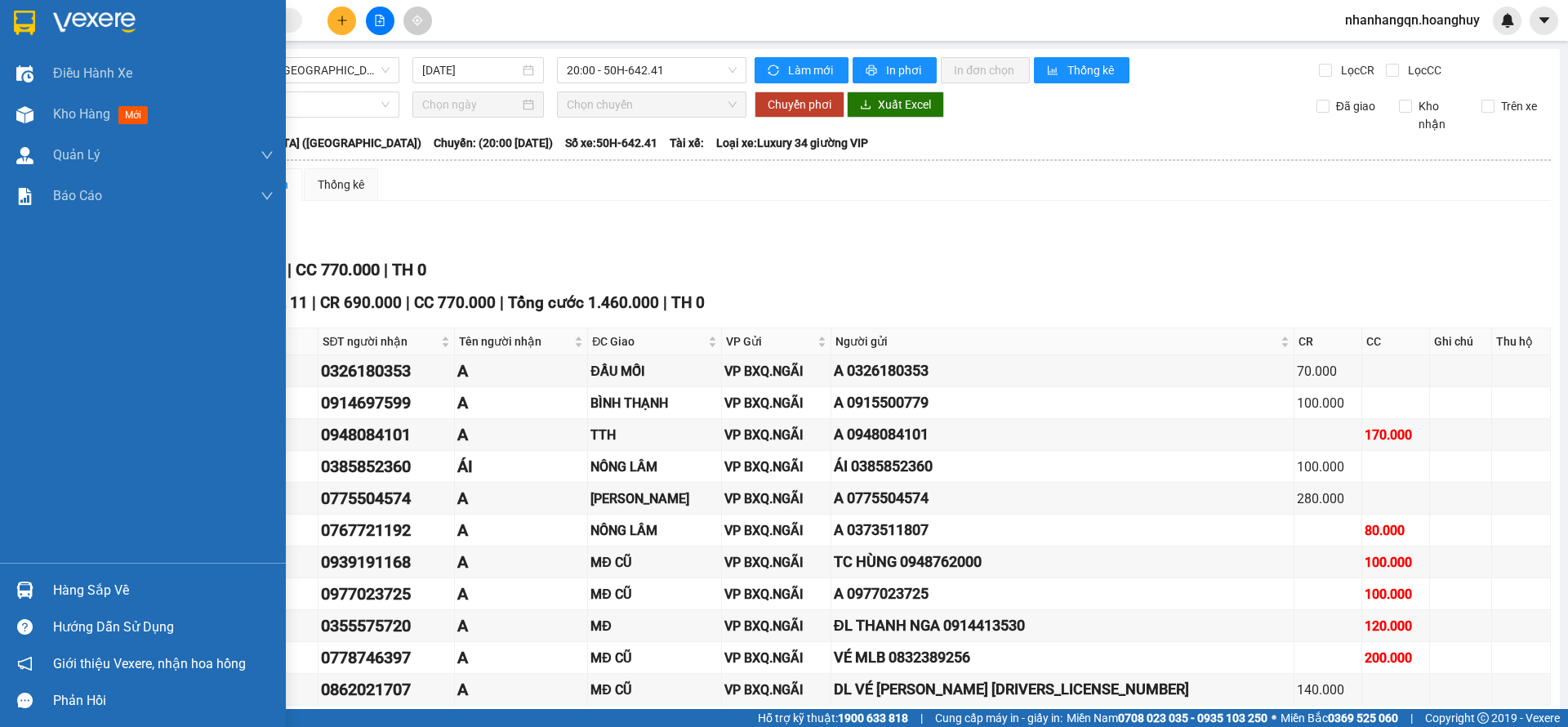
click at [11, 10] on div at bounding box center [25, 22] width 28 height 28
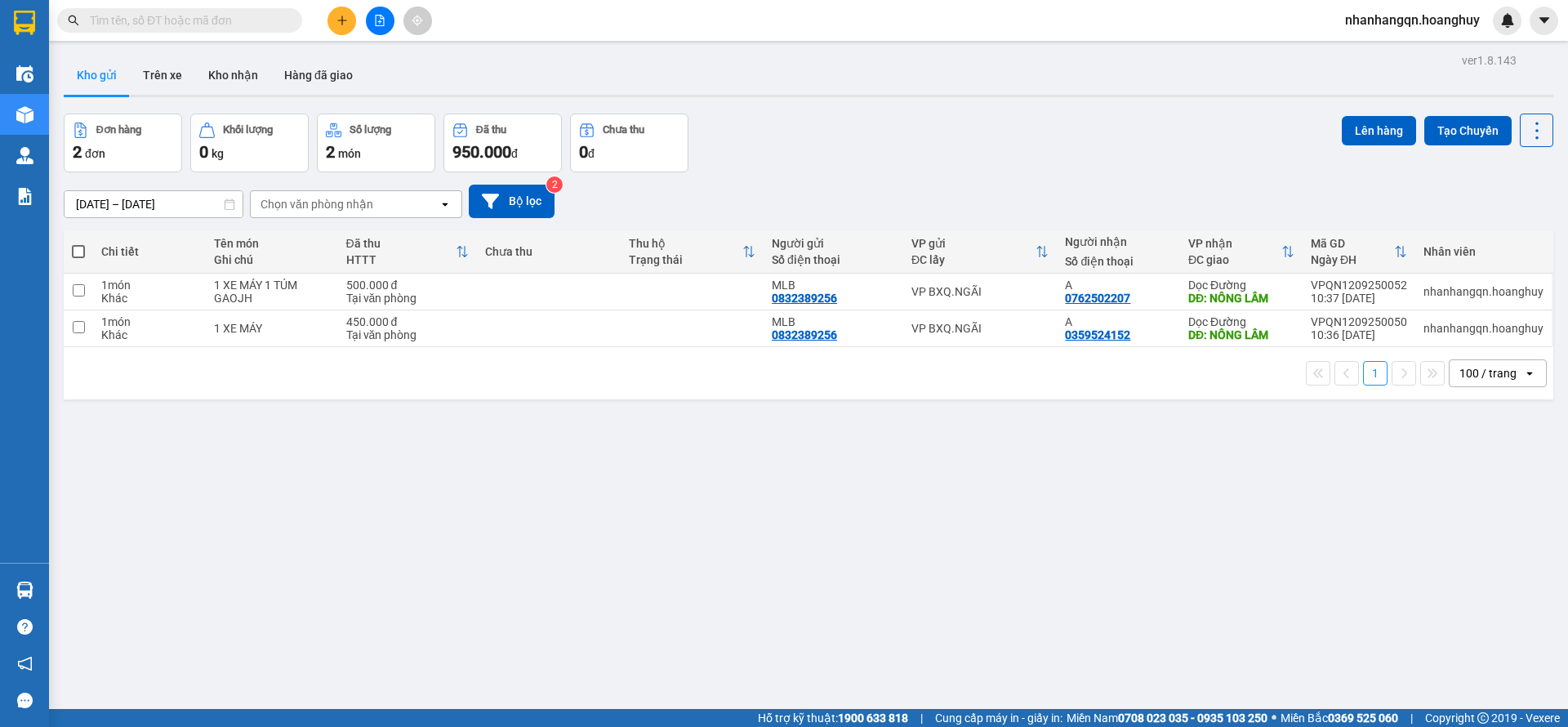
click at [134, 20] on input "text" at bounding box center [186, 20] width 192 height 18
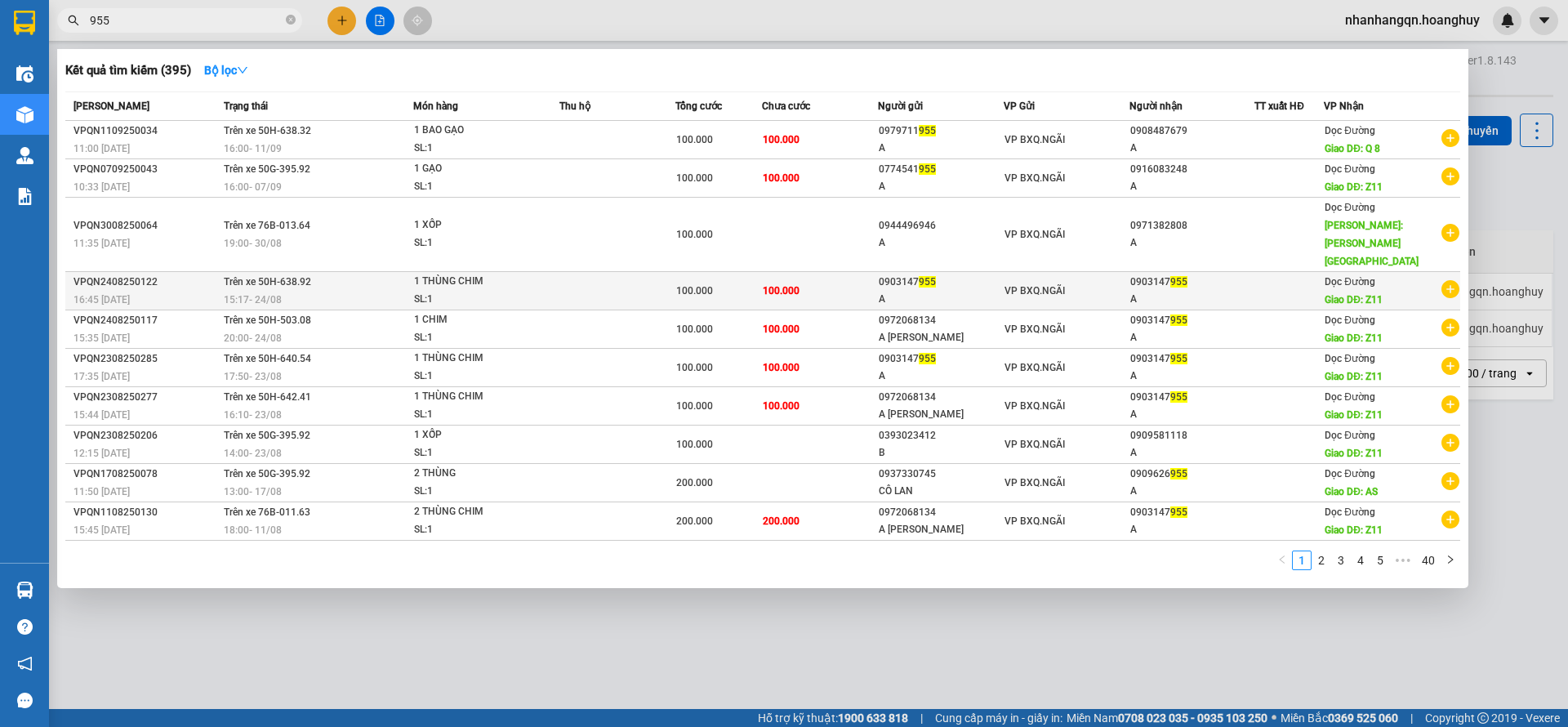
type input "955"
click at [1081, 281] on div "VP BXQ.NGÃI" at bounding box center [1066, 290] width 124 height 18
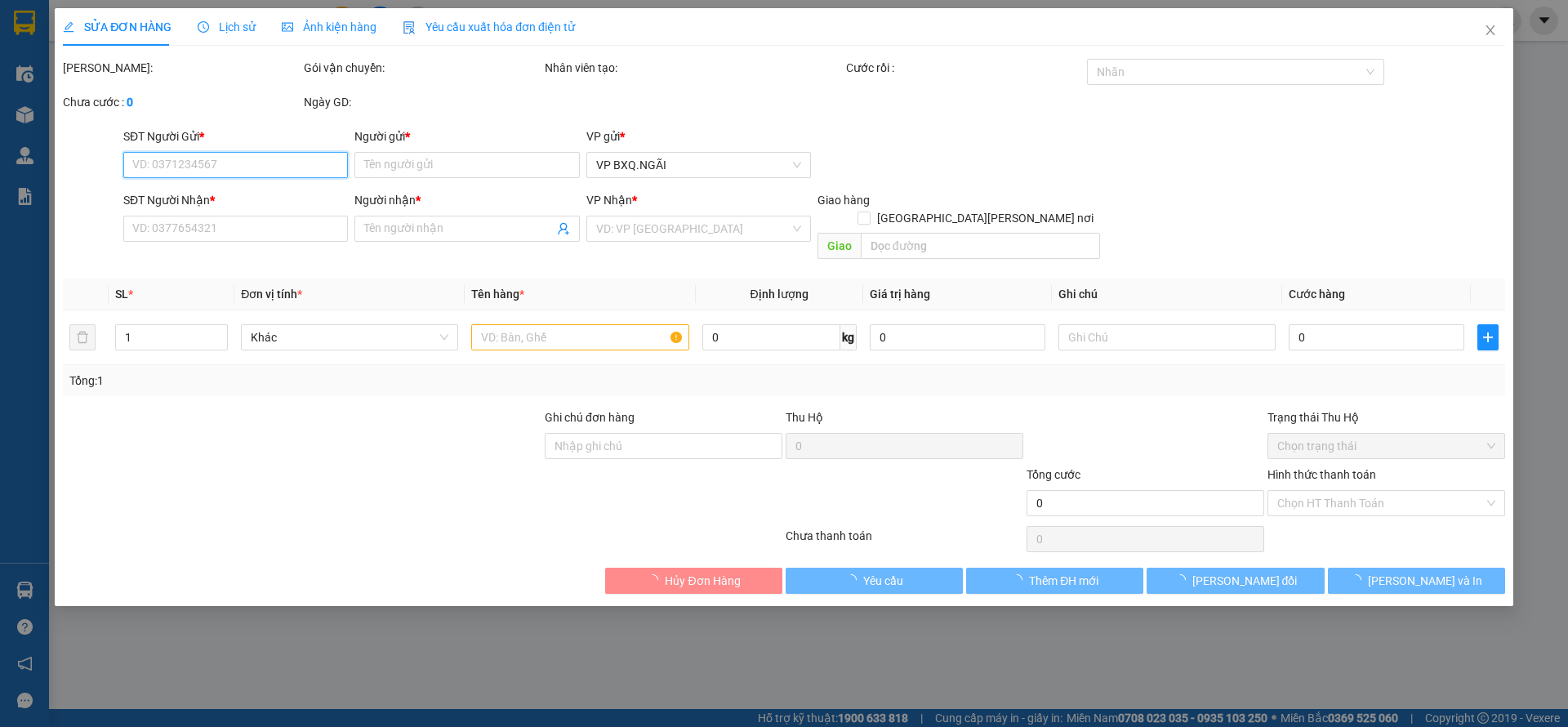
type input "0903147955"
type input "A"
type input "0903147955"
type input "A"
type input "Z11"
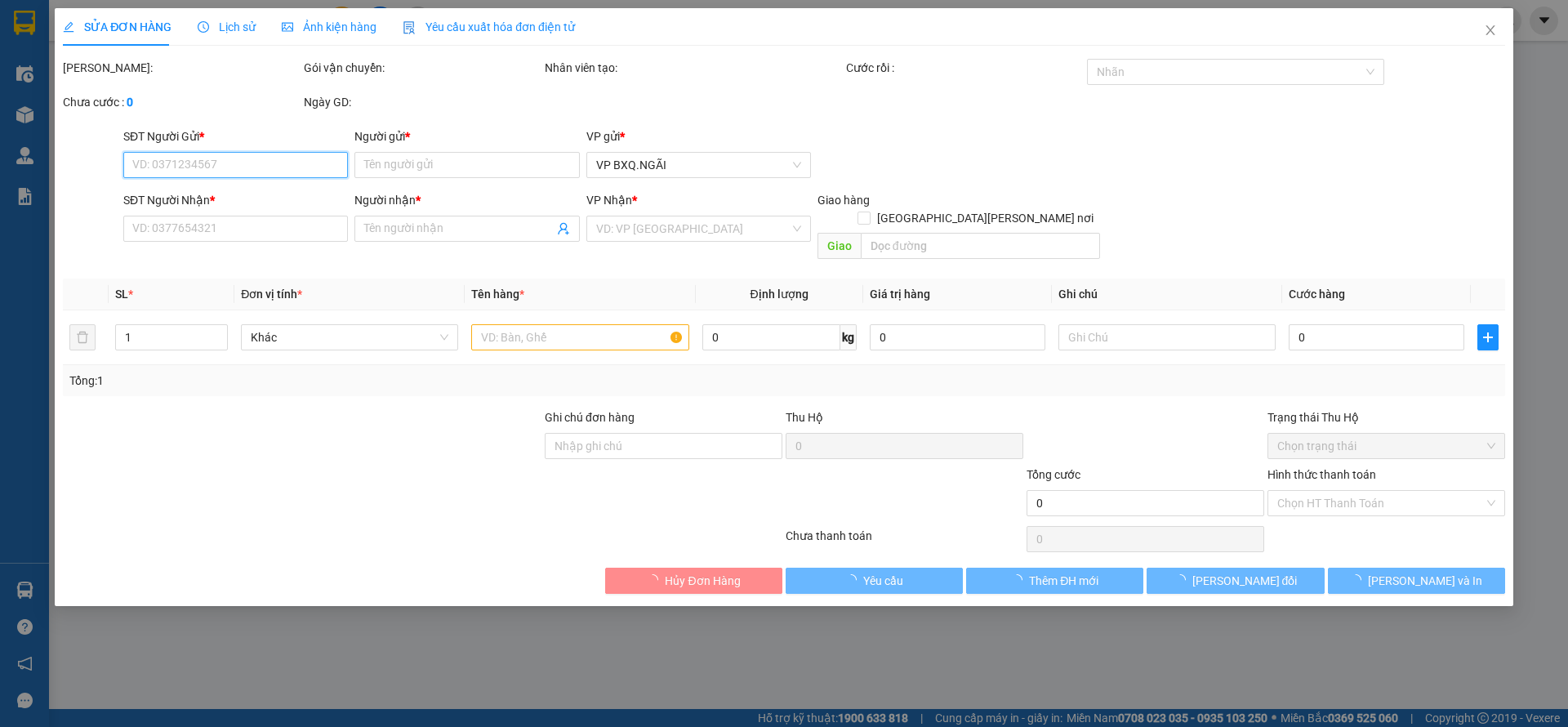
type input "100.000"
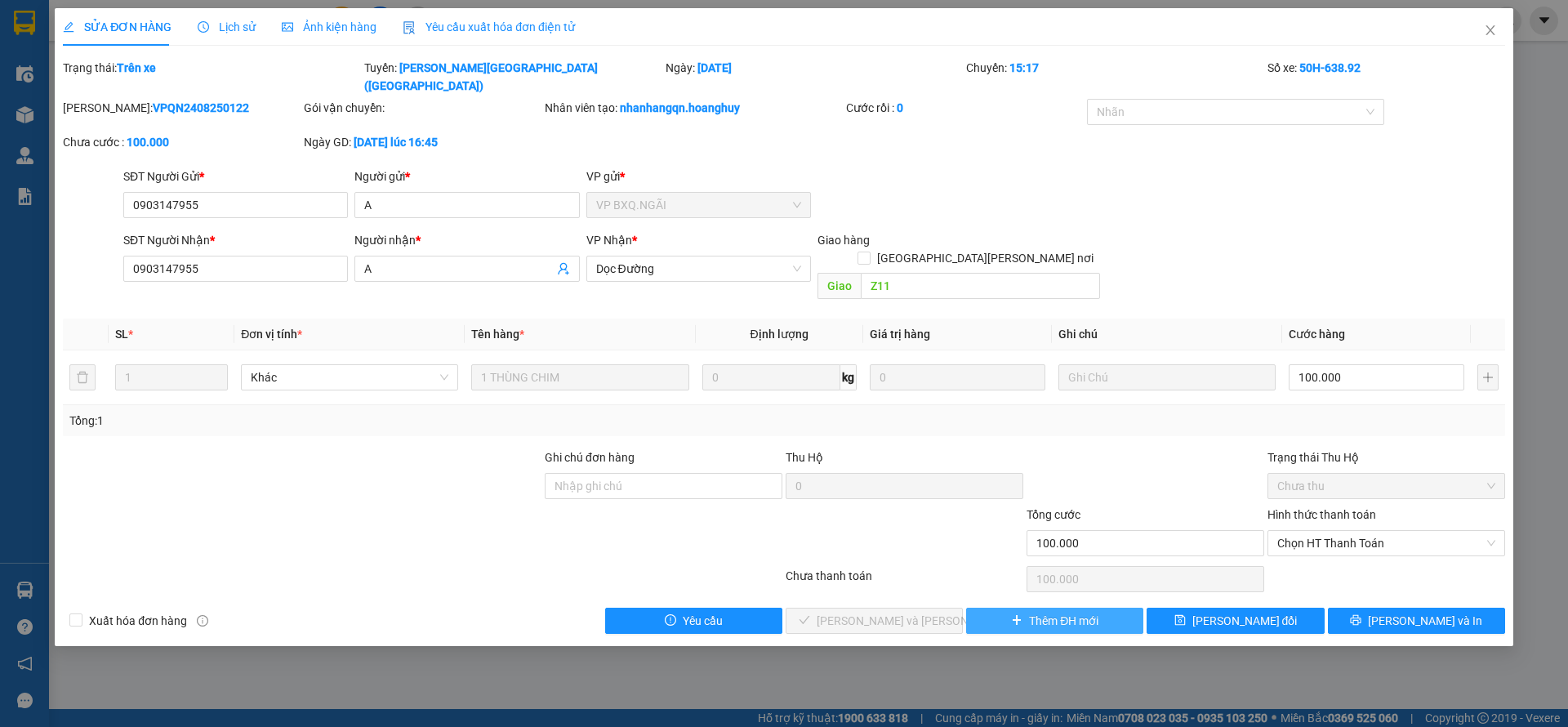
click at [1084, 611] on span "Thêm ĐH mới" at bounding box center [1063, 620] width 70 height 18
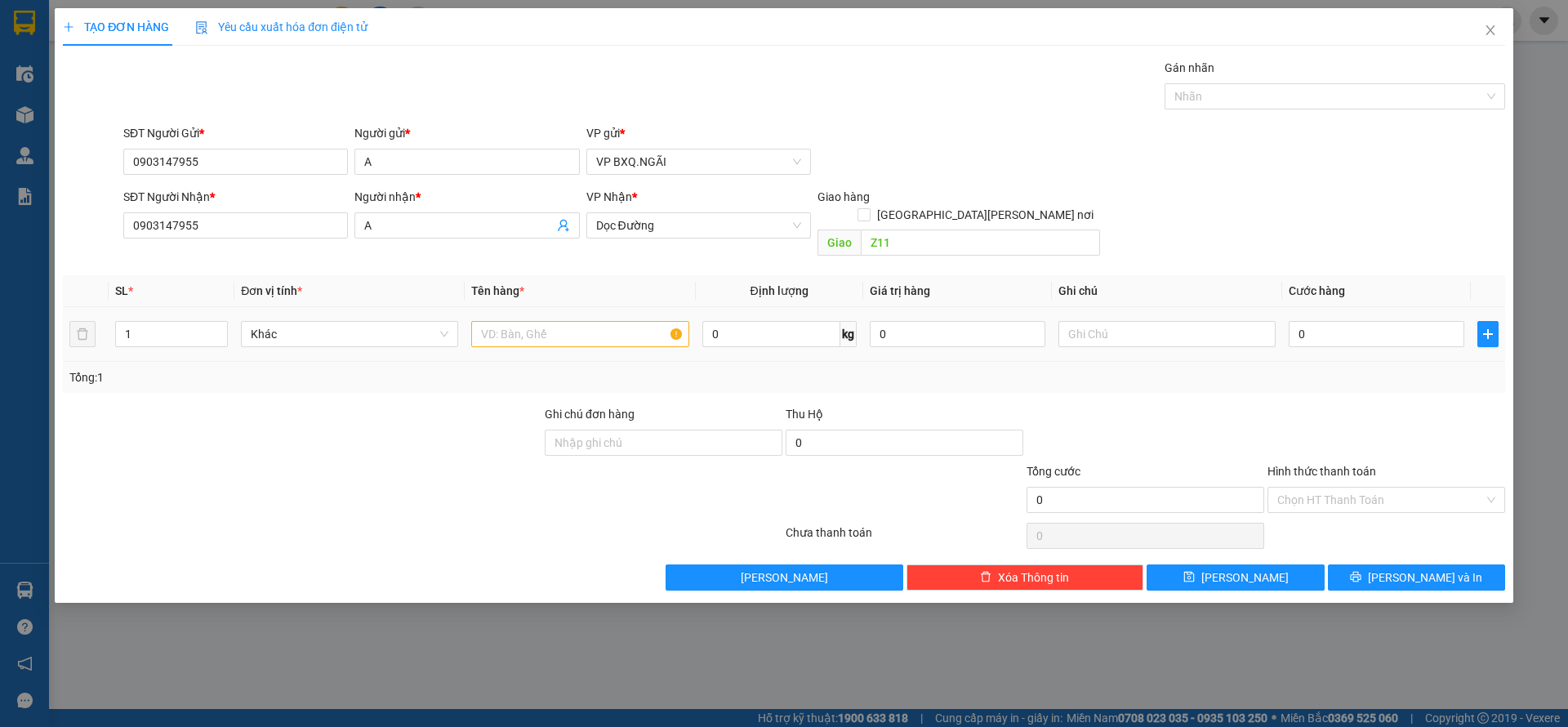
click at [592, 307] on td at bounding box center [580, 334] width 230 height 55
drag, startPoint x: 570, startPoint y: 339, endPoint x: 529, endPoint y: 312, distance: 49.1
click at [549, 326] on td at bounding box center [580, 334] width 230 height 55
click at [529, 321] on input "text" at bounding box center [580, 334] width 217 height 26
type input "2 THÙNG CHIM"
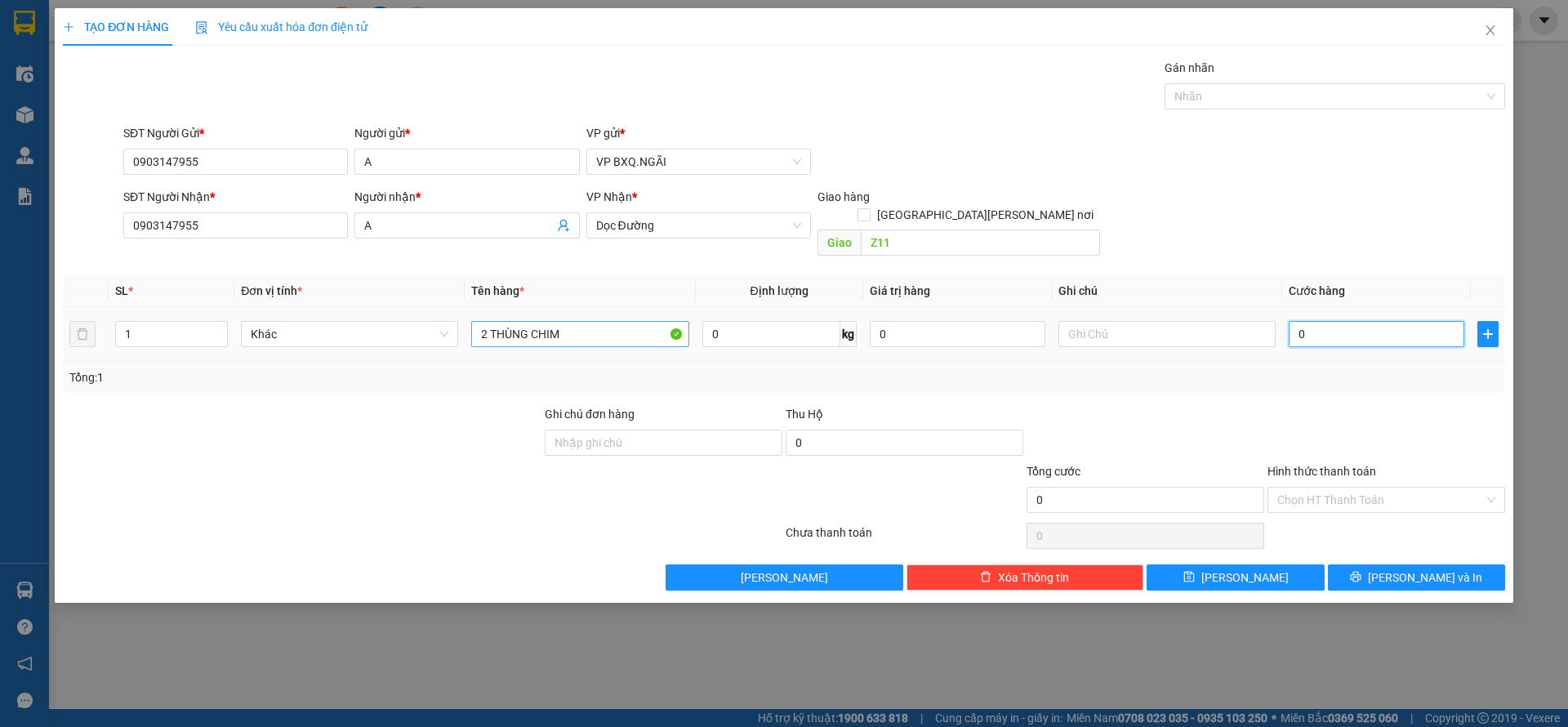
type input "2"
type input "25"
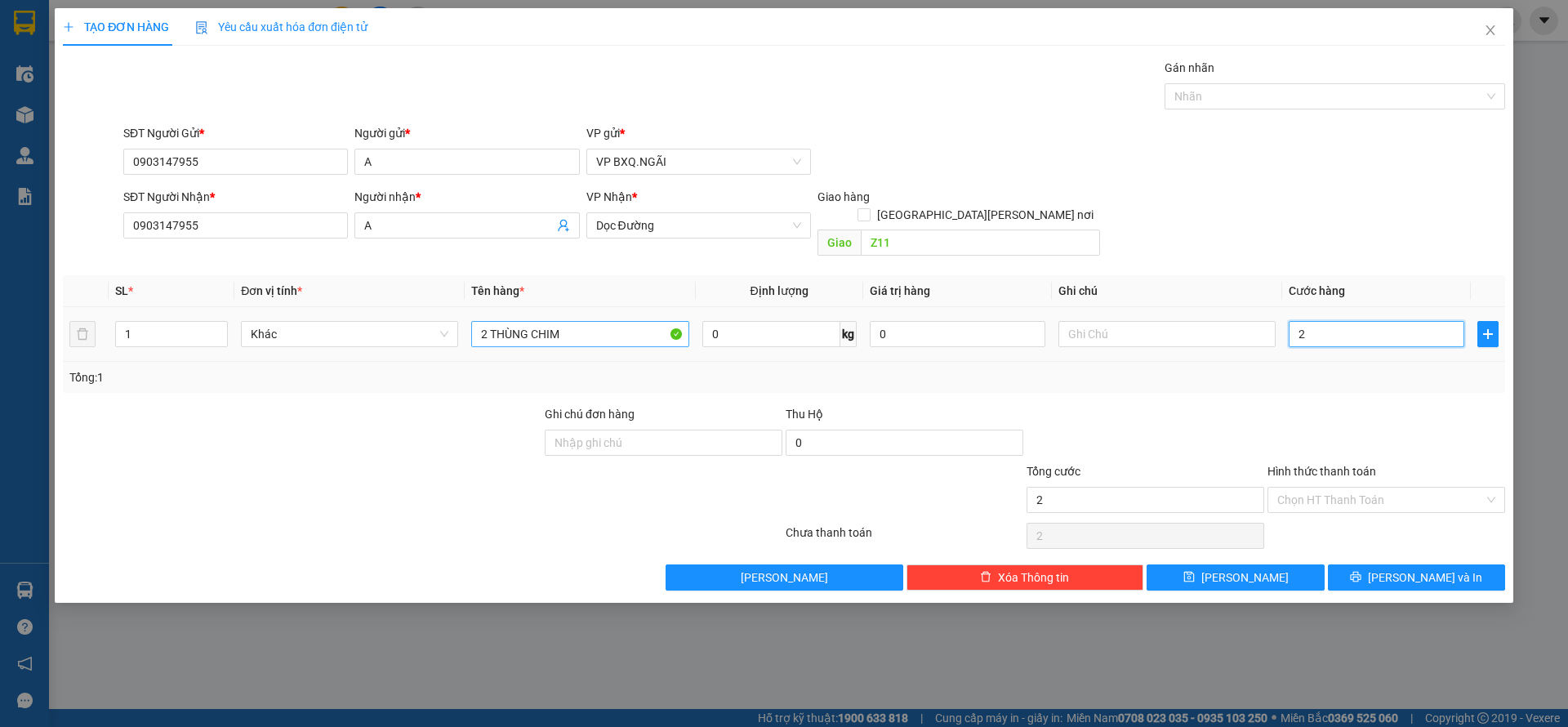
type input "25"
type input "250"
type input "2.500"
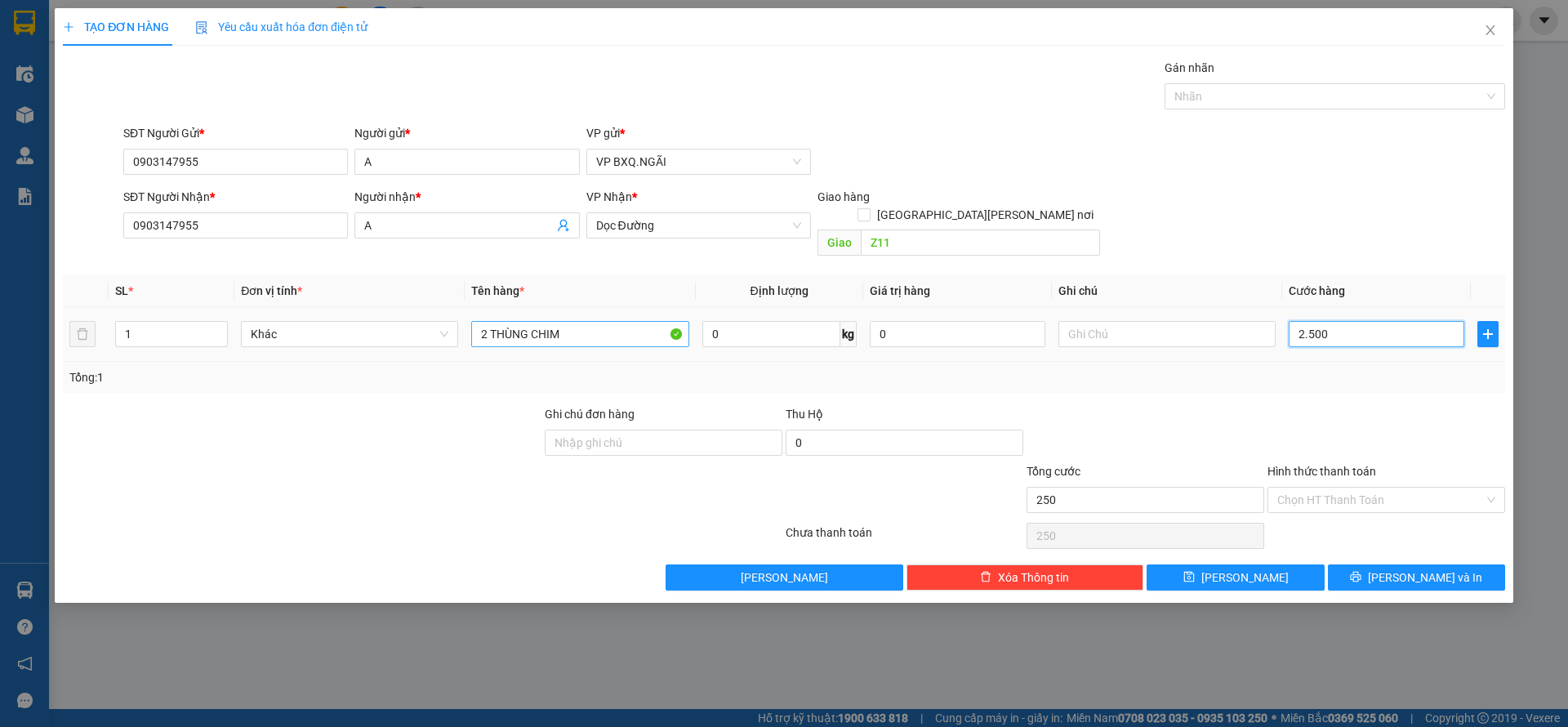
type input "2.500"
type input "25.000"
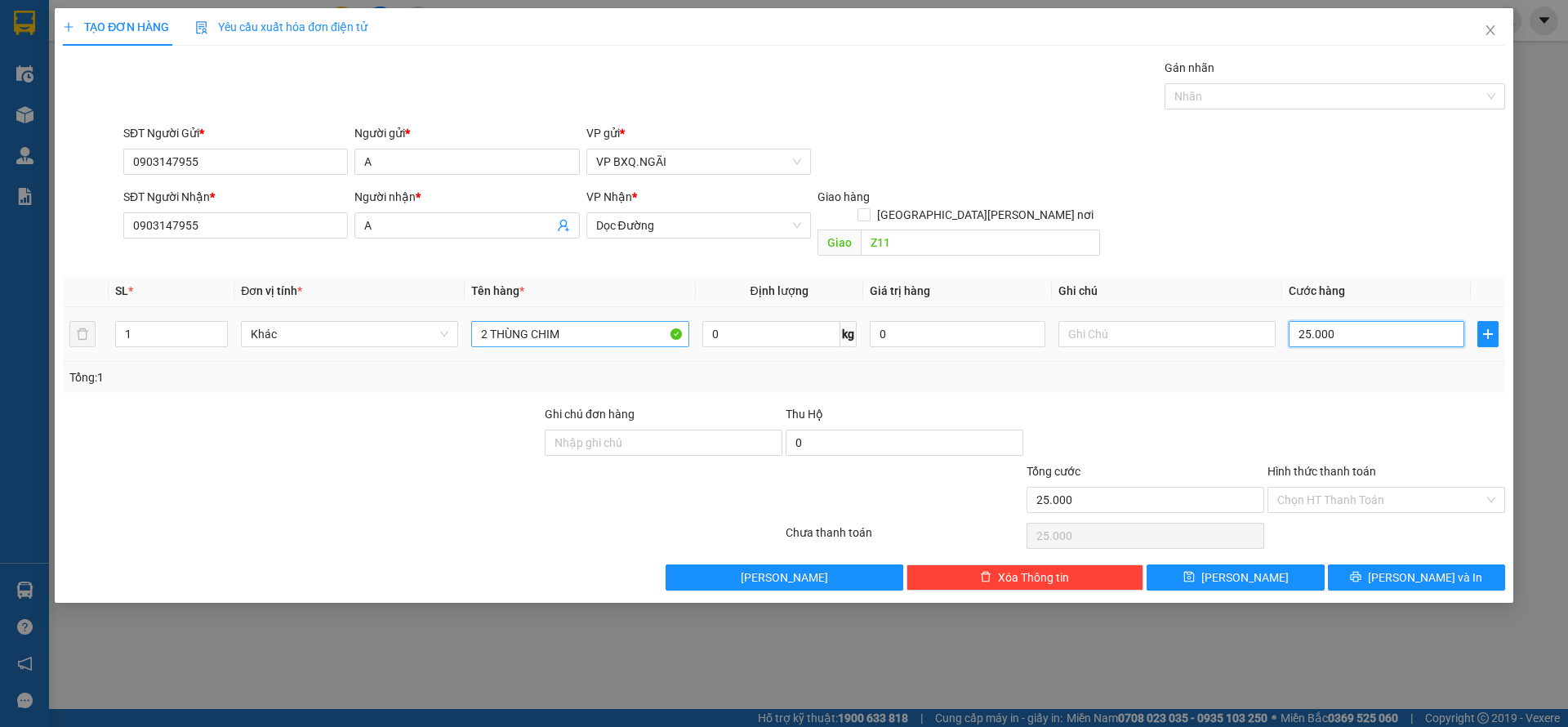
type input "250.000"
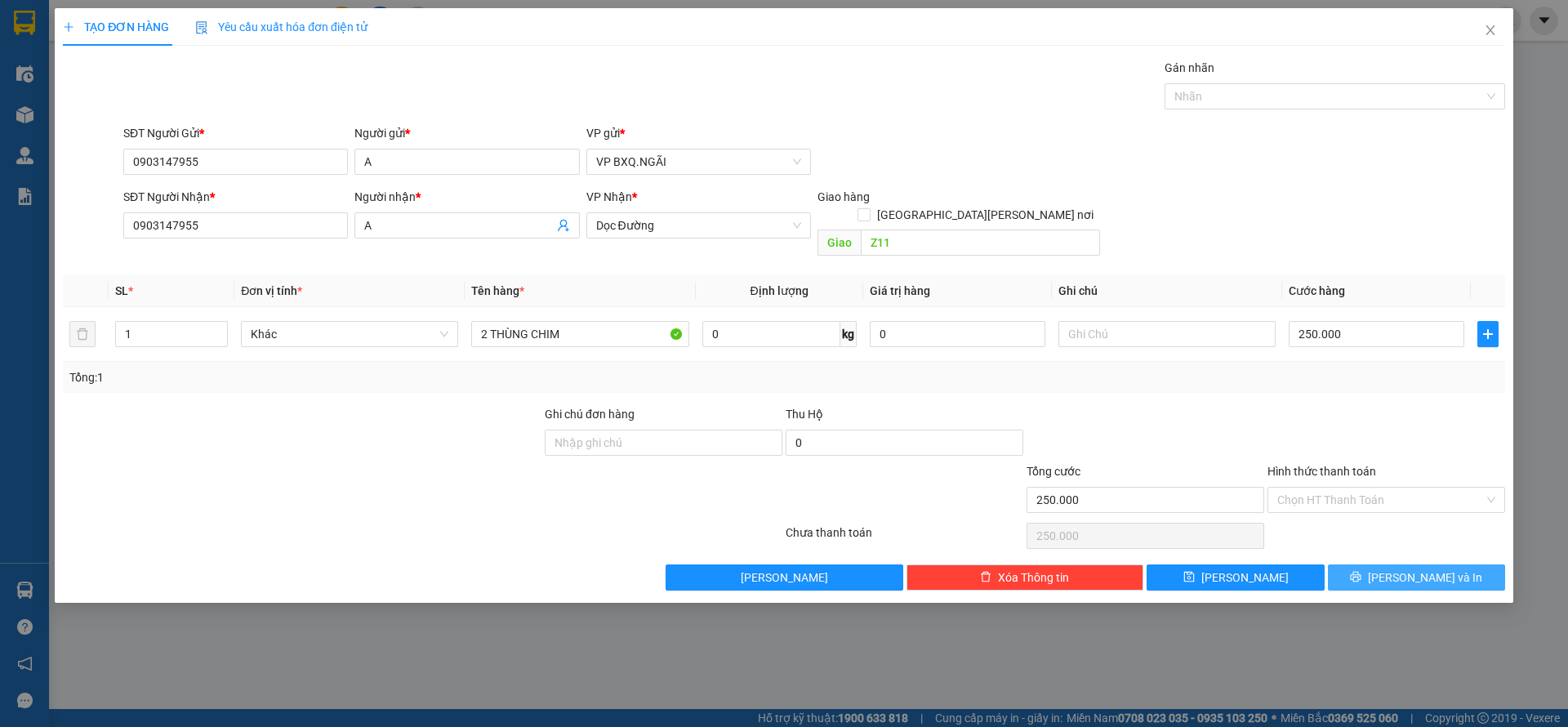
click at [1448, 568] on span "[PERSON_NAME] và In" at bounding box center [1425, 577] width 115 height 18
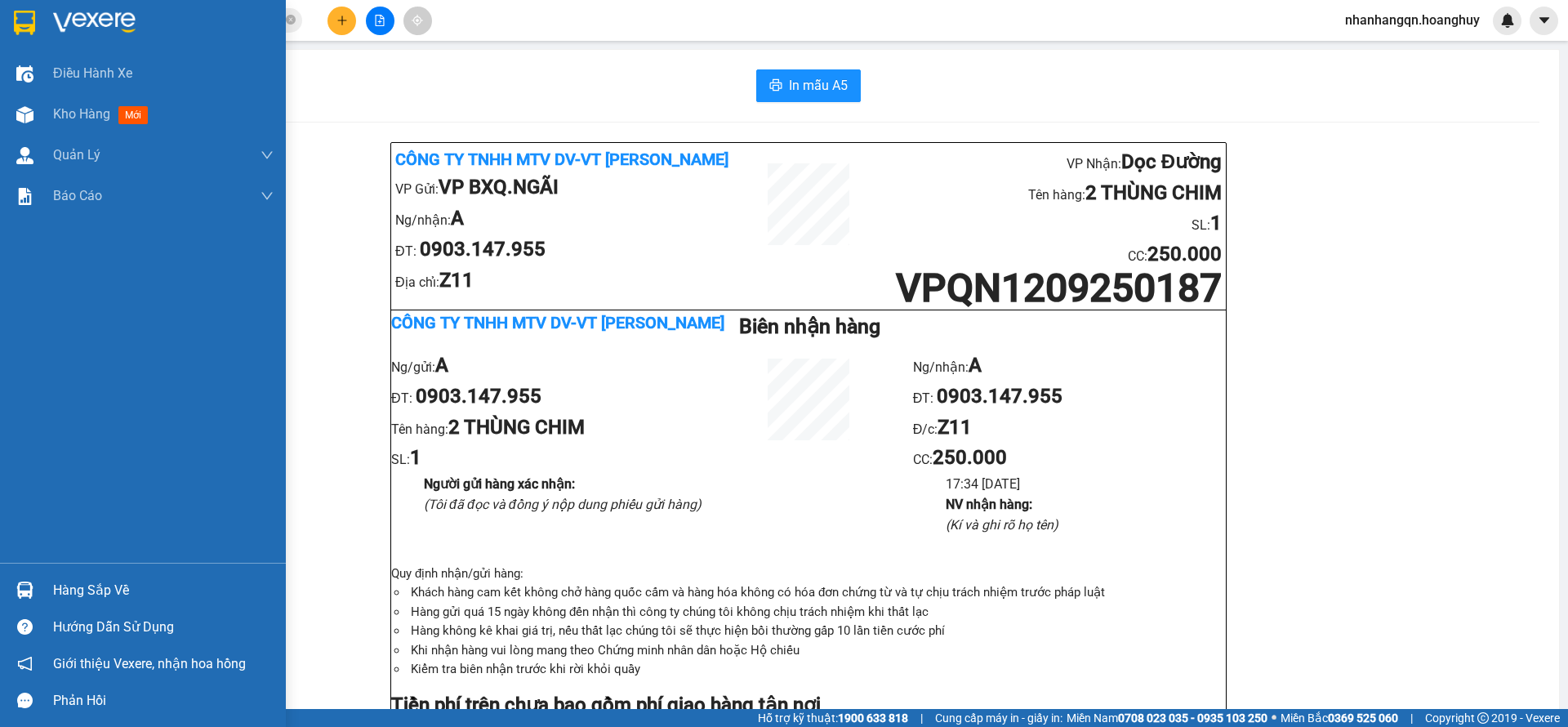
click at [22, 15] on img at bounding box center [25, 23] width 21 height 25
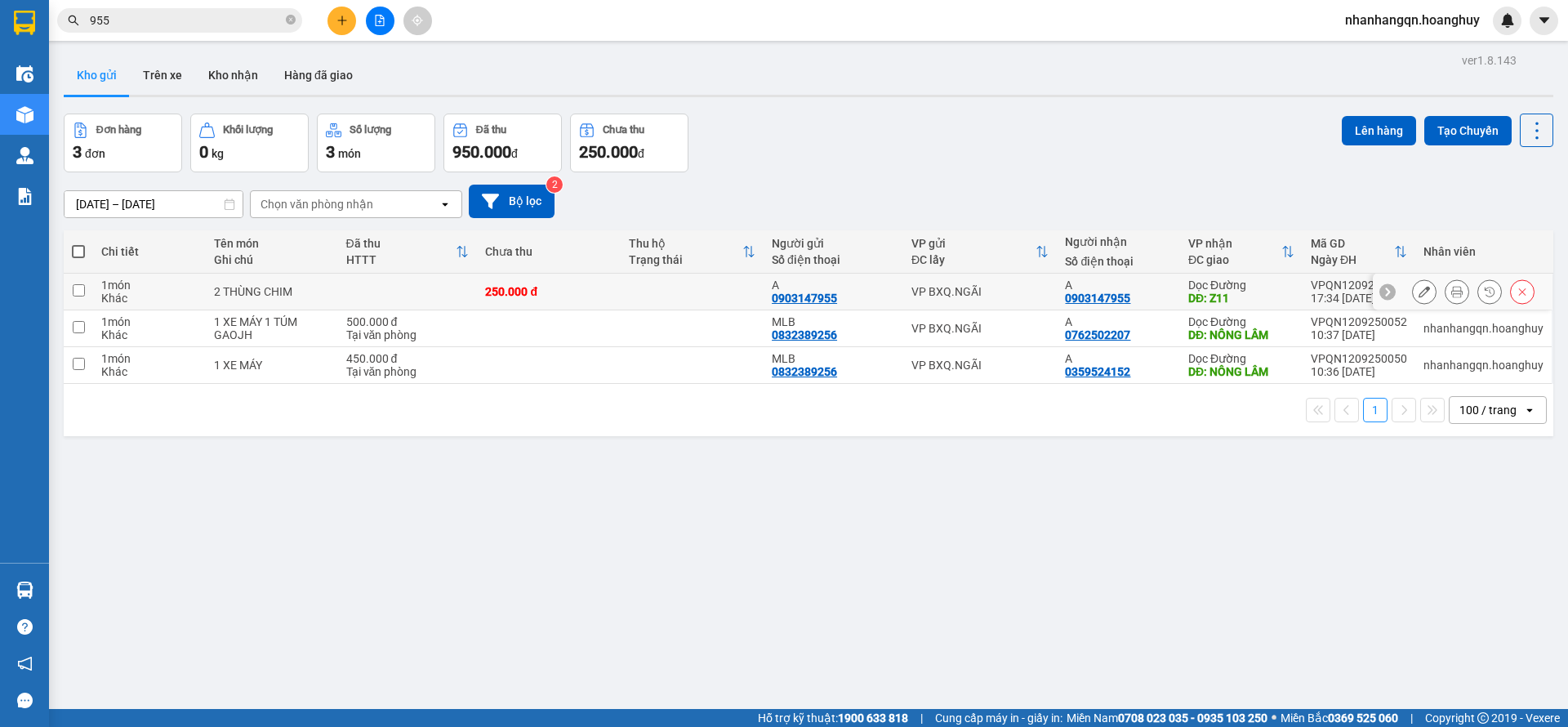
click at [964, 290] on div "VP BXQ.NGÃI" at bounding box center [980, 291] width 138 height 13
checkbox input "true"
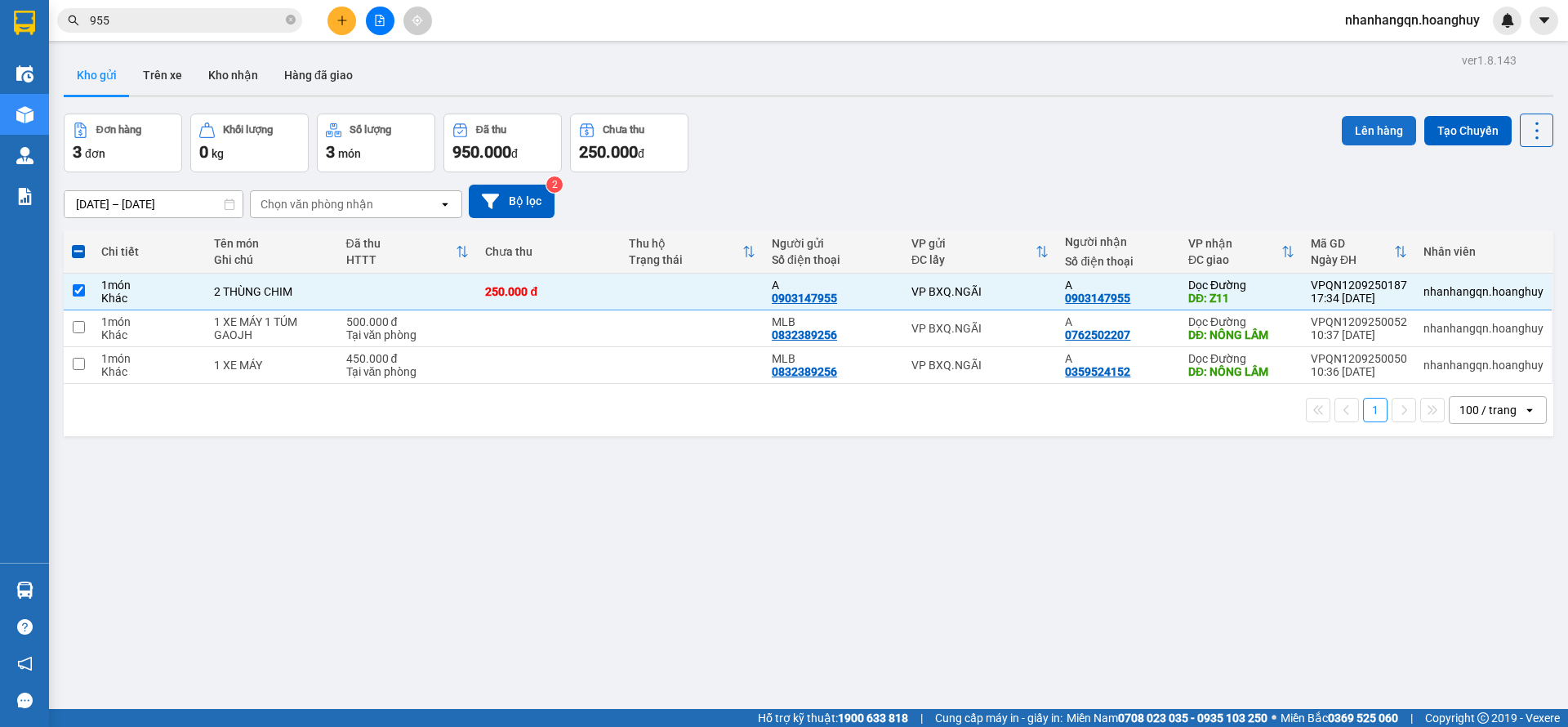
click at [1343, 130] on button "Lên hàng" at bounding box center [1379, 130] width 74 height 29
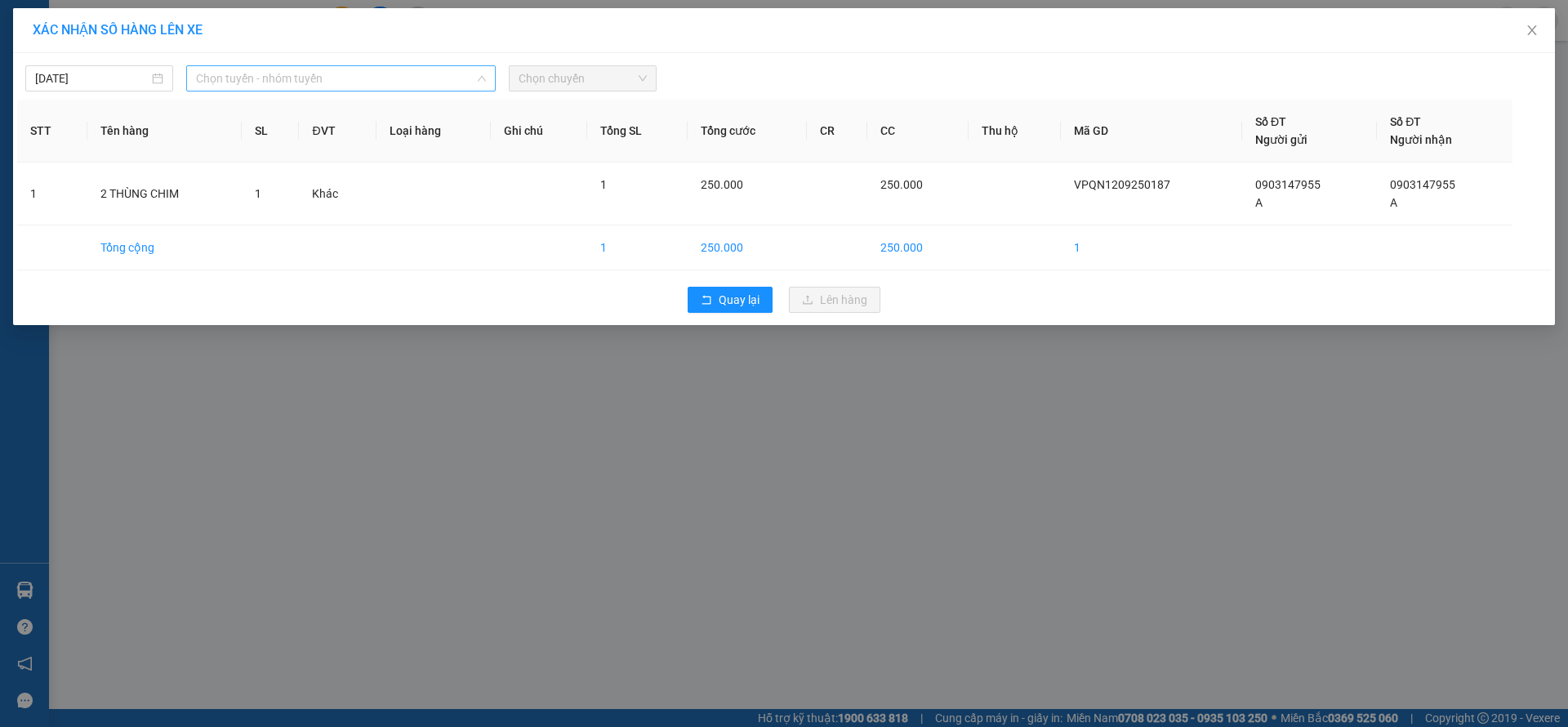
click at [347, 84] on span "Chọn tuyến - nhóm tuyến" at bounding box center [341, 79] width 290 height 25
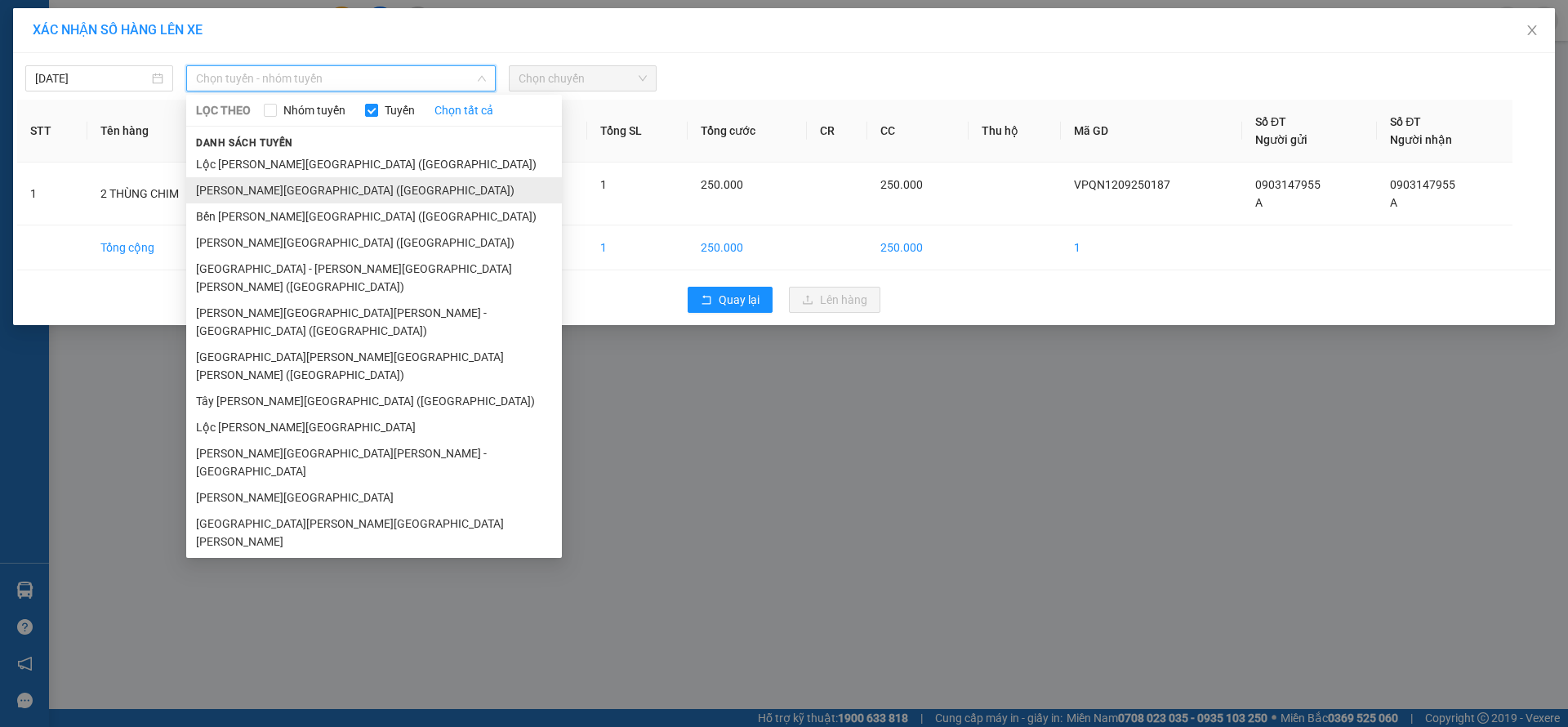
click at [324, 179] on li "[PERSON_NAME][GEOGRAPHIC_DATA] ([GEOGRAPHIC_DATA])" at bounding box center [374, 191] width 376 height 26
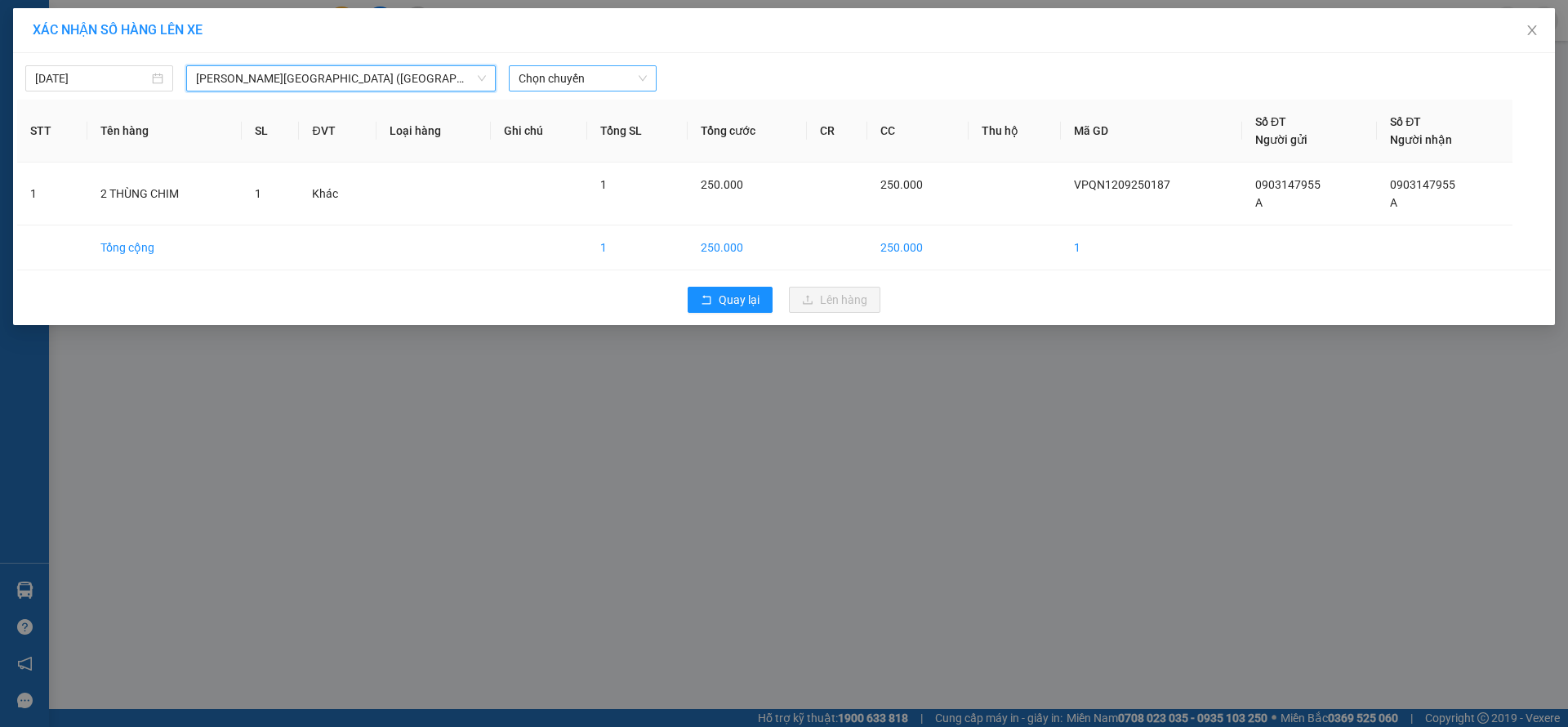
click at [576, 91] on div "Chọn chuyến" at bounding box center [583, 79] width 148 height 26
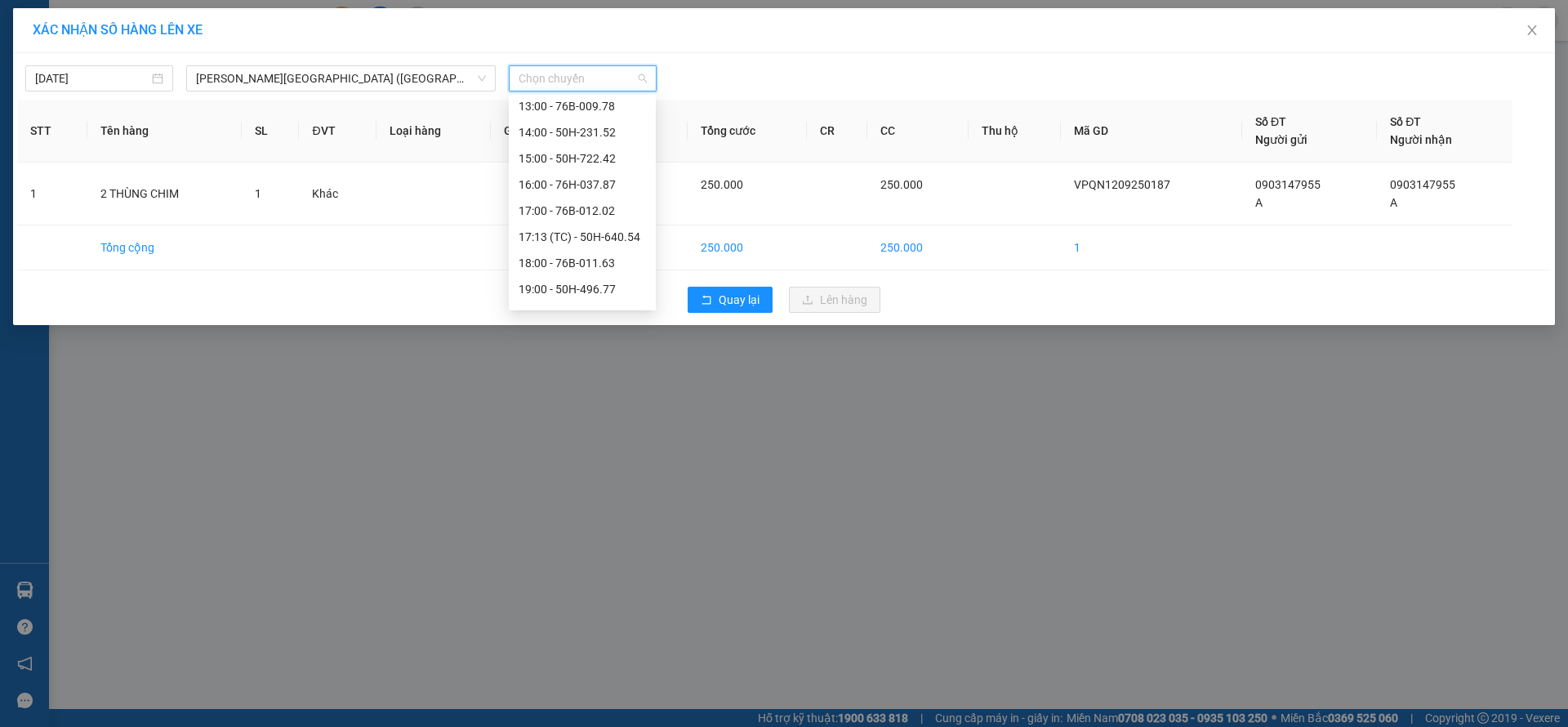
scroll to position [79, 0]
click at [596, 217] on div "17:13 (TC) - 50H-640.54" at bounding box center [582, 215] width 127 height 18
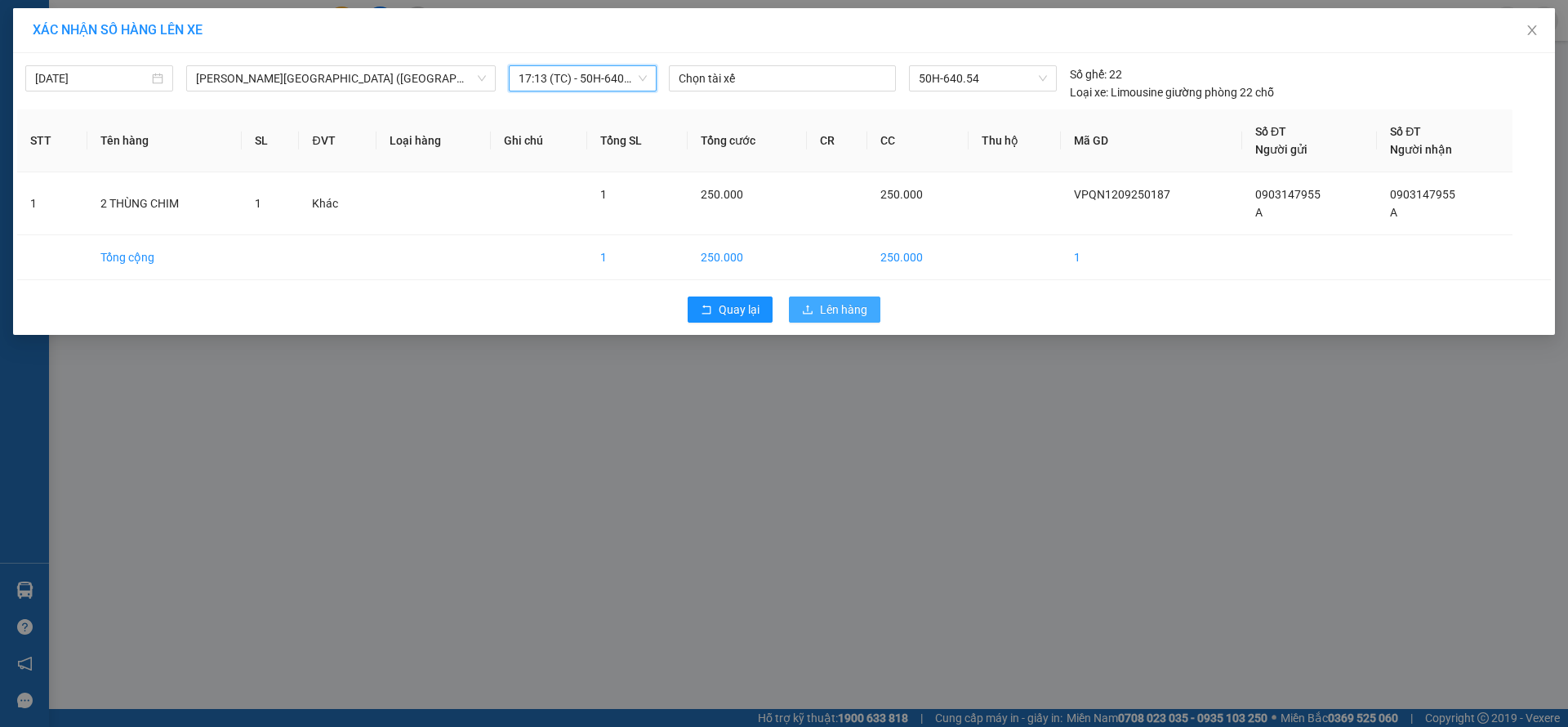
click at [834, 312] on span "Lên hàng" at bounding box center [844, 310] width 48 height 18
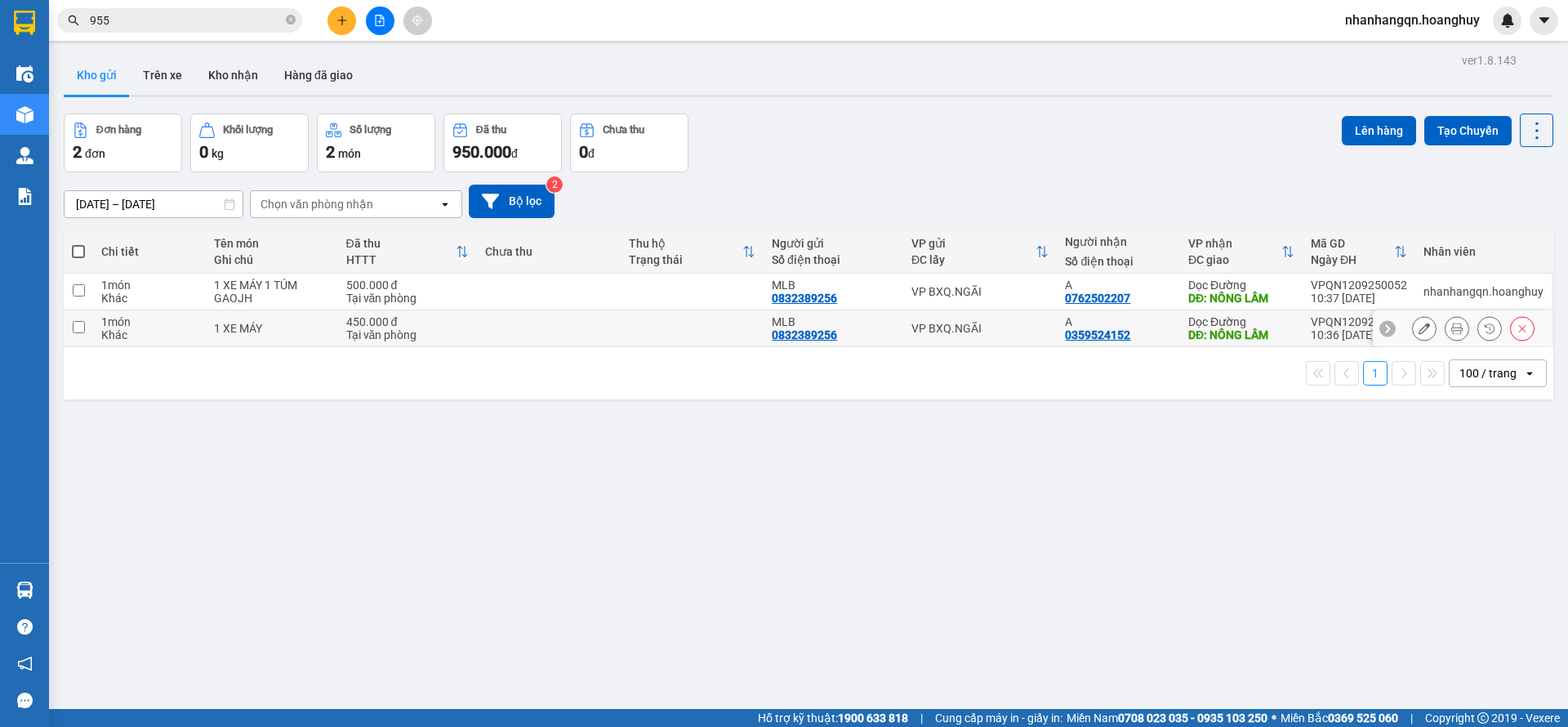
scroll to position [75, 0]
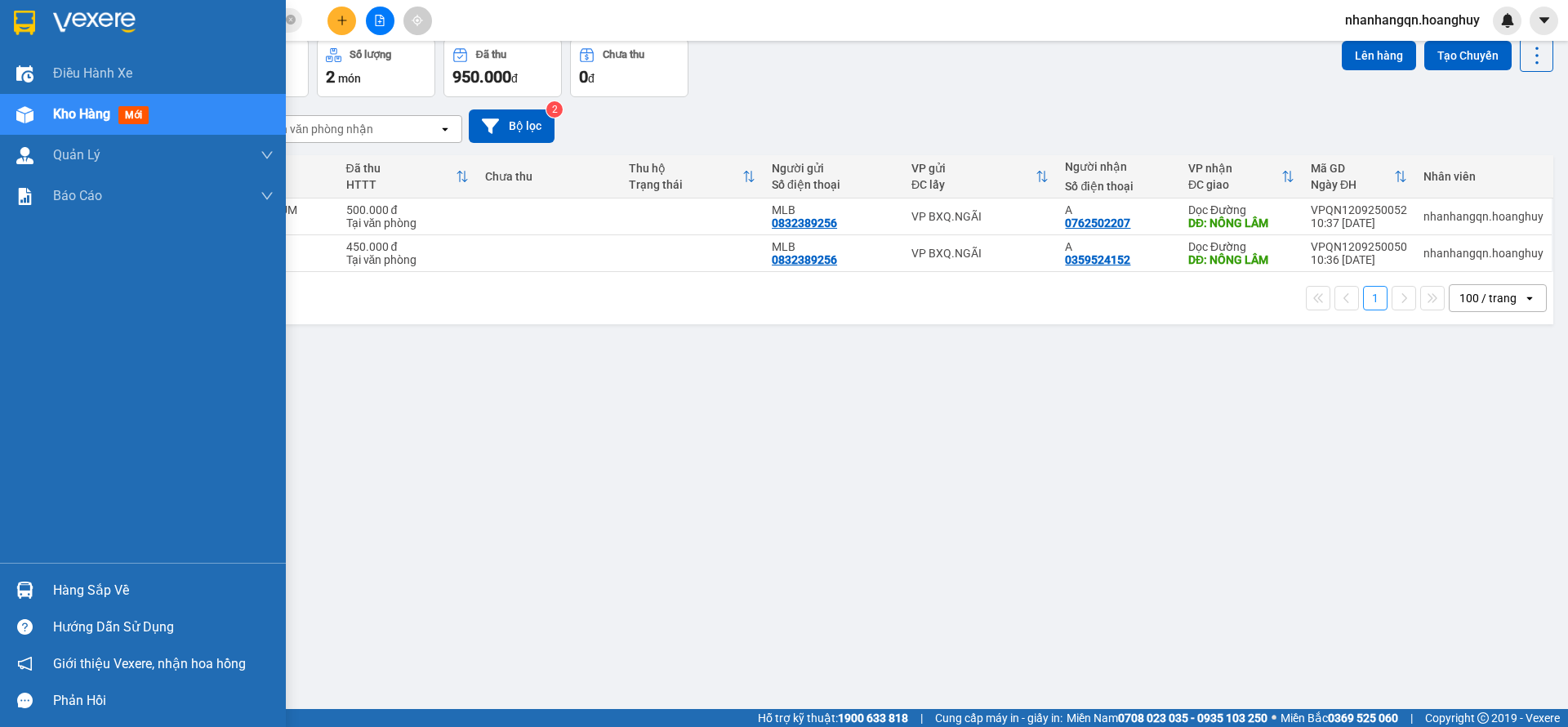
click at [18, 26] on img at bounding box center [25, 23] width 21 height 25
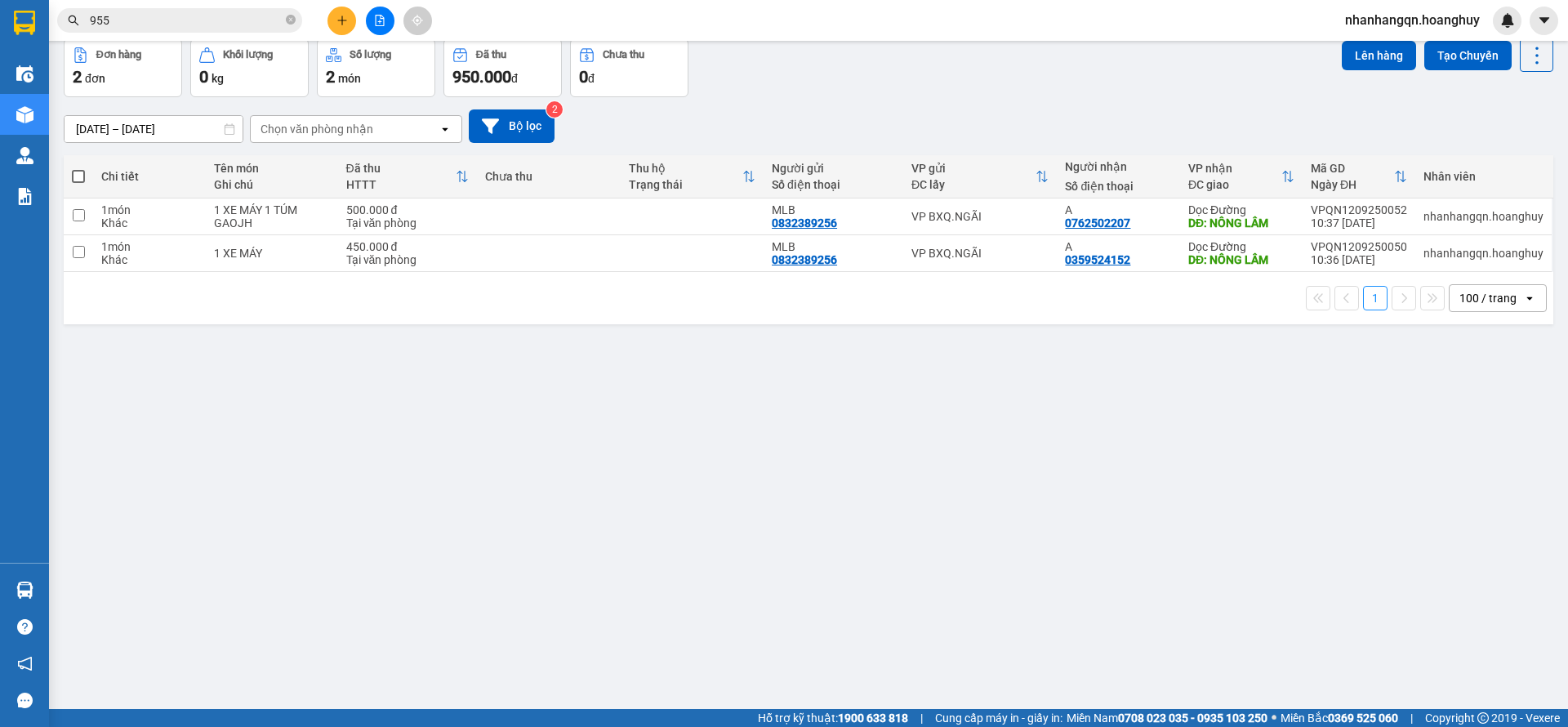
click at [388, 25] on button at bounding box center [380, 20] width 28 height 28
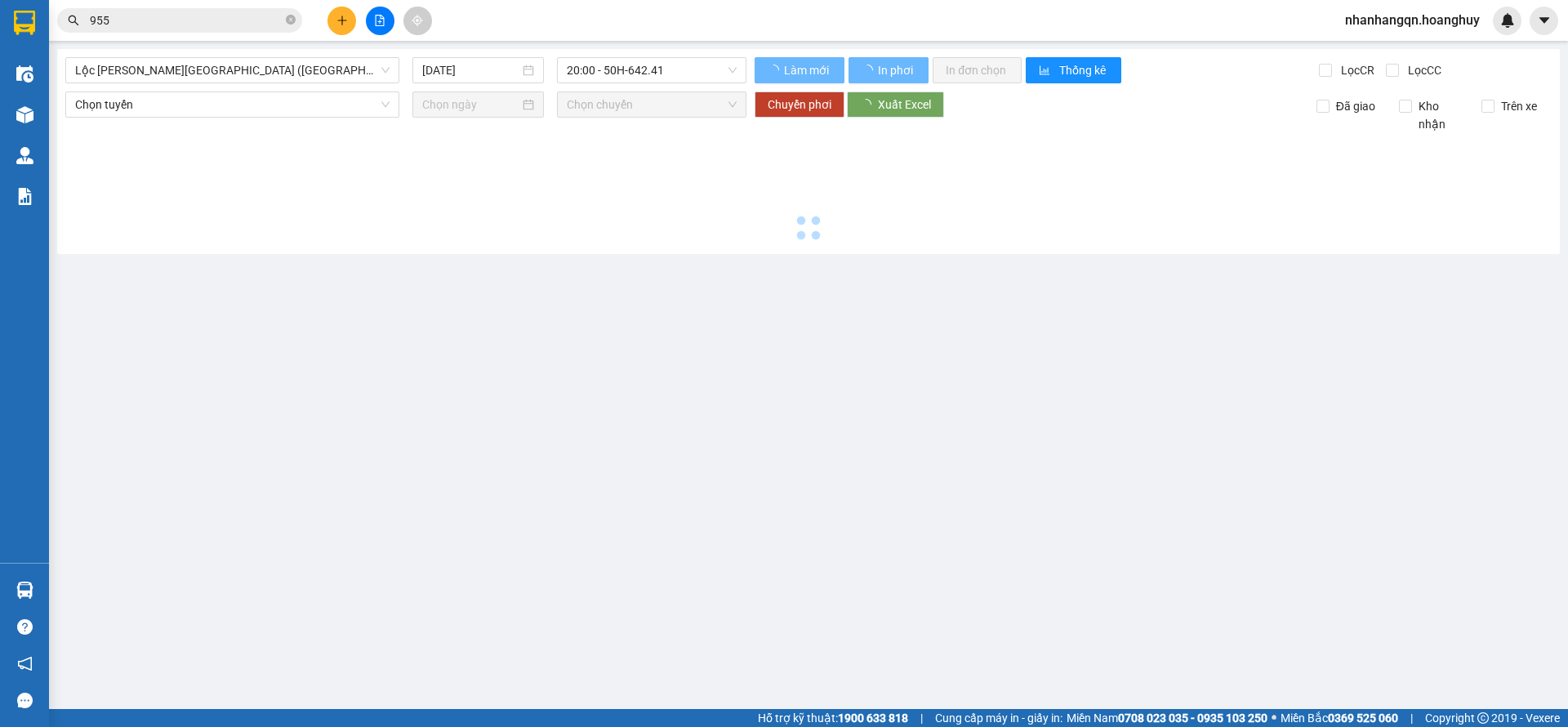
click at [235, 61] on span "Lộc [PERSON_NAME][GEOGRAPHIC_DATA] ([GEOGRAPHIC_DATA])" at bounding box center [232, 71] width 314 height 25
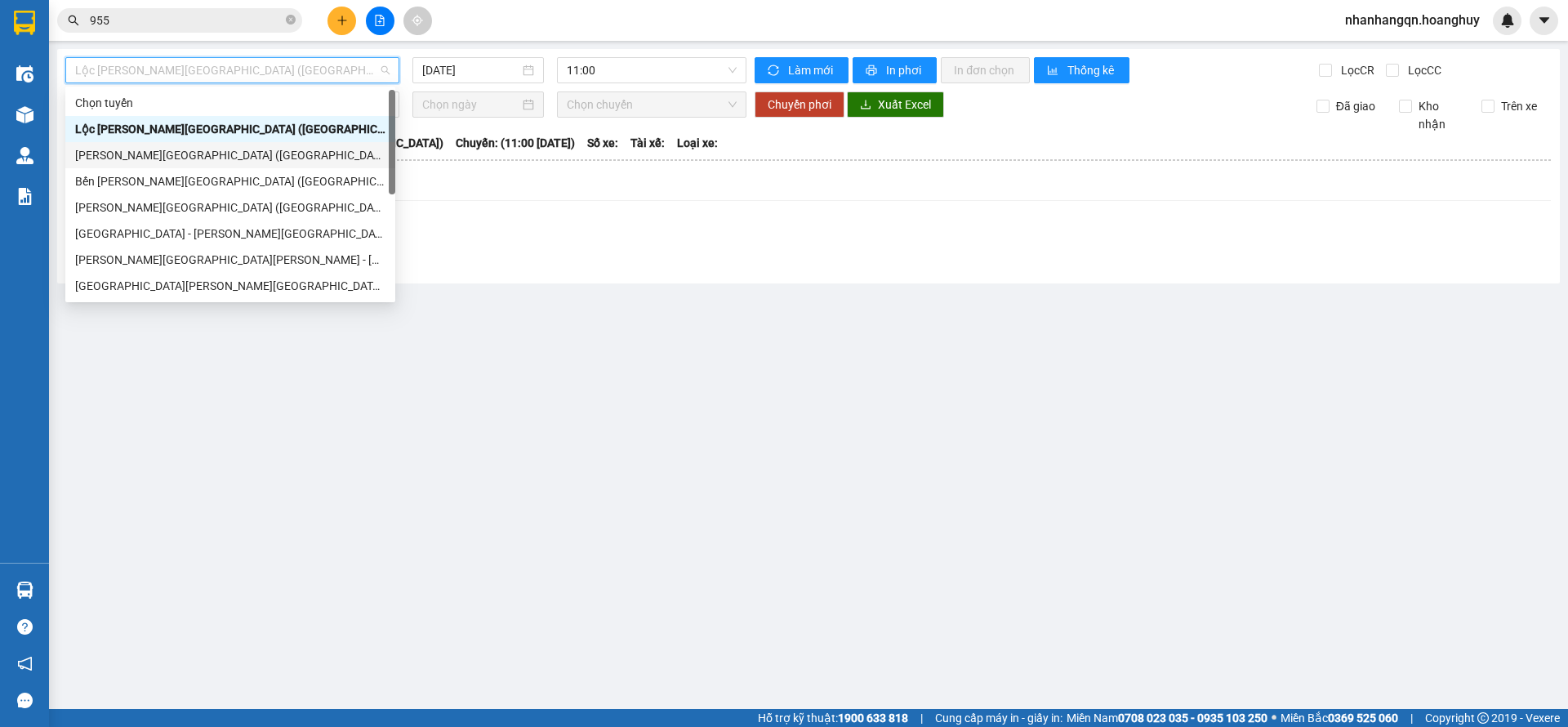
drag, startPoint x: 217, startPoint y: 147, endPoint x: 493, endPoint y: 125, distance: 276.9
click at [218, 148] on div "[PERSON_NAME][GEOGRAPHIC_DATA] ([GEOGRAPHIC_DATA])" at bounding box center [230, 155] width 311 height 18
type input "[DATE]"
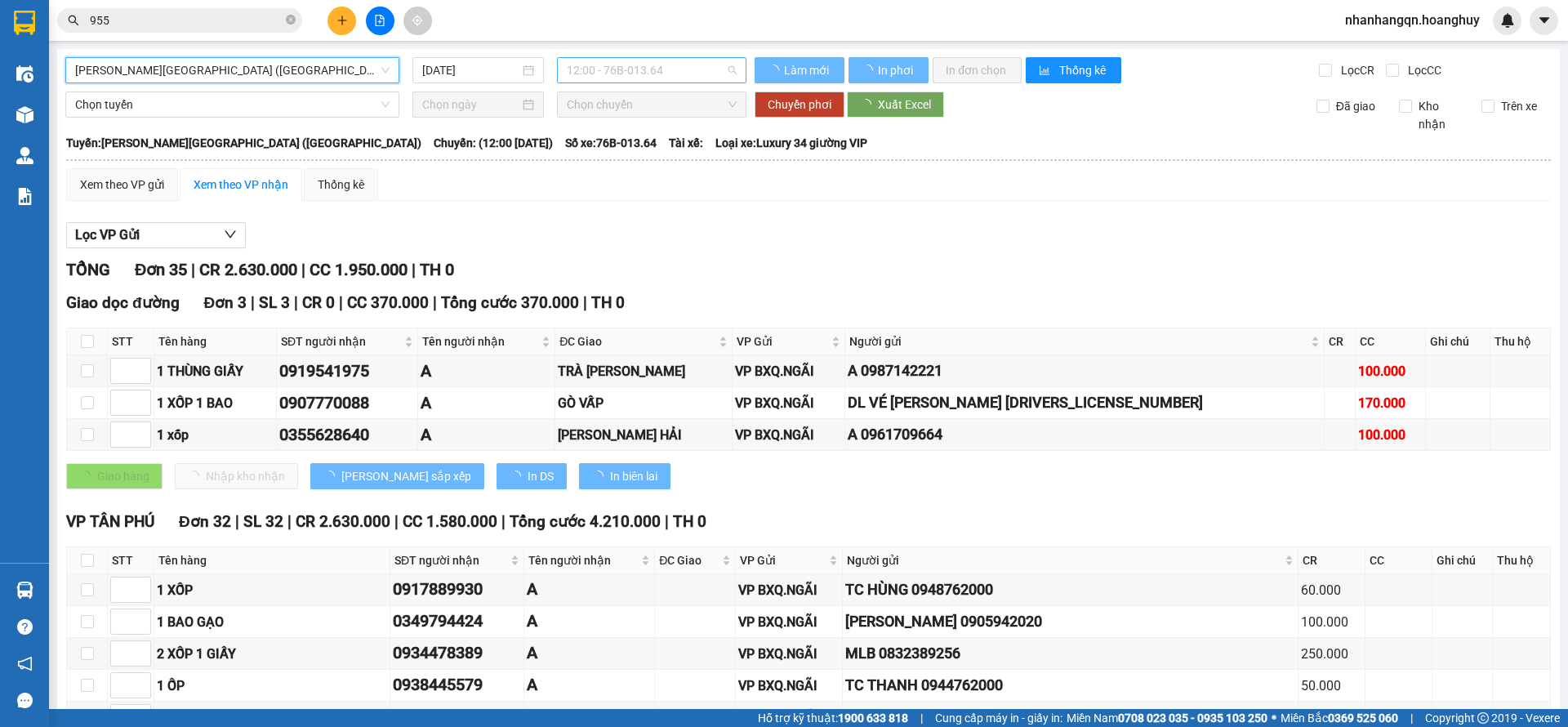
click at [642, 80] on span "12:00 - 76B-013.64" at bounding box center [651, 71] width 170 height 25
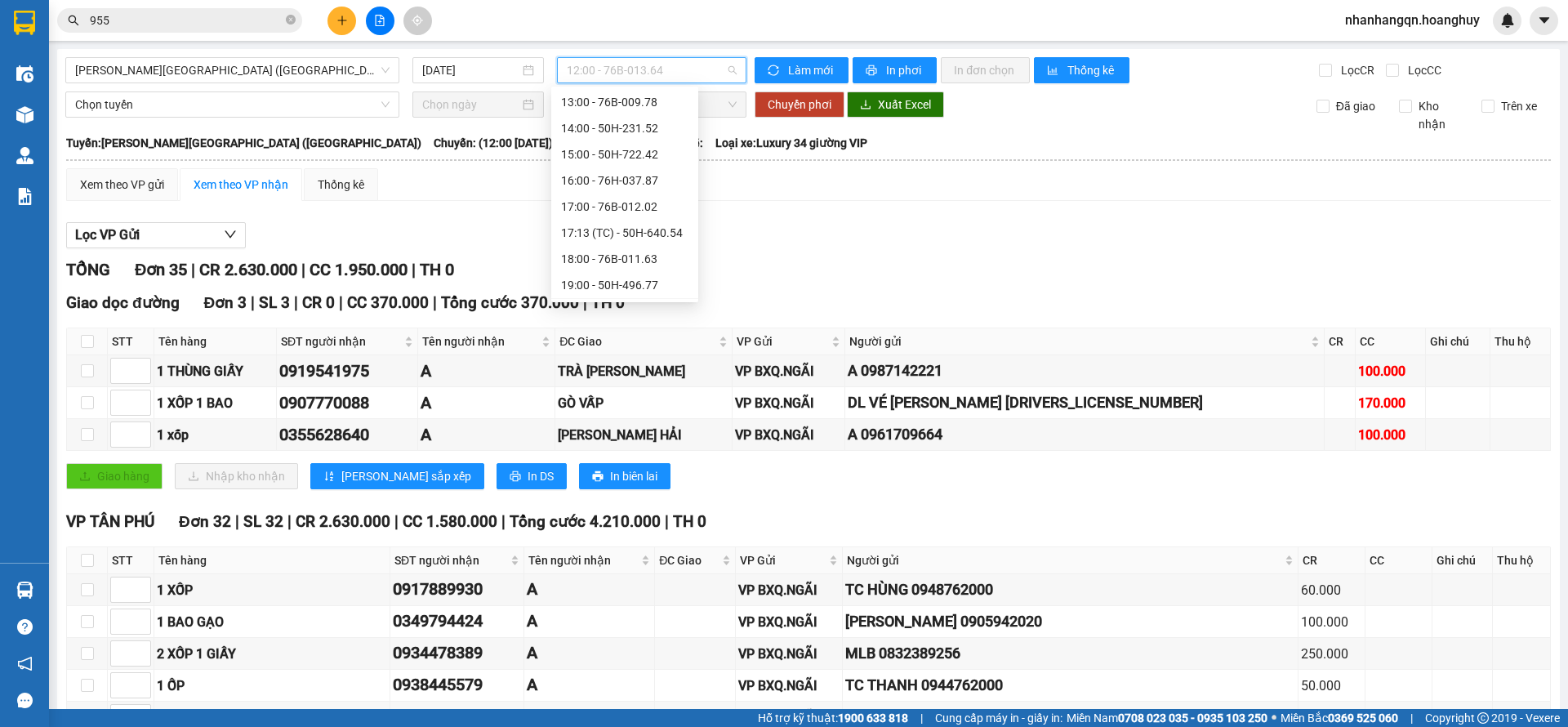
scroll to position [79, 0]
click at [664, 208] on div "17:13 (TC) - 50H-640.54" at bounding box center [625, 207] width 127 height 18
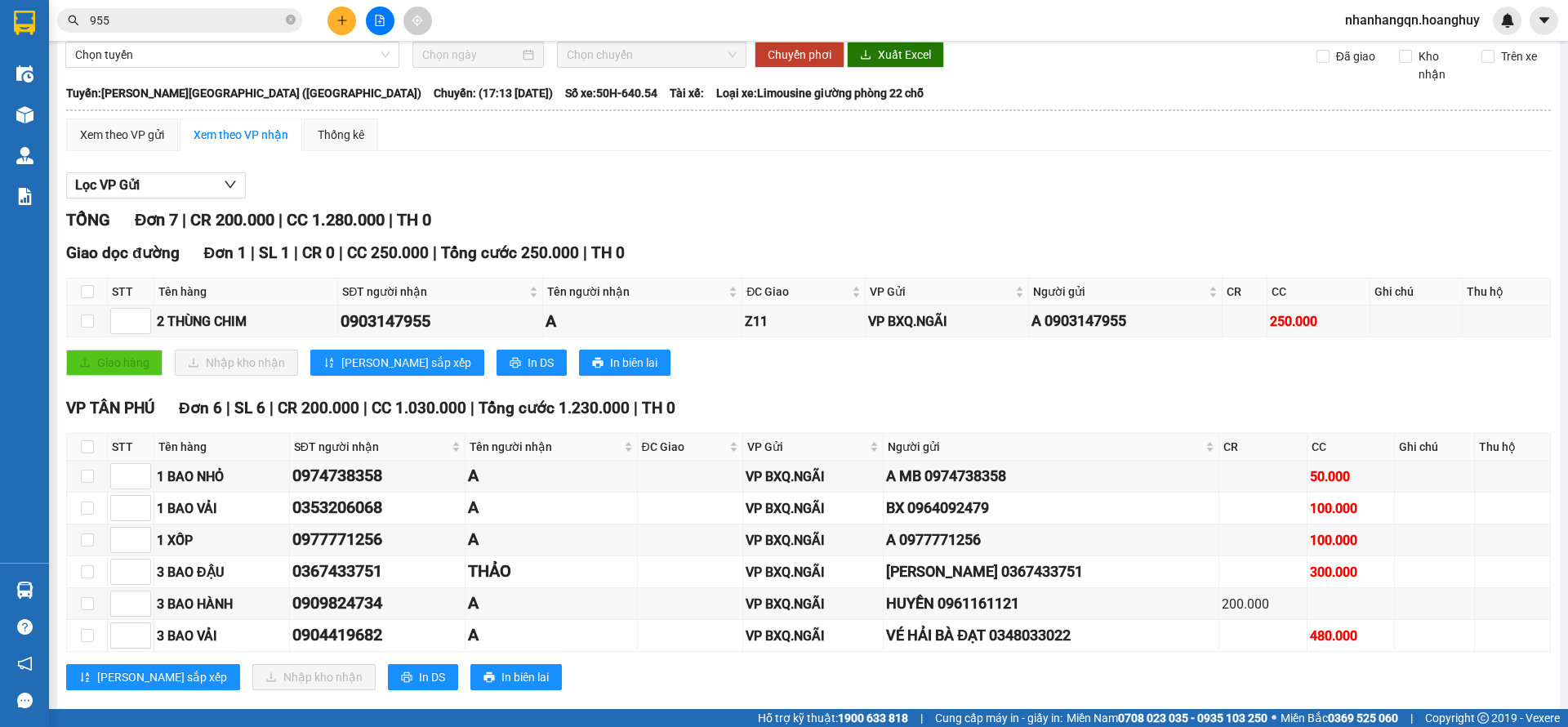
scroll to position [77, 0]
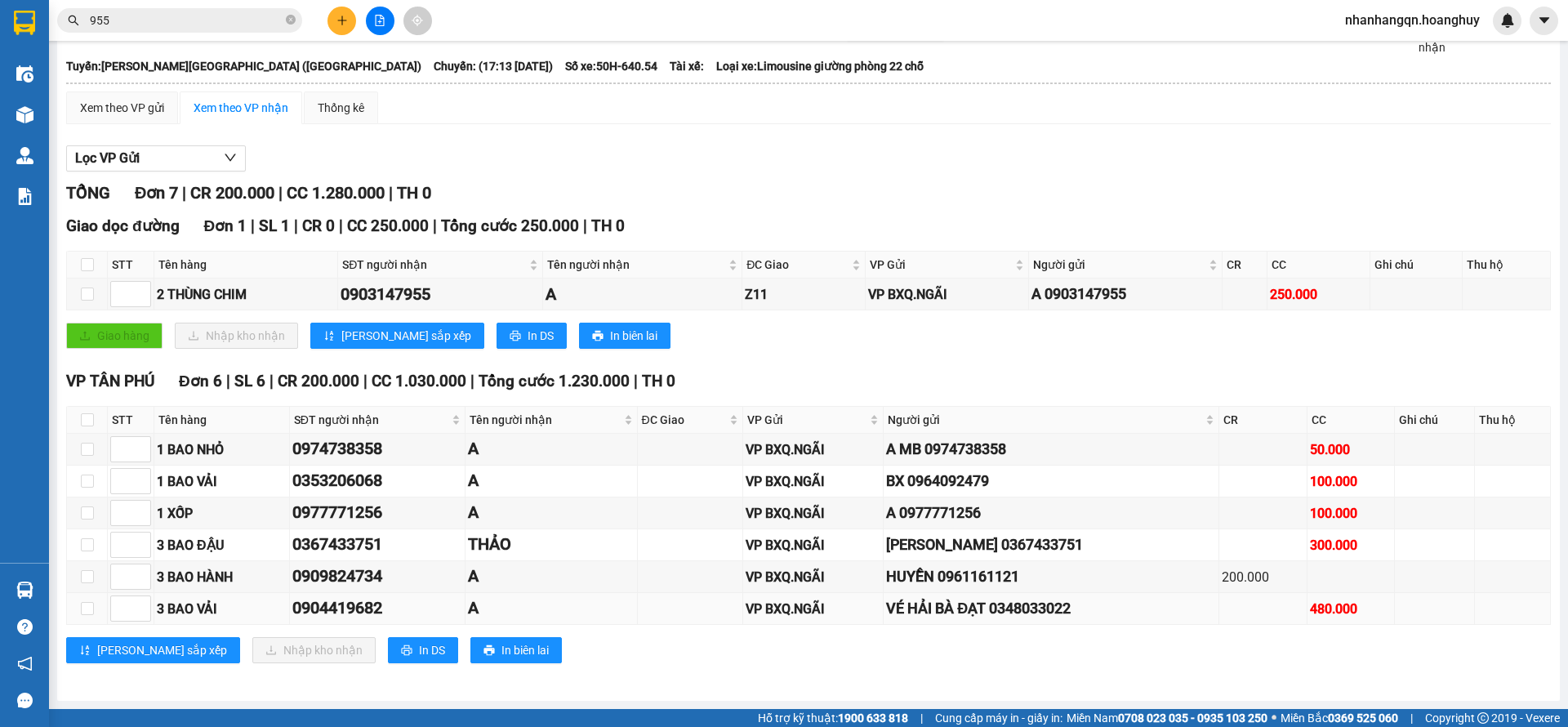
click at [363, 616] on div "0904419682" at bounding box center [377, 608] width 170 height 26
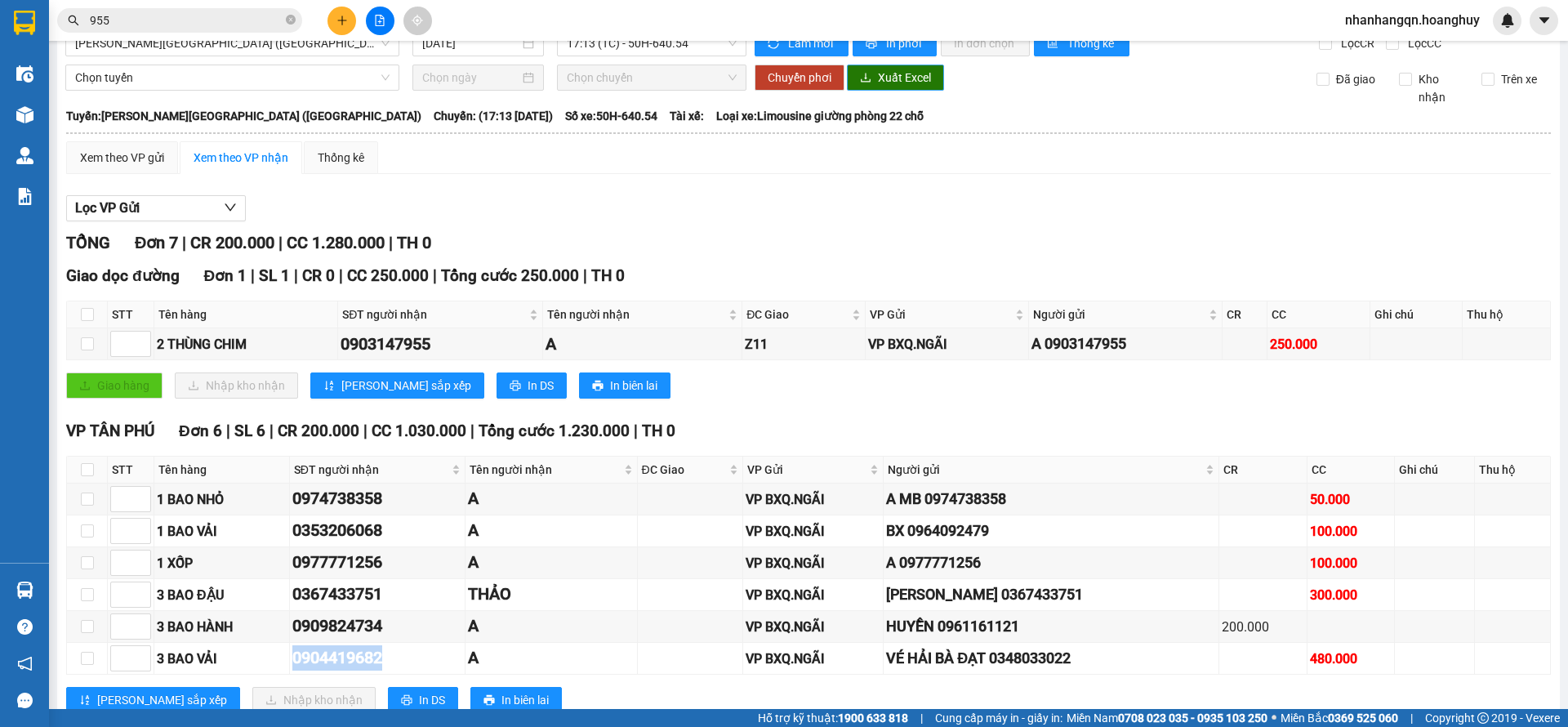
scroll to position [0, 0]
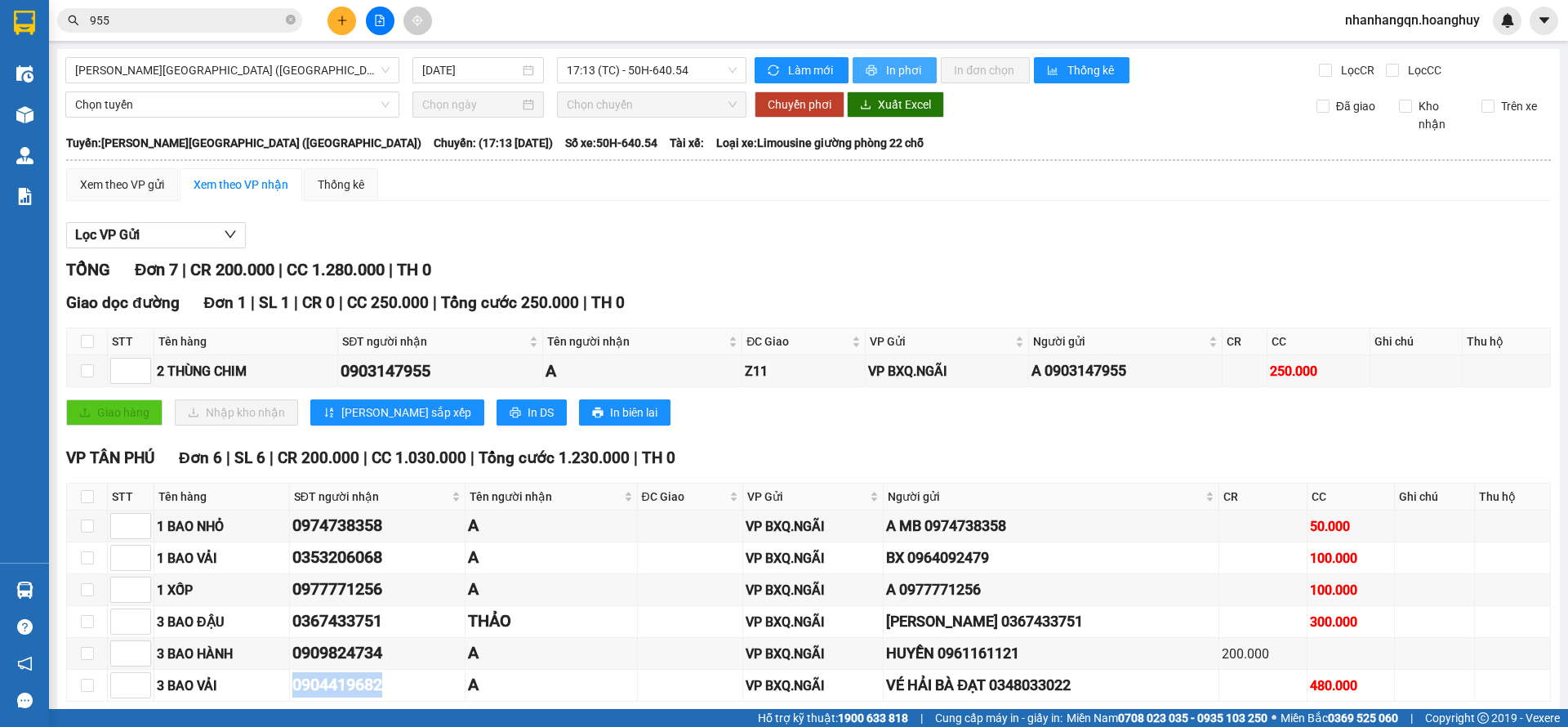
click at [886, 78] on span "In phơi" at bounding box center [904, 70] width 38 height 18
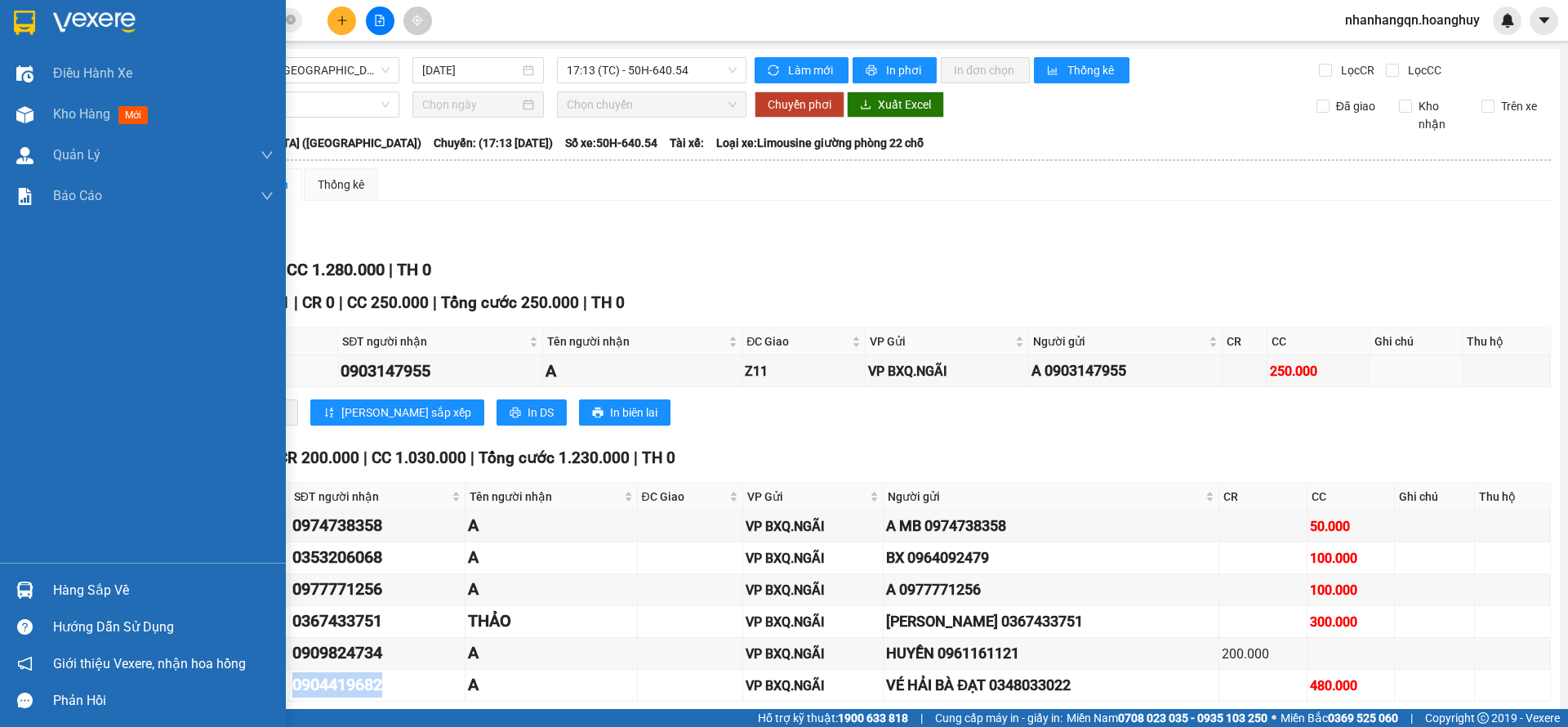
click at [25, 34] on img at bounding box center [25, 23] width 21 height 25
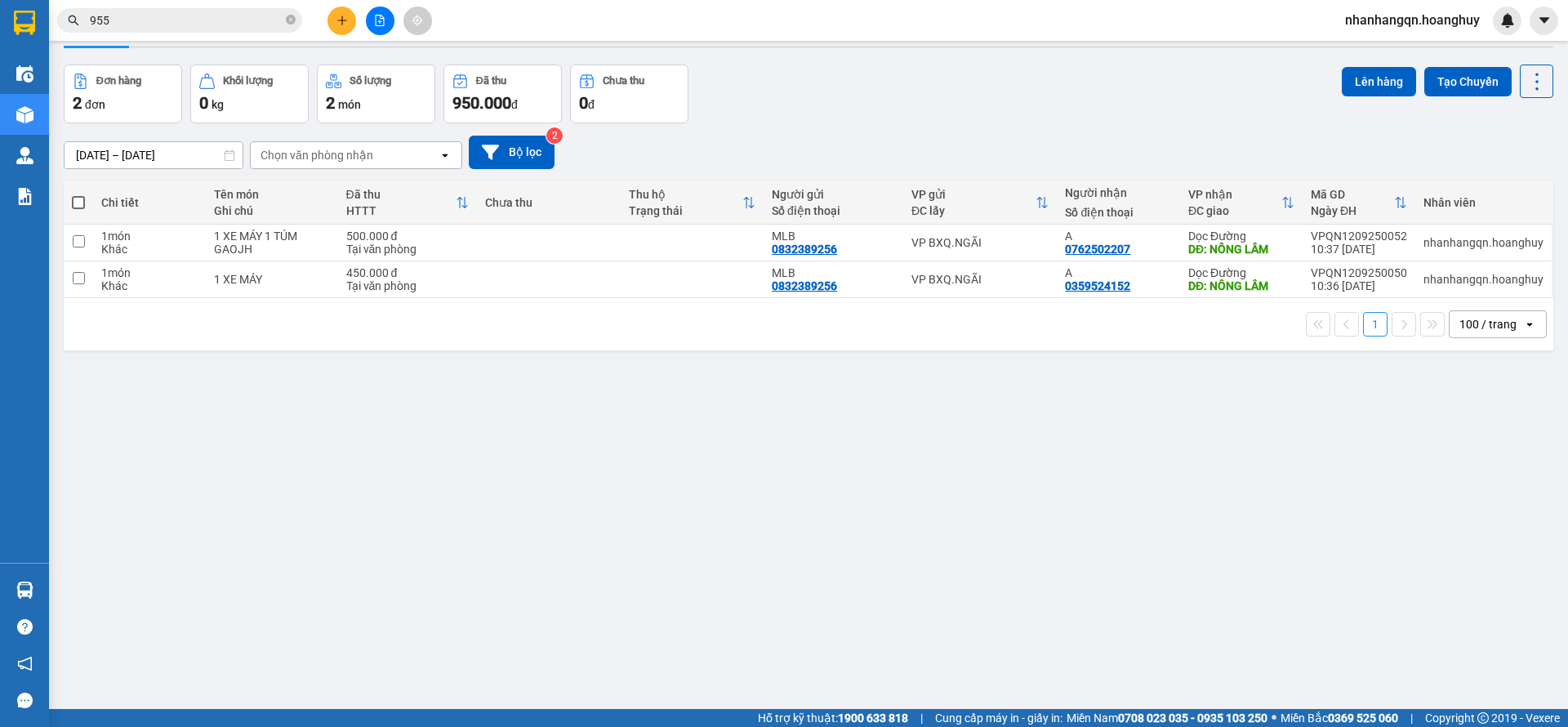
scroll to position [75, 0]
